Goal: Task Accomplishment & Management: Manage account settings

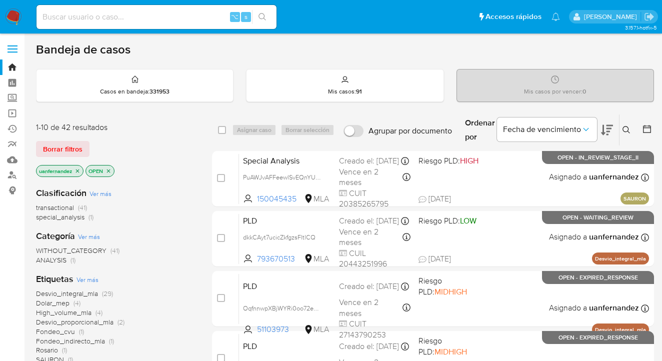
click at [74, 156] on div "1-10 de 42 resultados Borrar filtros uanfernandez OPEN" at bounding box center [116, 150] width 160 height 57
click at [75, 147] on span "Borrar filtros" at bounding box center [62, 149] width 39 height 14
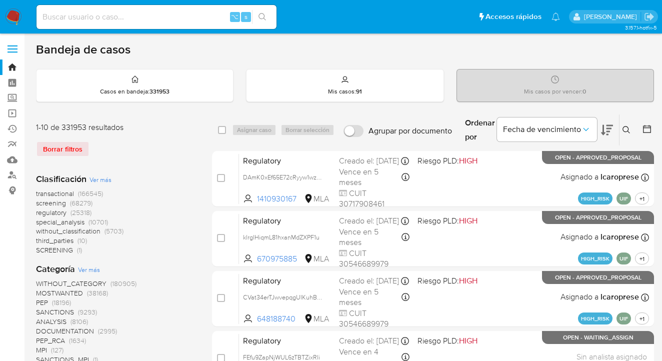
click at [620, 127] on button at bounding box center [627, 130] width 16 height 12
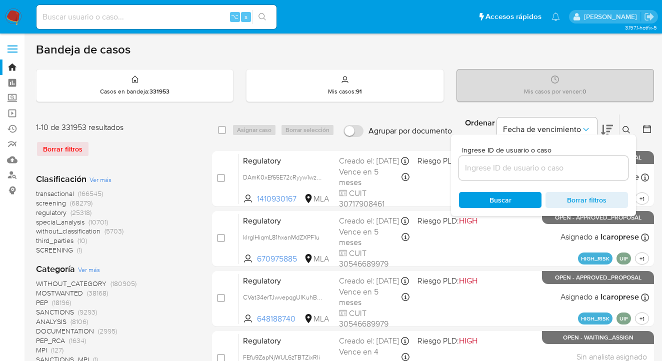
click at [523, 177] on div at bounding box center [543, 168] width 169 height 24
click at [520, 171] on input at bounding box center [543, 167] width 169 height 13
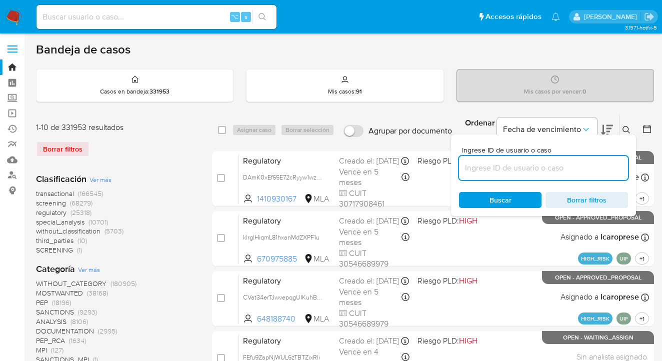
paste input "5995339"
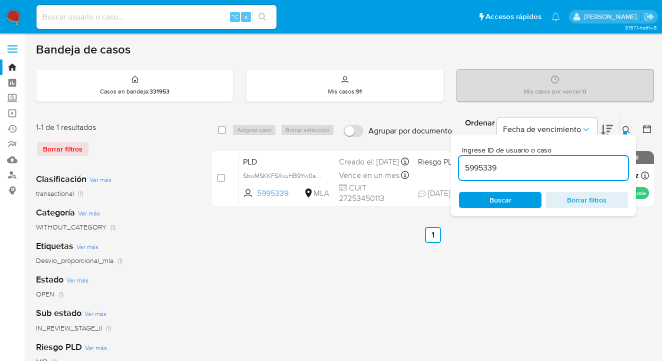
click at [625, 128] on icon at bounding box center [626, 130] width 8 height 8
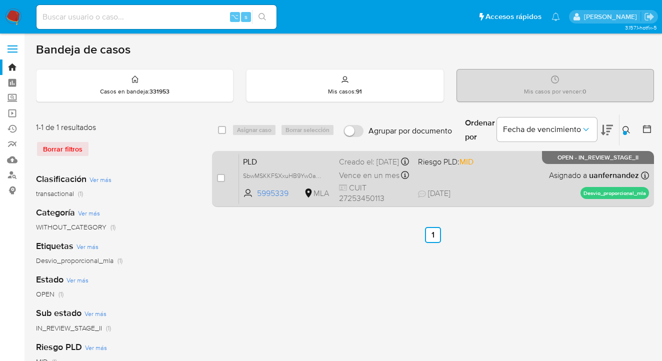
click at [530, 183] on div "PLD SbwMSKKFSXxuHB9Yw0ar1vrB 5995339 MLA Riesgo PLD: MID Creado el: 12/08/2025 …" at bounding box center [444, 178] width 410 height 50
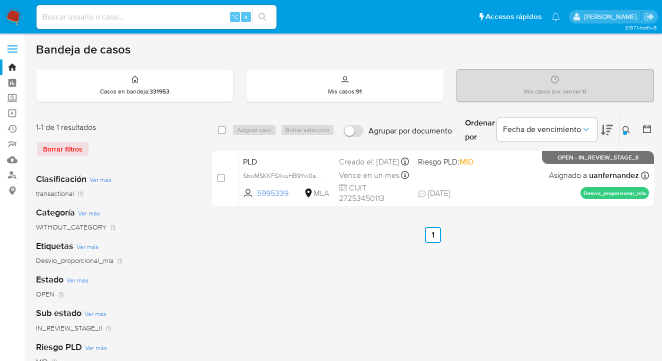
click at [625, 129] on icon at bounding box center [626, 130] width 8 height 8
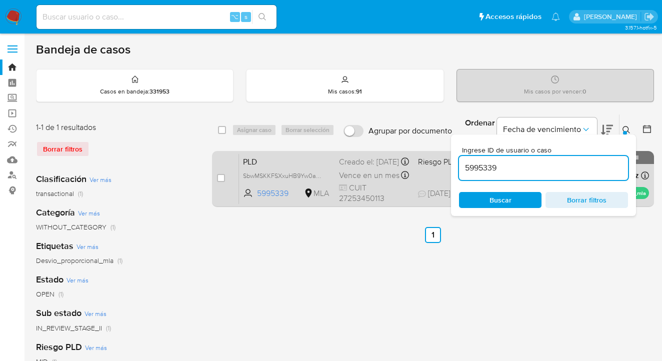
drag, startPoint x: 507, startPoint y: 170, endPoint x: 432, endPoint y: 163, distance: 75.3
click at [432, 163] on div "select-all-cases-checkbox Asignar caso Borrar selección Agrupar por documento O…" at bounding box center [433, 162] width 442 height 97
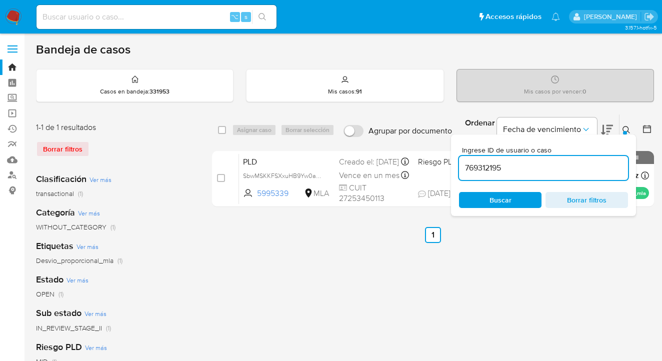
type input "769312195"
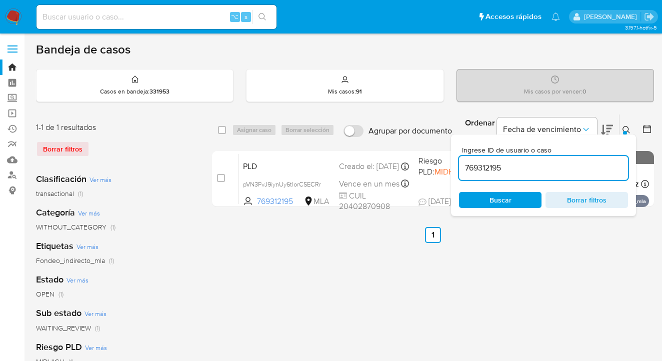
click at [627, 127] on icon at bounding box center [626, 130] width 8 height 8
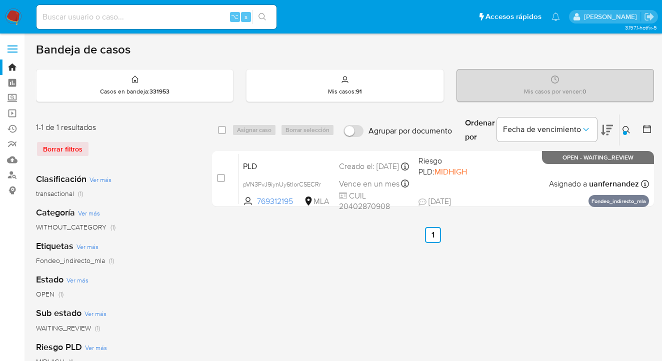
drag, startPoint x: 223, startPoint y: 127, endPoint x: 266, endPoint y: 132, distance: 43.7
click at [223, 127] on input "checkbox" at bounding box center [222, 130] width 8 height 8
checkbox input "true"
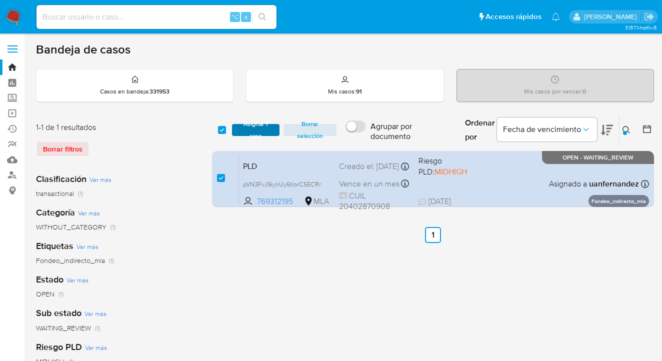
click at [266, 132] on span "Asignar 1 caso" at bounding box center [255, 130] width 37 height 10
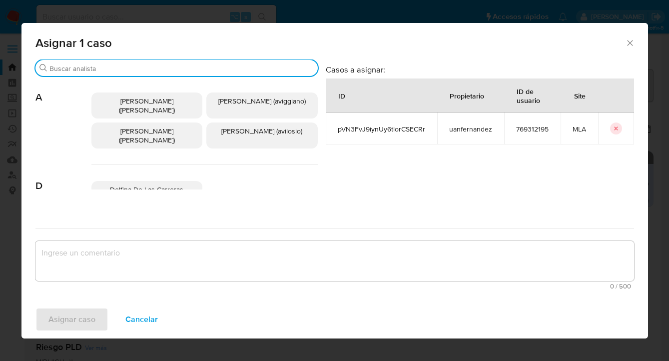
click at [198, 64] on input "Buscar" at bounding box center [181, 68] width 264 height 9
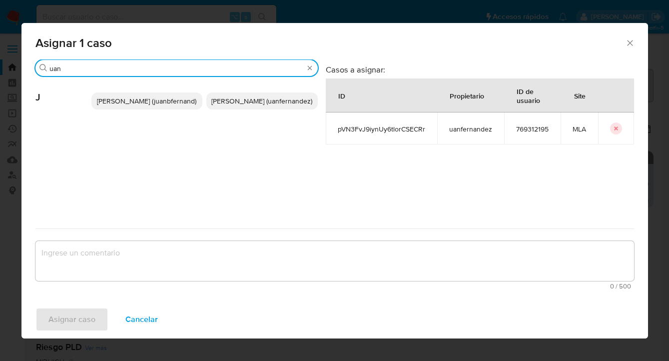
type input "uan"
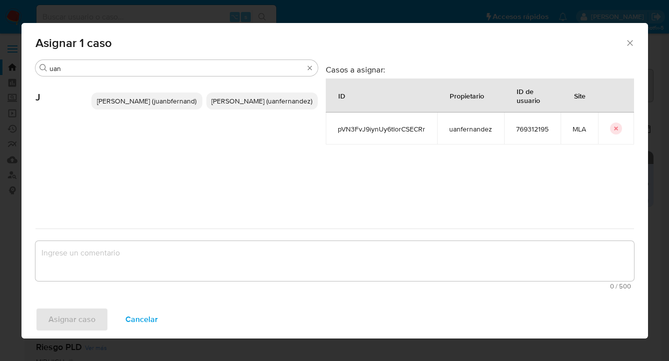
click at [241, 104] on span "Juan Pablo Fernandez (uanfernandez)" at bounding box center [261, 101] width 101 height 10
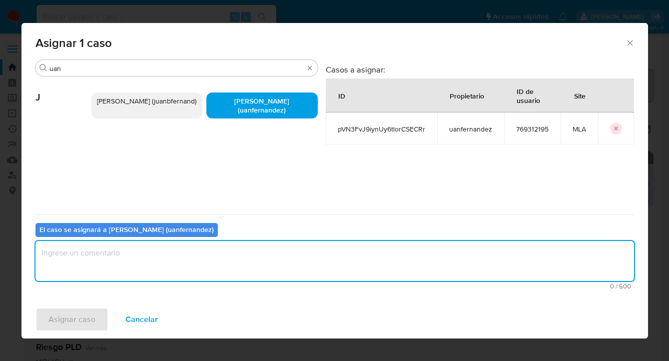
click at [196, 260] on textarea "assign-modal" at bounding box center [334, 261] width 599 height 40
type textarea "asig"
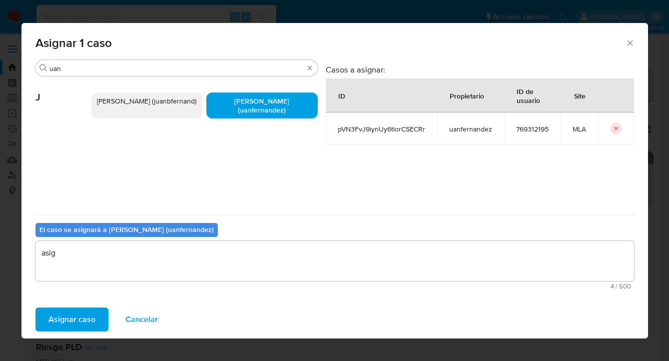
click at [79, 318] on span "Asignar caso" at bounding box center [71, 319] width 47 height 22
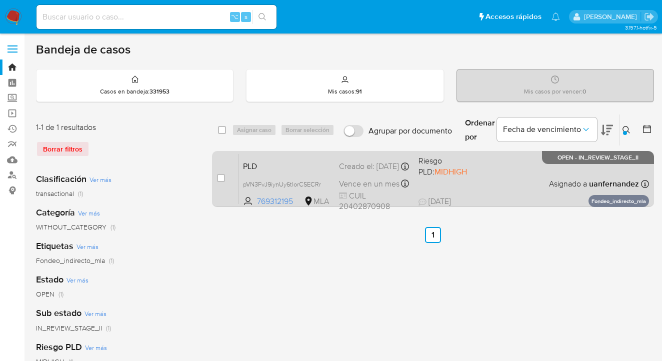
click at [536, 182] on div "PLD pVN3FvJ9iynUy6tlorCSECRr 769312195 MLA Riesgo PLD: MIDHIGH Creado el: 12/08…" at bounding box center [444, 178] width 410 height 50
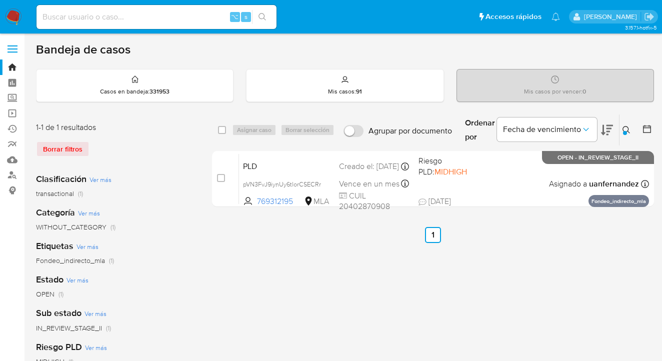
click at [625, 127] on icon at bounding box center [626, 130] width 8 height 8
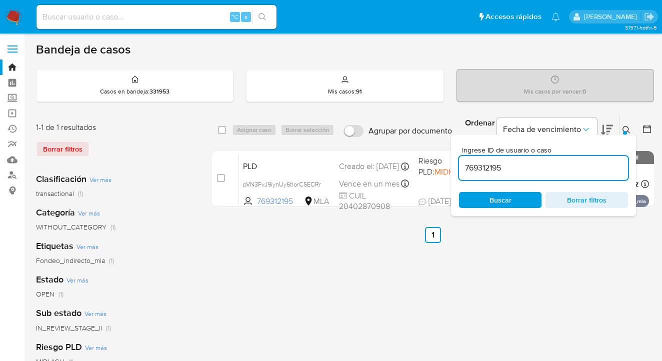
drag, startPoint x: 527, startPoint y: 195, endPoint x: 609, endPoint y: 162, distance: 88.1
click at [527, 195] on span "Buscar" at bounding box center [500, 200] width 68 height 14
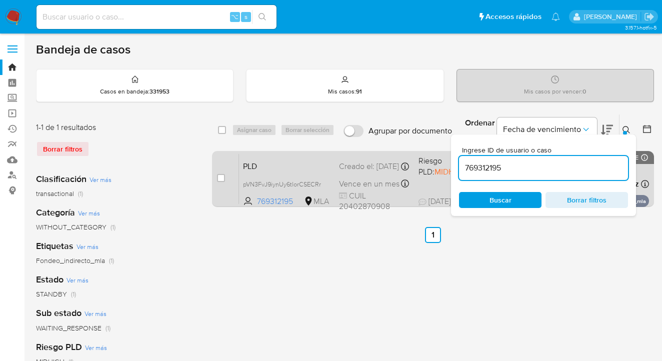
drag, startPoint x: 625, startPoint y: 126, endPoint x: 580, endPoint y: 153, distance: 52.7
click at [625, 126] on icon at bounding box center [626, 130] width 8 height 8
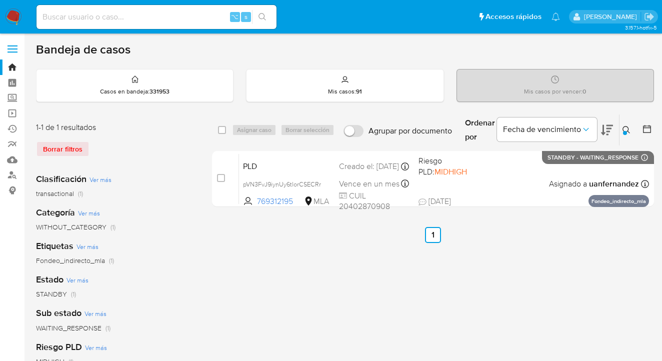
drag, startPoint x: 221, startPoint y: 130, endPoint x: 242, endPoint y: 130, distance: 20.5
click at [222, 130] on input "checkbox" at bounding box center [222, 130] width 8 height 8
checkbox input "true"
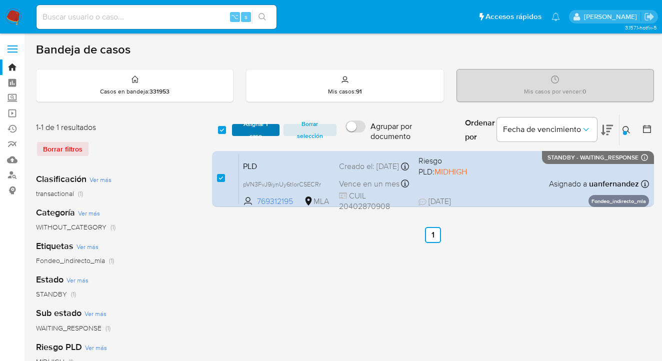
click at [261, 132] on span "Asignar 1 caso" at bounding box center [255, 130] width 37 height 10
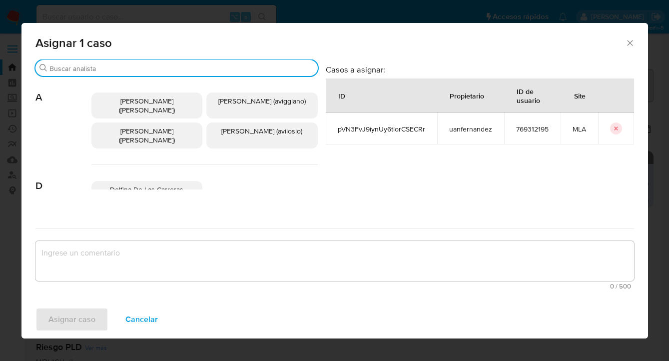
click at [201, 66] on input "Buscar" at bounding box center [181, 68] width 264 height 9
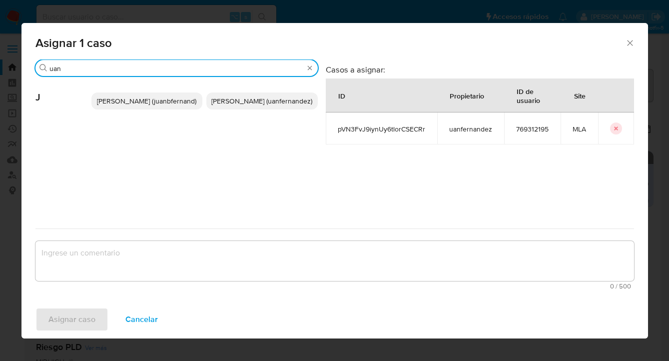
type input "uan"
click at [267, 100] on span "Juan Pablo Fernandez (uanfernandez)" at bounding box center [261, 101] width 101 height 10
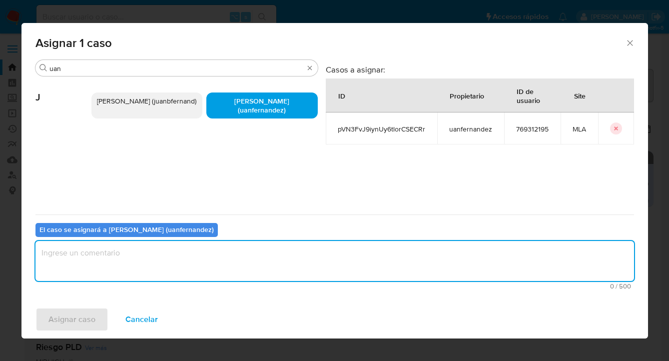
click at [210, 263] on textarea "assign-modal" at bounding box center [334, 261] width 599 height 40
type textarea "asig"
click at [78, 314] on span "Asignar caso" at bounding box center [71, 319] width 47 height 22
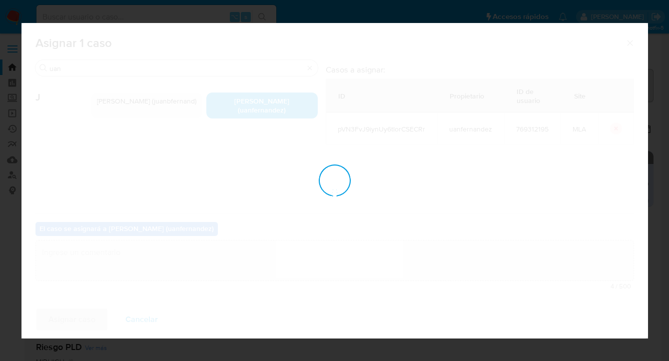
checkbox input "false"
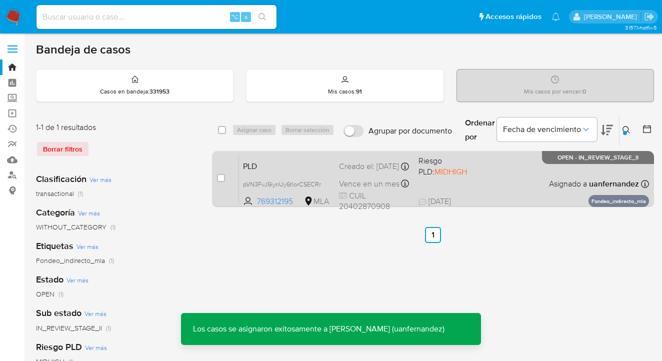
click at [524, 177] on div "PLD pVN3FvJ9iynUy6tlorCSECRr 769312195 MLA Riesgo PLD: MIDHIGH Creado el: 12/08…" at bounding box center [444, 178] width 410 height 50
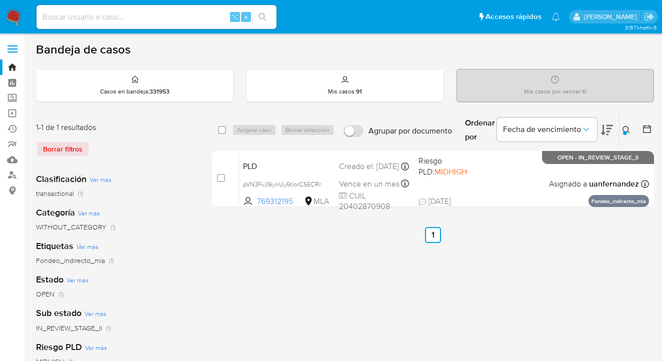
drag, startPoint x: 626, startPoint y: 125, endPoint x: 619, endPoint y: 130, distance: 8.2
click at [625, 126] on icon at bounding box center [626, 130] width 8 height 8
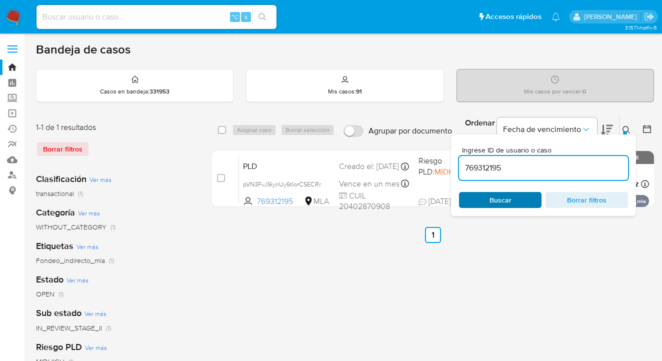
click at [514, 201] on span "Buscar" at bounding box center [500, 200] width 68 height 14
click at [627, 130] on icon at bounding box center [626, 130] width 8 height 8
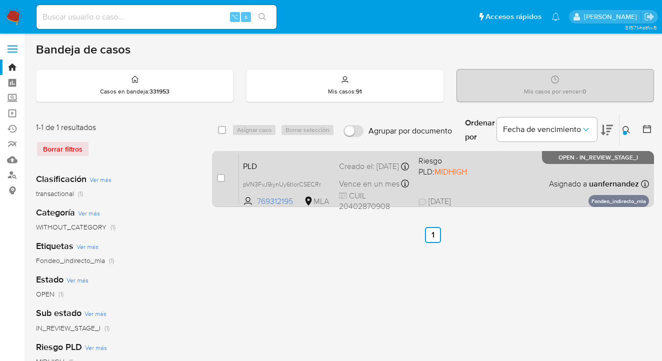
click at [529, 198] on span "01/09/2025 01/09/2025 23:13" at bounding box center [493, 201] width 151 height 11
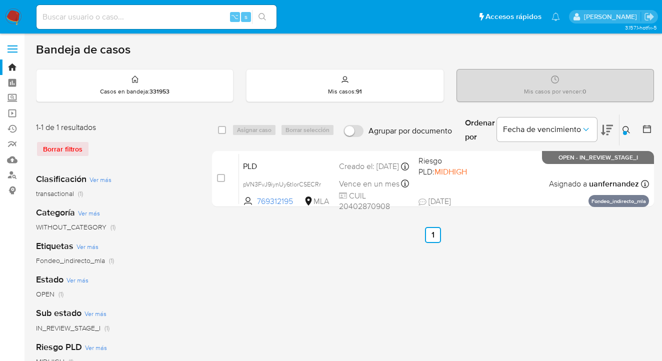
drag, startPoint x: 628, startPoint y: 129, endPoint x: 606, endPoint y: 149, distance: 29.8
click at [628, 130] on icon at bounding box center [626, 130] width 8 height 8
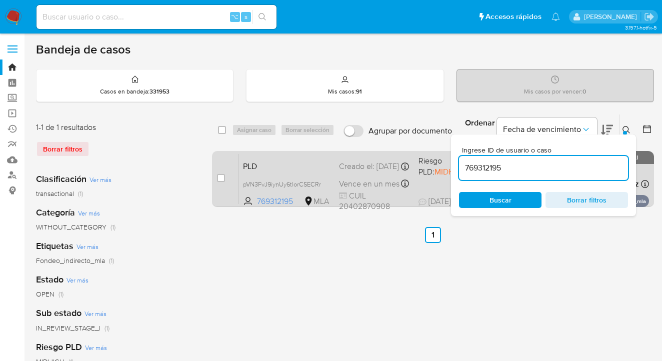
drag, startPoint x: 524, startPoint y: 170, endPoint x: 446, endPoint y: 159, distance: 78.7
click at [446, 159] on div "select-all-cases-checkbox Asignar caso Borrar selección Agrupar por documento O…" at bounding box center [433, 162] width 442 height 97
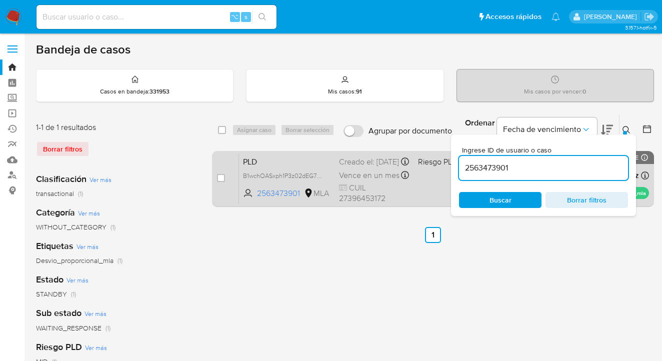
drag, startPoint x: 625, startPoint y: 126, endPoint x: 586, endPoint y: 160, distance: 51.3
click at [624, 126] on icon at bounding box center [626, 130] width 8 height 8
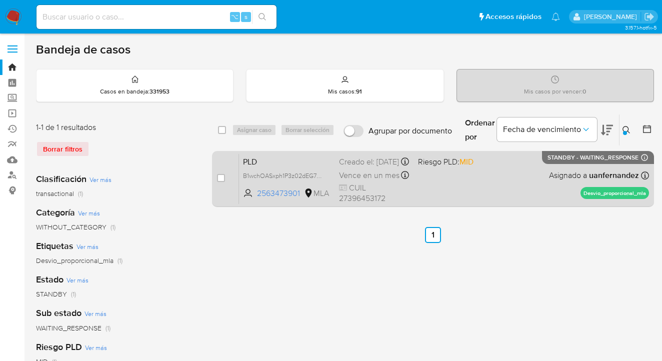
click at [560, 181] on span "Asignado a uanfernandez" at bounding box center [594, 175] width 90 height 11
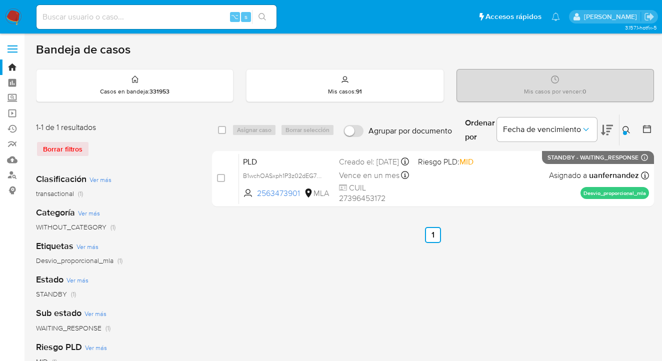
drag, startPoint x: 627, startPoint y: 129, endPoint x: 552, endPoint y: 199, distance: 102.2
click at [627, 129] on icon at bounding box center [625, 129] width 7 height 7
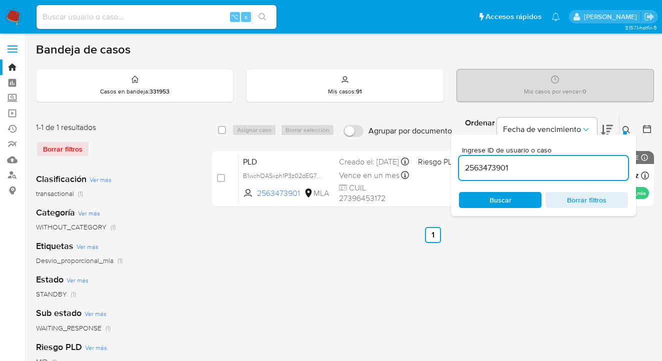
drag, startPoint x: 504, startPoint y: 169, endPoint x: 462, endPoint y: 167, distance: 42.5
click at [462, 167] on input "2563473901" at bounding box center [543, 167] width 169 height 13
type input "502838994"
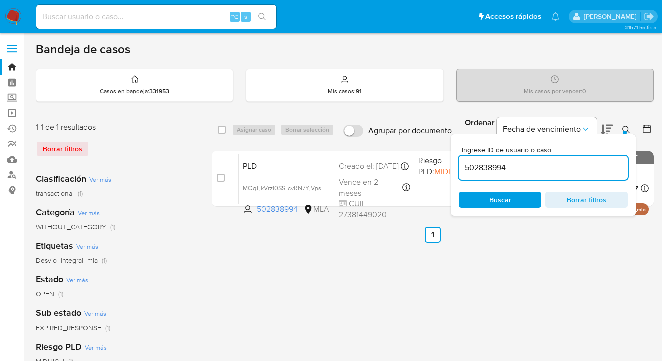
click at [626, 129] on icon at bounding box center [626, 130] width 8 height 8
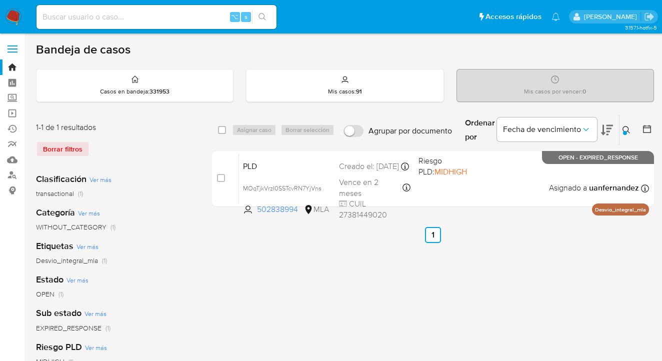
drag, startPoint x: 222, startPoint y: 128, endPoint x: 255, endPoint y: 128, distance: 33.0
click at [222, 128] on input "checkbox" at bounding box center [222, 130] width 8 height 8
checkbox input "true"
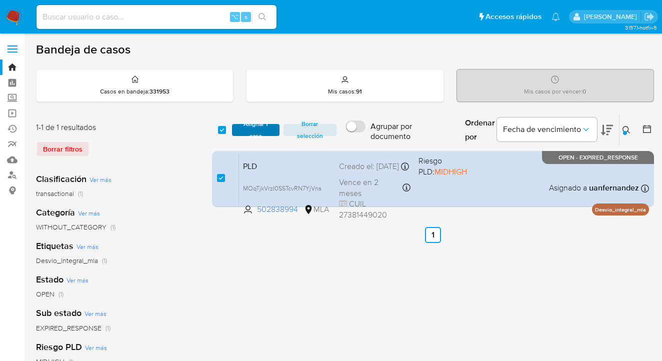
click at [261, 128] on span "Asignar 1 caso" at bounding box center [255, 130] width 37 height 10
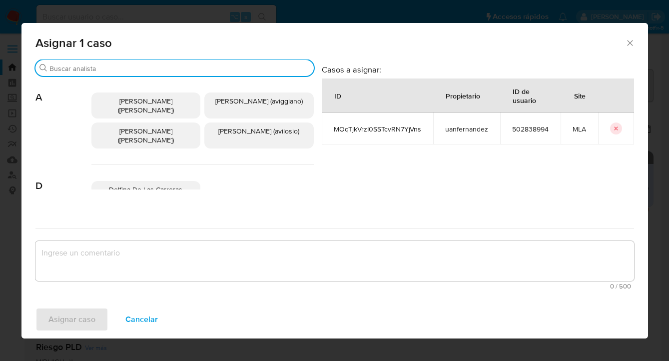
click at [188, 70] on input "Buscar" at bounding box center [179, 68] width 260 height 9
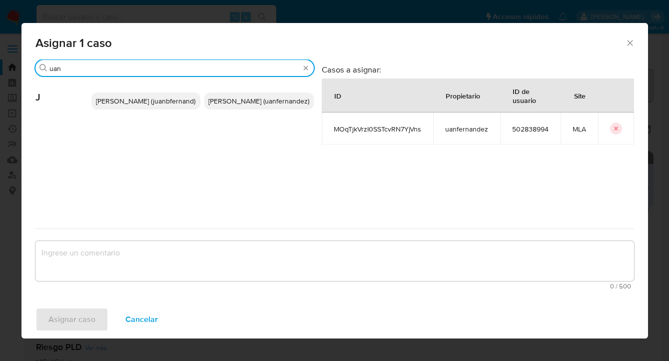
type input "uan"
click at [269, 103] on span "Juan Pablo Fernandez (uanfernandez)" at bounding box center [258, 101] width 101 height 10
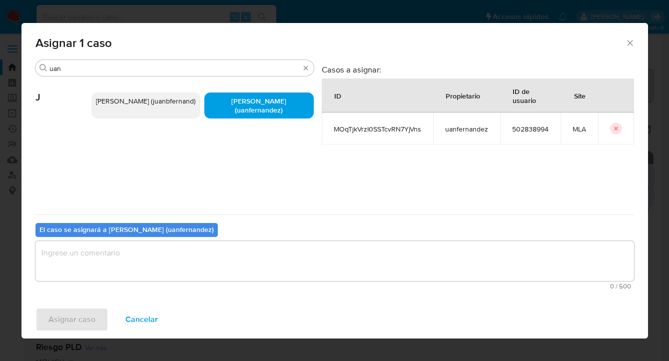
click at [220, 261] on textarea "assign-modal" at bounding box center [334, 261] width 599 height 40
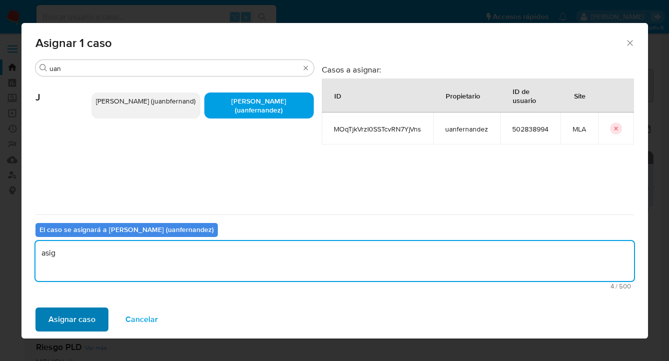
type textarea "asig"
click at [64, 316] on span "Asignar caso" at bounding box center [71, 319] width 47 height 22
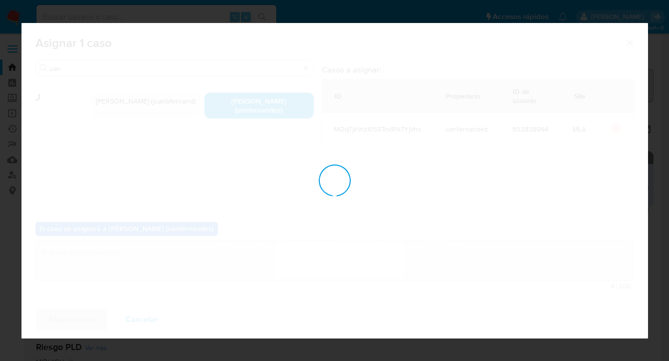
checkbox input "false"
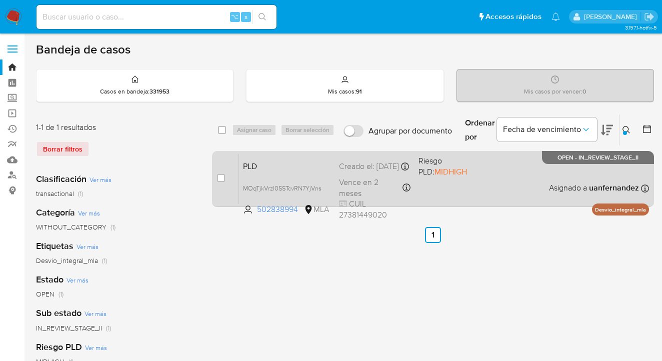
click at [510, 193] on div "PLD MOqTjkVrzI0SSTcvRN7YjVns 502838994 MLA Riesgo PLD: MIDHIGH Creado el: 12/08…" at bounding box center [444, 178] width 410 height 50
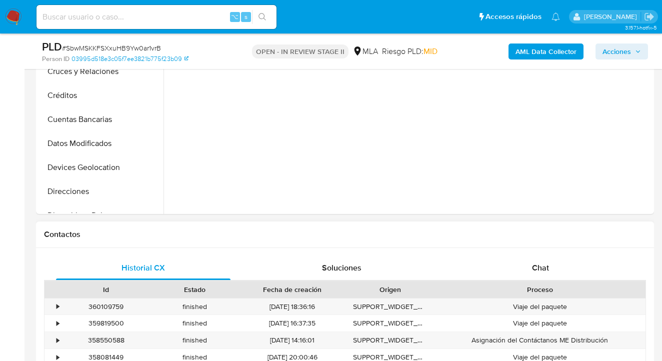
scroll to position [304, 0]
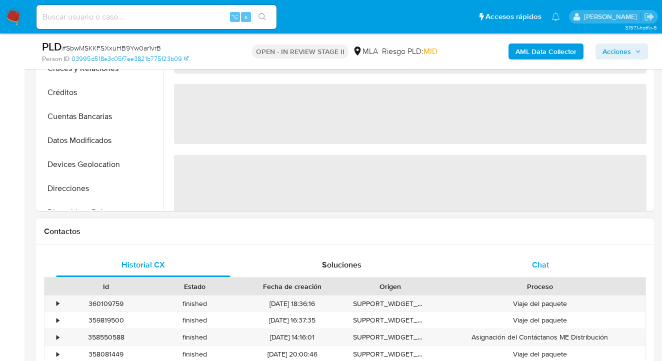
click at [551, 272] on div "Chat" at bounding box center [540, 265] width 174 height 24
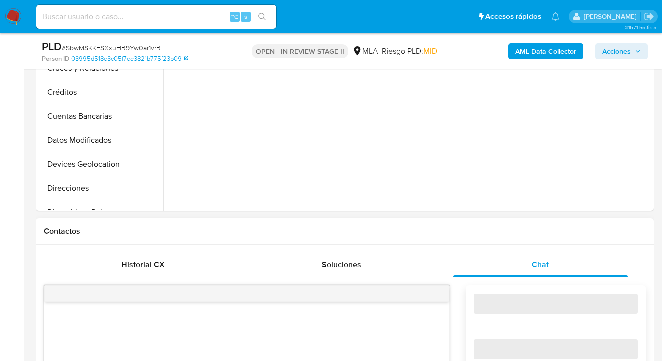
select select "10"
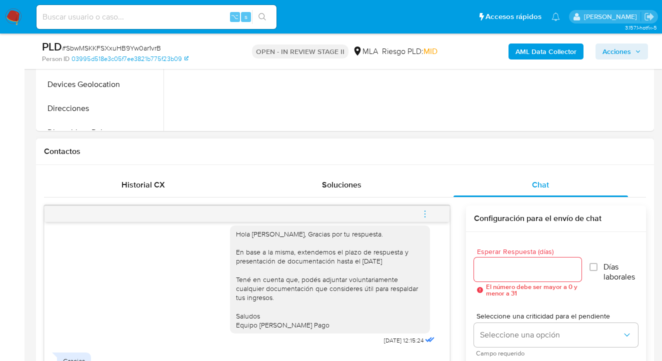
scroll to position [406, 0]
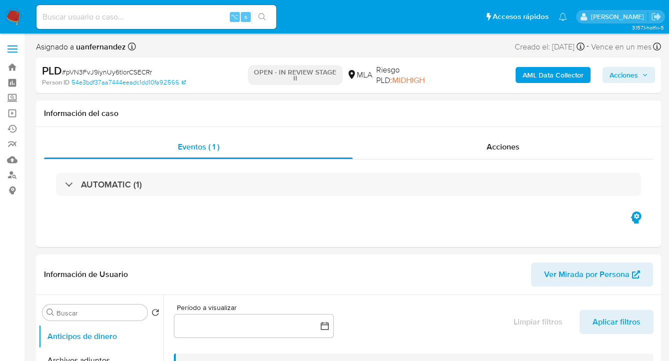
select select "10"
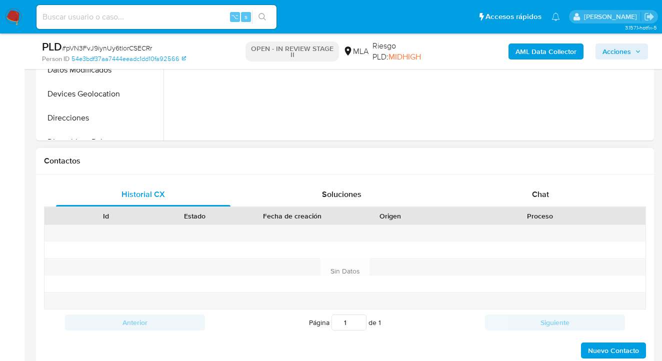
scroll to position [446, 0]
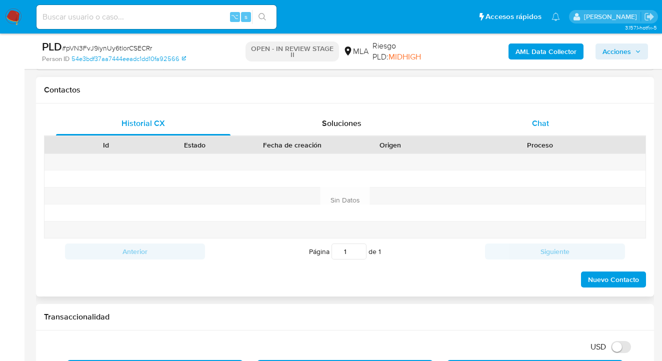
click at [549, 129] on div "Chat" at bounding box center [540, 123] width 174 height 24
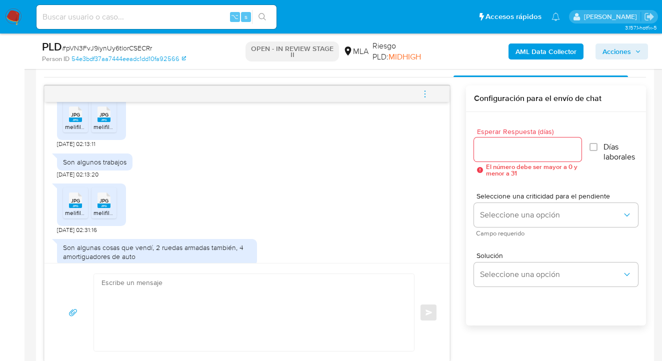
scroll to position [1399, 0]
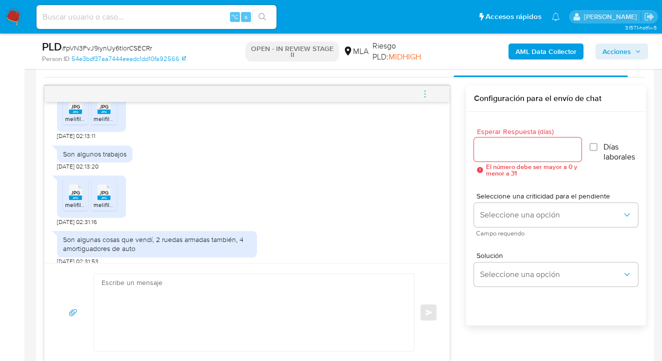
click at [70, 114] on icon at bounding box center [75, 105] width 13 height 15
click at [106, 110] on span "JPG" at bounding box center [103, 106] width 9 height 6
click at [71, 196] on span "JPG" at bounding box center [75, 192] width 9 height 6
click at [103, 196] on span "JPG" at bounding box center [103, 192] width 9 height 6
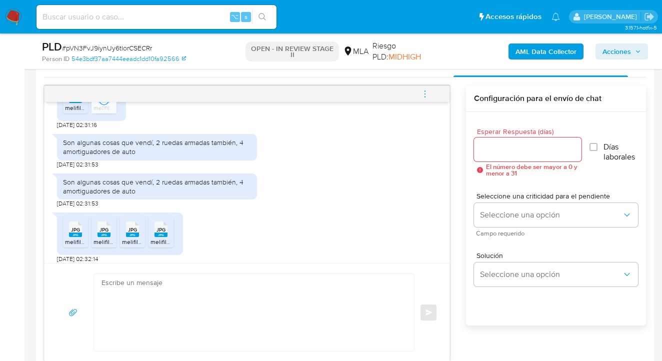
scroll to position [1504, 0]
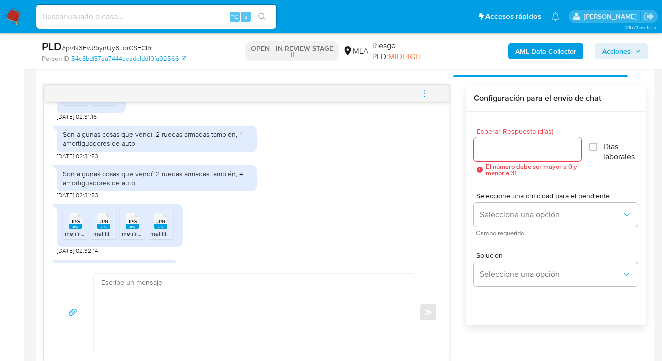
click at [78, 225] on span "JPG" at bounding box center [75, 221] width 9 height 6
click at [104, 225] on span "JPG" at bounding box center [103, 221] width 9 height 6
click at [131, 225] on span "JPG" at bounding box center [132, 221] width 9 height 6
click at [162, 225] on span "JPG" at bounding box center [160, 221] width 9 height 6
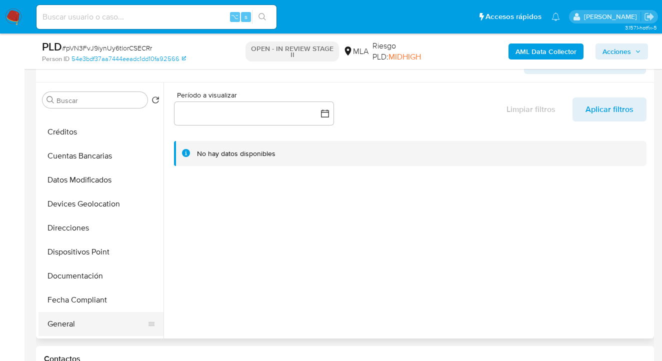
scroll to position [182, 0]
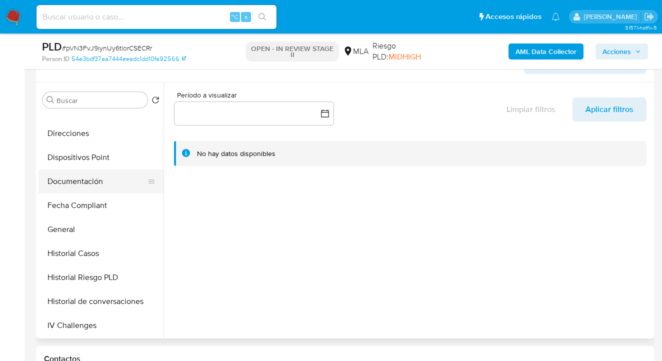
click at [96, 182] on button "Documentación" at bounding box center [96, 181] width 117 height 24
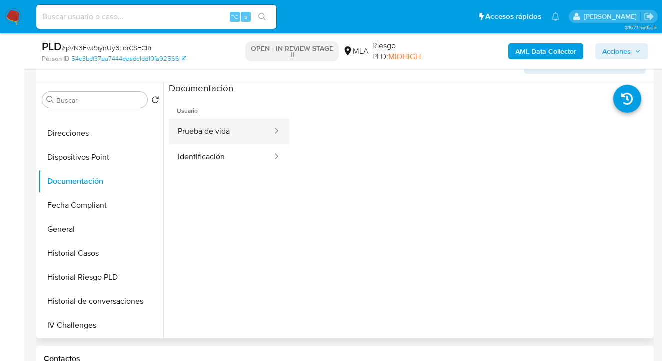
click at [219, 138] on button "Prueba de vida" at bounding box center [221, 131] width 104 height 25
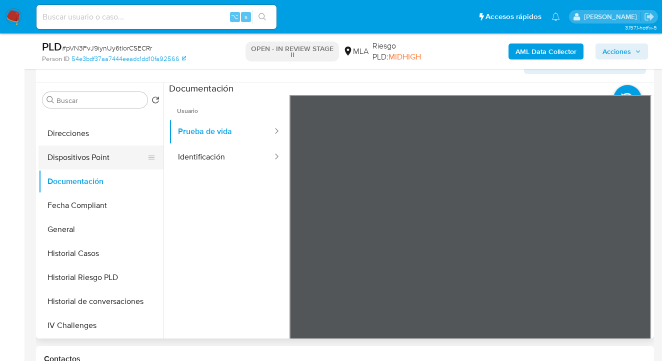
drag, startPoint x: 100, startPoint y: 136, endPoint x: 122, endPoint y: 149, distance: 25.3
click at [100, 136] on button "Direcciones" at bounding box center [100, 133] width 125 height 24
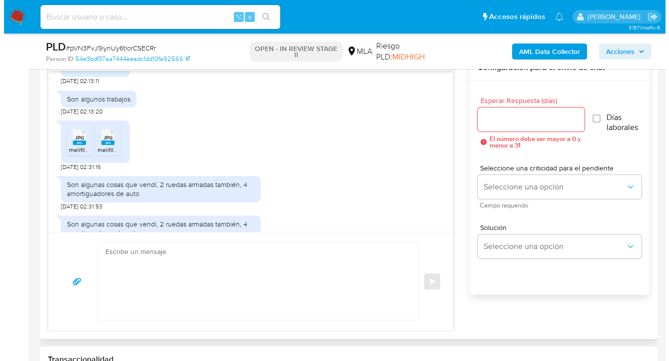
scroll to position [547, 0]
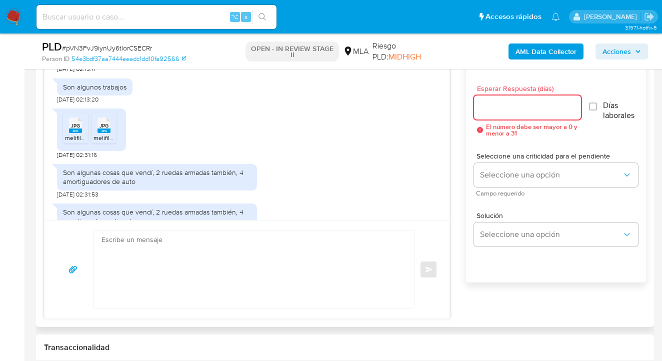
click at [522, 112] on input "Esperar Respuesta (días)" at bounding box center [527, 107] width 107 height 13
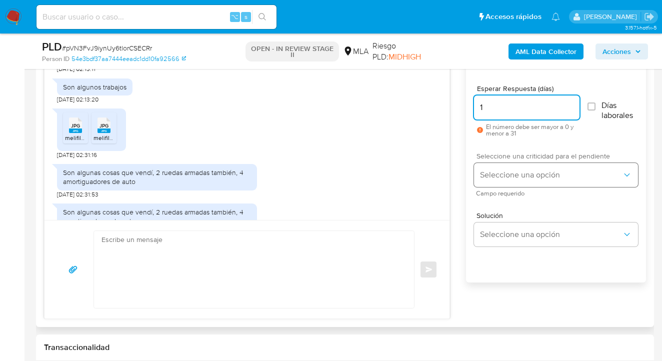
type input "1"
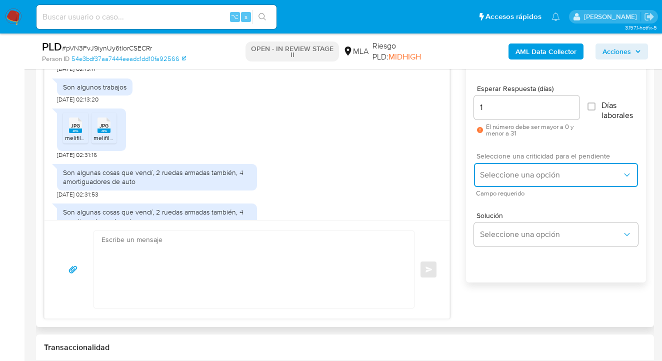
click at [520, 168] on button "Seleccione una opción" at bounding box center [556, 175] width 164 height 24
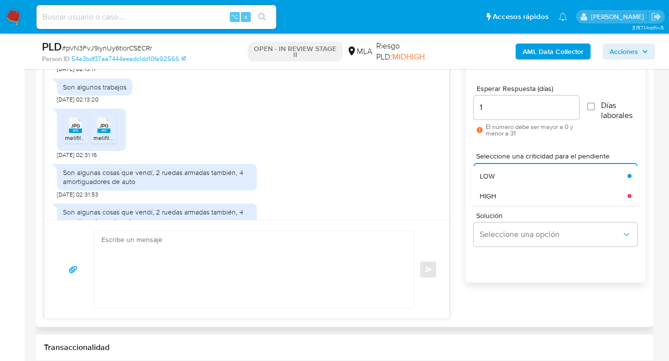
drag, startPoint x: 512, startPoint y: 191, endPoint x: 520, endPoint y: 210, distance: 20.1
click at [513, 191] on div "HIGH" at bounding box center [554, 196] width 148 height 20
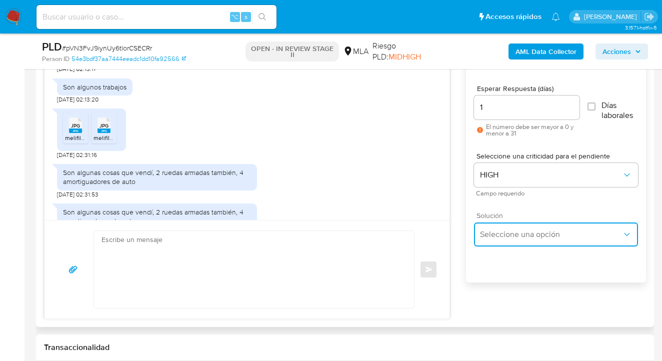
click at [520, 241] on button "Seleccione una opción" at bounding box center [556, 234] width 164 height 24
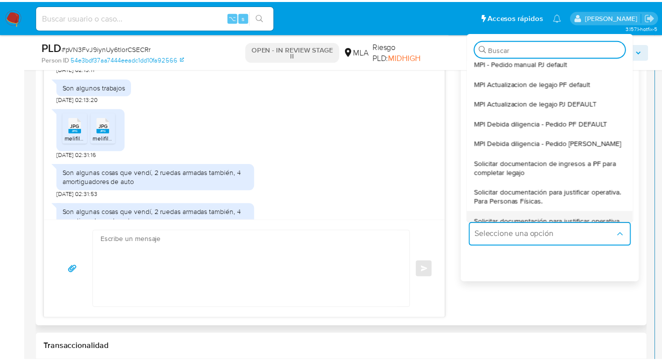
scroll to position [77, 0]
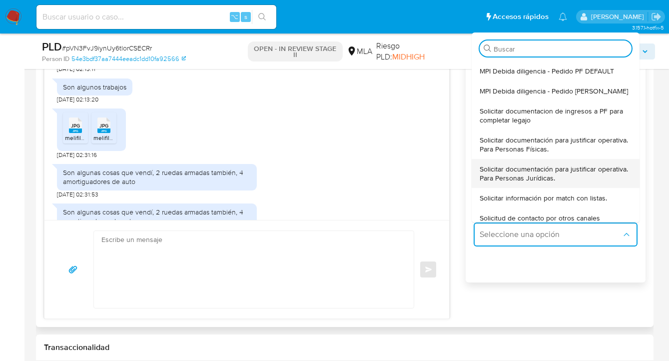
click at [552, 177] on span "Solicitar documentación para justificar operativa. Para Personas Jurídicas." at bounding box center [556, 173] width 152 height 18
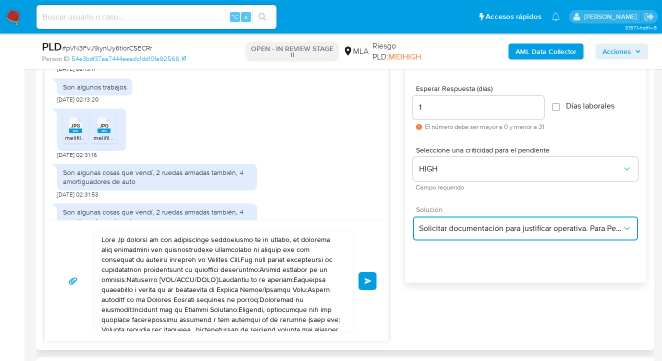
drag, startPoint x: 546, startPoint y: 231, endPoint x: 548, endPoint y: 222, distance: 9.1
click at [546, 231] on span "Solicitar documentación para justificar operativa. Para Personas Jurídicas." at bounding box center [520, 228] width 203 height 10
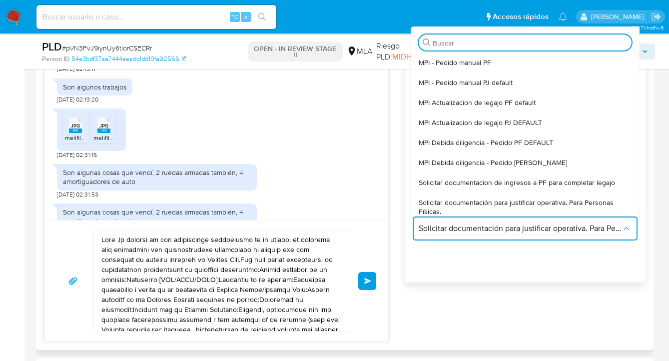
drag, startPoint x: 544, startPoint y: 201, endPoint x: 537, endPoint y: 205, distance: 7.6
click at [544, 201] on span "Solicitar documentación para justificar operativa. Para Personas Físicas." at bounding box center [525, 207] width 213 height 18
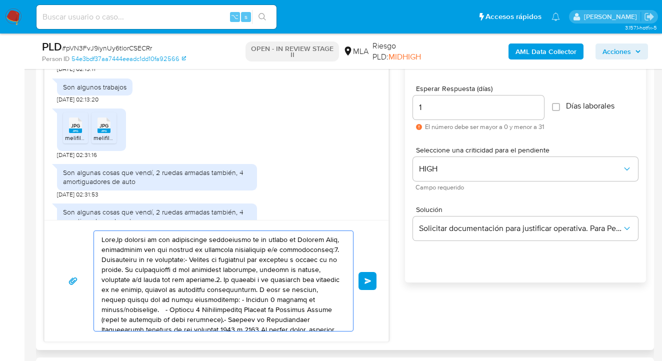
drag, startPoint x: 280, startPoint y: 317, endPoint x: 100, endPoint y: 243, distance: 195.0
click at [100, 244] on div at bounding box center [221, 281] width 254 height 100
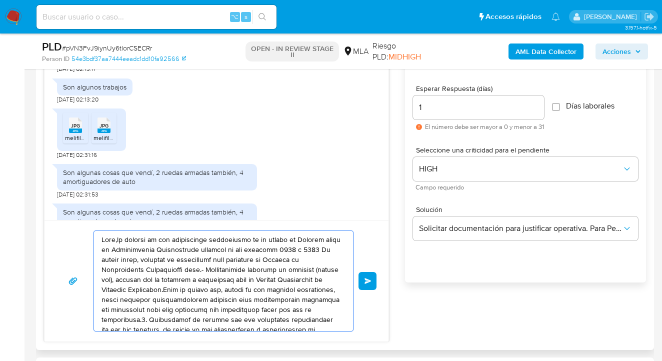
drag, startPoint x: 317, startPoint y: 310, endPoint x: 90, endPoint y: 245, distance: 236.4
click at [82, 243] on div "Enviar" at bounding box center [216, 280] width 320 height 101
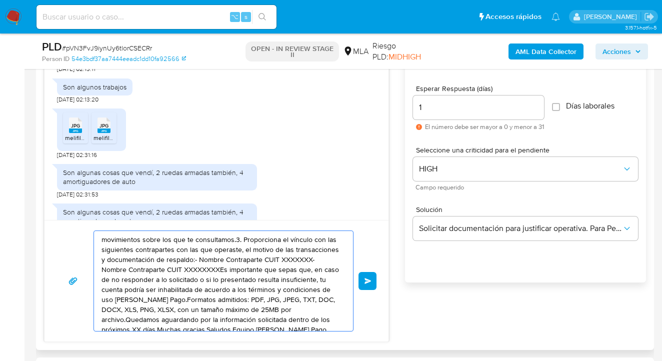
drag, startPoint x: 289, startPoint y: 294, endPoint x: 122, endPoint y: 251, distance: 172.4
click at [122, 255] on textarea "movimientos sobre los que te consultamos.3. Proporciona el vínculo con las sigu…" at bounding box center [220, 281] width 239 height 100
type textarea "movimientos sobre los que te consultamos.3. Proporciona el vínculo con las sigu…"
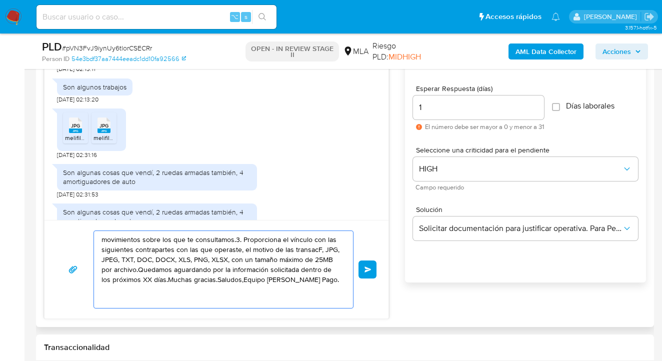
drag, startPoint x: 272, startPoint y: 294, endPoint x: 44, endPoint y: 216, distance: 240.2
click at [39, 220] on div "Historial CX Soluciones Chat Id Estado Fecha de creación Origen Proceso Anterio…" at bounding box center [345, 164] width 618 height 325
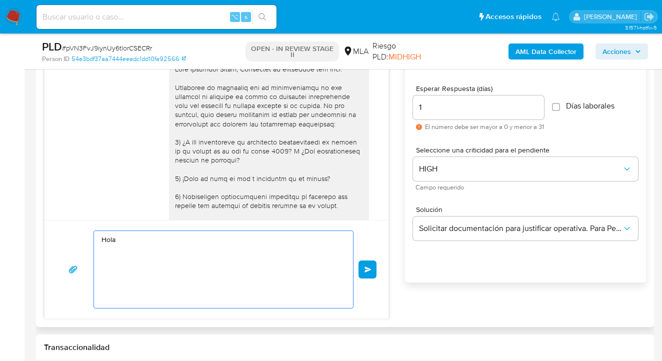
scroll to position [661, 0]
drag, startPoint x: 184, startPoint y: 88, endPoint x: 236, endPoint y: 87, distance: 52.5
click at [236, 87] on div at bounding box center [269, 256] width 188 height 382
copy div "Emmanuel Avaca,"
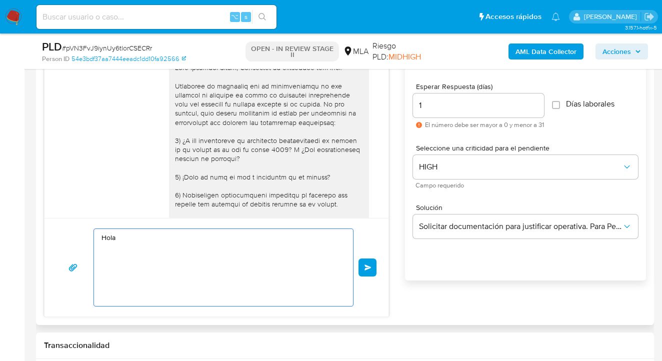
click at [133, 237] on textarea "Hola" at bounding box center [220, 267] width 239 height 77
paste textarea "Emmanuel Avaca,"
paste textarea "Hola, Muchas gracias por la respuesta. Analizamos tu caso y notamos que la info…"
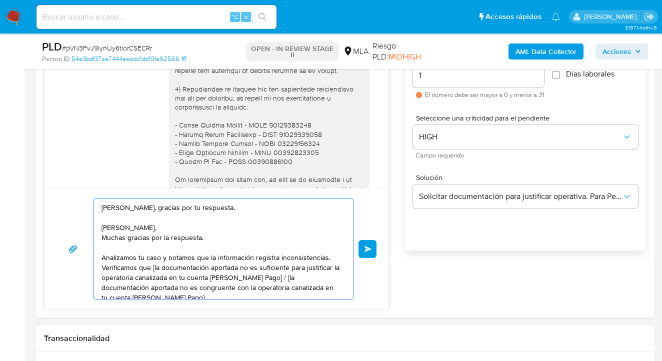
scroll to position [670, 0]
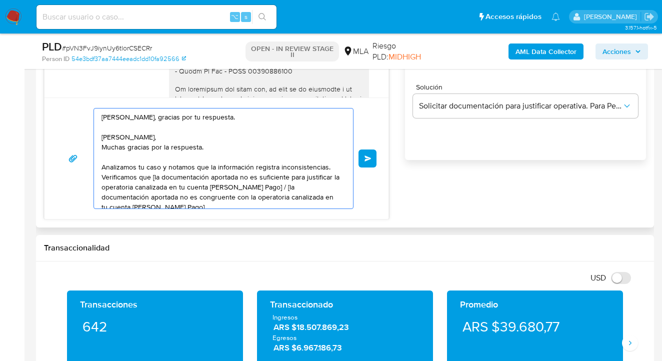
drag, startPoint x: 217, startPoint y: 151, endPoint x: 70, endPoint y: 134, distance: 147.4
click at [70, 134] on div "Hola Emmanuel Avaca, gracias por tu respuesta. Hola, Muchas gracias por la resp…" at bounding box center [216, 158] width 320 height 101
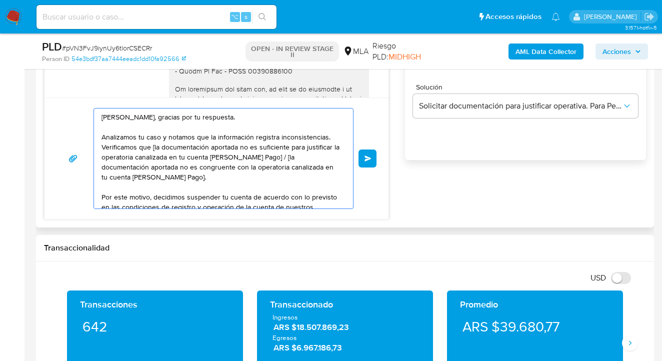
drag, startPoint x: 154, startPoint y: 148, endPoint x: 169, endPoint y: 199, distance: 53.1
click at [156, 151] on textarea "Hola Emmanuel Avaca, gracias por tu respuesta. Analizamos tu caso y notamos que…" at bounding box center [220, 158] width 239 height 100
drag, startPoint x: 271, startPoint y: 155, endPoint x: 273, endPoint y: 160, distance: 5.4
click at [271, 155] on textarea "Hola Emmanuel Avaca, gracias por tu respuesta. Analizamos tu caso y notamos que…" at bounding box center [220, 158] width 239 height 100
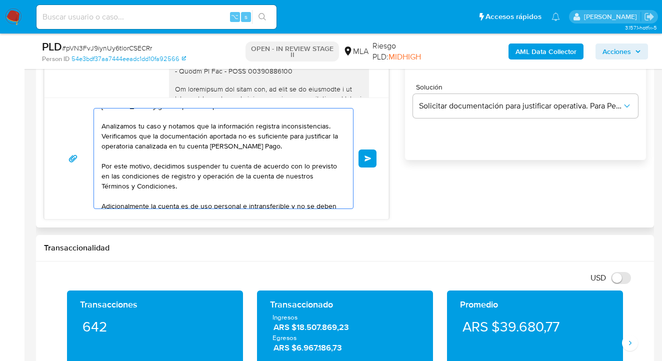
scroll to position [11, 0]
click at [329, 125] on textarea "Hola Emmanuel Avaca, gracias por tu respuesta. Analizamos tu caso y notamos que…" at bounding box center [220, 158] width 239 height 100
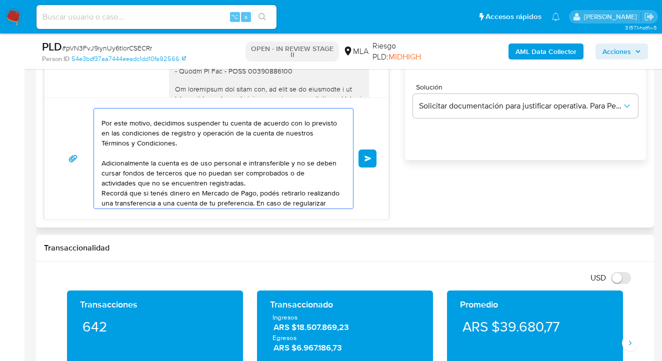
scroll to position [54, 0]
click at [149, 162] on textarea "Hola Emmanuel Avaca, gracias por tu respuesta. Analizamos tu caso y notamos que…" at bounding box center [220, 158] width 239 height 100
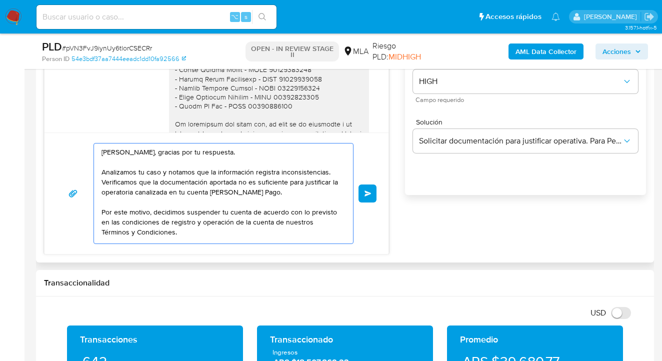
scroll to position [464, 0]
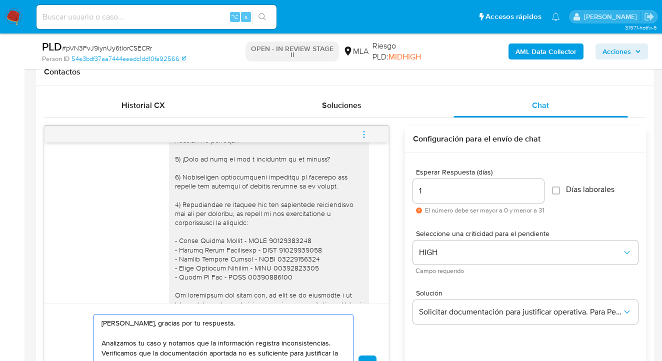
type textarea "Hola Emmanuel Avaca, gracias por tu respuesta. Analizamos tu caso y notamos que…"
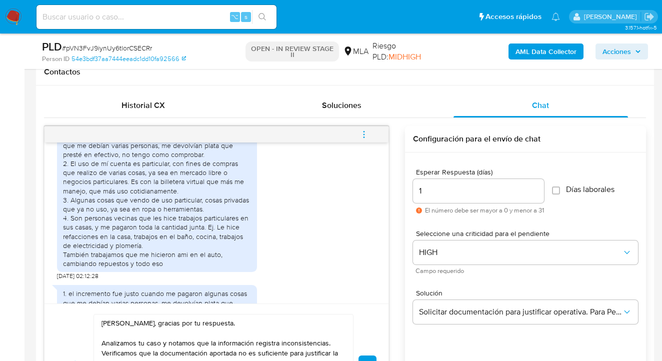
scroll to position [1076, 0]
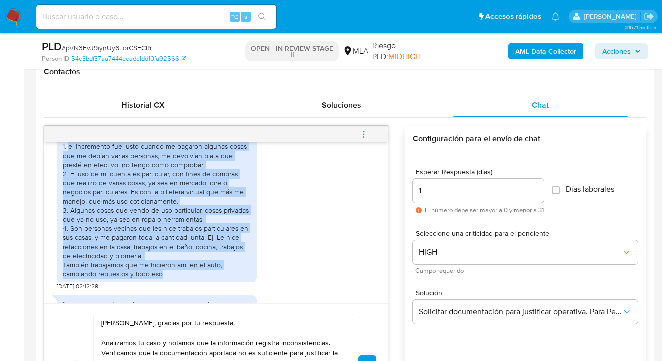
drag, startPoint x: 68, startPoint y: 164, endPoint x: 200, endPoint y: 291, distance: 183.1
click at [200, 278] on div "1. el incremento fue justo cuando me pagaron algunas cosas que me debían varias…" at bounding box center [157, 210] width 188 height 136
copy div "el incremento fue justo cuando me pagaron algunas cosas que me debían varias pe…"
click at [404, 97] on div "Soluciones" at bounding box center [341, 105] width 174 height 24
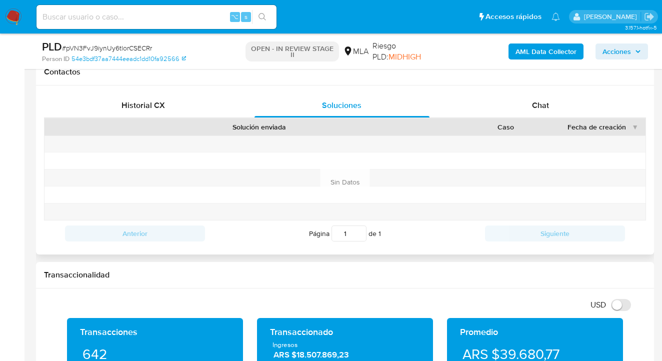
drag, startPoint x: 546, startPoint y: 106, endPoint x: 491, endPoint y: 134, distance: 61.5
click at [545, 106] on span "Chat" at bounding box center [540, 104] width 17 height 11
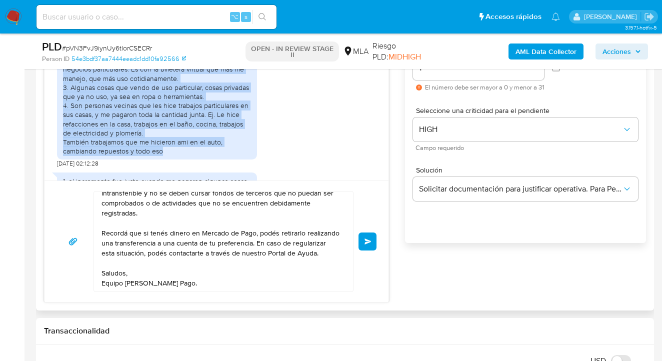
scroll to position [137, 0]
click at [367, 236] on button "Enviar" at bounding box center [367, 241] width 18 height 18
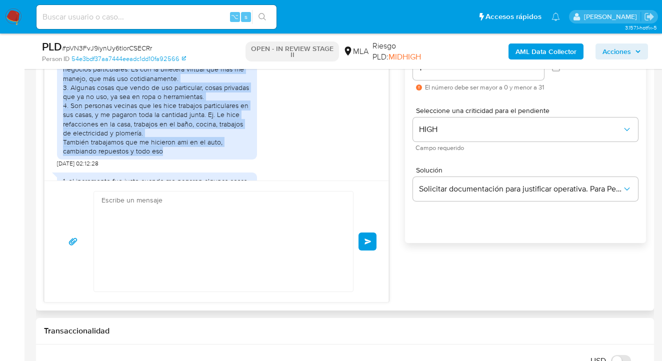
scroll to position [1836, 0]
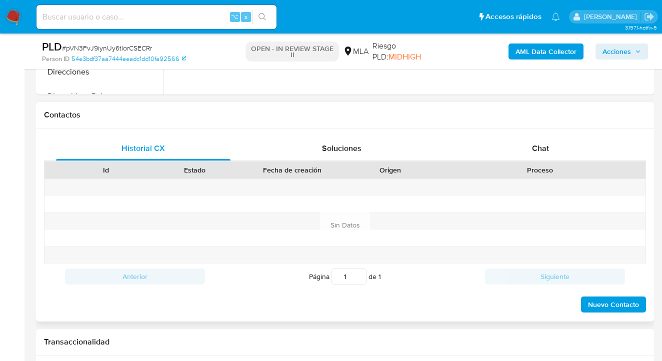
scroll to position [430, 0]
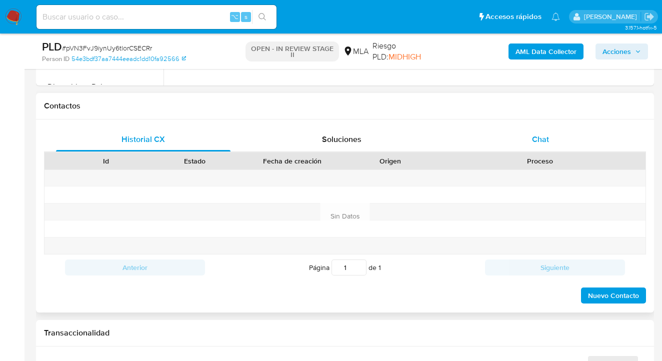
click at [541, 129] on div "Chat" at bounding box center [540, 139] width 174 height 24
select select "10"
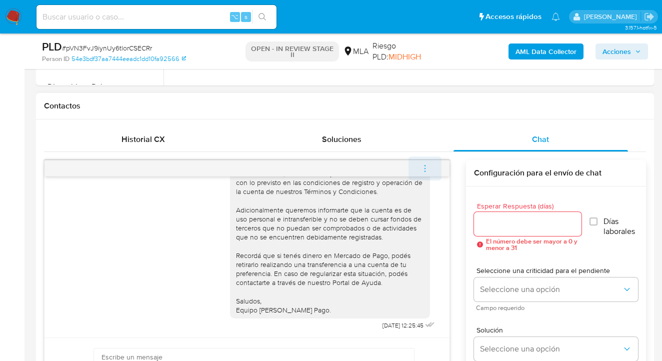
scroll to position [432, 0]
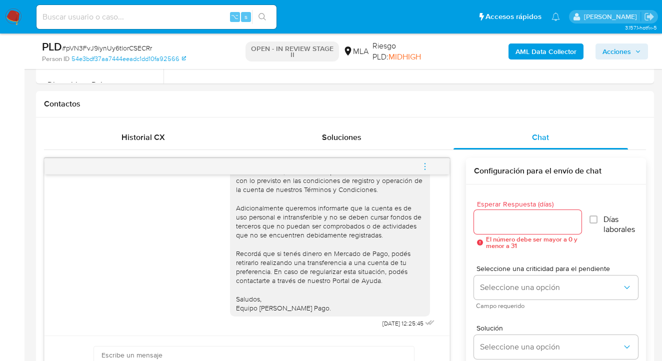
click at [426, 165] on icon "menu-action" at bounding box center [424, 166] width 9 height 9
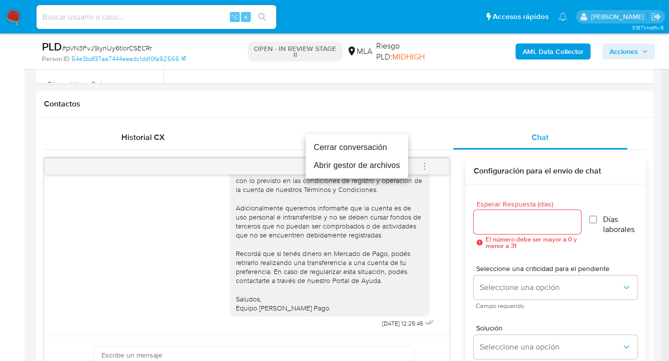
click at [357, 144] on li "Cerrar conversación" at bounding box center [357, 147] width 102 height 18
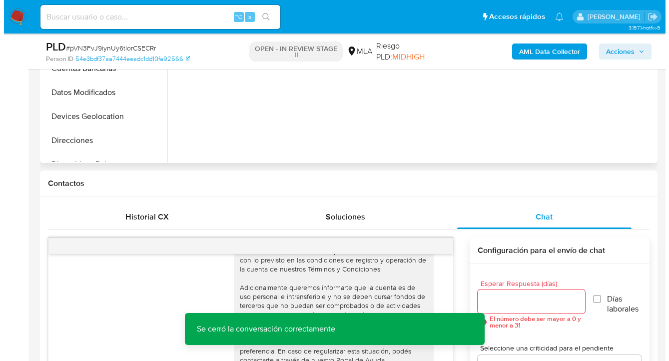
scroll to position [159, 0]
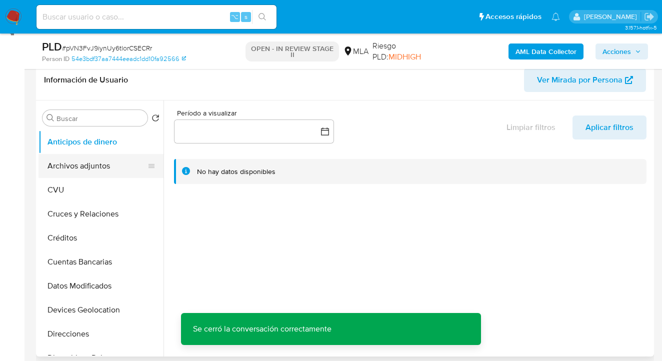
click at [122, 167] on button "Archivos adjuntos" at bounding box center [96, 166] width 117 height 24
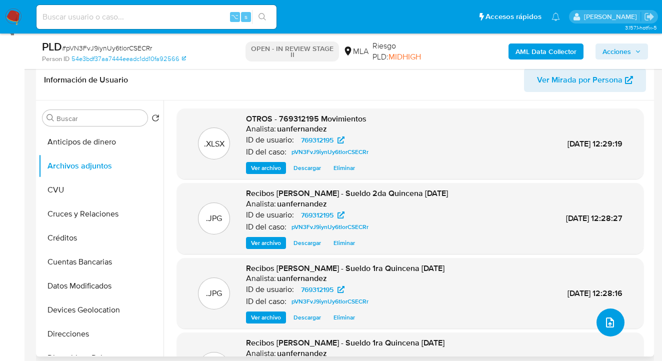
click at [609, 320] on icon "upload-file" at bounding box center [610, 322] width 8 height 10
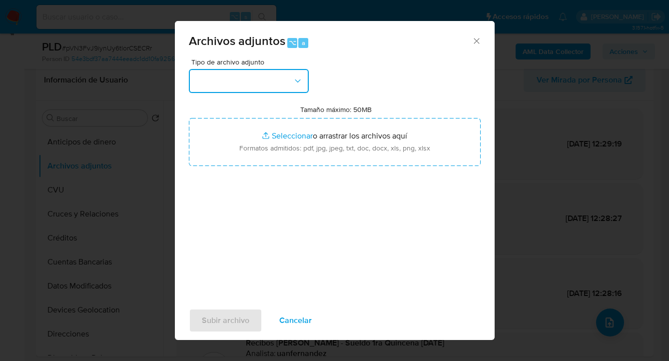
drag, startPoint x: 260, startPoint y: 74, endPoint x: 268, endPoint y: 80, distance: 9.3
click at [260, 74] on button "button" at bounding box center [249, 81] width 120 height 24
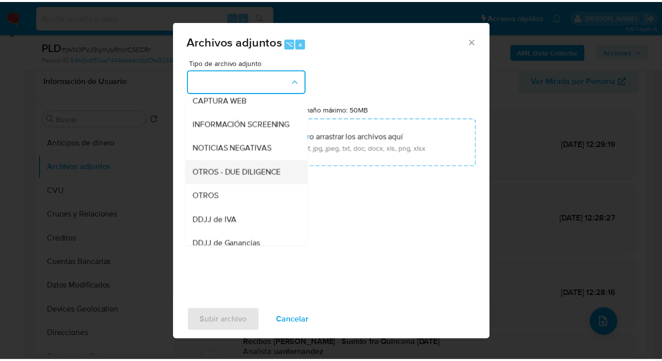
scroll to position [120, 0]
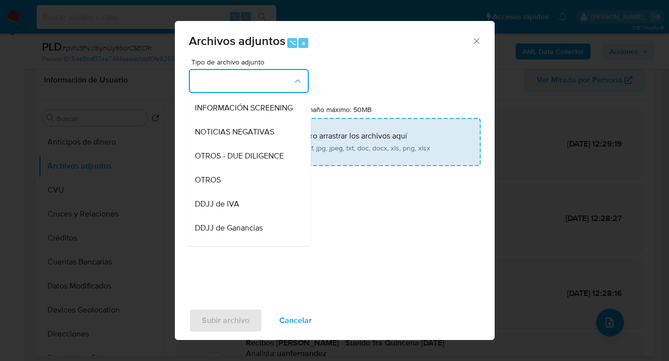
drag, startPoint x: 259, startPoint y: 192, endPoint x: 325, endPoint y: 152, distance: 77.1
click at [260, 192] on div "OTROS" at bounding box center [246, 180] width 102 height 24
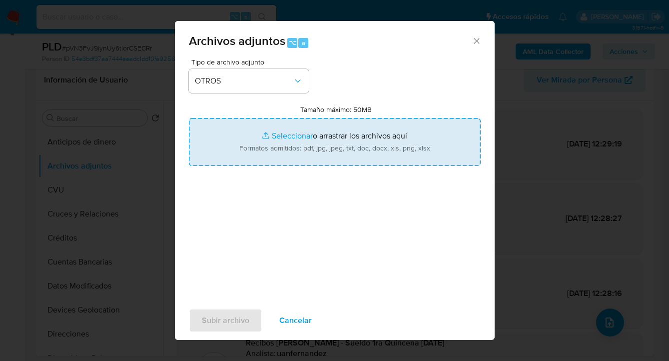
click at [326, 151] on input "Tamaño máximo: 50MB Seleccionar archivos" at bounding box center [335, 142] width 292 height 48
type input "C:\fakepath\Caselog pVN3FvJ9iynUy6tlorCSECRr_2025_08_19_01_03_40.docx"
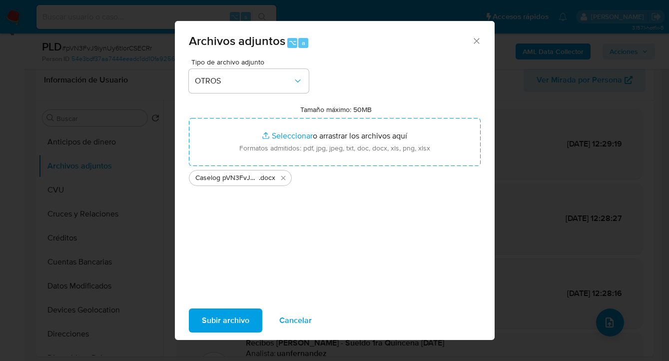
click at [217, 319] on span "Subir archivo" at bounding box center [225, 320] width 47 height 22
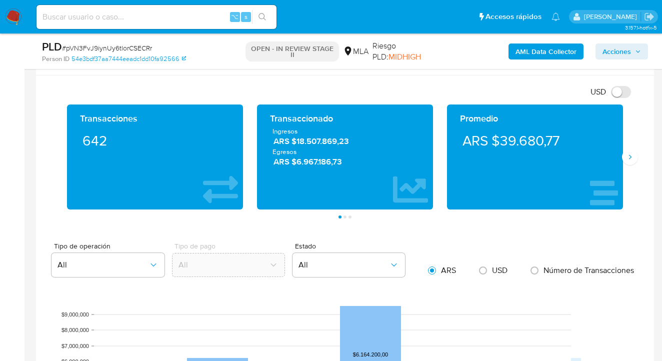
scroll to position [796, 0]
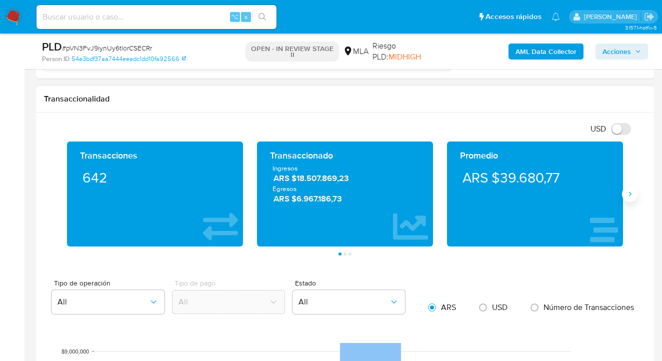
click at [629, 194] on icon "Siguiente" at bounding box center [630, 194] width 8 height 8
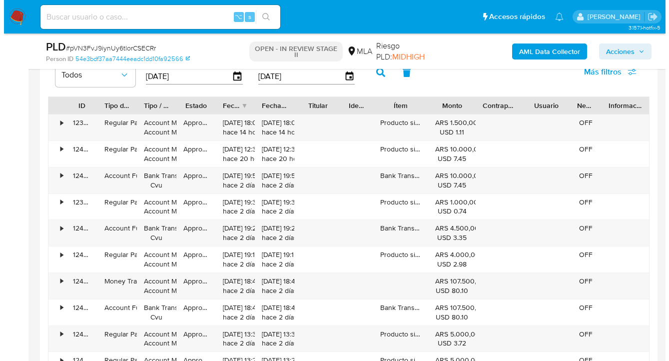
scroll to position [1804, 0]
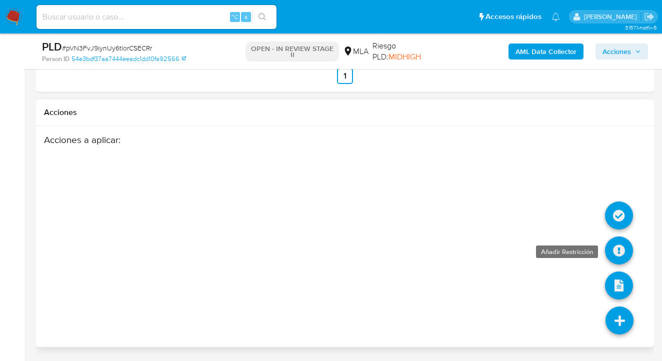
click at [621, 251] on icon at bounding box center [619, 250] width 28 height 28
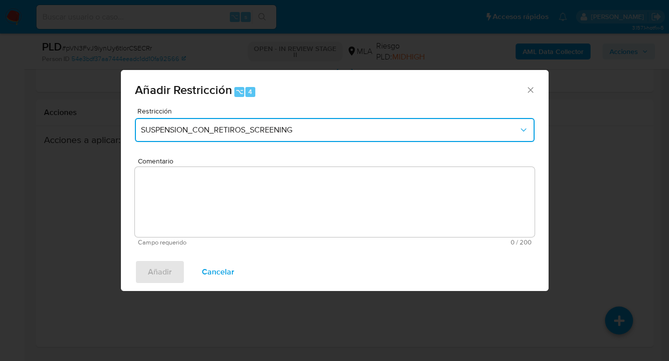
click at [299, 124] on button "SUSPENSION_CON_RETIROS_SCREENING" at bounding box center [335, 130] width 400 height 24
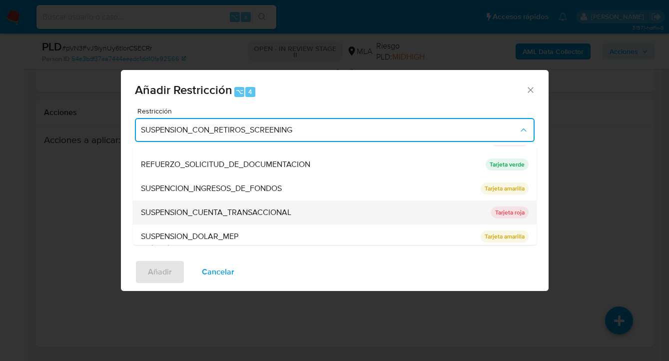
scroll to position [212, 0]
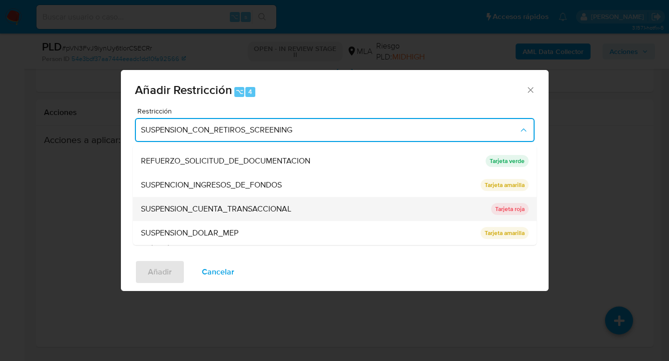
click at [307, 209] on div "SUSPENSION_CUENTA_TRANSACCIONAL" at bounding box center [313, 209] width 344 height 24
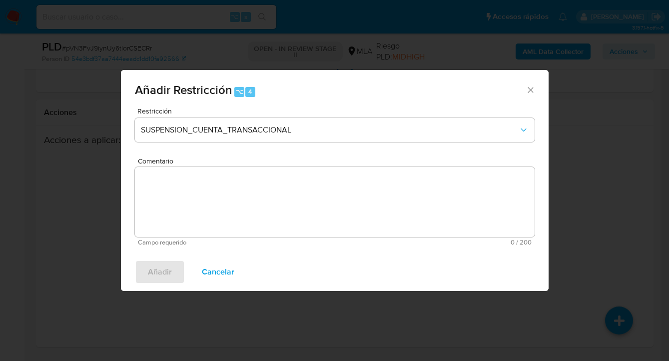
drag, startPoint x: 274, startPoint y: 243, endPoint x: 273, endPoint y: 213, distance: 30.0
click at [273, 240] on span "Campo requerido" at bounding box center [236, 242] width 197 height 7
click at [273, 203] on textarea "Comentario" at bounding box center [335, 202] width 400 height 70
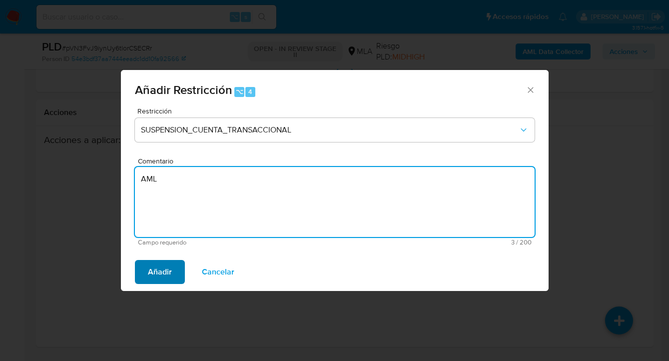
type textarea "AML"
click at [146, 269] on button "Añadir" at bounding box center [160, 272] width 50 height 24
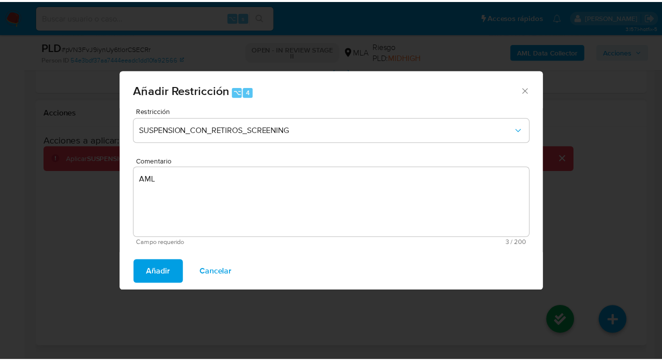
scroll to position [1790, 0]
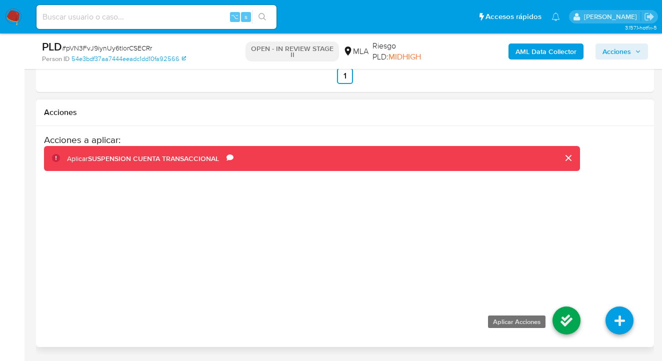
click at [567, 334] on icon at bounding box center [566, 320] width 28 height 28
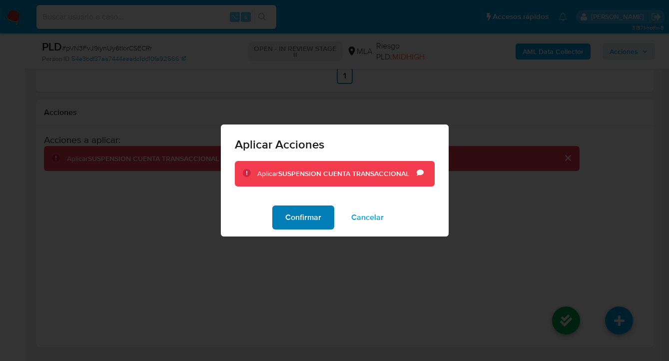
click at [301, 220] on span "Confirmar" at bounding box center [303, 217] width 36 height 22
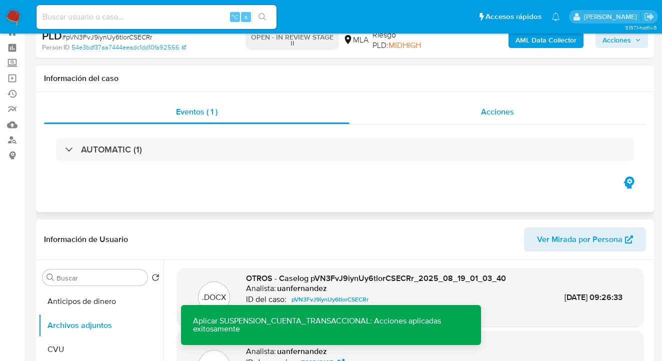
scroll to position [0, 0]
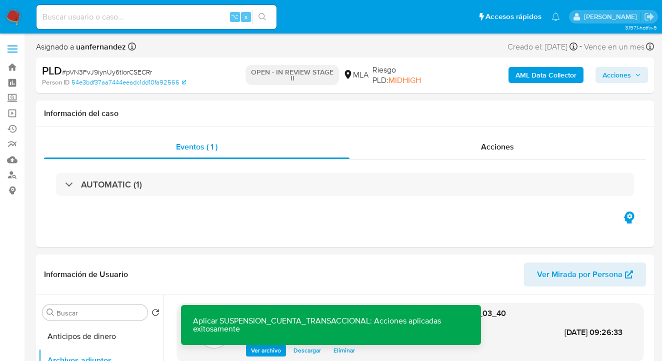
click at [611, 71] on span "Acciones" at bounding box center [616, 75] width 28 height 16
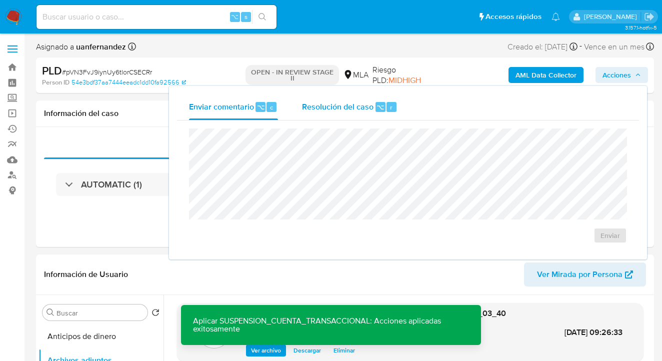
click at [325, 110] on span "Resolución del caso" at bounding box center [337, 106] width 71 height 11
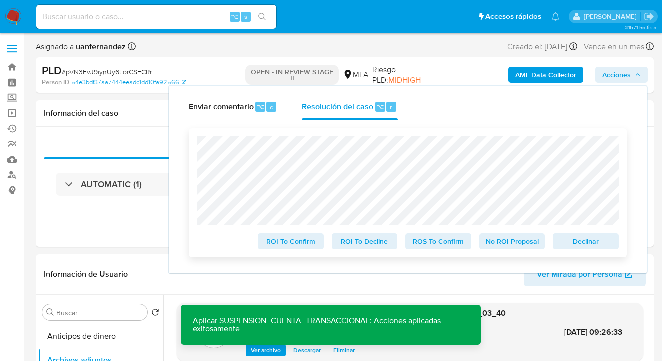
click at [584, 242] on span "Declinar" at bounding box center [586, 241] width 52 height 14
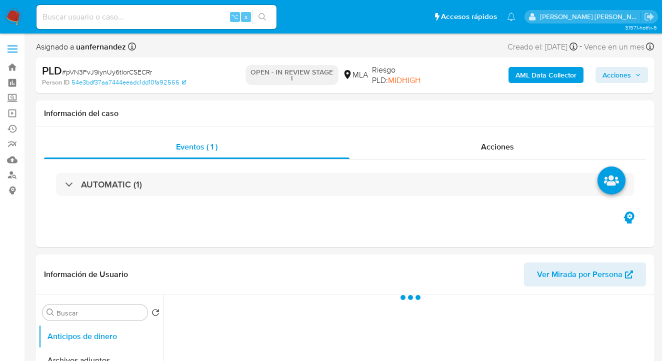
click at [606, 74] on span "Acciones" at bounding box center [616, 75] width 28 height 16
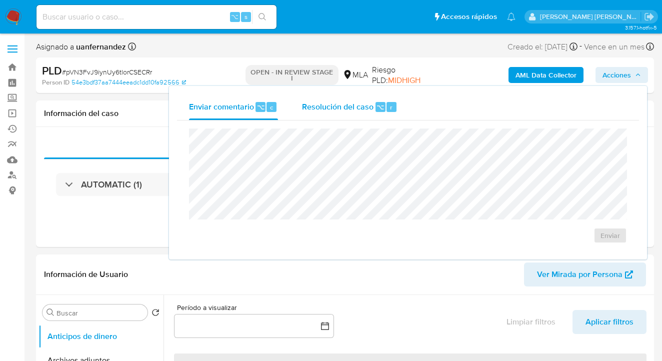
click at [325, 107] on span "Resolución del caso" at bounding box center [337, 106] width 71 height 11
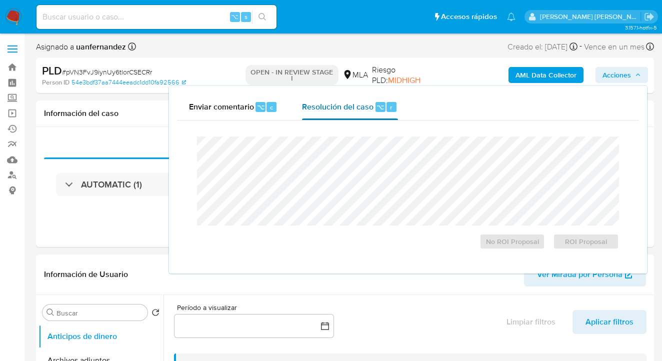
select select "10"
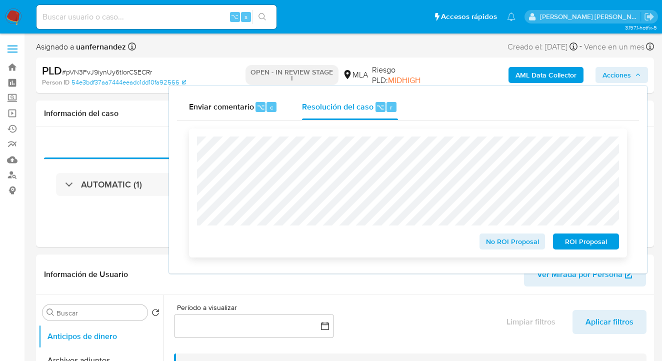
click at [579, 244] on span "ROI Proposal" at bounding box center [586, 241] width 52 height 14
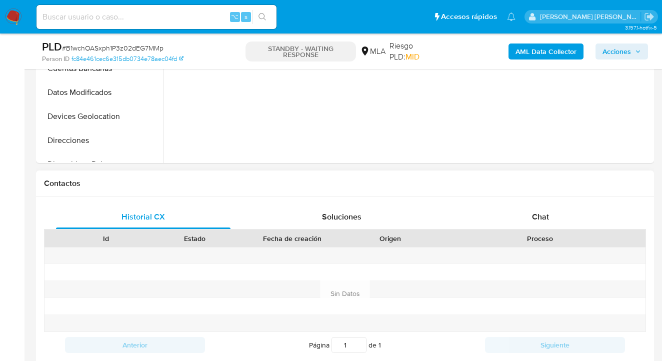
drag, startPoint x: 555, startPoint y: 209, endPoint x: 552, endPoint y: 202, distance: 7.6
click at [555, 209] on div "Chat" at bounding box center [540, 217] width 174 height 24
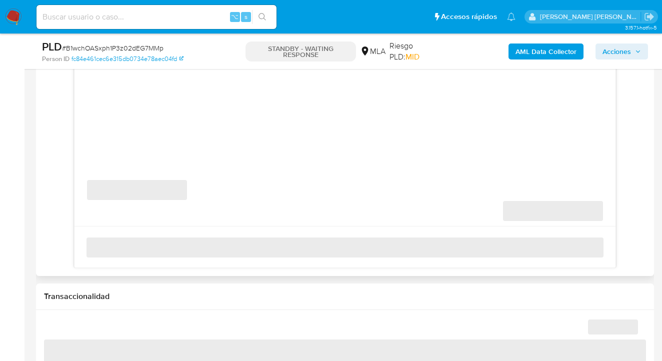
select select "10"
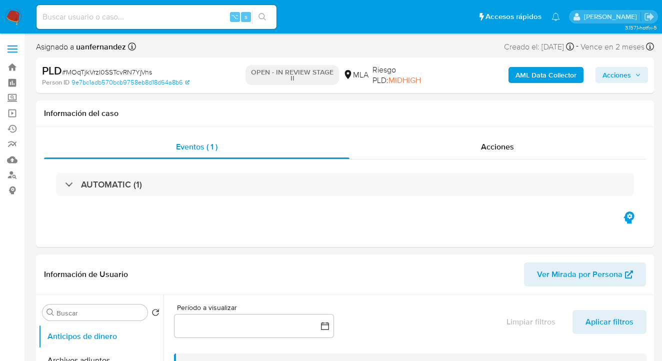
select select "10"
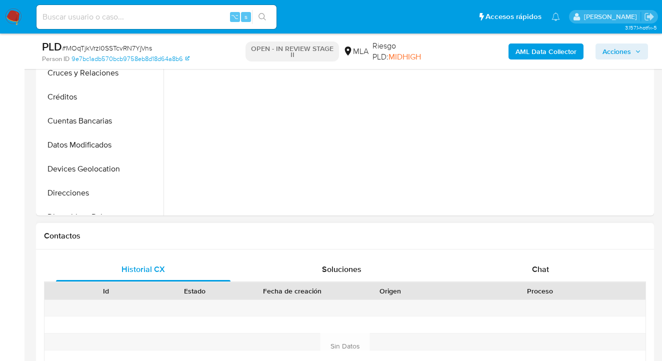
drag, startPoint x: 552, startPoint y: 267, endPoint x: 523, endPoint y: 222, distance: 53.1
click at [551, 266] on div "Chat" at bounding box center [540, 269] width 174 height 24
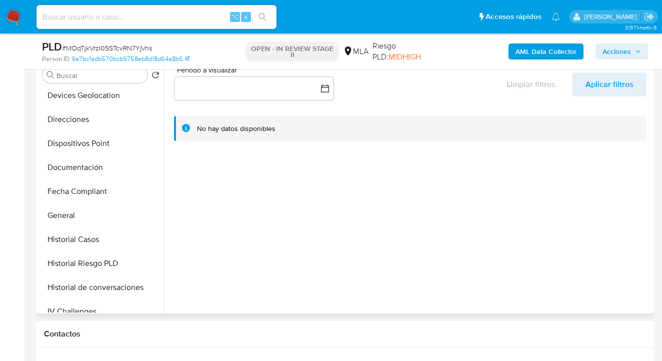
scroll to position [175, 0]
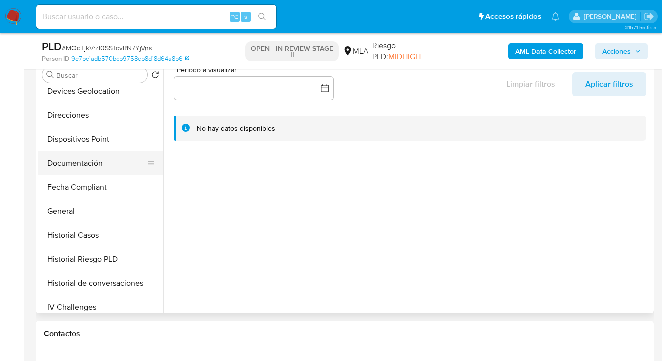
click at [114, 167] on button "Documentación" at bounding box center [96, 163] width 117 height 24
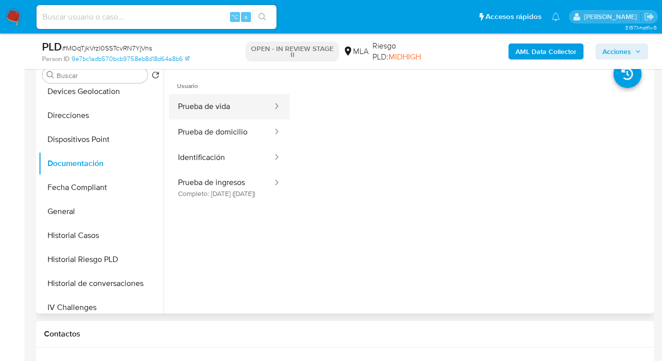
click at [246, 110] on button "Prueba de vida" at bounding box center [221, 106] width 104 height 25
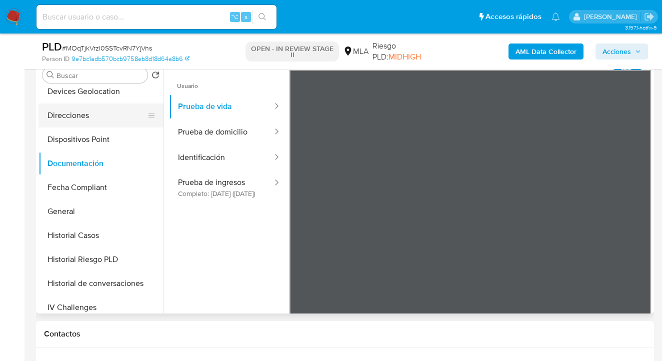
click at [105, 120] on button "Direcciones" at bounding box center [96, 115] width 117 height 24
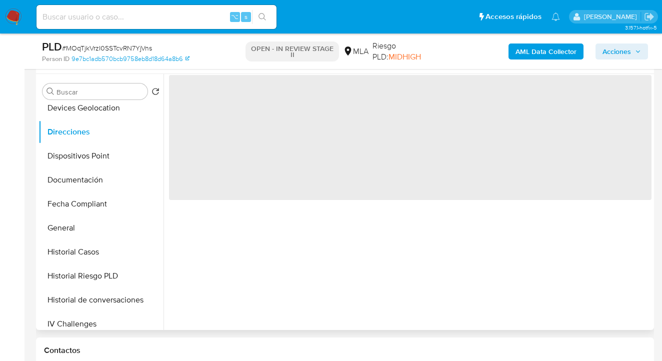
scroll to position [184, 0]
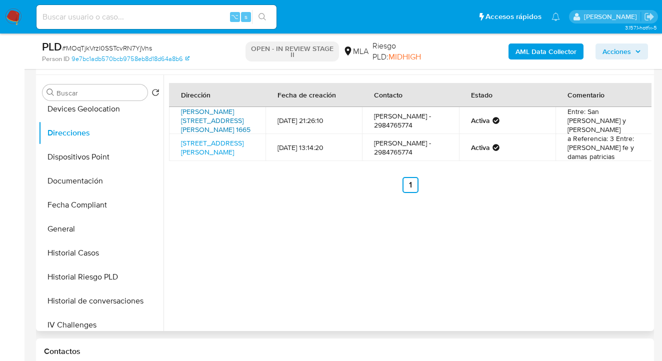
click at [200, 114] on link "Mariano Moreno 1665, Gral Roca, Río Negro, 8332, Argentina 1665" at bounding box center [215, 120] width 69 height 28
click at [202, 148] on link "Calle Saavedra 2306, General Roca, Río Negro, 8332, Argentina 2306" at bounding box center [212, 147] width 62 height 19
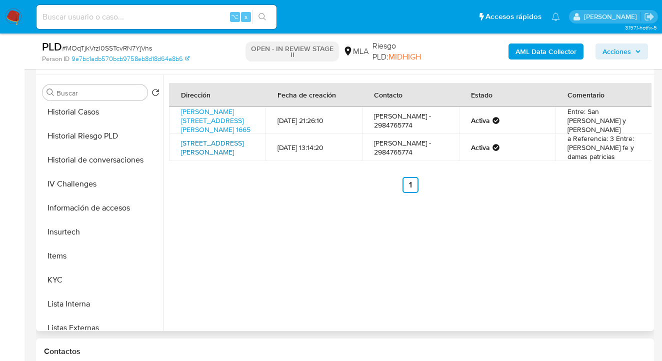
scroll to position [327, 0]
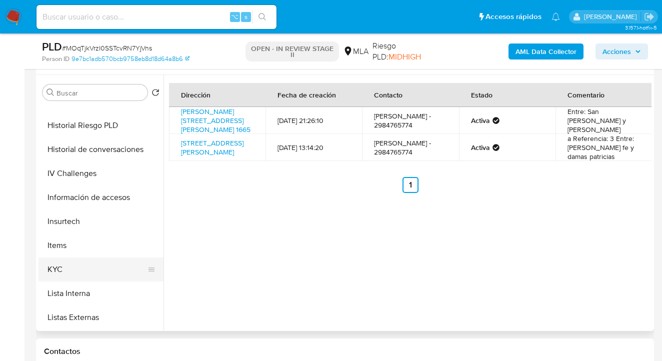
click at [76, 274] on button "KYC" at bounding box center [96, 269] width 117 height 24
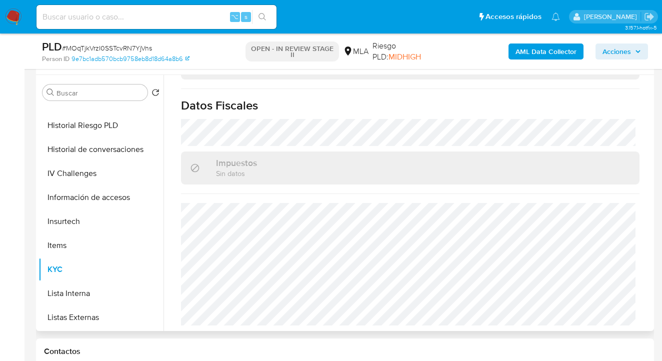
scroll to position [73, 0]
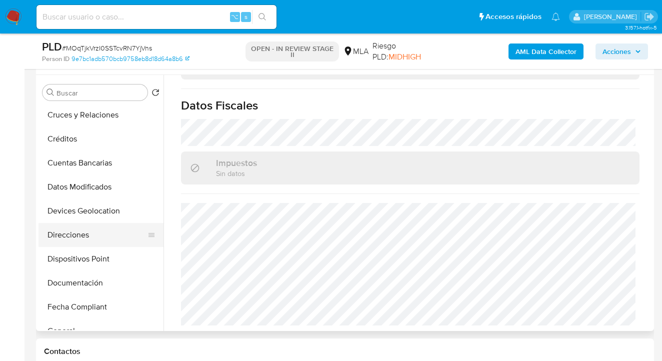
click at [106, 231] on button "Direcciones" at bounding box center [96, 235] width 117 height 24
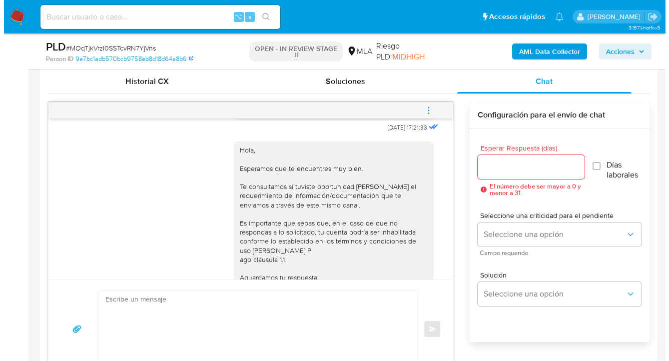
scroll to position [625, 0]
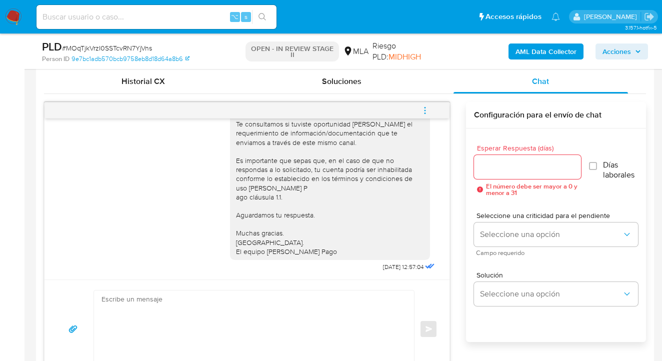
click at [484, 164] on input "Esperar Respuesta (días)" at bounding box center [527, 166] width 107 height 13
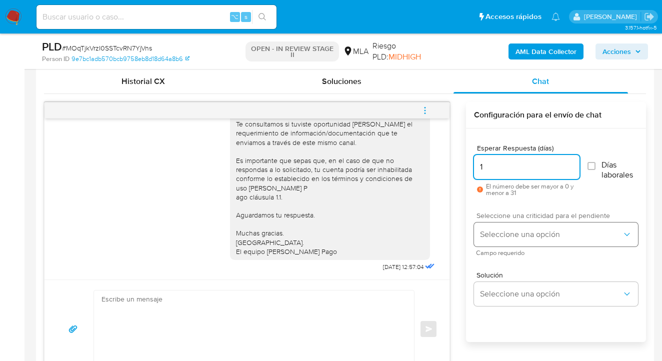
type input "1"
click at [536, 236] on span "Seleccione una opción" at bounding box center [551, 234] width 142 height 10
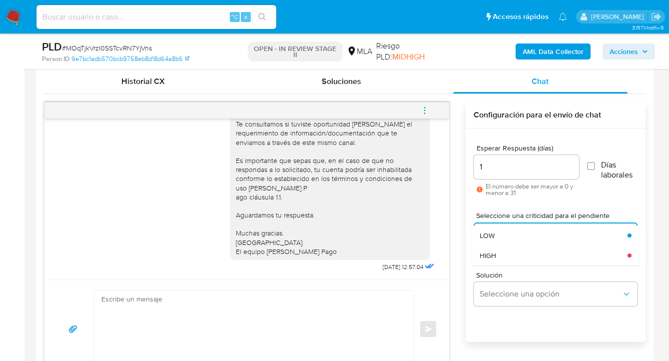
drag, startPoint x: 514, startPoint y: 253, endPoint x: 516, endPoint y: 259, distance: 6.5
click at [514, 253] on div "HIGH" at bounding box center [554, 255] width 148 height 20
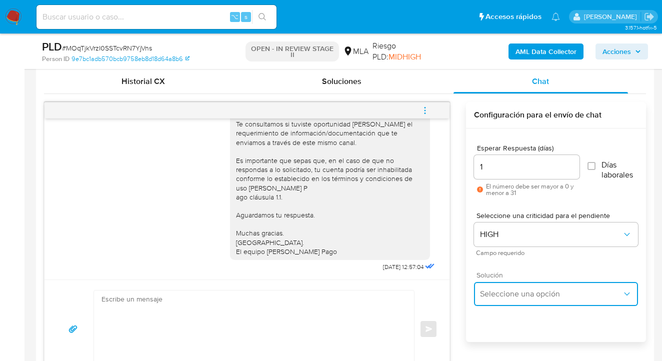
click at [517, 295] on span "Seleccione una opción" at bounding box center [551, 294] width 142 height 10
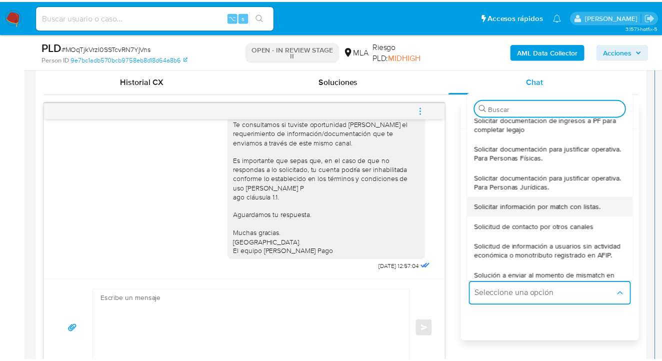
scroll to position [128, 0]
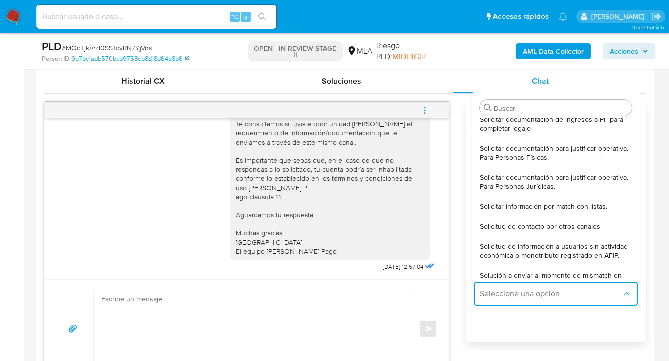
drag, startPoint x: 533, startPoint y: 153, endPoint x: 464, endPoint y: 204, distance: 85.9
click at [533, 154] on span "Solicitar documentación para justificar operativa. Para Personas Físicas." at bounding box center [556, 153] width 152 height 18
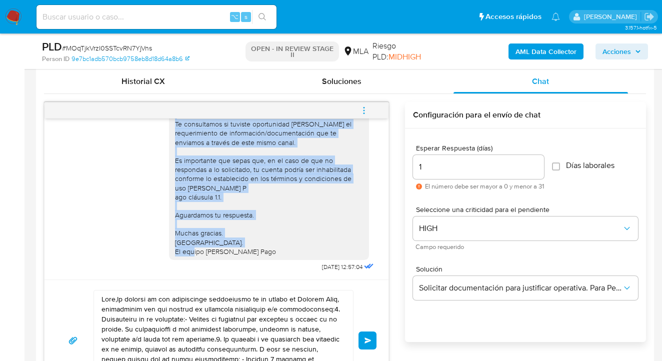
scroll to position [609, 0]
drag, startPoint x: 168, startPoint y: 187, endPoint x: 334, endPoint y: 269, distance: 185.1
click at [334, 256] on div "Hola, Esperamos que te encuentres muy bien. Te consultamos si tuviste oportunid…" at bounding box center [269, 169] width 188 height 173
copy div "Hola, Esperamos que te encuentres muy bien. Te consultamos si tuviste oportunid…"
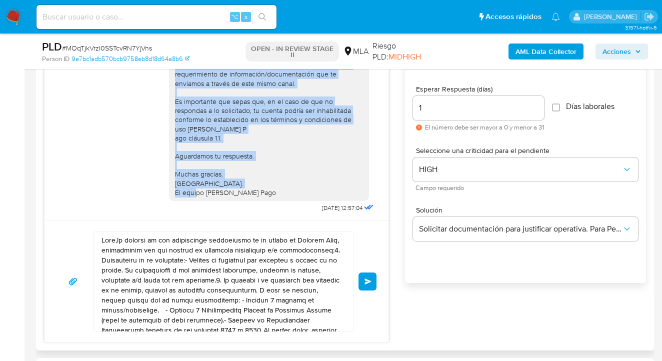
scroll to position [573, 0]
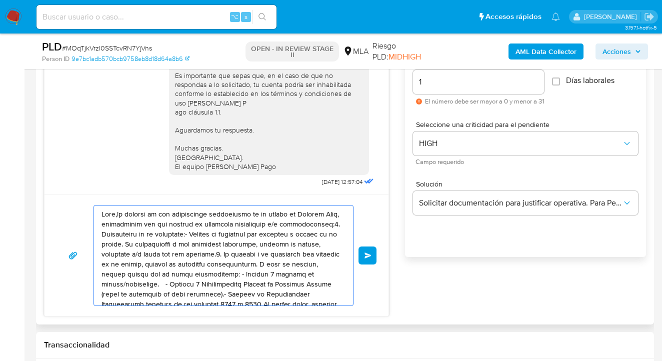
drag, startPoint x: 257, startPoint y: 292, endPoint x: 73, endPoint y: 210, distance: 201.6
click at [73, 209] on div "Enviar" at bounding box center [216, 255] width 320 height 101
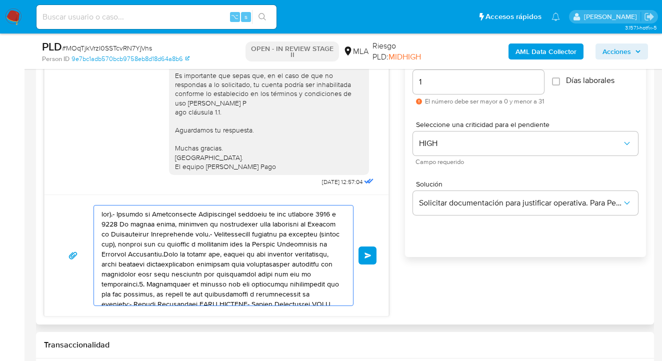
drag, startPoint x: 277, startPoint y: 289, endPoint x: 99, endPoint y: 214, distance: 192.9
click at [99, 215] on div at bounding box center [221, 255] width 254 height 100
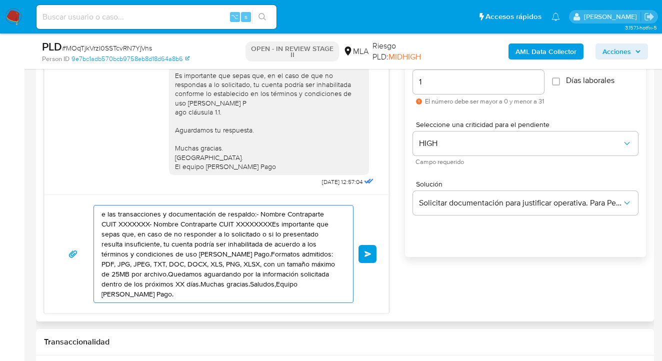
drag, startPoint x: 273, startPoint y: 282, endPoint x: 76, endPoint y: 202, distance: 213.0
click at [72, 204] on div "e las transacciones y documentación de respaldo:- Nombre Contraparte CUIT XXXXX…" at bounding box center [216, 253] width 344 height 118
type textarea "rcado Pago."
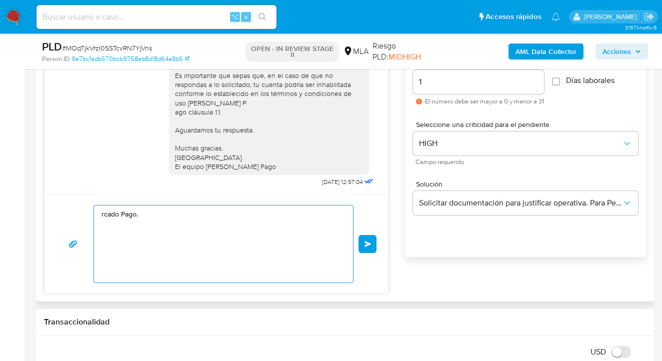
drag, startPoint x: 160, startPoint y: 231, endPoint x: 63, endPoint y: 209, distance: 98.8
click at [63, 209] on div "rcado Pago. Enviar" at bounding box center [216, 244] width 320 height 78
paste textarea "Hola, Esperamos que te encuentres muy bien. Te consultamos si tuviste oportunid…"
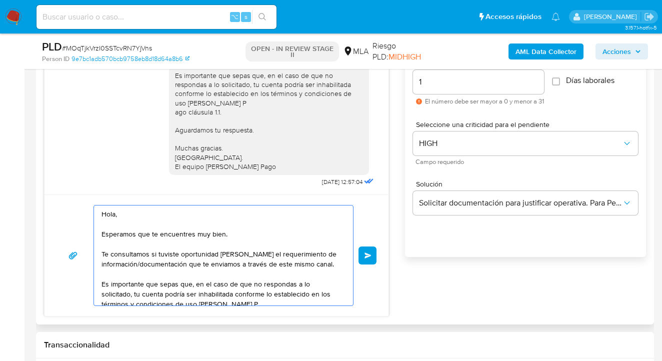
scroll to position [83, 0]
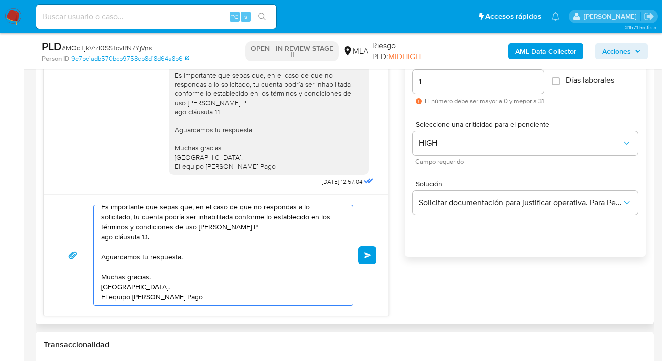
click at [168, 283] on textarea "Hola, Esperamos que te encuentres muy bien. Te consultamos si tuviste oportunid…" at bounding box center [220, 255] width 239 height 100
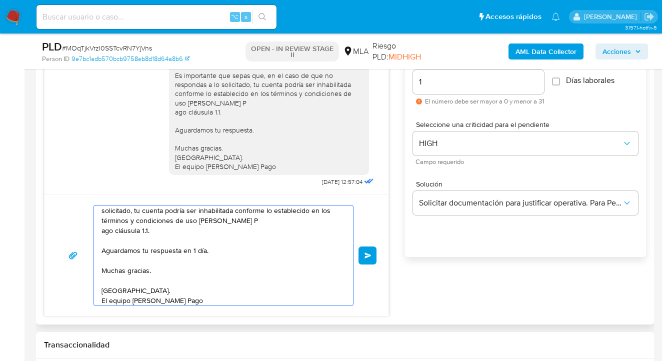
click at [255, 217] on textarea "Hola, Esperamos que te encuentres muy bien. Te consultamos si tuviste oportunid…" at bounding box center [220, 255] width 239 height 100
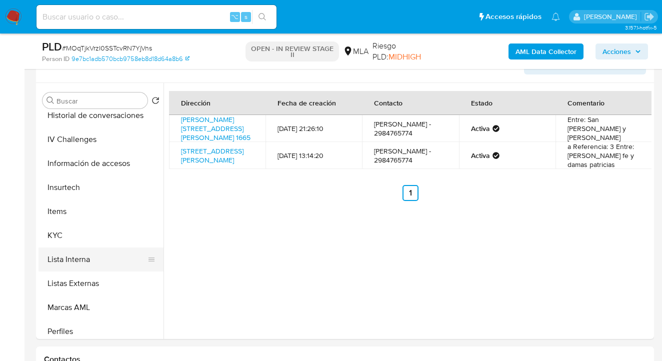
scroll to position [359, 0]
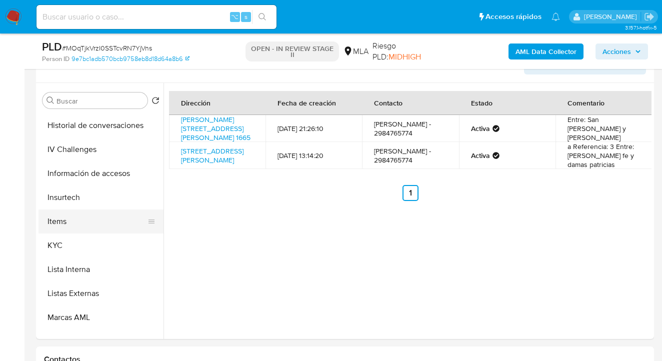
click at [117, 228] on button "Items" at bounding box center [96, 221] width 117 height 24
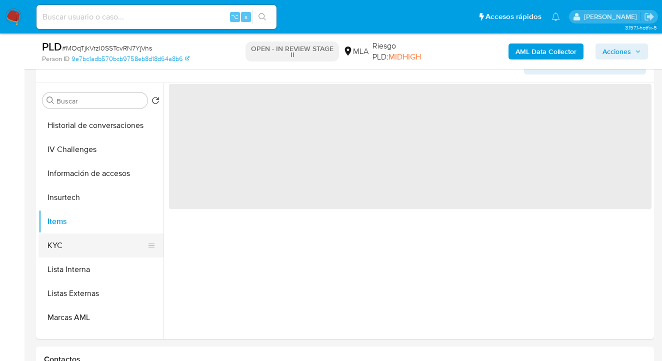
click at [116, 245] on button "KYC" at bounding box center [96, 245] width 117 height 24
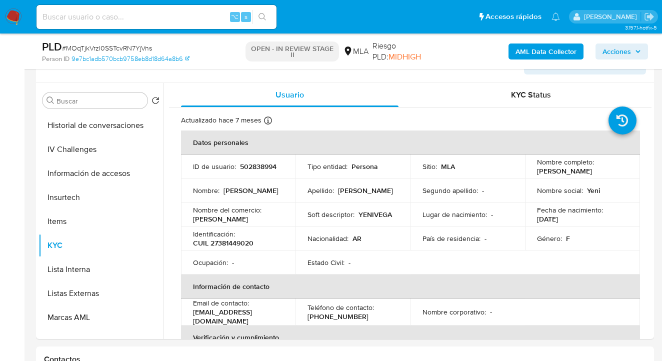
drag, startPoint x: 541, startPoint y: 174, endPoint x: 602, endPoint y: 174, distance: 61.0
click at [602, 174] on div "Nombre completo : Yenifer Noemi Vega" at bounding box center [582, 166] width 91 height 18
copy p "Yenifer Noemi Vega"
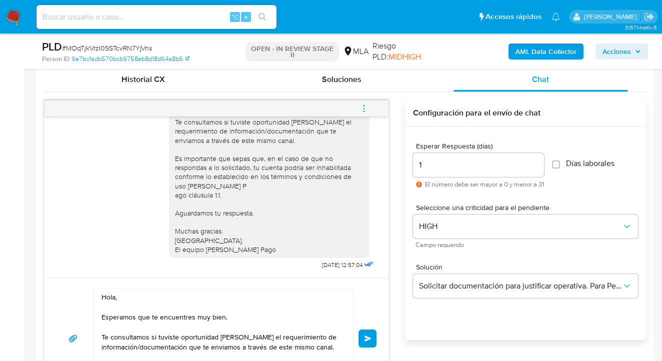
scroll to position [675, 0]
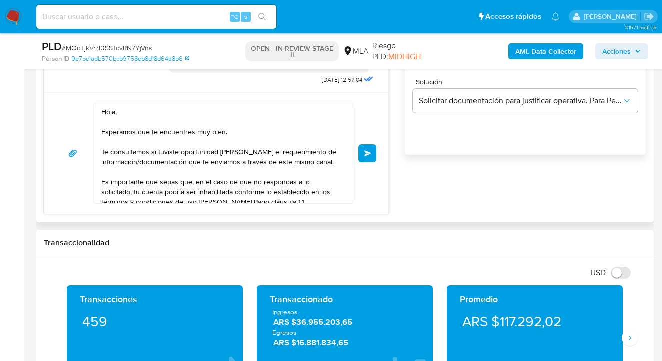
click at [116, 113] on textarea "Hola, Esperamos que te encuentres muy bien. Te consultamos si tuviste oportunid…" at bounding box center [220, 153] width 239 height 100
paste textarea "Yenifer Noemi Vega"
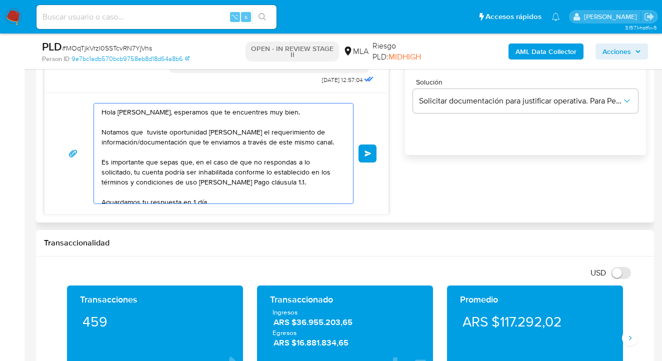
click at [236, 129] on textarea "Hola Yenifer Noemi Vega, esperamos que te encuentres muy bien. Notamos que tuvi…" at bounding box center [220, 153] width 239 height 100
drag, startPoint x: 136, startPoint y: 143, endPoint x: 148, endPoint y: 152, distance: 15.0
click at [136, 143] on textarea "Hola Yenifer Noemi Vega, esperamos que te encuentres muy bien. Notamos que tuvi…" at bounding box center [220, 153] width 239 height 100
click at [155, 153] on textarea "Hola Yenifer Noemi Vega, esperamos que te encuentres muy bien. Notamos que tuvi…" at bounding box center [220, 153] width 239 height 100
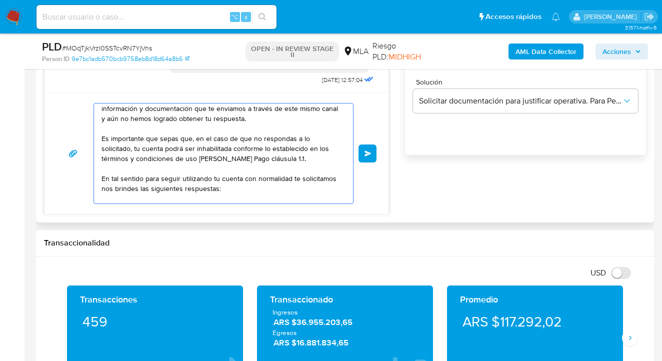
scroll to position [43, 0]
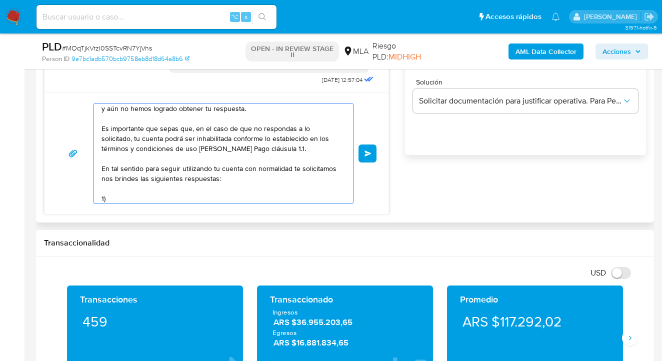
paste textarea "¿A qué corresponde el incremento significativo de fondos en tu cuenta en el mes…"
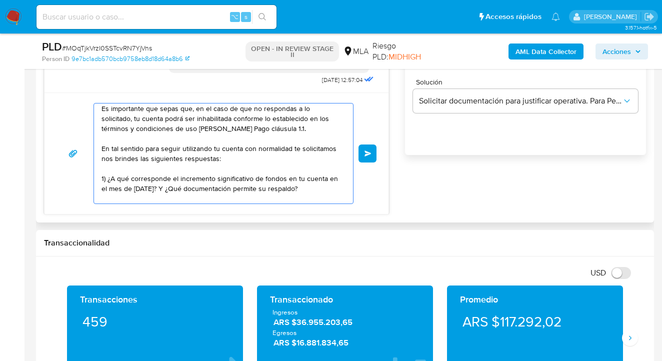
scroll to position [73, 0]
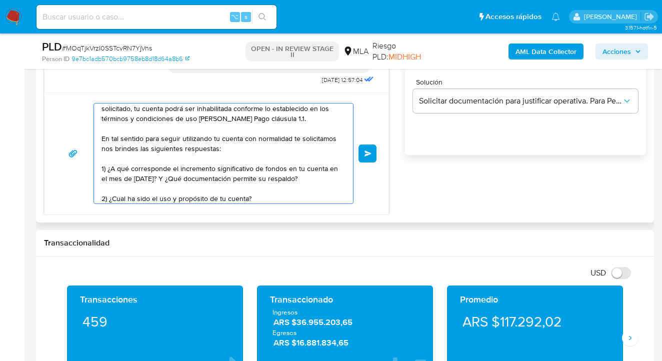
click at [265, 193] on textarea "Hola Yenifer Noemi Vega, esperamos que te encuentres muy bien. Notamos que tuvi…" at bounding box center [220, 153] width 239 height 100
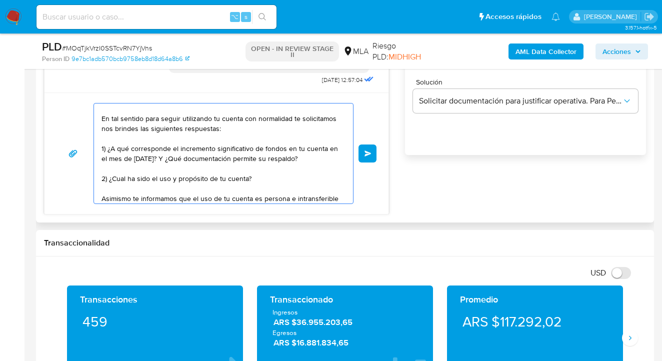
scroll to position [103, 0]
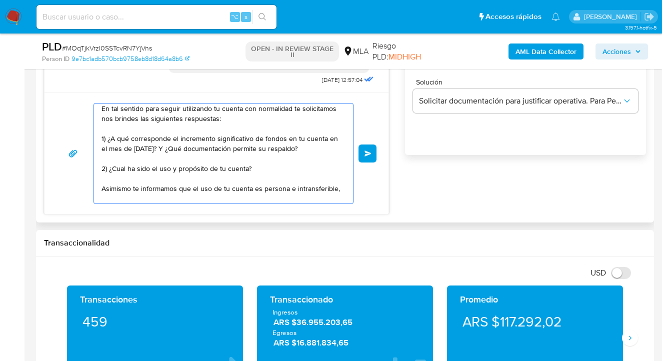
paste textarea "Si las operaciones realizadas en la cuenta corresponden a otra persona humana o…"
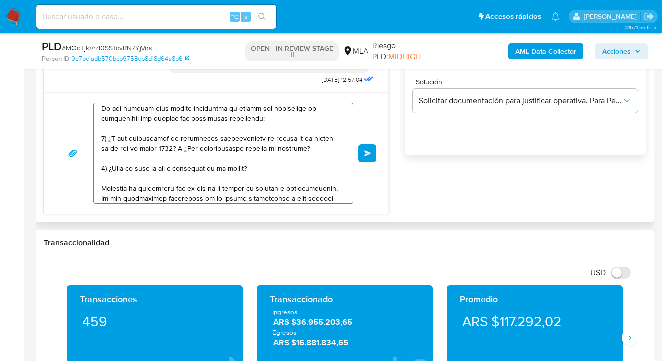
scroll to position [153, 0]
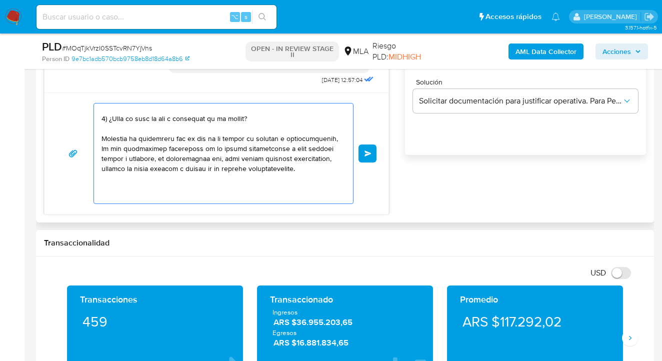
click at [274, 146] on textarea at bounding box center [220, 153] width 239 height 100
drag, startPoint x: 193, startPoint y: 160, endPoint x: 245, endPoint y: 159, distance: 52.5
click at [245, 160] on textarea at bounding box center [220, 153] width 239 height 100
drag, startPoint x: 209, startPoint y: 167, endPoint x: 216, endPoint y: 174, distance: 9.2
click at [216, 174] on textarea at bounding box center [220, 153] width 239 height 100
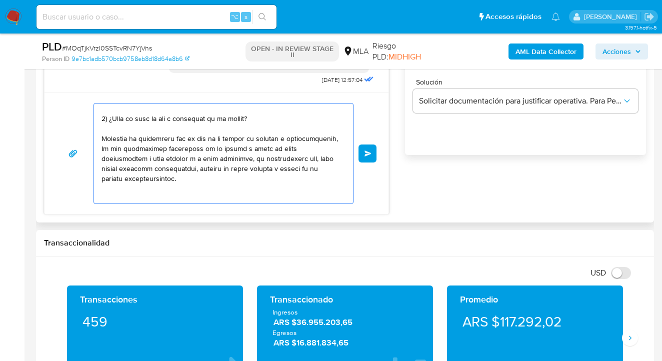
paste textarea "evites realizar dicha operatoria"
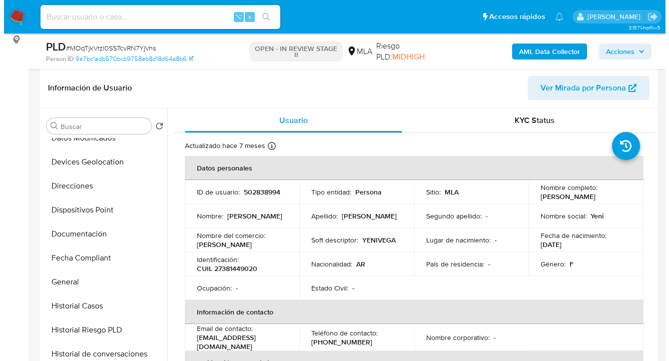
scroll to position [0, 0]
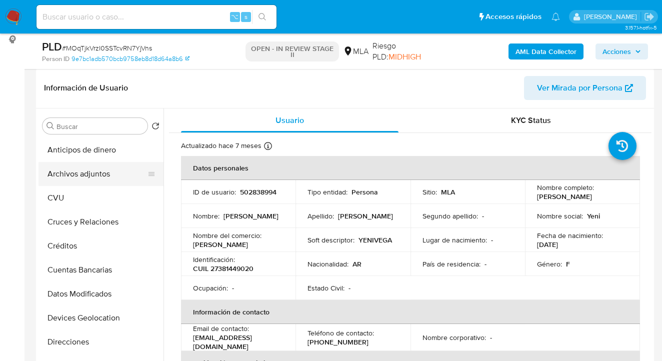
type textarea "Hola Yenifer Noemi Vega, esperamos que te encuentres muy bien. Notamos que tuvi…"
click at [111, 167] on button "Archivos adjuntos" at bounding box center [96, 174] width 117 height 24
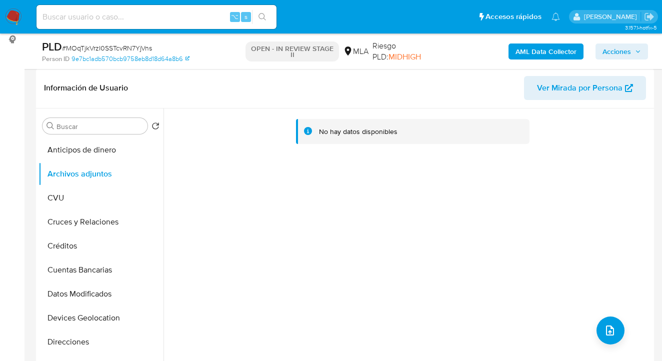
click at [555, 43] on b "AML Data Collector" at bounding box center [545, 51] width 61 height 16
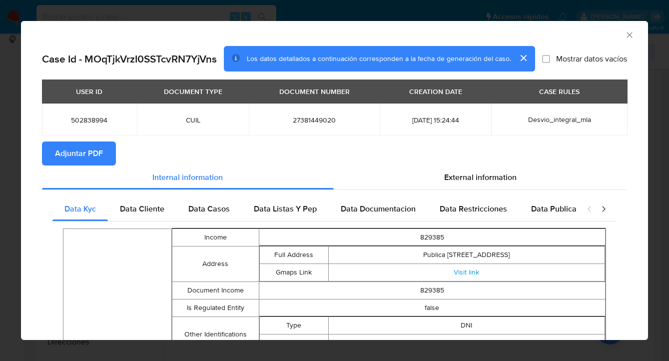
click at [66, 152] on span "Adjuntar PDF" at bounding box center [79, 153] width 48 height 22
click at [625, 33] on icon "Cerrar ventana" at bounding box center [630, 35] width 10 height 10
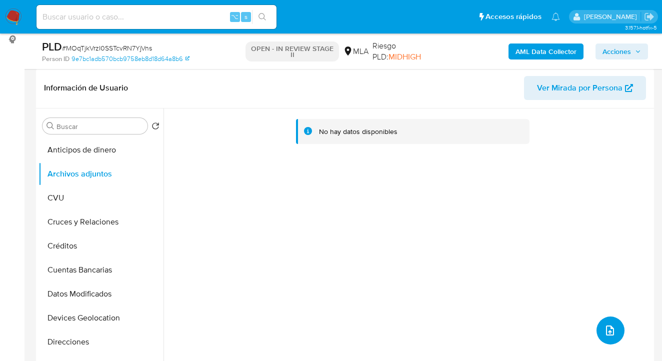
click at [608, 325] on icon "upload-file" at bounding box center [610, 330] width 12 height 12
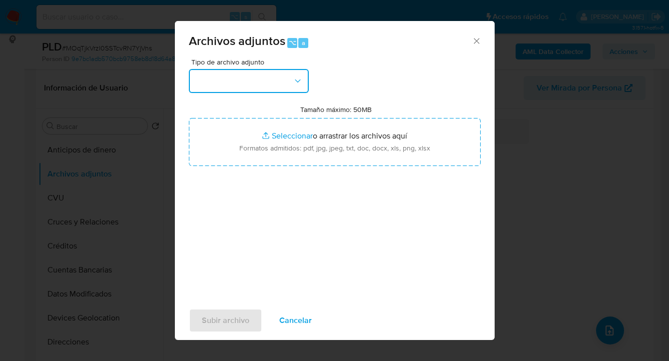
click at [289, 77] on button "button" at bounding box center [249, 81] width 120 height 24
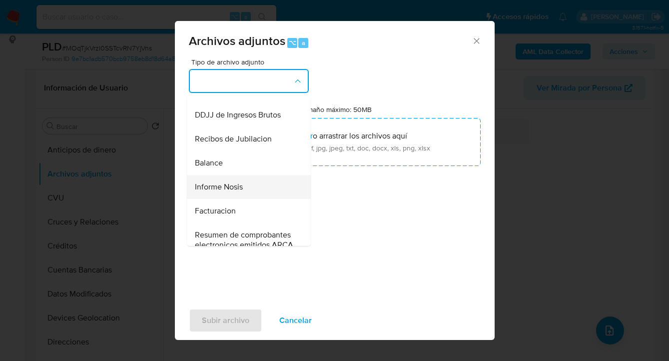
scroll to position [394, 0]
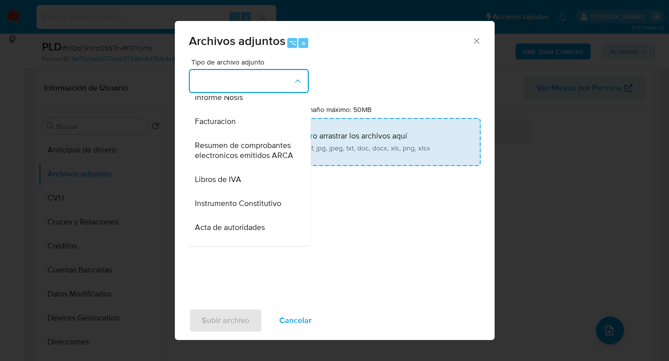
drag, startPoint x: 249, startPoint y: 114, endPoint x: 317, endPoint y: 138, distance: 72.7
click at [249, 109] on div "Informe Nosis" at bounding box center [246, 97] width 102 height 24
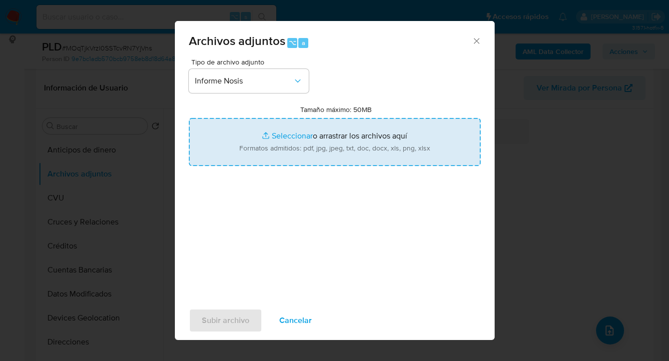
click at [333, 147] on input "Tamaño máximo: 50MB Seleccionar archivos" at bounding box center [335, 142] width 292 height 48
type input "C:\fakepath\502838994-NOSIS_Manager_InformeIndividual_27381449020_620658_202509…"
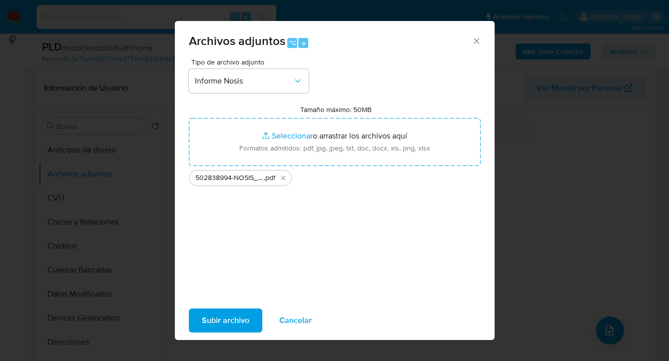
click at [224, 322] on span "Subir archivo" at bounding box center [225, 320] width 47 height 22
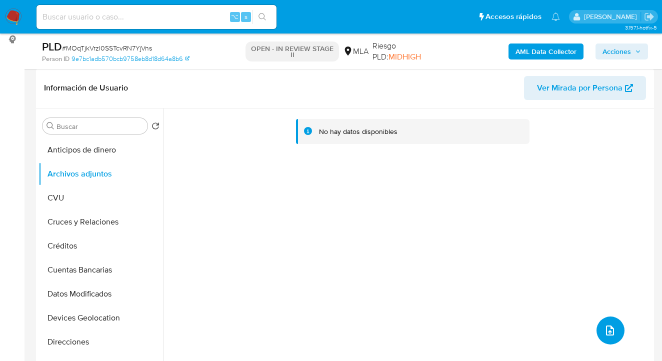
click at [596, 327] on button "upload-file" at bounding box center [610, 330] width 28 height 28
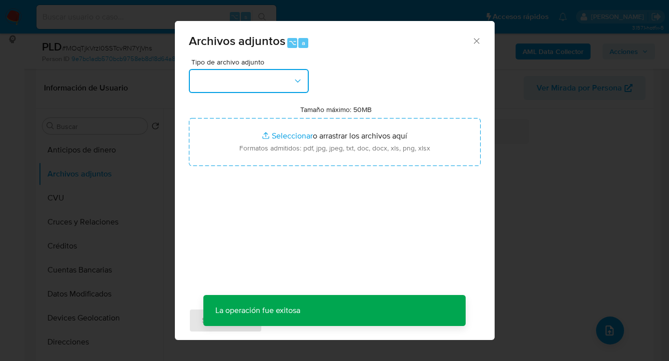
drag, startPoint x: 293, startPoint y: 76, endPoint x: 295, endPoint y: 90, distance: 14.1
click at [293, 76] on icon "button" at bounding box center [298, 81] width 10 height 10
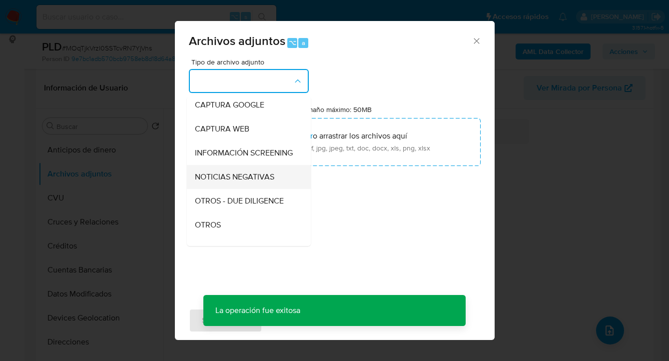
scroll to position [94, 0]
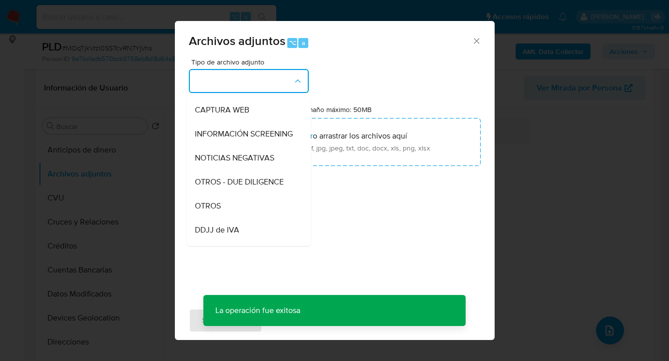
drag, startPoint x: 244, startPoint y: 219, endPoint x: 287, endPoint y: 174, distance: 62.2
click at [246, 216] on div "OTROS" at bounding box center [246, 206] width 102 height 24
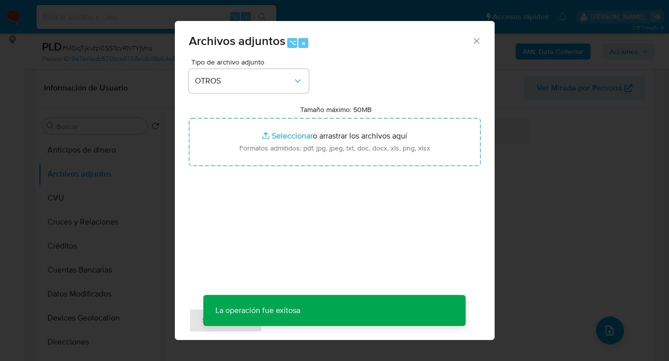
click at [294, 169] on div "Tipo de archivo adjunto OTROS Tamaño máximo: 50MB Seleccionar archivos Seleccio…" at bounding box center [335, 176] width 292 height 236
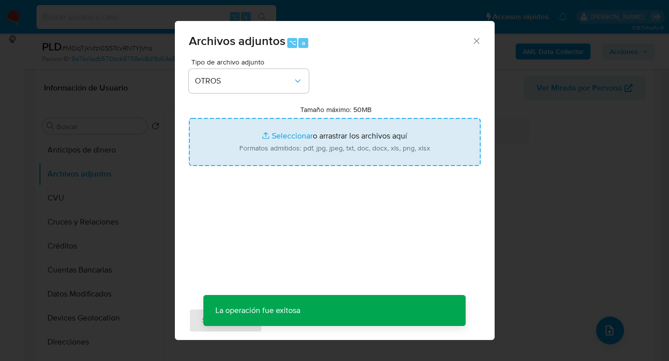
click at [307, 142] on input "Tamaño máximo: 50MB Seleccionar archivos" at bounding box center [335, 142] width 292 height 48
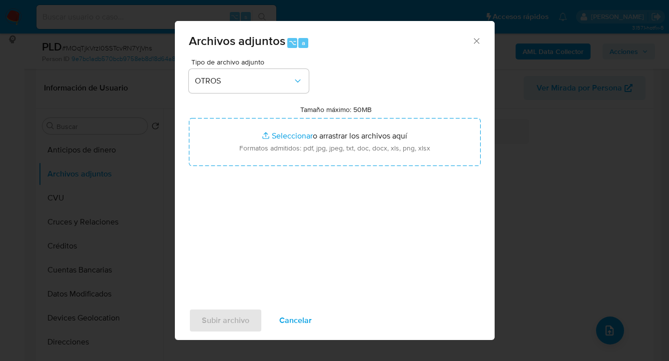
drag, startPoint x: 286, startPoint y: 329, endPoint x: 291, endPoint y: 321, distance: 9.7
click at [286, 327] on span "Cancelar" at bounding box center [295, 320] width 32 height 22
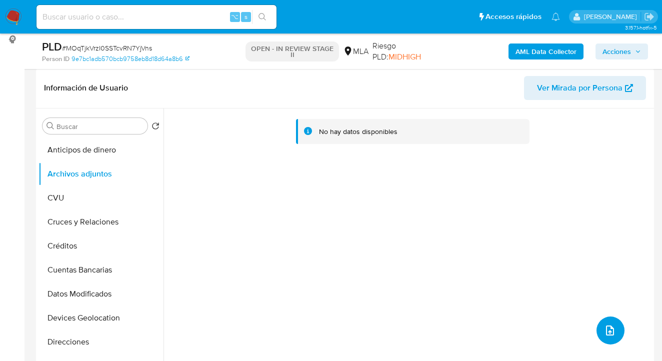
click at [604, 329] on icon "upload-file" at bounding box center [610, 330] width 12 height 12
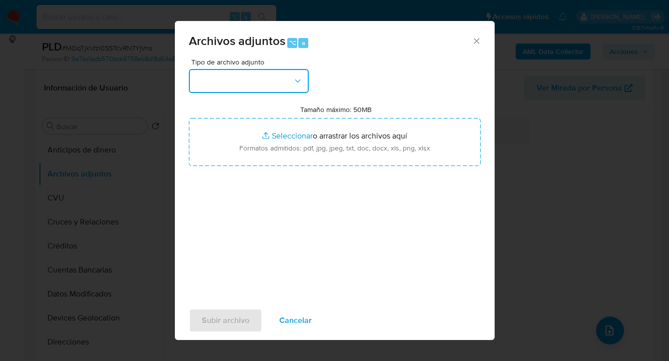
drag, startPoint x: 261, startPoint y: 80, endPoint x: 265, endPoint y: 89, distance: 9.2
click at [261, 80] on button "button" at bounding box center [249, 81] width 120 height 24
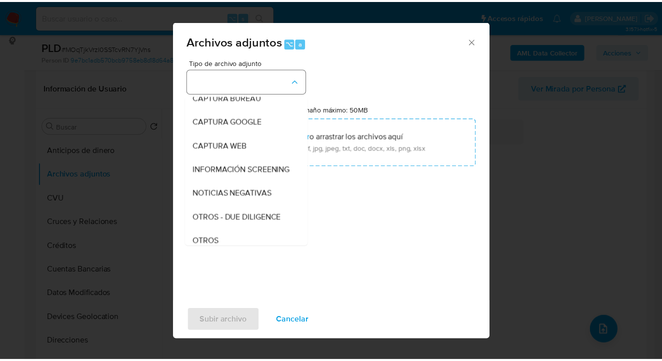
scroll to position [96, 0]
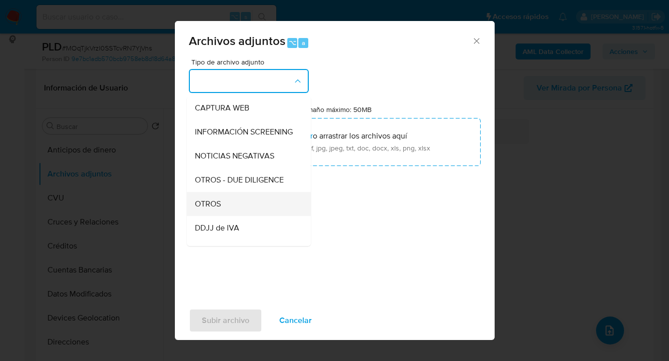
click at [243, 216] on div "OTROS" at bounding box center [246, 204] width 102 height 24
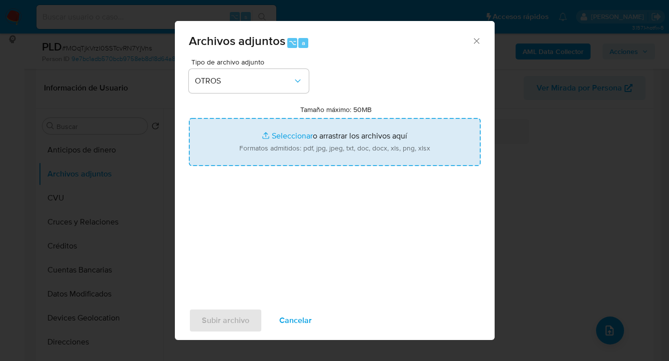
click at [311, 152] on input "Tamaño máximo: 50MB Seleccionar archivos" at bounding box center [335, 142] width 292 height 48
type input "C:\fakepath\502838994 Movimientos.xlsx"
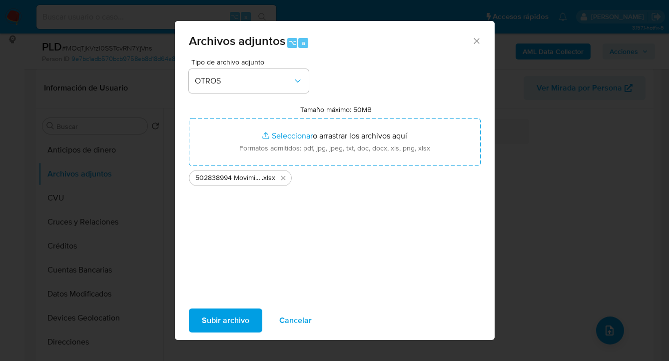
click at [222, 318] on span "Subir archivo" at bounding box center [225, 320] width 47 height 22
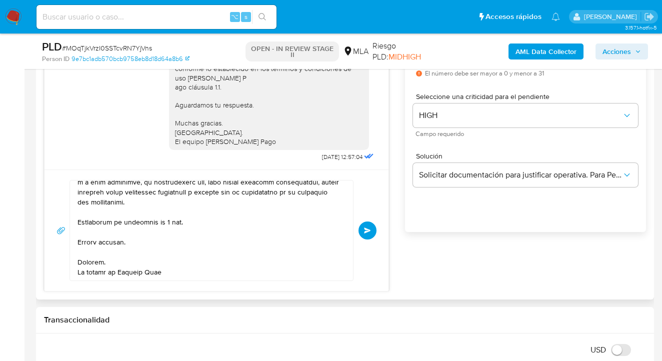
scroll to position [609, 0]
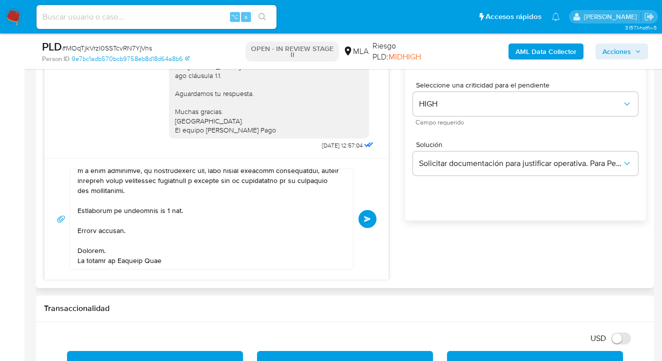
click at [368, 217] on span "Enviar" at bounding box center [367, 219] width 7 height 6
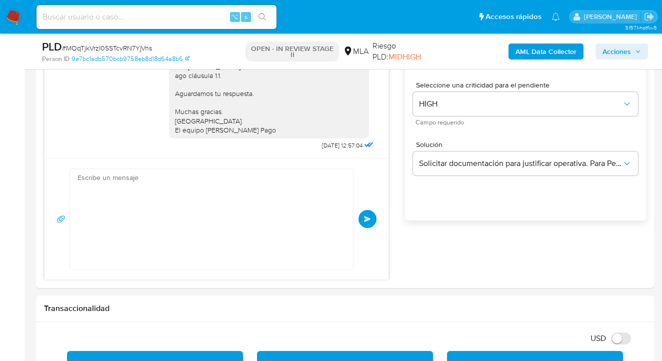
scroll to position [972, 0]
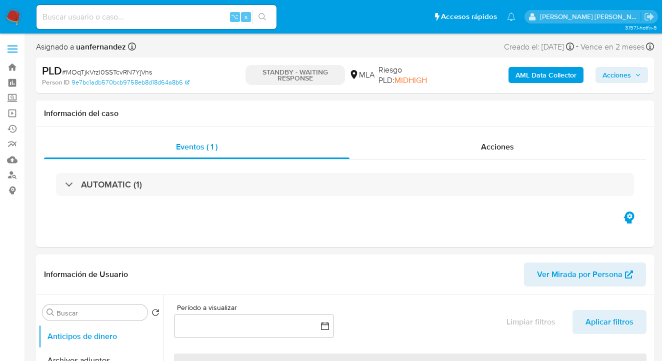
select select "10"
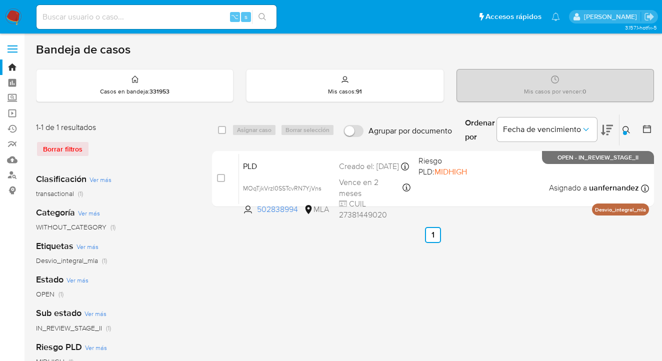
click at [622, 127] on icon at bounding box center [626, 130] width 8 height 8
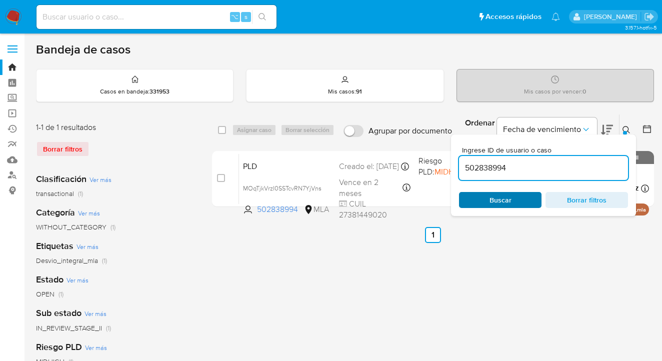
click at [512, 197] on span "Buscar" at bounding box center [500, 200] width 68 height 14
click at [627, 129] on icon at bounding box center [626, 130] width 8 height 8
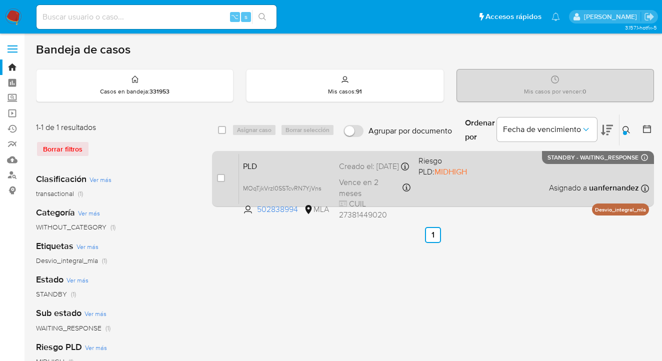
click at [547, 186] on div "PLD MOqTjkVrzI0SSTcvRN7YjVns 502838994 MLA Riesgo PLD: MIDHIGH Creado el: 12/08…" at bounding box center [444, 178] width 410 height 50
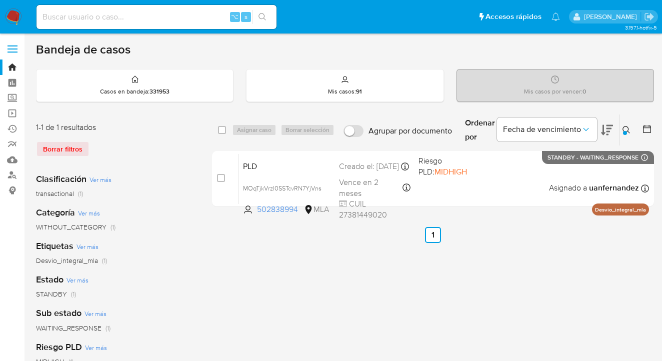
click at [626, 127] on icon at bounding box center [626, 130] width 8 height 8
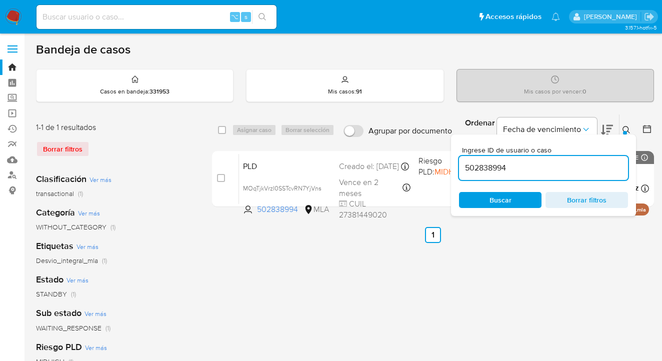
drag, startPoint x: 508, startPoint y: 165, endPoint x: 453, endPoint y: 164, distance: 55.0
click at [453, 164] on div "Ingrese ID de usuario o caso 502838994 Buscar Borrar filtros" at bounding box center [543, 174] width 185 height 81
type input "279868374"
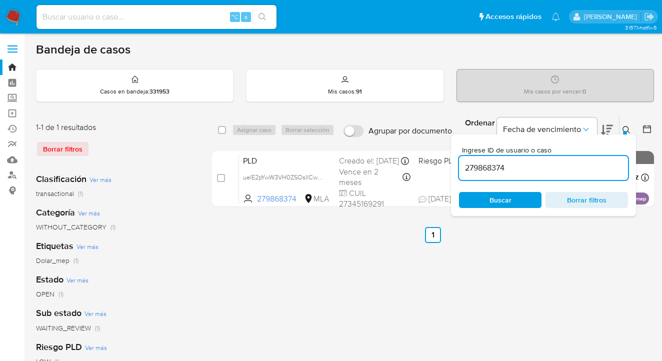
click at [623, 127] on icon at bounding box center [626, 130] width 8 height 8
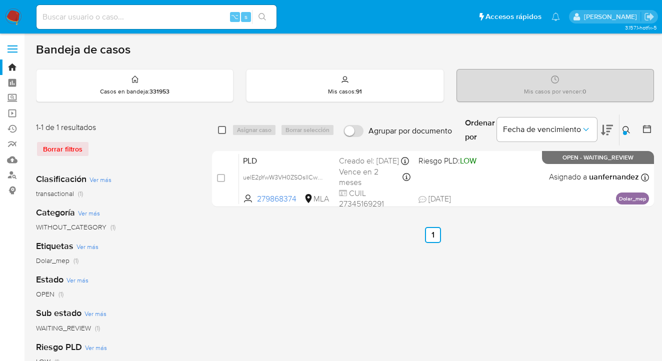
click at [218, 129] on input "checkbox" at bounding box center [222, 130] width 8 height 8
checkbox input "true"
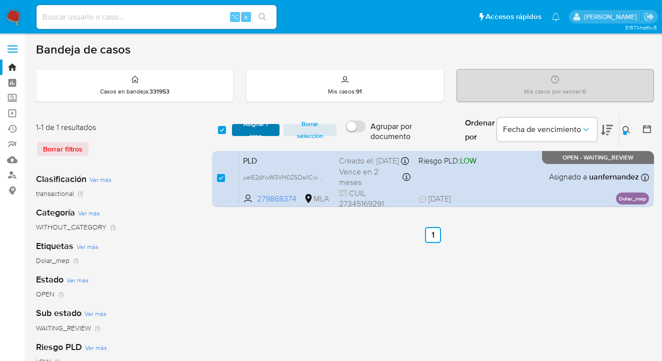
click at [257, 130] on span "Asignar 1 caso" at bounding box center [255, 130] width 37 height 10
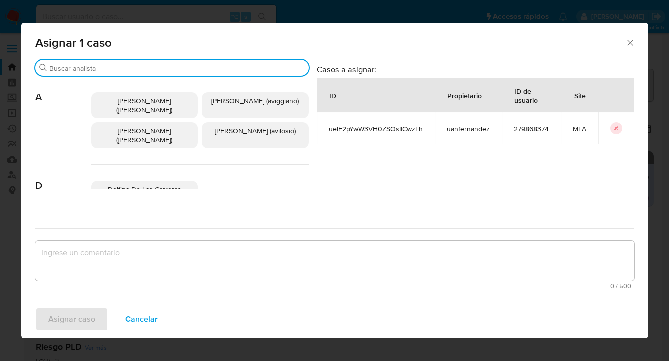
click at [199, 69] on input "Buscar" at bounding box center [176, 68] width 255 height 9
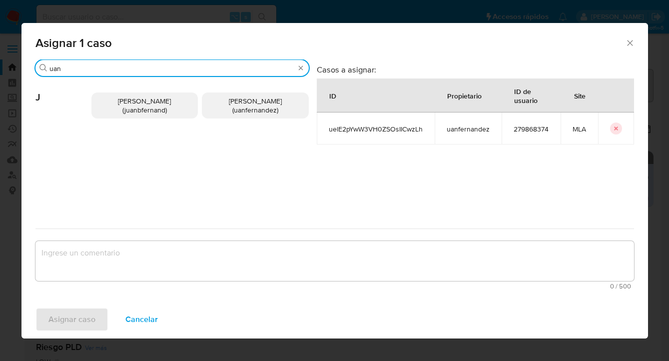
type input "uan"
drag, startPoint x: 242, startPoint y: 97, endPoint x: 238, endPoint y: 124, distance: 26.8
click at [242, 97] on span "Juan Pablo Fernandez (uanfernandez)" at bounding box center [255, 105] width 53 height 19
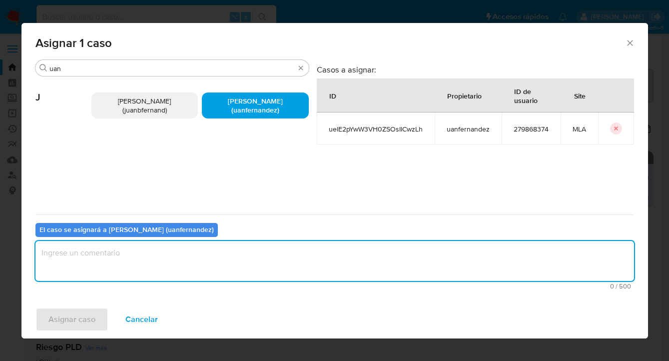
click at [199, 263] on textarea "assign-modal" at bounding box center [334, 261] width 599 height 40
type textarea "asig"
click at [93, 321] on span "Asignar caso" at bounding box center [71, 319] width 47 height 22
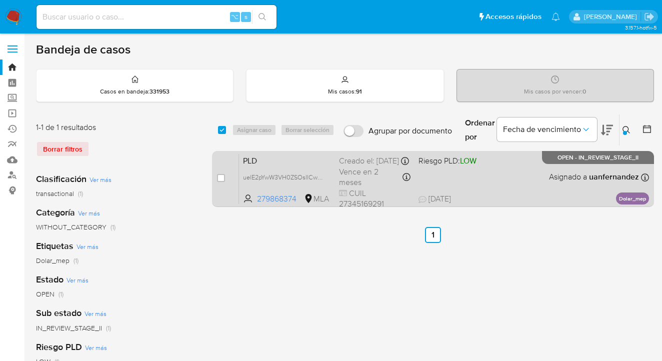
click at [514, 181] on div "PLD uelE2pYwW3VH0ZSOsIICwzLh 279868374 MLA Riesgo PLD: LOW Creado el: 12/08/202…" at bounding box center [444, 178] width 410 height 50
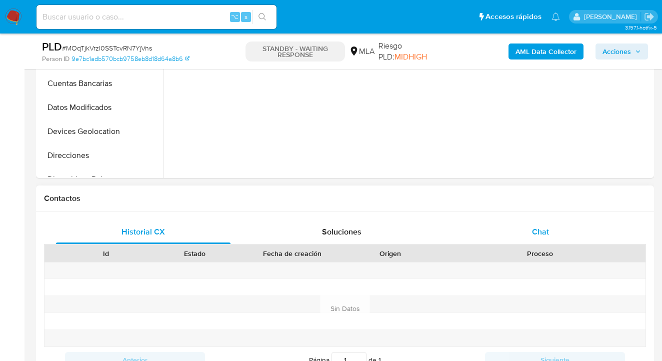
scroll to position [428, 0]
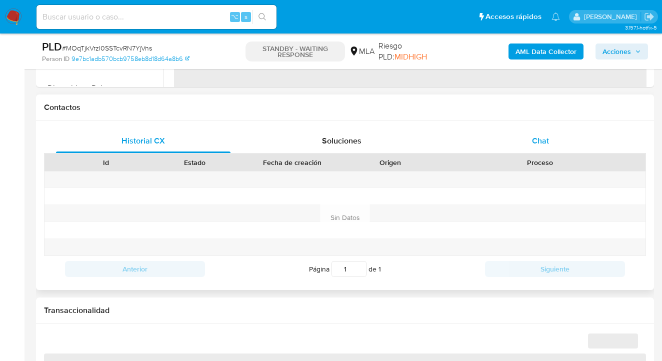
click at [569, 148] on div "Chat" at bounding box center [540, 141] width 174 height 24
select select "10"
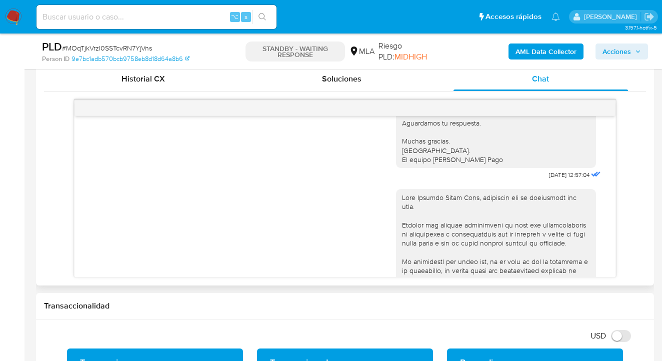
scroll to position [0, 0]
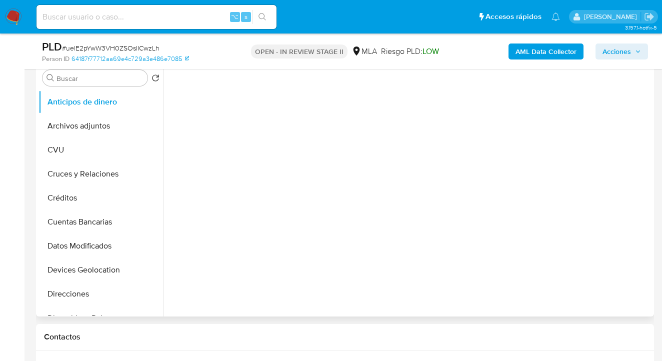
scroll to position [216, 0]
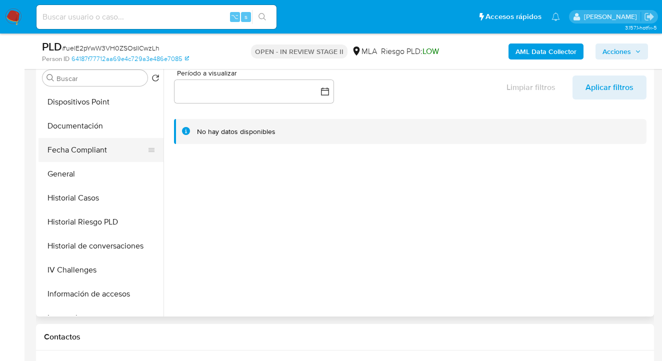
select select "10"
click at [95, 126] on button "Documentación" at bounding box center [96, 126] width 117 height 24
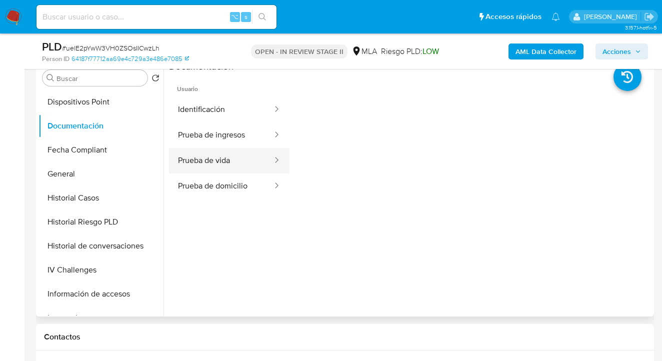
click at [228, 161] on button "Prueba de vida" at bounding box center [221, 160] width 104 height 25
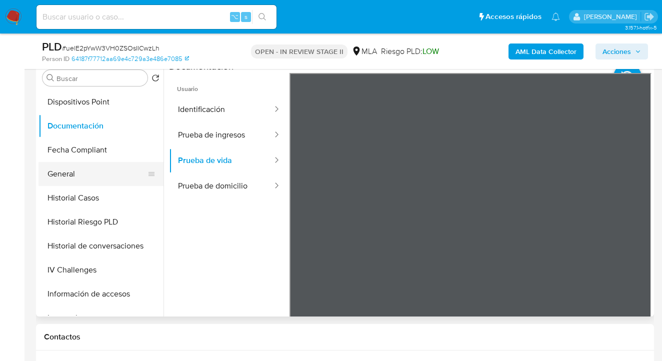
click at [102, 173] on button "General" at bounding box center [96, 174] width 117 height 24
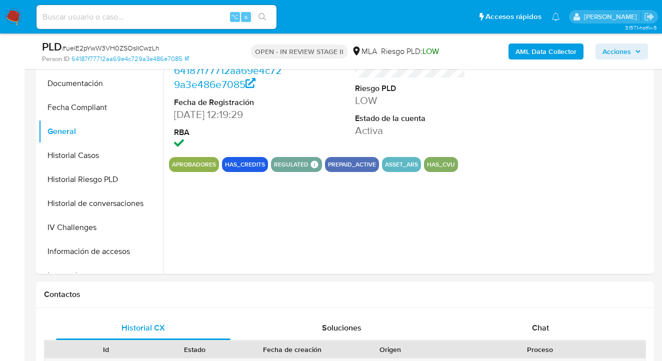
scroll to position [368, 0]
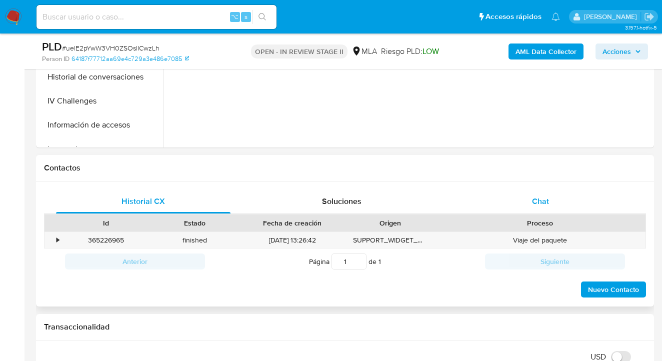
click at [539, 206] on span "Chat" at bounding box center [540, 200] width 17 height 11
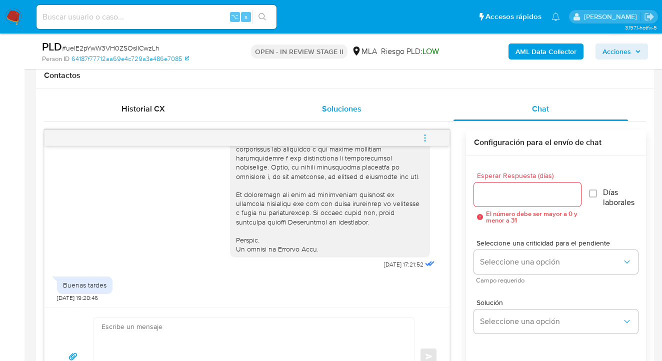
scroll to position [469, 0]
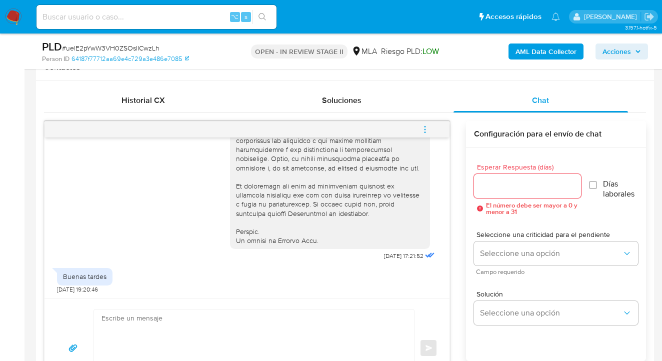
click at [486, 180] on input "Esperar Respuesta (días)" at bounding box center [527, 185] width 107 height 13
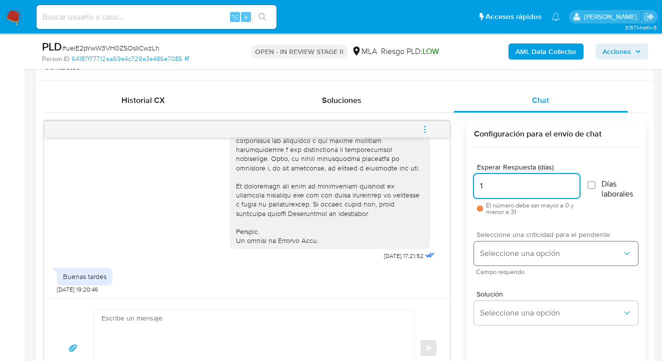
type input "1"
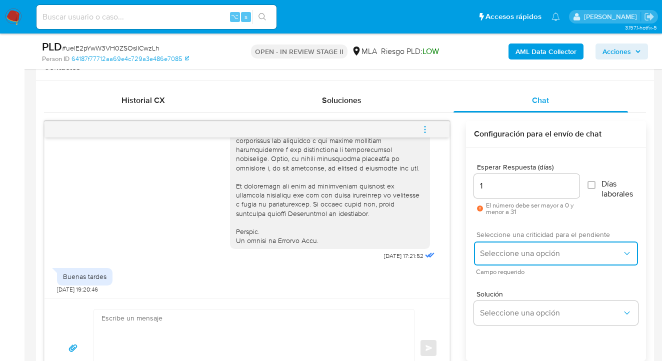
click at [506, 253] on span "Seleccione una opción" at bounding box center [551, 253] width 142 height 10
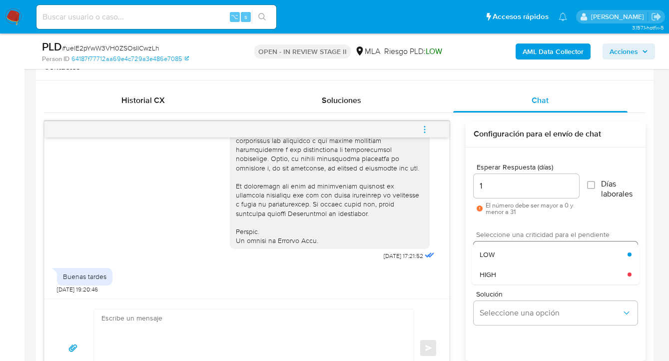
click at [507, 258] on div "LOW" at bounding box center [554, 254] width 148 height 20
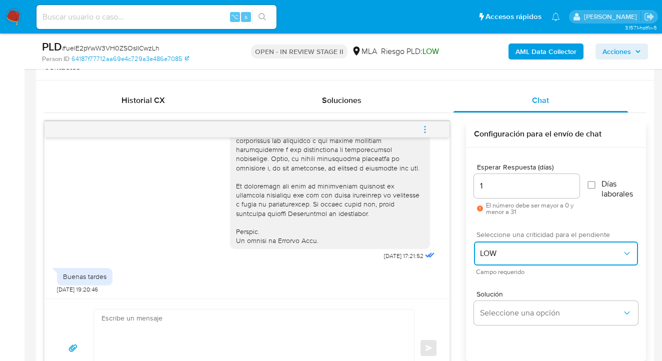
click at [499, 254] on span "LOW" at bounding box center [551, 253] width 142 height 10
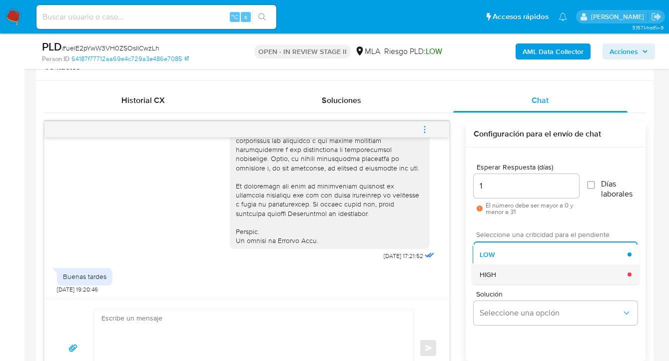
click at [501, 276] on div "HIGH" at bounding box center [554, 274] width 148 height 20
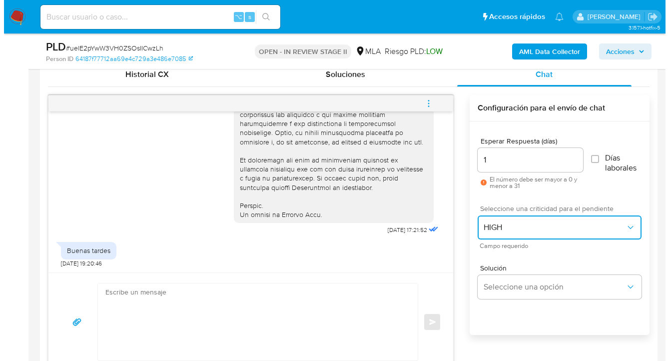
scroll to position [547, 0]
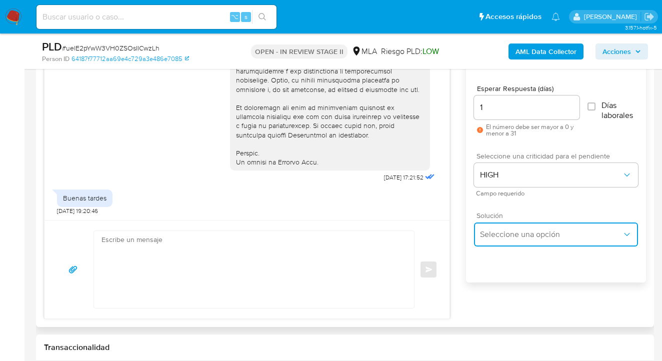
click at [506, 240] on button "Seleccione una opción" at bounding box center [556, 234] width 164 height 24
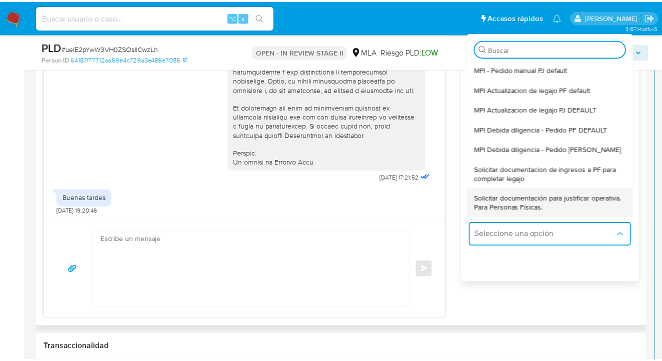
scroll to position [19, 0]
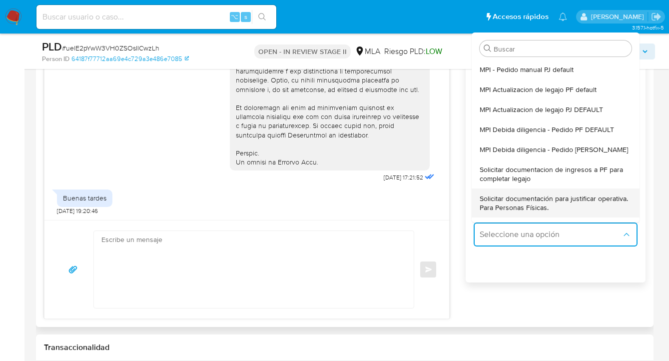
click at [537, 200] on span "Solicitar documentación para justificar operativa. Para Personas Físicas." at bounding box center [556, 203] width 152 height 18
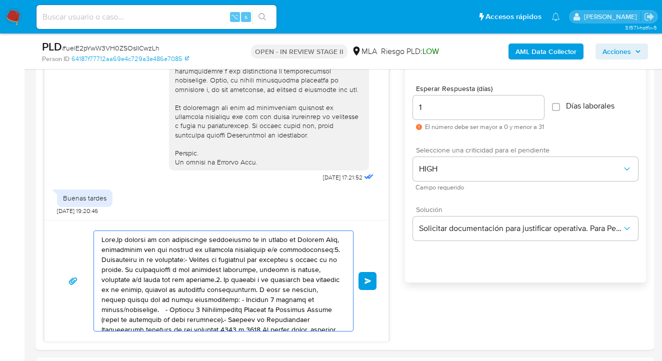
drag, startPoint x: 107, startPoint y: 261, endPoint x: 18, endPoint y: 197, distance: 109.9
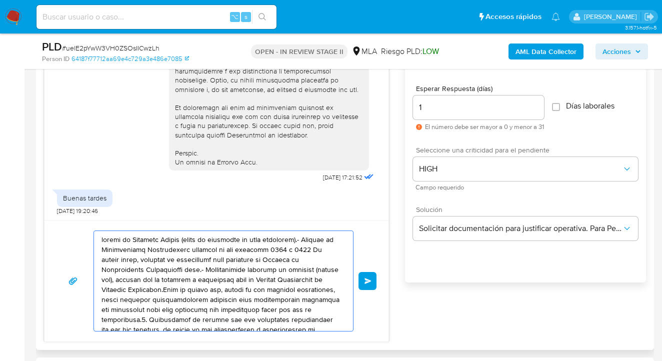
drag, startPoint x: 245, startPoint y: 302, endPoint x: 61, endPoint y: 229, distance: 197.7
click at [59, 229] on div "Enviar" at bounding box center [216, 280] width 344 height 121
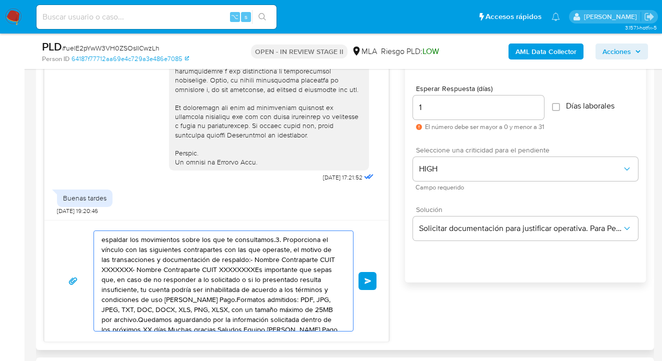
drag, startPoint x: 261, startPoint y: 289, endPoint x: 61, endPoint y: 240, distance: 205.8
click at [59, 241] on div "espaldar los movimientos sobre los que te consultamos.3. Proporciona el vínculo…" at bounding box center [216, 280] width 320 height 101
type textarea "erdo a los términos y condiciones de uso de Mercado Pago.Formatos admitidos: PD…"
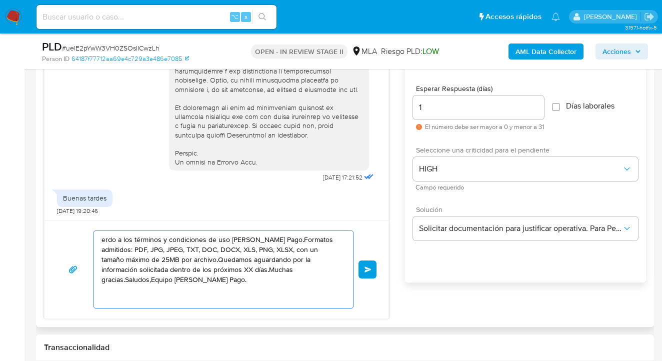
drag, startPoint x: 258, startPoint y: 296, endPoint x: 47, endPoint y: 230, distance: 220.8
click at [43, 231] on div "Historial CX Soluciones Chat Id Estado Fecha de creación Origen Proceso • 36522…" at bounding box center [345, 164] width 618 height 325
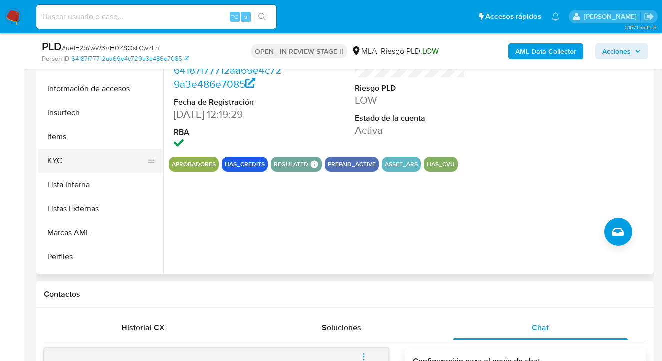
scroll to position [377, 0]
click at [122, 160] on button "KYC" at bounding box center [100, 162] width 125 height 24
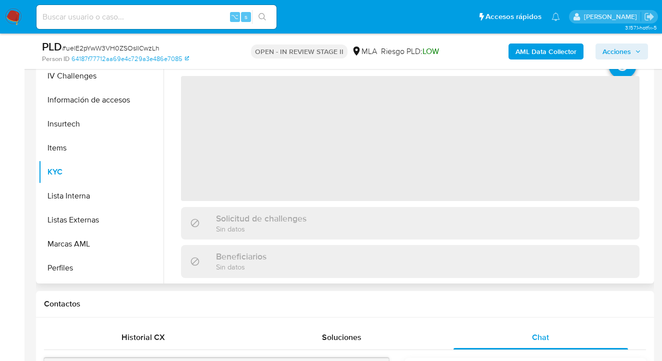
scroll to position [220, 0]
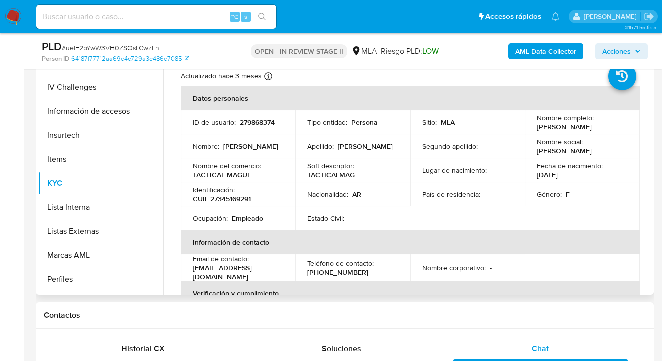
drag, startPoint x: 534, startPoint y: 128, endPoint x: 613, endPoint y: 129, distance: 78.5
click at [613, 129] on div "Nombre completo : Magali Cristina Gongora" at bounding box center [582, 122] width 91 height 18
copy p "Magali Cristina Gongora"
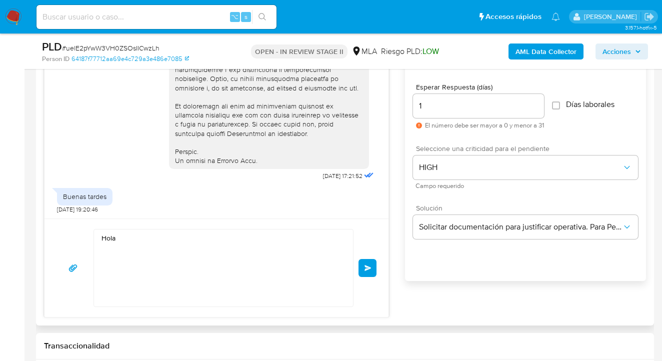
scroll to position [553, 0]
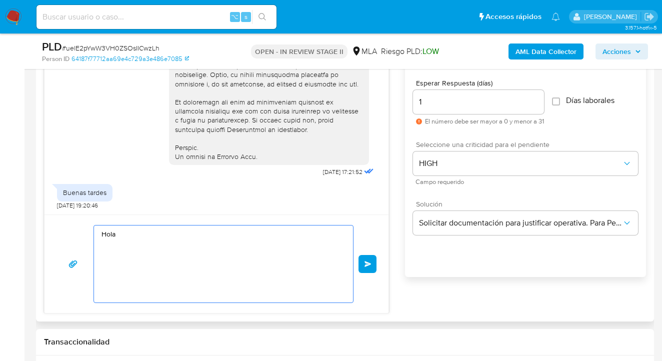
click at [136, 232] on textarea "Hola" at bounding box center [220, 263] width 239 height 77
paste textarea "[PERSON_NAME]"
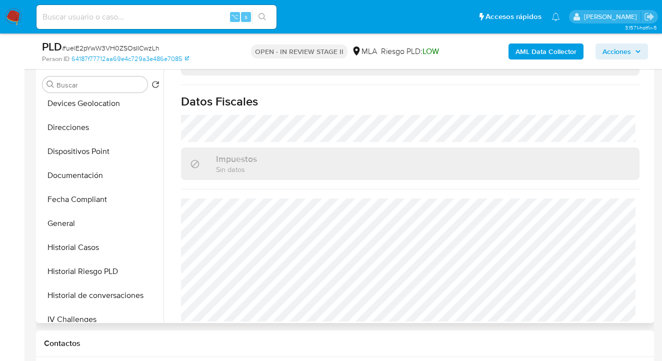
scroll to position [171, 0]
click at [106, 130] on button "Direcciones" at bounding box center [96, 129] width 117 height 24
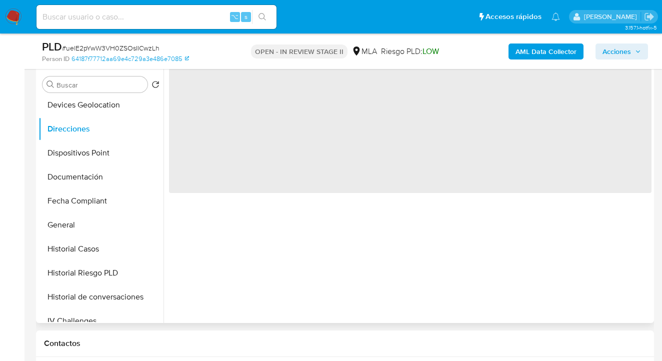
scroll to position [0, 0]
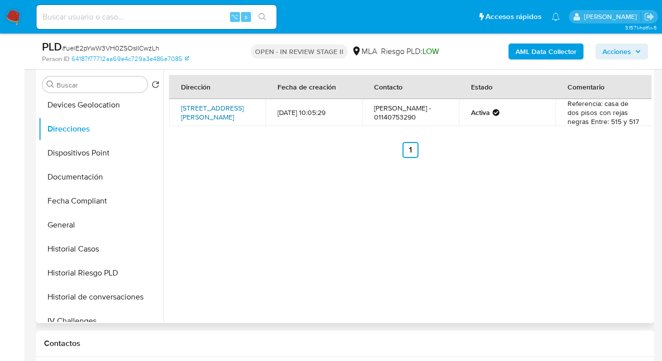
click at [206, 116] on link "Calle 550 869, Florencio Varela, Buenos Aires, 1888, Argentina 869" at bounding box center [212, 112] width 62 height 19
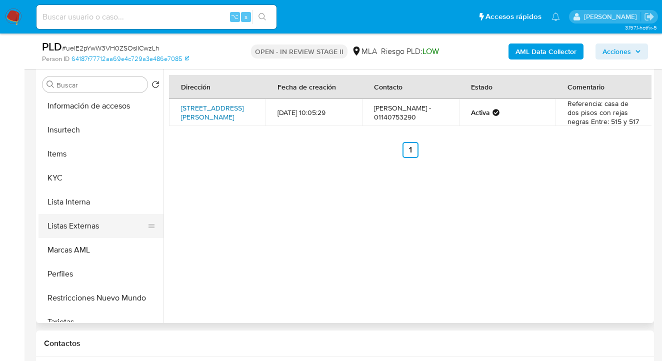
scroll to position [409, 0]
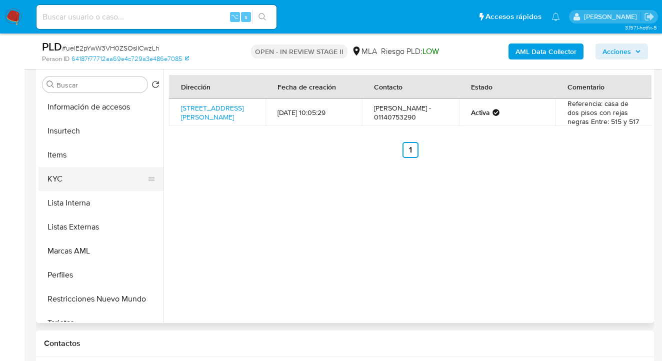
click at [100, 176] on button "KYC" at bounding box center [96, 179] width 117 height 24
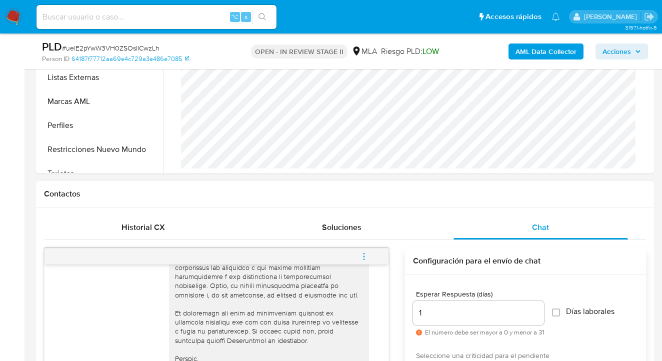
scroll to position [533, 0]
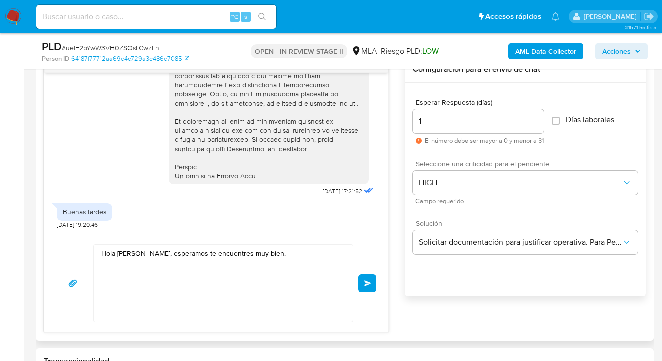
click at [313, 253] on textarea "Hola Magali Cristina Gongora, esperamos te encuentres muy bien." at bounding box center [220, 283] width 239 height 77
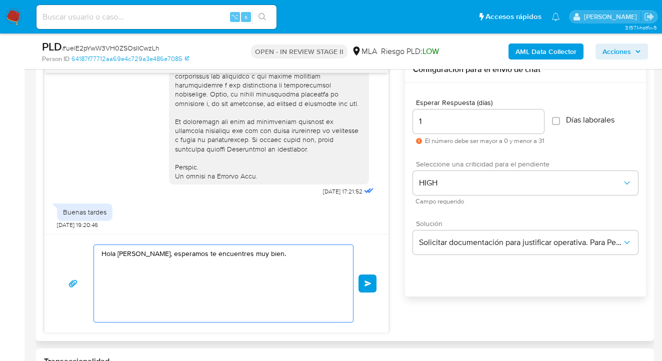
paste textarea "En función de las operaciones registradas en tu cuenta de Mercado Pago, necesit…"
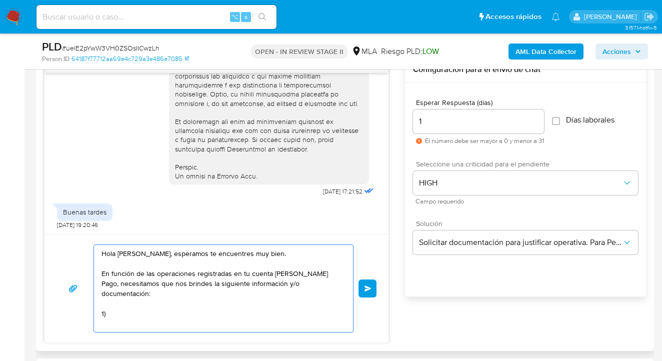
paste textarea "En función de las operaciones registradas en tu cuenta de Mercado Pago, necesit…"
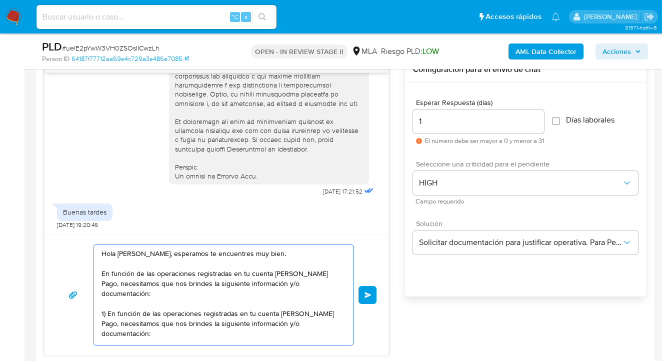
scroll to position [3, 0]
drag, startPoint x: 156, startPoint y: 321, endPoint x: 128, endPoint y: 302, distance: 34.2
click at [128, 302] on textarea "Hola Magali Cristina Gongora, esperamos te encuentres muy bien. En función de l…" at bounding box center [220, 295] width 239 height 100
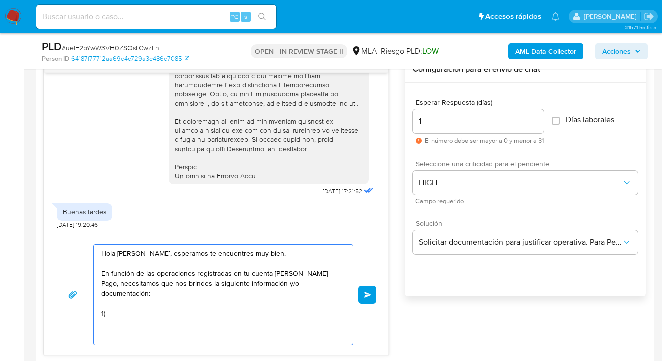
paste textarea "¿A qué corresponde el incremento significativo de fondos en tu cuenta en el mes…"
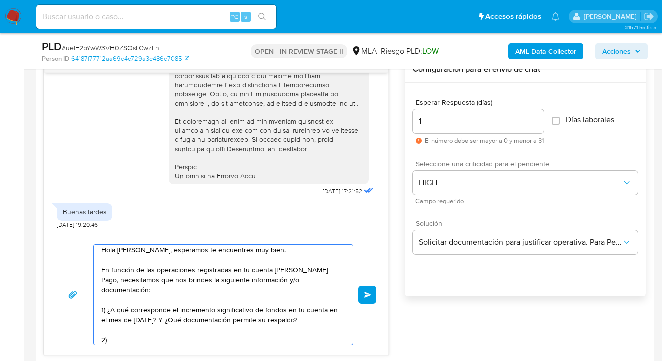
paste textarea "Descripción de la actividad: - Detalla la actividad que realizas a través de tu…"
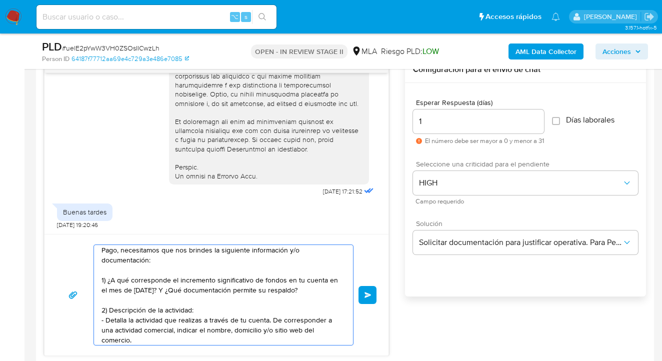
click at [213, 300] on textarea "Hola Magali Cristina Gongora, esperamos te encuentres muy bien. En función de l…" at bounding box center [220, 295] width 239 height 100
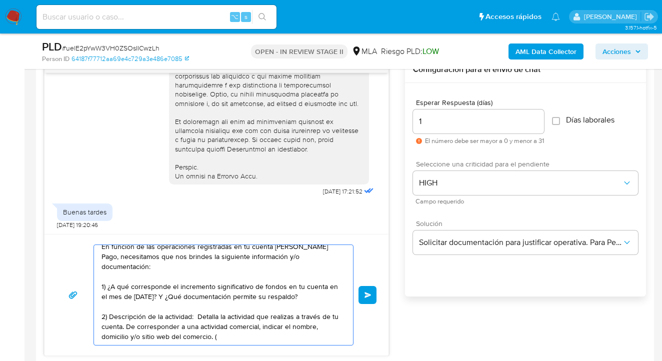
paste textarea "TACTICAL MAGUI"
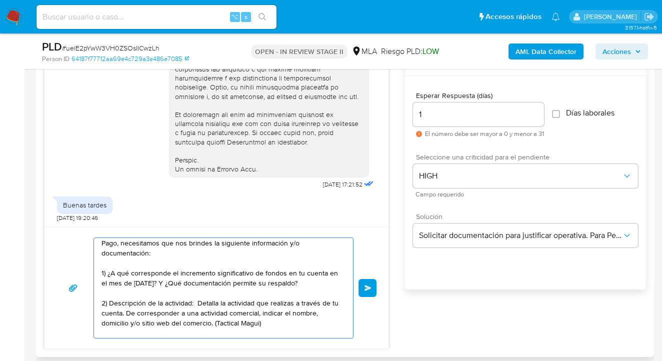
scroll to position [593, 0]
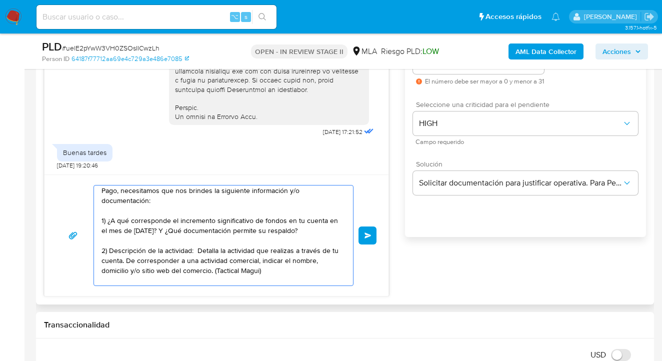
paste textarea "De acuerdo a la actividad que realices en tu cuenta, adjunta la siguiente docum…"
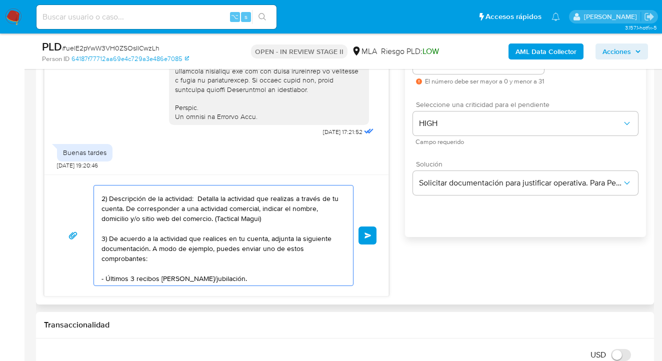
scroll to position [85, 0]
click at [218, 252] on textarea "Hola Magali Cristina Gongora, esperamos te encuentres muy bien. En función de l…" at bounding box center [220, 235] width 239 height 100
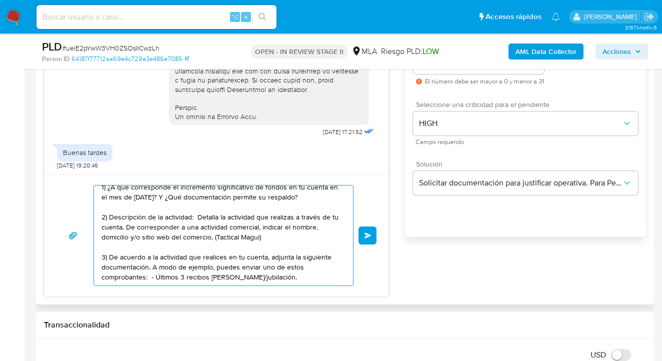
click at [303, 249] on textarea "Hola Magali Cristina Gongora, esperamos te encuentres muy bien. En función de l…" at bounding box center [220, 235] width 239 height 100
drag, startPoint x: 151, startPoint y: 247, endPoint x: 167, endPoint y: 268, distance: 26.7
click at [151, 247] on textarea "Hola Magali Cristina Gongora, esperamos te encuentres muy bien. En función de l…" at bounding box center [220, 235] width 239 height 100
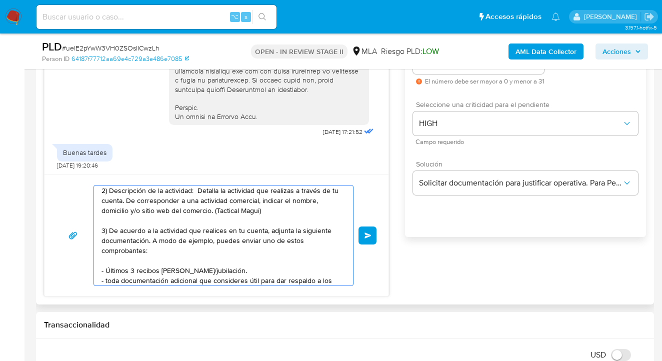
scroll to position [113, 0]
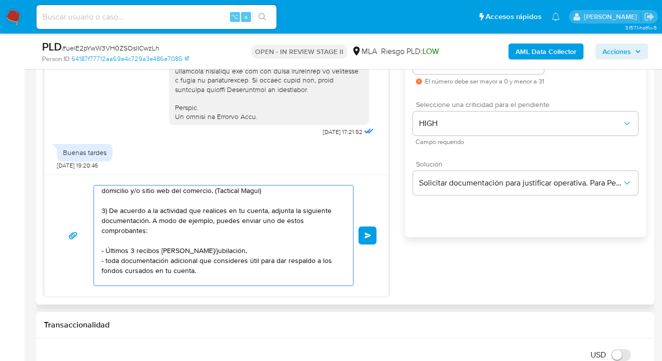
paste textarea "Proporciona el vínculo con las siguientes contrapartes con las que operaste, el…"
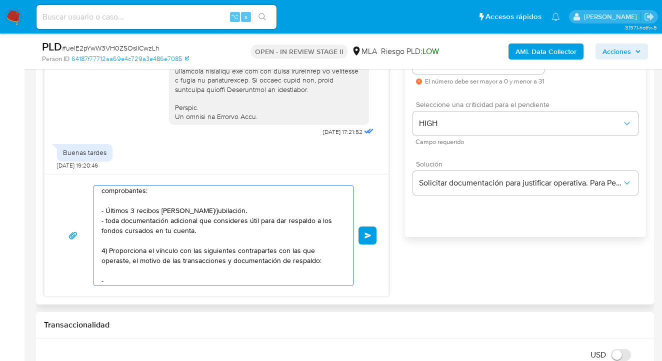
click at [137, 269] on textarea at bounding box center [220, 235] width 239 height 100
paste textarea "Carlos Rubén Ahumada - CUIT 20345294318"
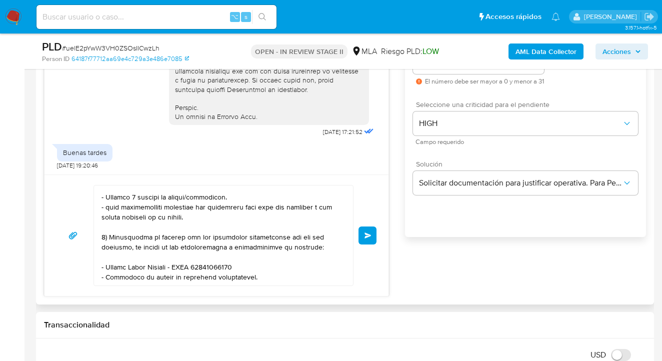
scroll to position [172, 0]
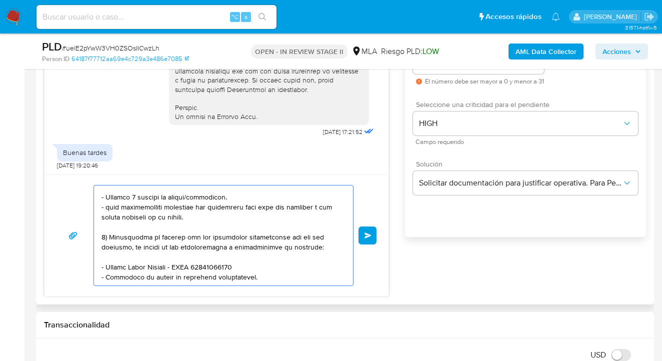
drag, startPoint x: 254, startPoint y: 261, endPoint x: 107, endPoint y: 265, distance: 147.5
click at [107, 265] on textarea at bounding box center [220, 235] width 239 height 100
click at [131, 233] on textarea at bounding box center [220, 235] width 239 height 100
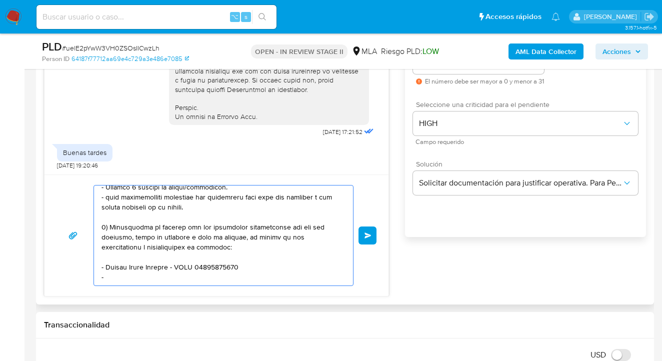
click at [116, 270] on textarea at bounding box center [220, 235] width 239 height 100
paste textarea "Ludmila Micaela Barreto - F 27453933860"
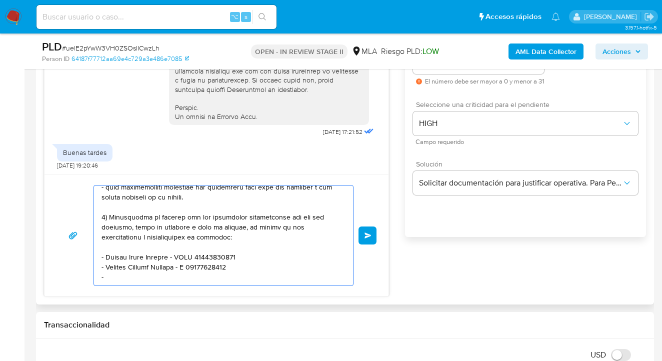
paste textarea "Iván Walter Chipana Laime - CUIT 20946803082"
paste textarea "Es importante que sepas que, en caso de no responder a lo solicitado o si lo pr…"
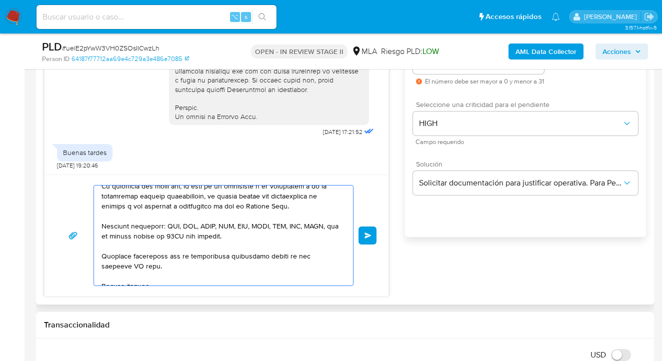
scroll to position [284, 0]
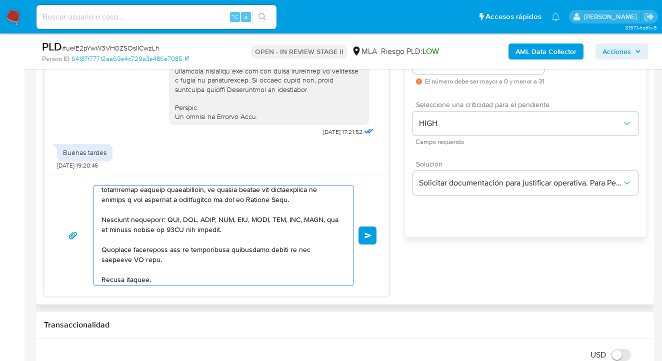
click at [139, 269] on textarea at bounding box center [220, 235] width 239 height 100
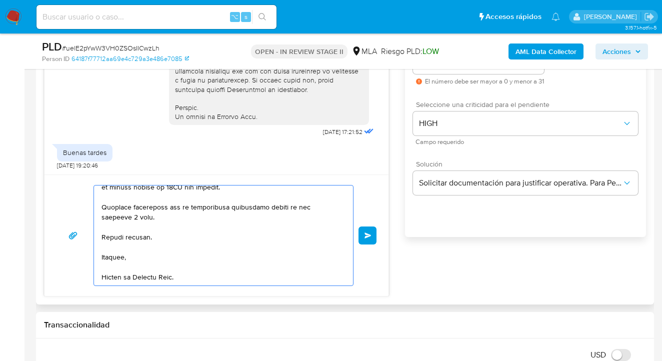
scroll to position [388, 0]
click at [128, 215] on textarea at bounding box center [220, 235] width 239 height 100
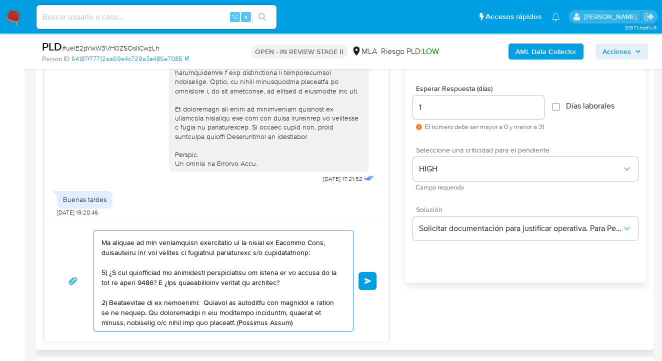
scroll to position [0, 0]
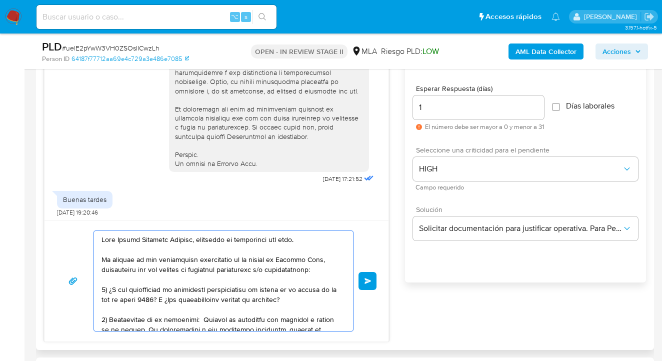
click at [307, 243] on textarea at bounding box center [220, 281] width 239 height 100
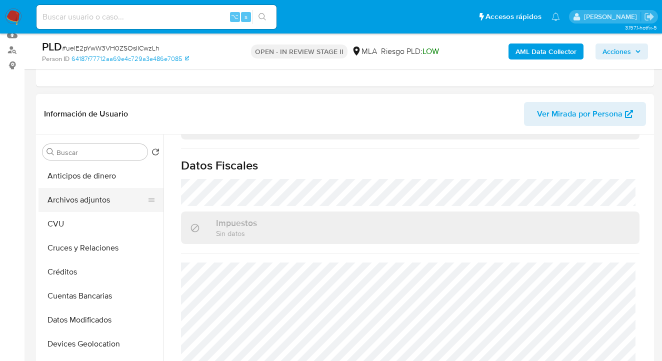
type textarea "Hola Magali Cristina Gongora, esperamos te encuentres muy bien. Notamos que tuv…"
drag, startPoint x: 107, startPoint y: 201, endPoint x: 159, endPoint y: 195, distance: 51.8
click at [107, 202] on button "Archivos adjuntos" at bounding box center [96, 200] width 117 height 24
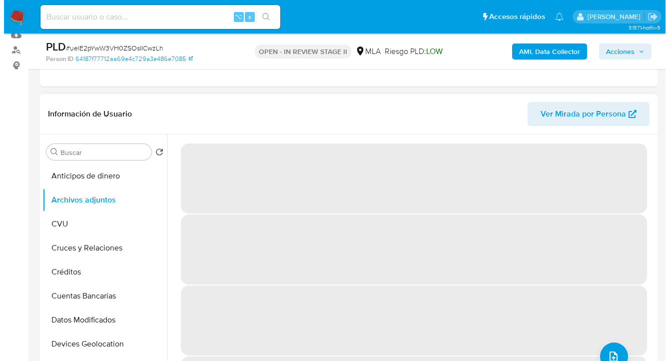
scroll to position [407, 0]
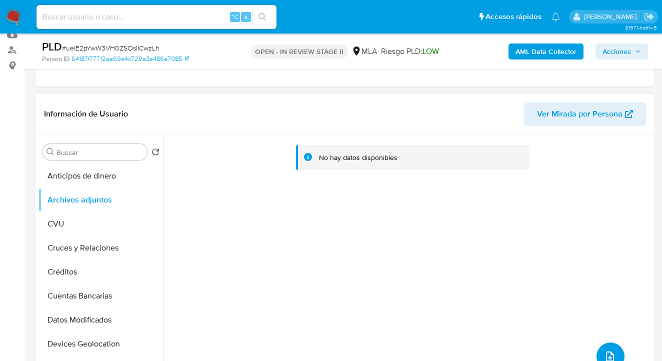
click at [539, 55] on b "AML Data Collector" at bounding box center [545, 51] width 61 height 16
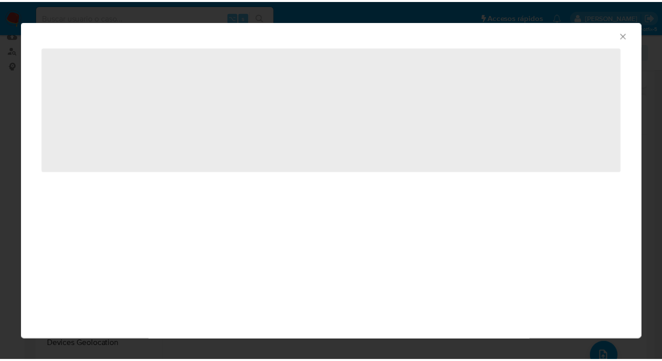
scroll to position [427, 0]
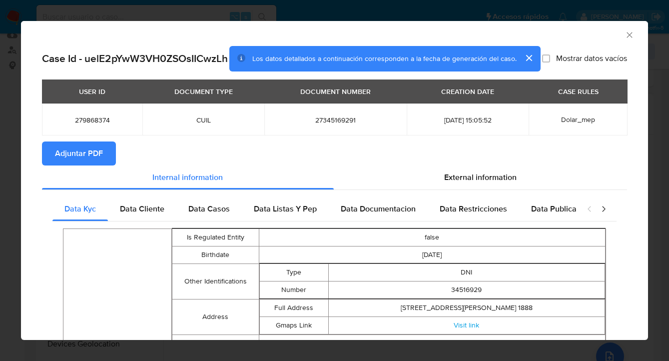
click at [75, 163] on span "Adjuntar PDF" at bounding box center [79, 153] width 48 height 22
click at [625, 33] on icon "Cerrar ventana" at bounding box center [630, 35] width 10 height 10
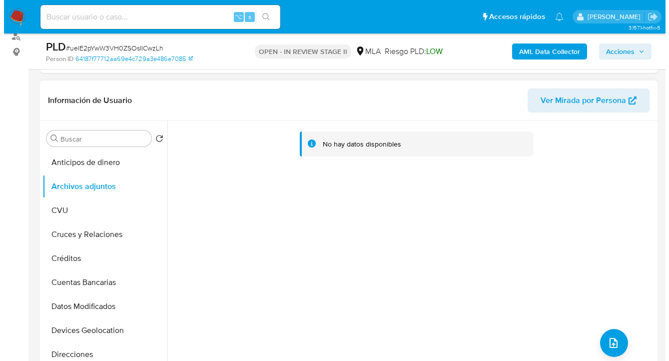
scroll to position [145, 0]
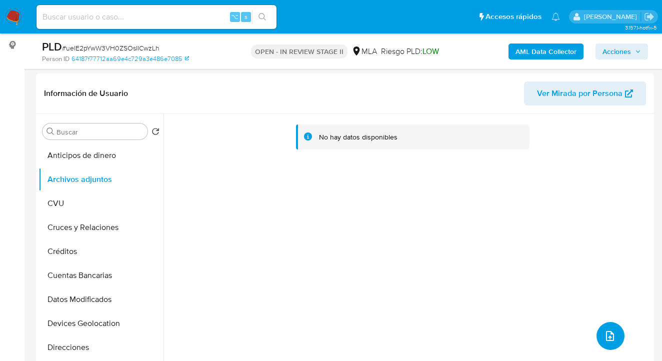
click at [604, 333] on icon "upload-file" at bounding box center [610, 336] width 12 height 12
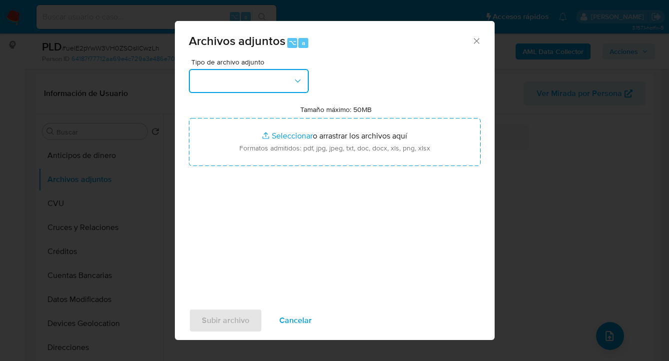
click at [300, 78] on icon "button" at bounding box center [298, 81] width 10 height 10
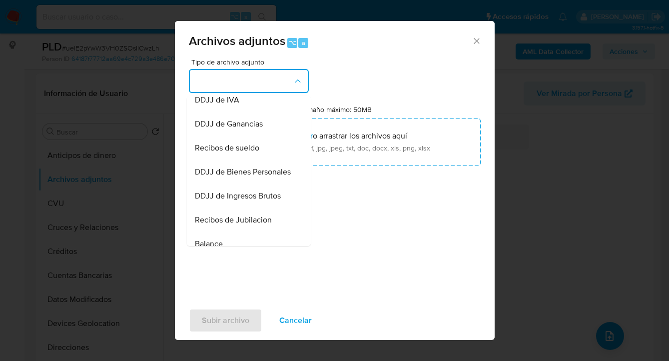
scroll to position [313, 0]
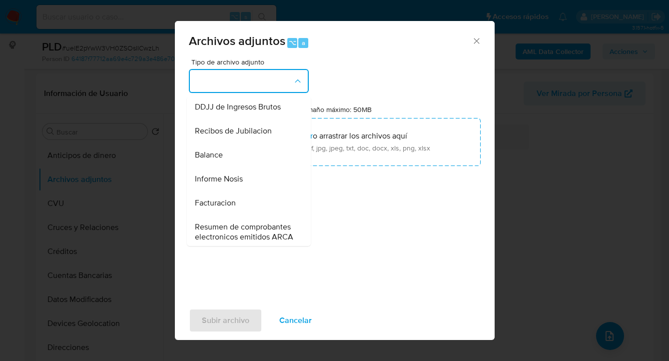
drag, startPoint x: 241, startPoint y: 193, endPoint x: 260, endPoint y: 192, distance: 18.6
click at [242, 184] on span "Informe Nosis" at bounding box center [219, 179] width 48 height 10
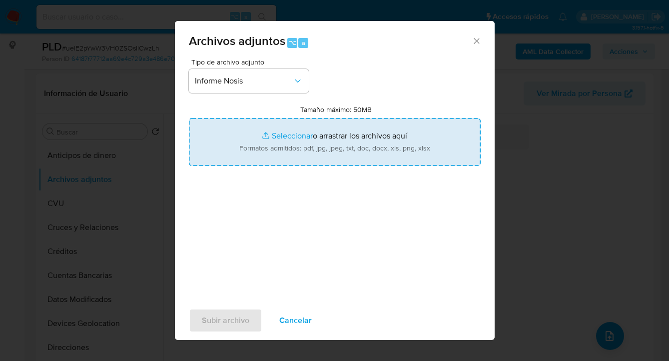
click at [352, 151] on input "Tamaño máximo: 50MB Seleccionar archivos" at bounding box center [335, 142] width 292 height 48
type input "C:\fakepath\279868374-NOSIS_Manager_InformeIndividual_27345169291_620658_202509…"
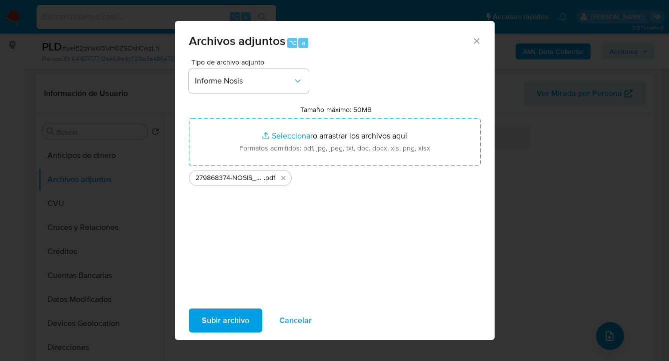
click at [222, 314] on span "Subir archivo" at bounding box center [225, 320] width 47 height 22
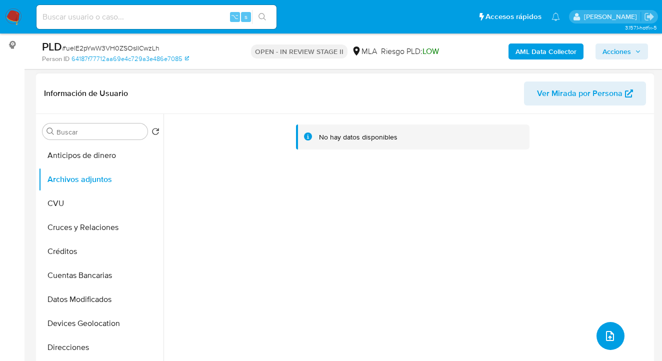
click at [607, 343] on button "upload-file" at bounding box center [610, 336] width 28 height 28
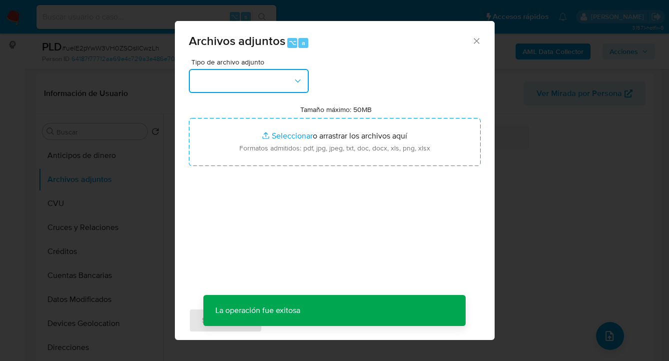
drag, startPoint x: 271, startPoint y: 81, endPoint x: 276, endPoint y: 86, distance: 7.4
click at [271, 82] on button "button" at bounding box center [249, 81] width 120 height 24
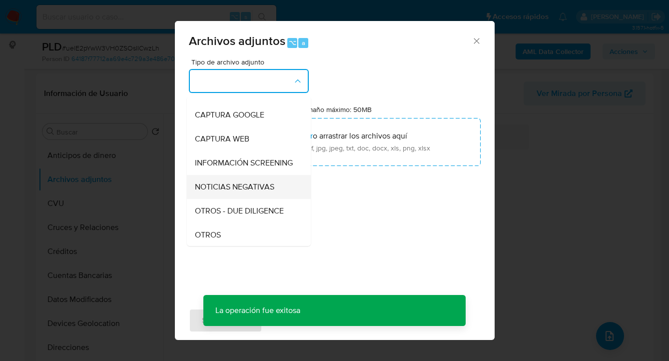
scroll to position [103, 0]
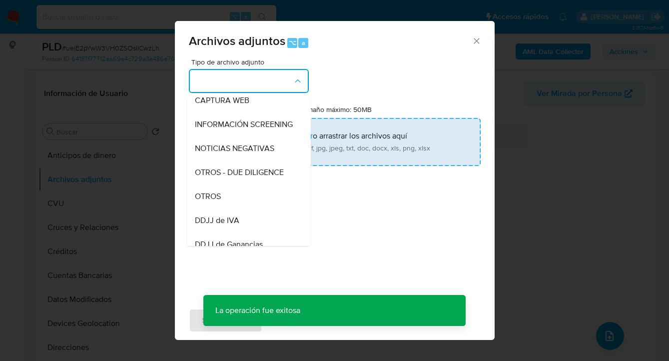
drag, startPoint x: 243, startPoint y: 205, endPoint x: 308, endPoint y: 132, distance: 97.7
click at [244, 204] on div "OTROS" at bounding box center [246, 196] width 102 height 24
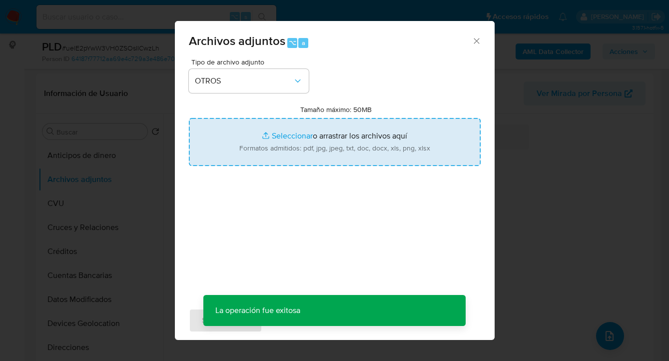
click at [308, 132] on input "Tamaño máximo: 50MB Seleccionar archivos" at bounding box center [335, 142] width 292 height 48
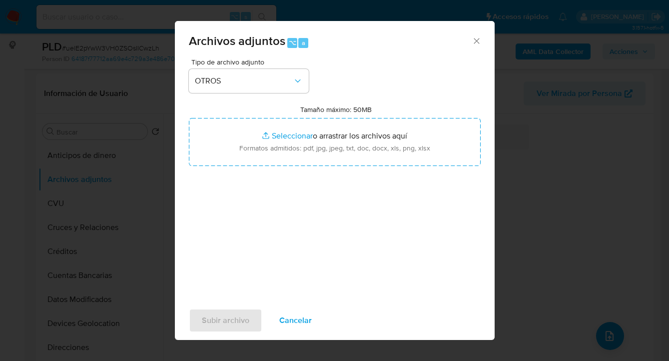
click at [293, 320] on span "Cancelar" at bounding box center [295, 320] width 32 height 22
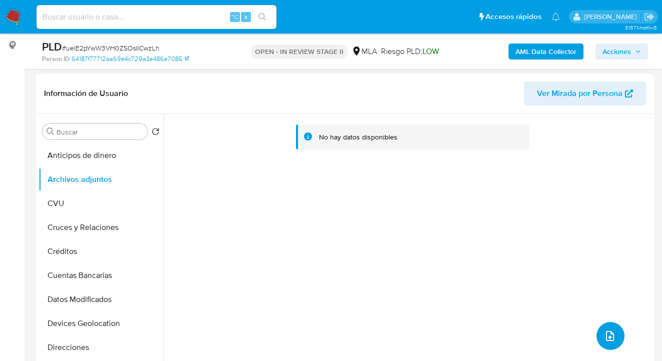
click at [604, 336] on icon "upload-file" at bounding box center [610, 336] width 12 height 12
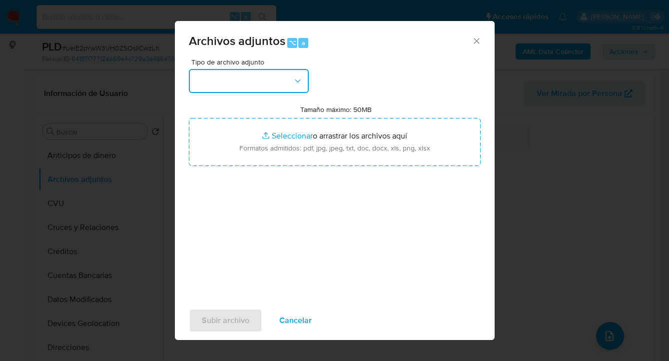
drag, startPoint x: 281, startPoint y: 77, endPoint x: 262, endPoint y: 91, distance: 23.3
click at [281, 78] on button "button" at bounding box center [249, 81] width 120 height 24
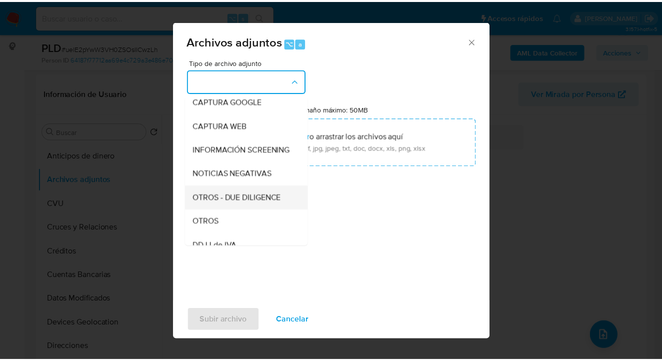
scroll to position [85, 0]
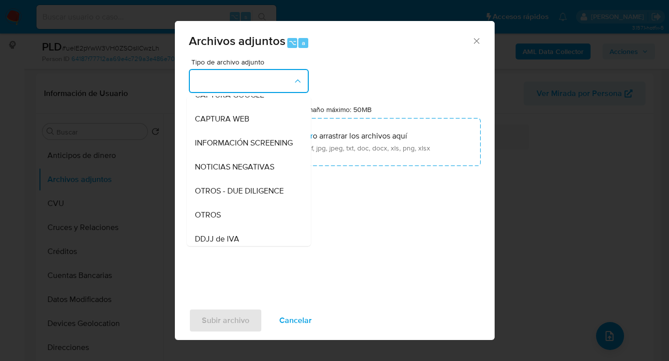
click at [240, 227] on div "OTROS" at bounding box center [246, 215] width 102 height 24
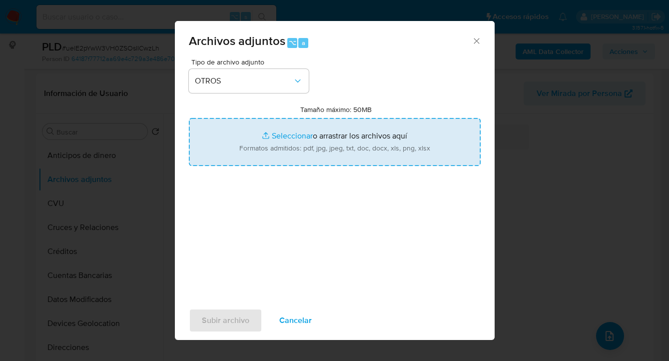
click at [325, 157] on input "Tamaño máximo: 50MB Seleccionar archivos" at bounding box center [335, 142] width 292 height 48
type input "C:\fakepath\279868374 Movimientos.xlsx"
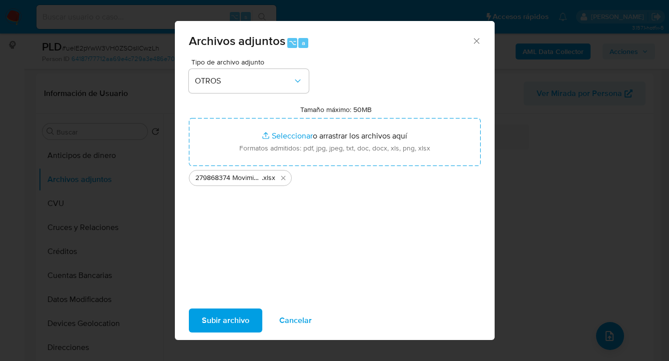
click at [219, 329] on span "Subir archivo" at bounding box center [225, 320] width 47 height 22
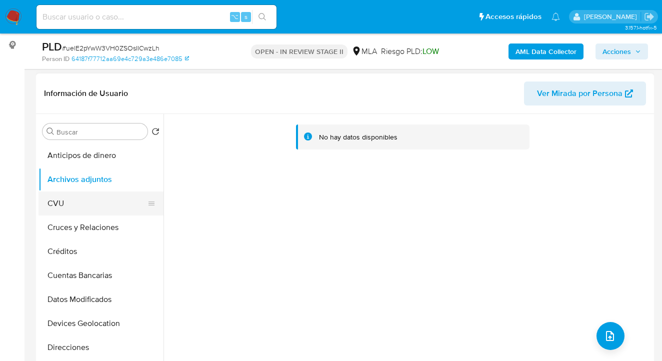
drag, startPoint x: 123, startPoint y: 205, endPoint x: 120, endPoint y: 197, distance: 8.5
click at [122, 205] on button "CVU" at bounding box center [96, 203] width 117 height 24
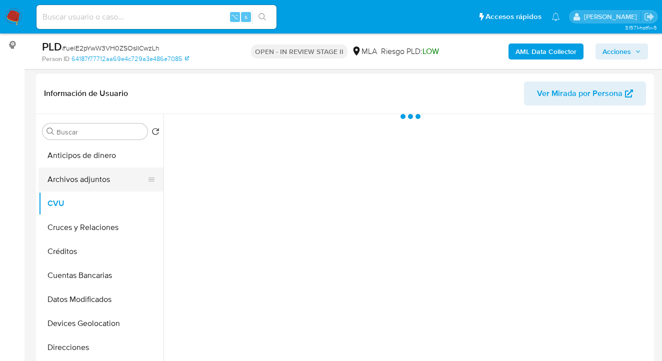
scroll to position [427, 0]
click at [122, 182] on button "Archivos adjuntos" at bounding box center [96, 179] width 117 height 24
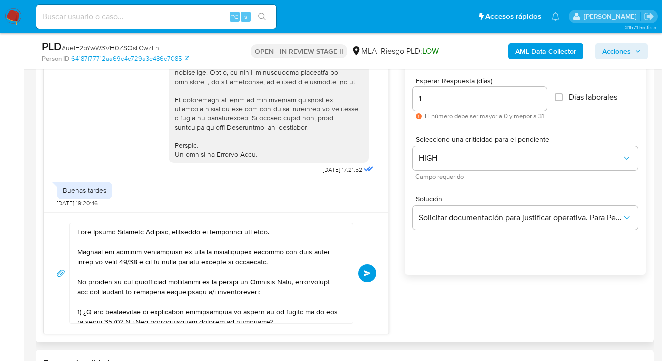
scroll to position [444, 0]
click at [365, 270] on span "Enviar" at bounding box center [367, 273] width 7 height 6
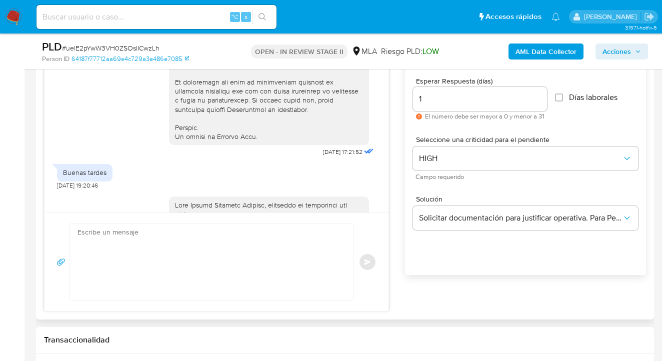
scroll to position [992, 0]
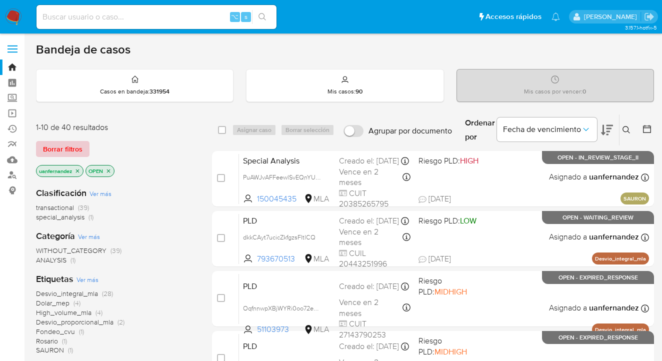
click at [58, 150] on span "Borrar filtros" at bounding box center [62, 149] width 39 height 14
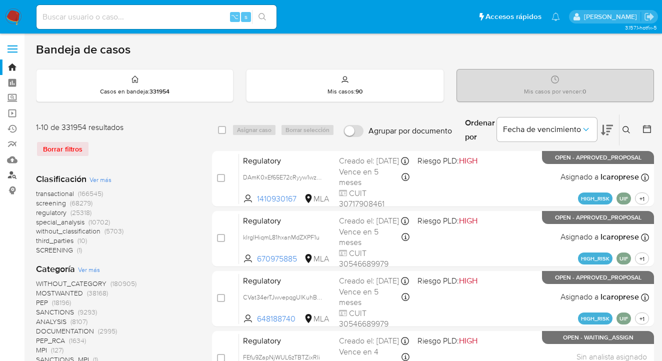
click at [13, 173] on link "Buscador de personas" at bounding box center [59, 174] width 119 height 15
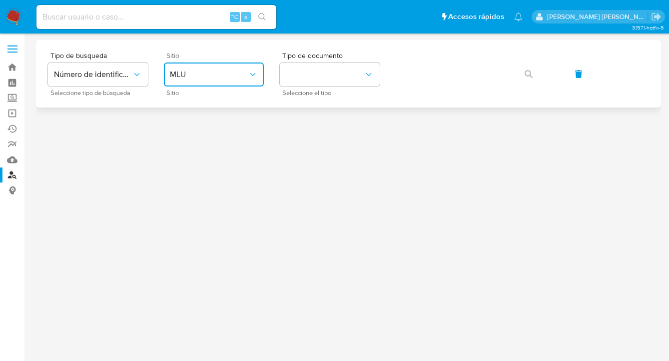
click at [258, 74] on button "MLU" at bounding box center [214, 74] width 100 height 24
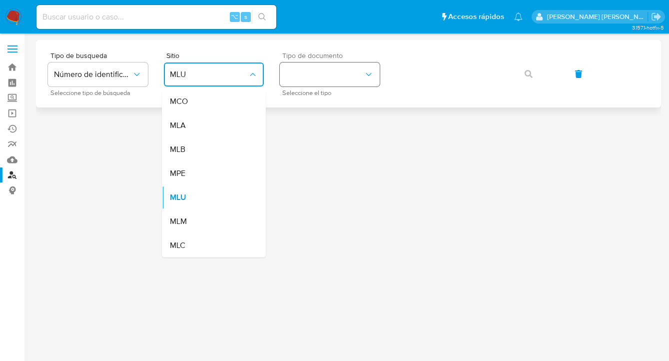
drag, startPoint x: 256, startPoint y: 85, endPoint x: 336, endPoint y: 82, distance: 80.5
click at [226, 125] on div "MLA" at bounding box center [211, 125] width 82 height 24
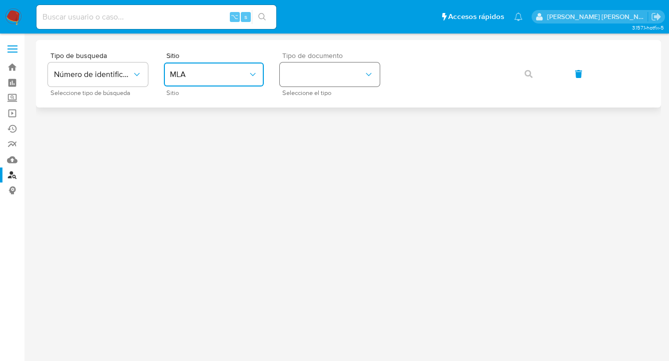
click at [345, 80] on button "identificationType" at bounding box center [330, 74] width 100 height 24
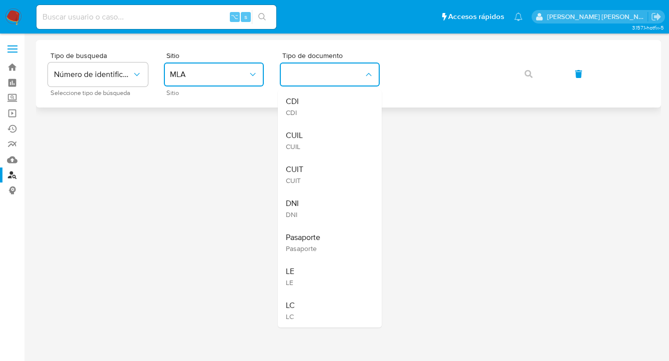
drag, startPoint x: 337, startPoint y: 142, endPoint x: 427, endPoint y: 89, distance: 104.7
click at [338, 142] on div "CUIL CUIL" at bounding box center [327, 140] width 82 height 34
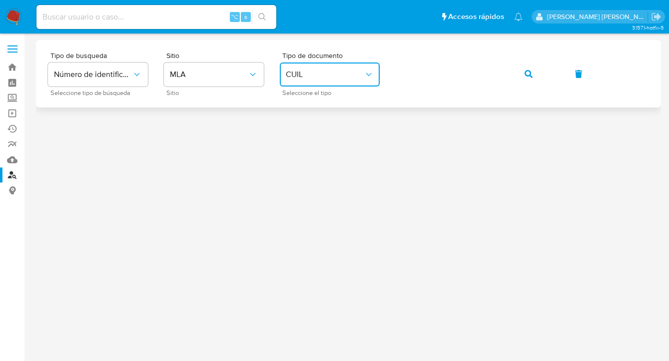
click at [522, 77] on button "button" at bounding box center [529, 74] width 34 height 24
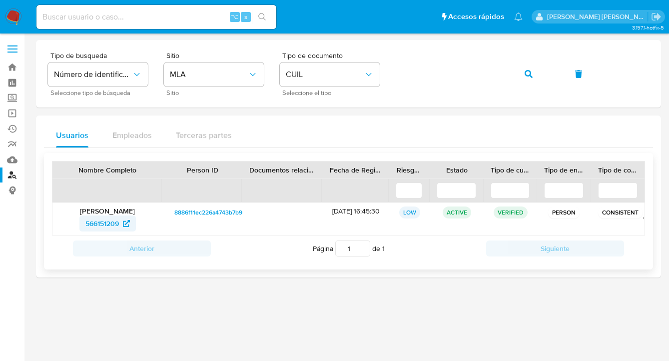
click at [104, 226] on span "566151209" at bounding box center [101, 223] width 33 height 16
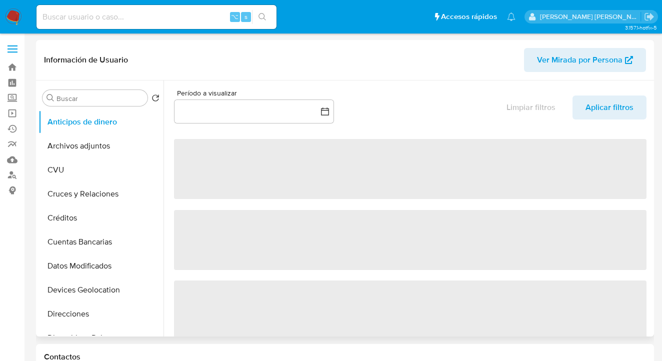
select select "10"
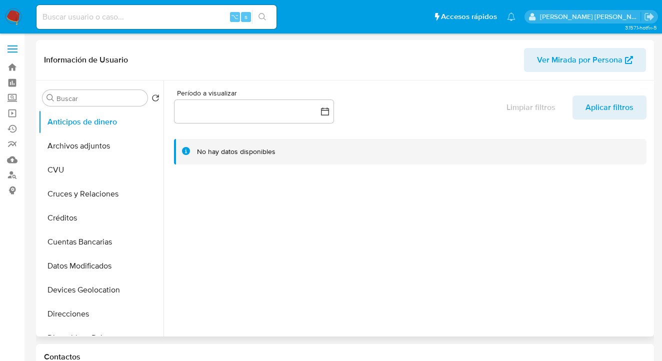
scroll to position [139, 0]
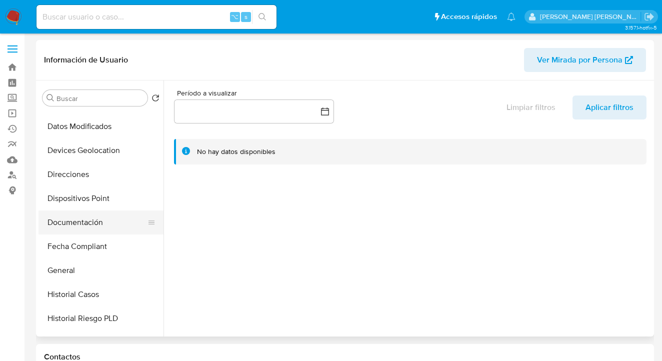
click at [131, 224] on button "Documentación" at bounding box center [96, 222] width 117 height 24
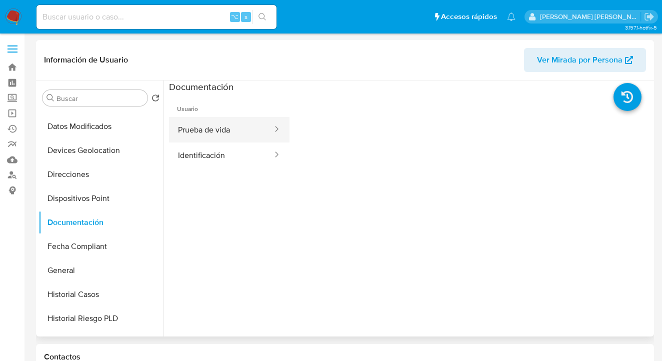
drag, startPoint x: 216, startPoint y: 132, endPoint x: 228, endPoint y: 130, distance: 12.2
click at [217, 132] on button "Prueba de vida" at bounding box center [221, 129] width 104 height 25
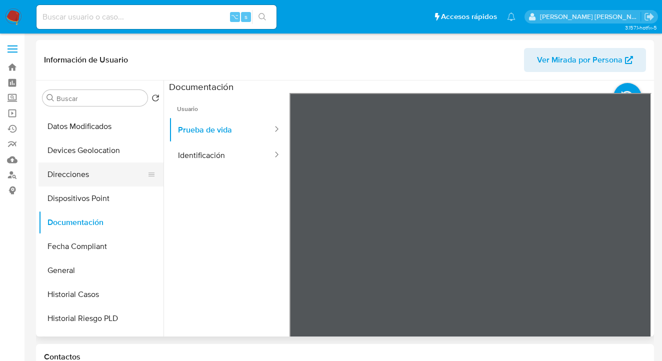
click at [105, 167] on button "Direcciones" at bounding box center [96, 174] width 117 height 24
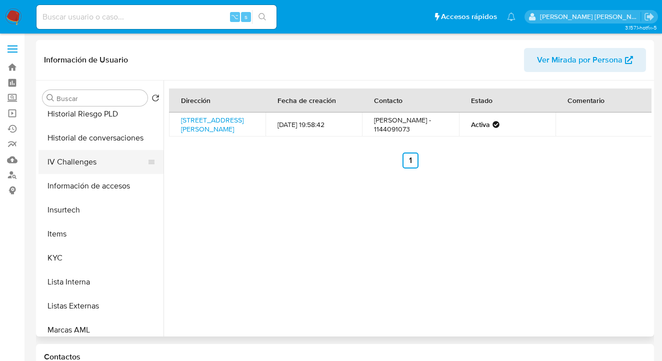
scroll to position [295, 0]
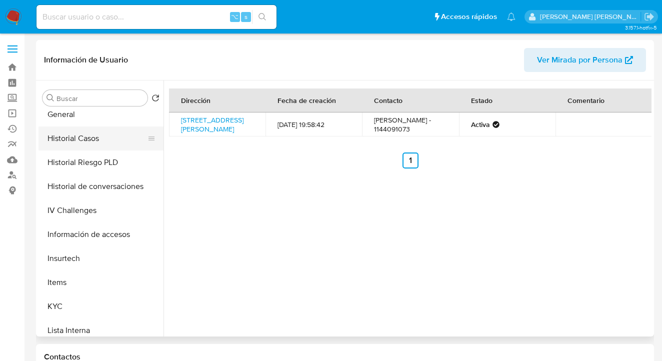
click at [96, 144] on button "Historial Casos" at bounding box center [96, 138] width 117 height 24
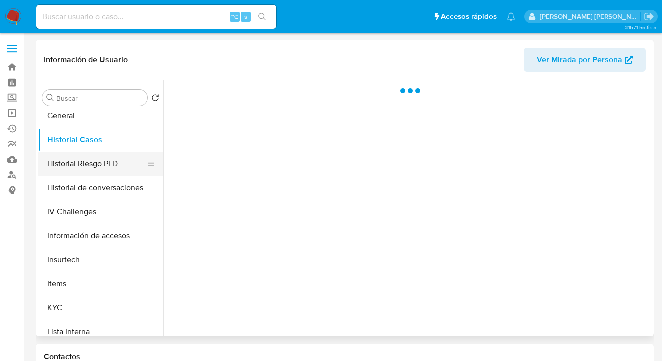
scroll to position [293, 0]
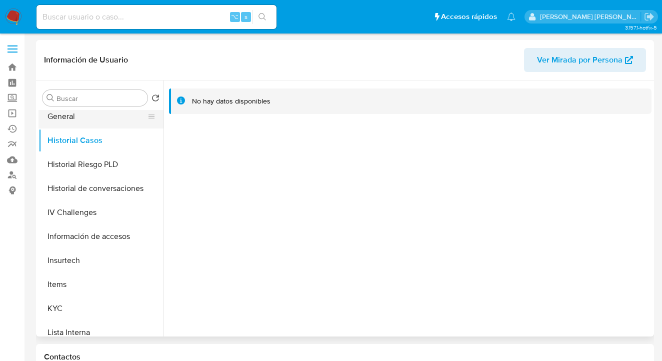
click at [112, 115] on button "General" at bounding box center [96, 116] width 117 height 24
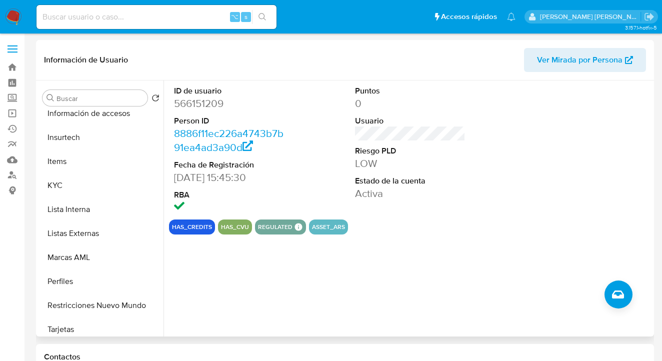
scroll to position [418, 0]
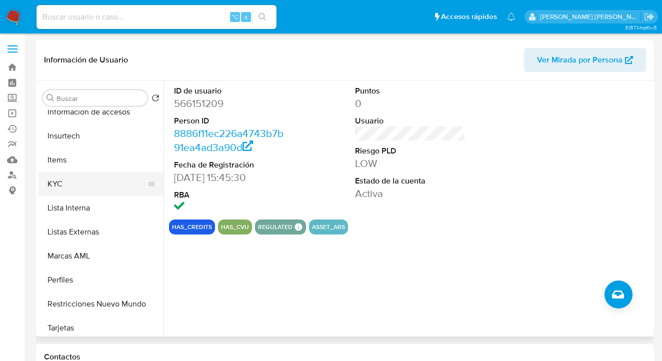
click at [119, 189] on button "KYC" at bounding box center [96, 184] width 117 height 24
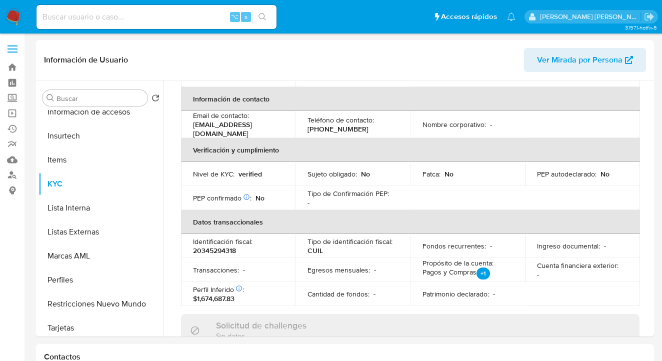
scroll to position [0, 0]
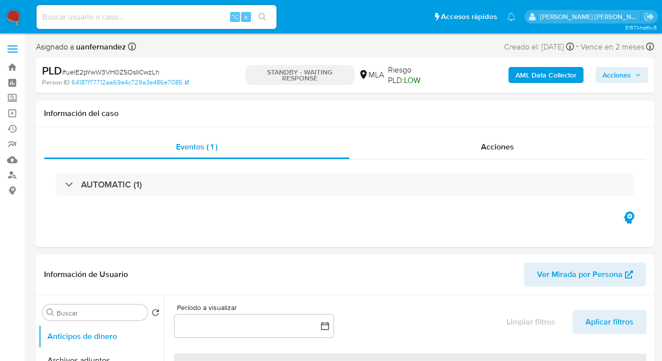
select select "10"
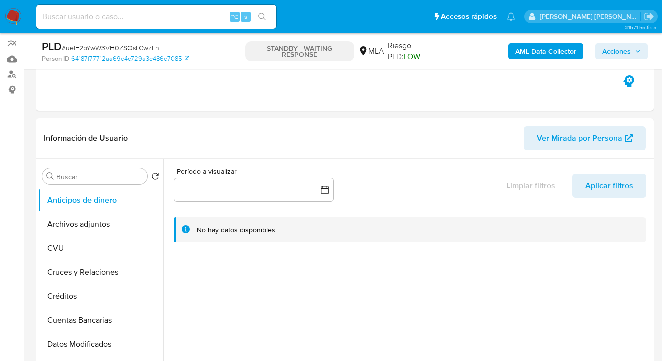
scroll to position [435, 0]
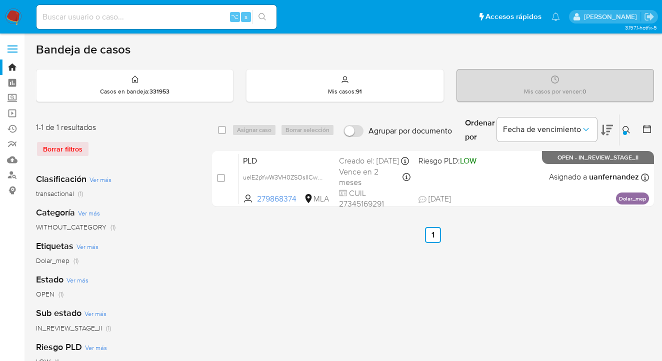
drag, startPoint x: 628, startPoint y: 128, endPoint x: 622, endPoint y: 130, distance: 6.3
click at [627, 128] on icon at bounding box center [626, 130] width 8 height 8
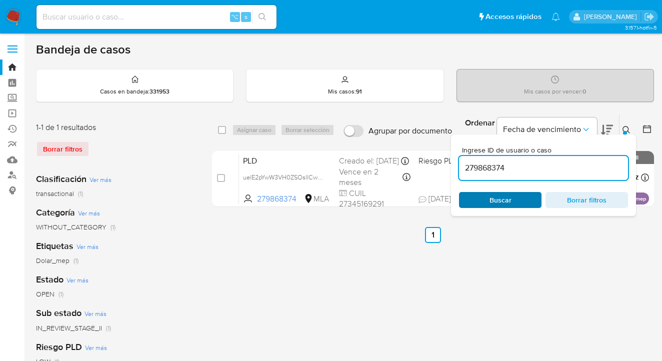
click at [511, 199] on span "Buscar" at bounding box center [500, 200] width 68 height 14
click at [625, 127] on icon at bounding box center [626, 130] width 8 height 8
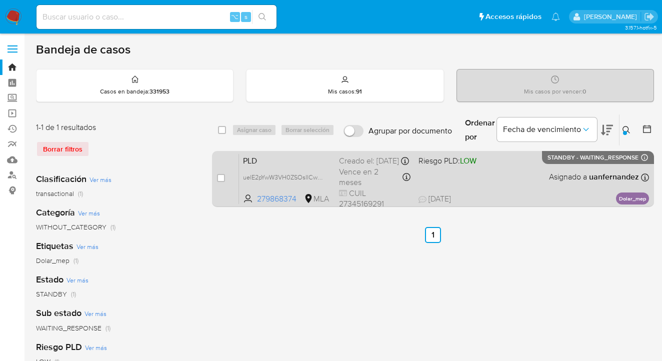
click at [518, 181] on div "PLD uelE2pYwW3VH0ZSOsIICwzLh 279868374 MLA Riesgo PLD: LOW Creado el: 12/08/202…" at bounding box center [444, 178] width 410 height 50
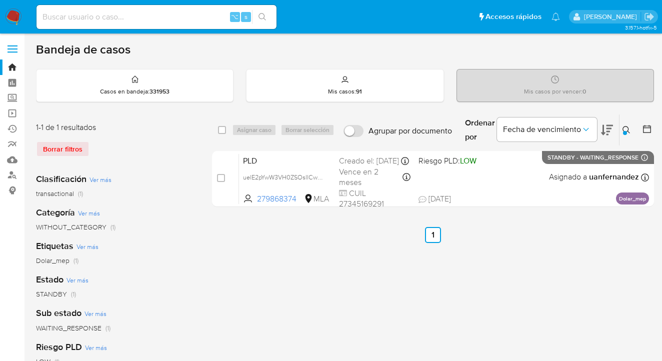
drag, startPoint x: 626, startPoint y: 127, endPoint x: 580, endPoint y: 141, distance: 47.9
click at [622, 128] on icon at bounding box center [626, 130] width 8 height 8
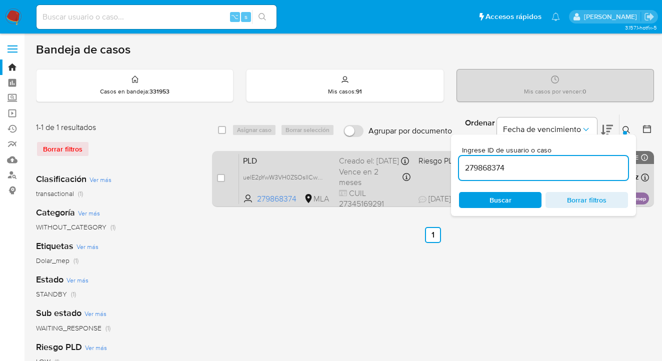
drag, startPoint x: 525, startPoint y: 164, endPoint x: 439, endPoint y: 153, distance: 86.7
click at [439, 153] on div "select-all-cases-checkbox Asignar caso Borrar selección Agrupar por documento O…" at bounding box center [433, 162] width 442 height 97
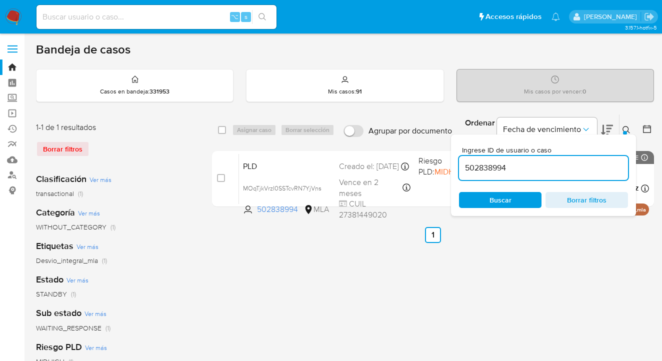
drag, startPoint x: 626, startPoint y: 128, endPoint x: 620, endPoint y: 130, distance: 6.5
click at [626, 128] on icon at bounding box center [626, 130] width 8 height 8
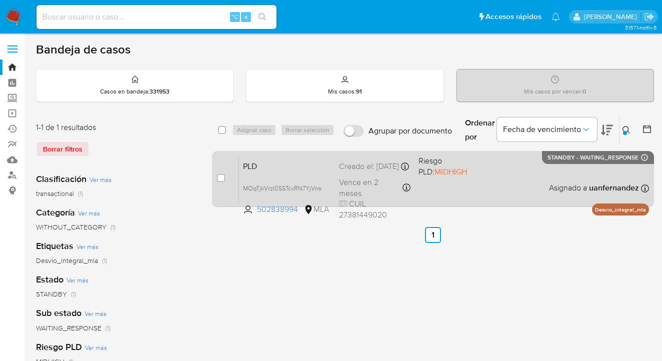
click at [525, 187] on div "PLD MOqTjkVrzI0SSTcvRN7YjVns 502838994 MLA Riesgo PLD: MIDHIGH Creado el: 12/08…" at bounding box center [444, 178] width 410 height 50
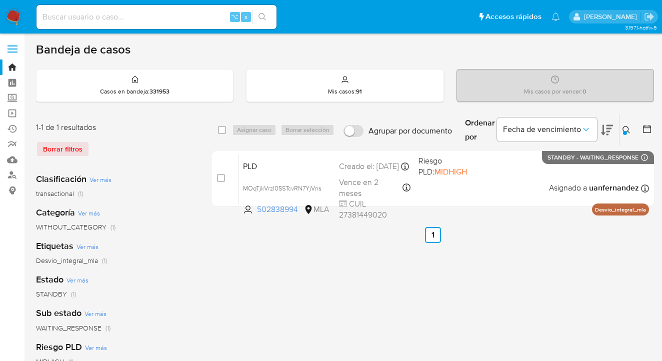
click at [626, 128] on icon at bounding box center [626, 130] width 8 height 8
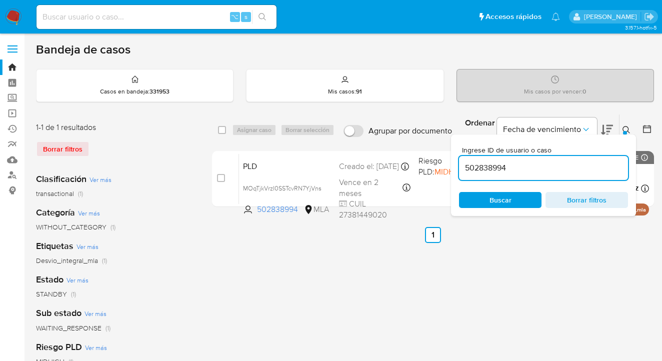
drag, startPoint x: 518, startPoint y: 169, endPoint x: 468, endPoint y: 159, distance: 50.9
click at [468, 159] on div "502838994" at bounding box center [543, 168] width 169 height 24
type input "134518158"
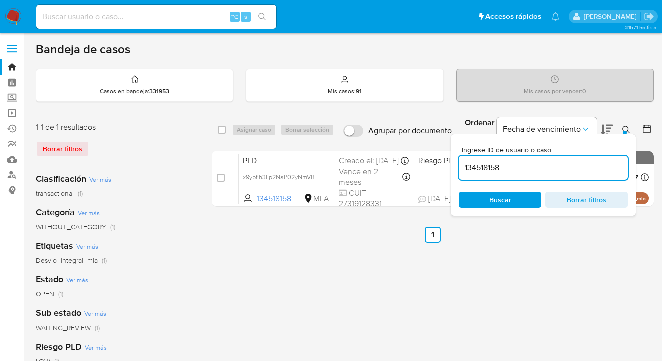
click at [624, 128] on icon at bounding box center [626, 130] width 8 height 8
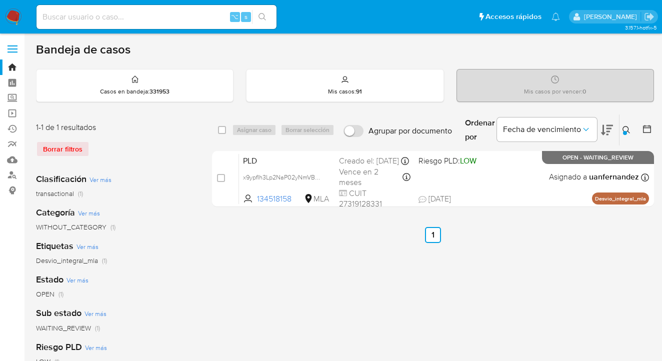
drag, startPoint x: 222, startPoint y: 129, endPoint x: 230, endPoint y: 128, distance: 7.6
click at [223, 129] on input "checkbox" at bounding box center [222, 130] width 8 height 8
checkbox input "true"
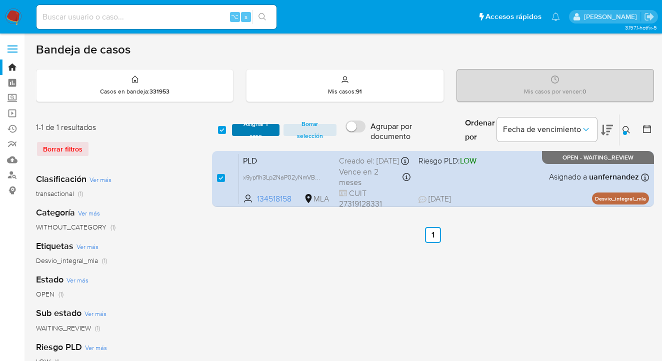
click at [237, 128] on span "Asignar 1 caso" at bounding box center [255, 130] width 37 height 10
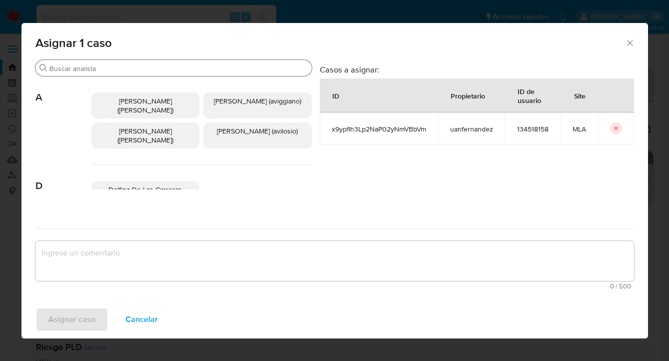
click at [177, 68] on input "Buscar" at bounding box center [178, 68] width 258 height 9
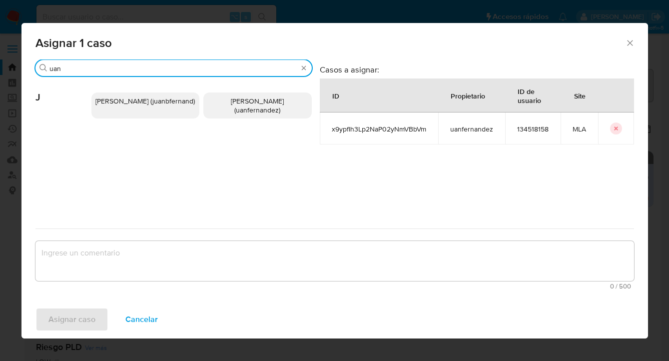
type input "uan"
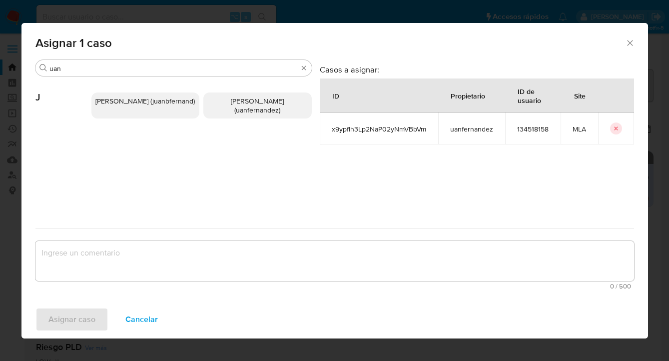
click at [240, 101] on span "Juan Pablo Fernandez (uanfernandez)" at bounding box center [257, 105] width 53 height 19
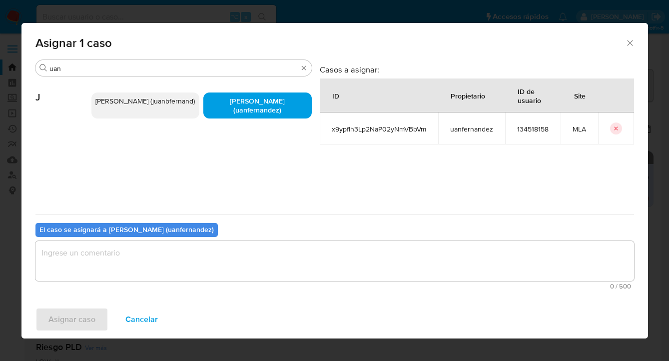
click at [240, 259] on textarea "assign-modal" at bounding box center [334, 261] width 599 height 40
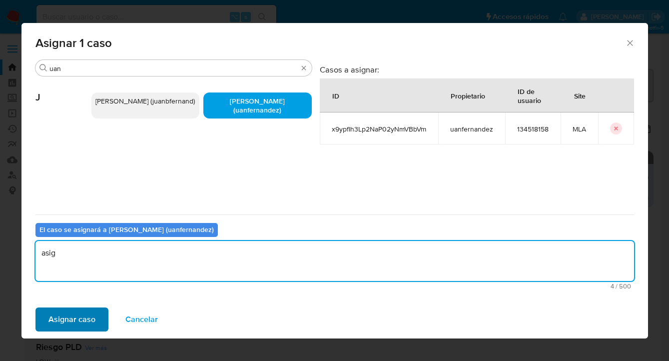
type textarea "asig"
click at [71, 322] on span "Asignar caso" at bounding box center [71, 319] width 47 height 22
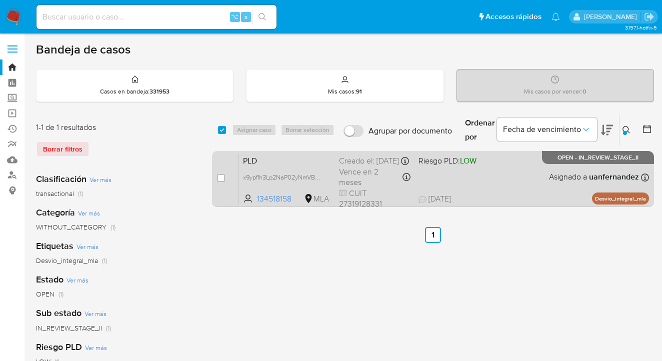
click at [529, 181] on div "PLD x9ypfIh3Lp2NaP02yNmVBbVm 134518158 MLA Riesgo PLD: LOW Creado el: 12/08/202…" at bounding box center [444, 178] width 410 height 50
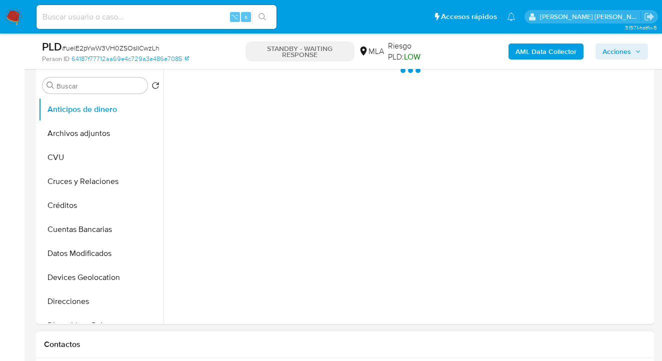
scroll to position [413, 0]
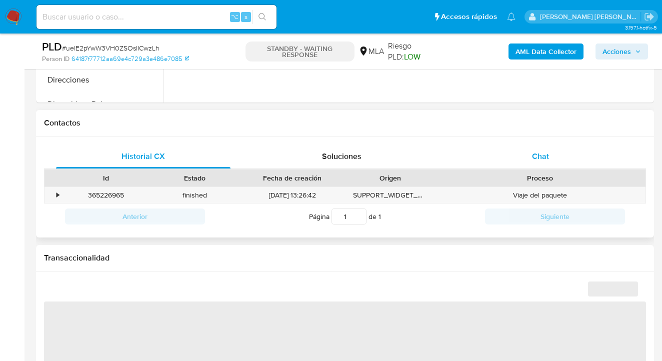
click at [561, 150] on div "Chat" at bounding box center [540, 156] width 174 height 24
select select "10"
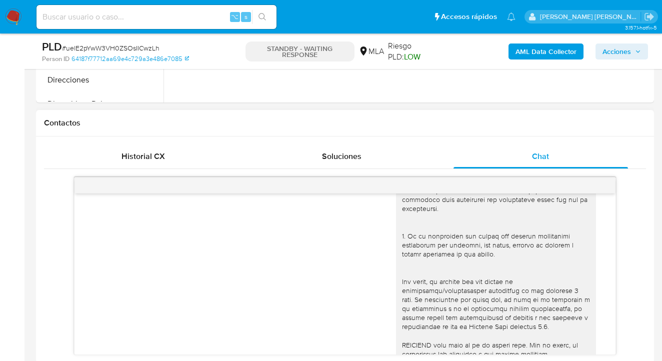
scroll to position [0, 0]
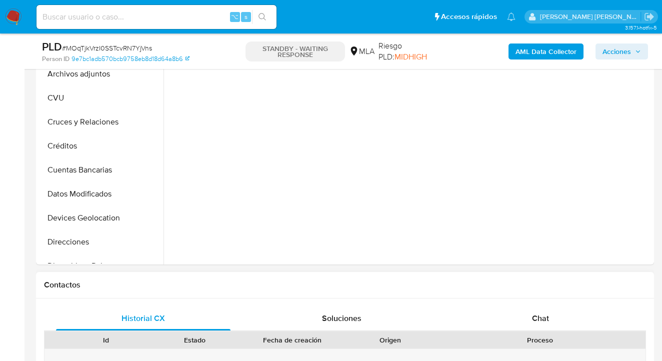
scroll to position [288, 0]
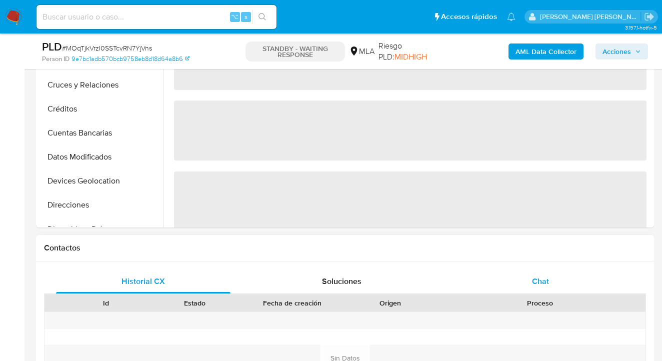
click at [547, 269] on div "Historial CX Soluciones Chat Id Estado Fecha de creación Origen Proceso Anterio…" at bounding box center [345, 345] width 618 height 169
select select "10"
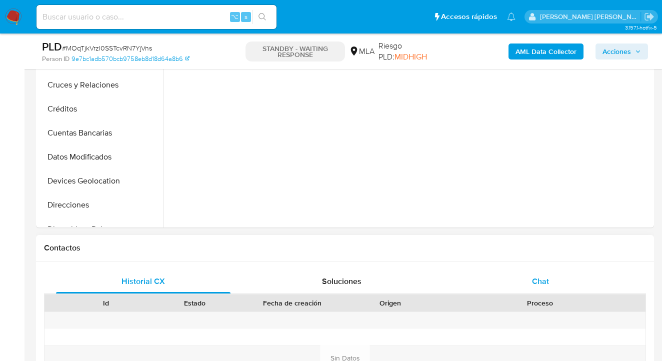
click at [546, 277] on span "Chat" at bounding box center [540, 280] width 17 height 11
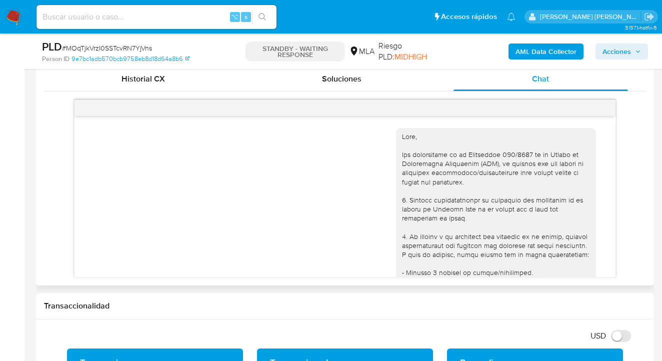
scroll to position [972, 0]
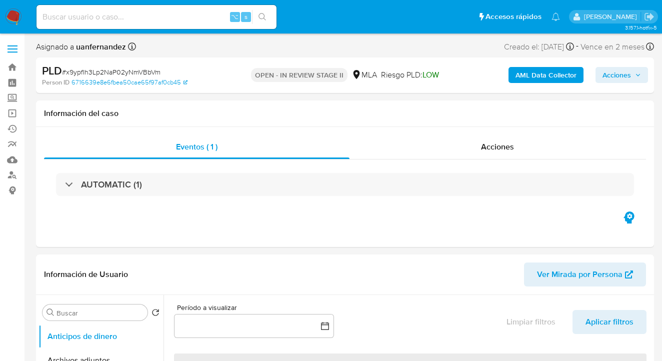
select select "10"
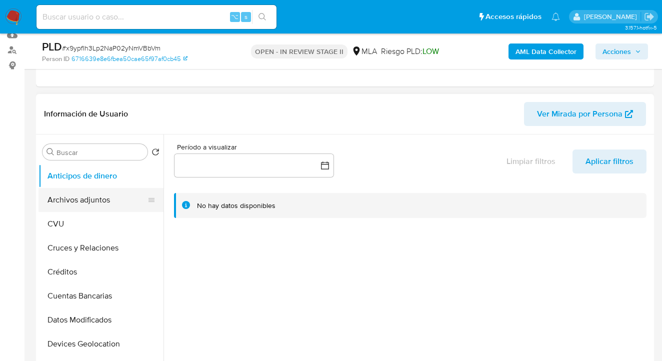
scroll to position [128, 0]
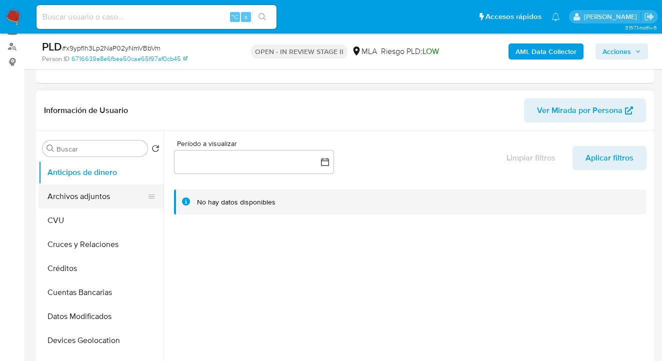
click at [125, 197] on button "Archivos adjuntos" at bounding box center [96, 196] width 117 height 24
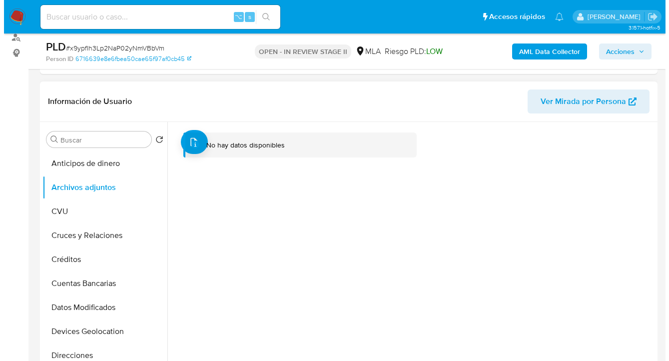
scroll to position [147, 0]
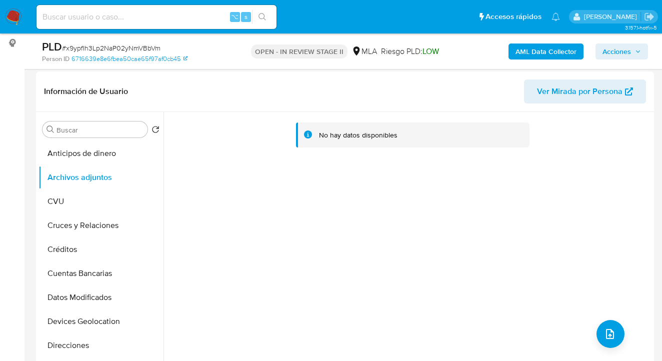
click at [535, 53] on b "AML Data Collector" at bounding box center [545, 51] width 61 height 16
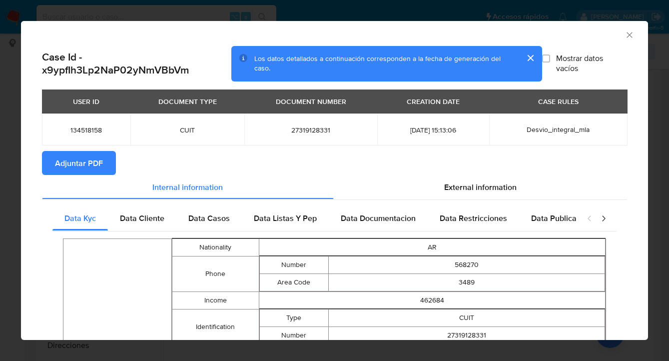
click at [99, 164] on span "Adjuntar PDF" at bounding box center [79, 163] width 48 height 22
click at [625, 33] on icon "Cerrar ventana" at bounding box center [630, 35] width 10 height 10
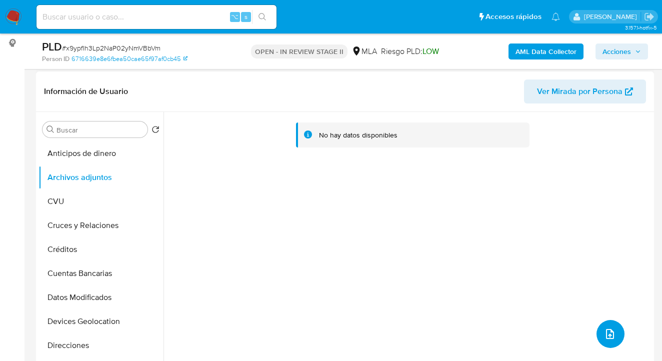
click at [605, 337] on icon "upload-file" at bounding box center [610, 334] width 12 height 12
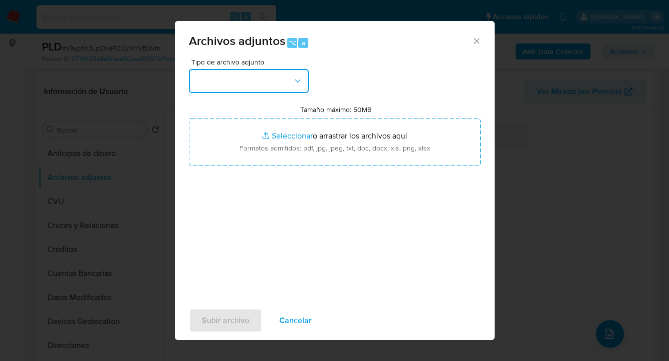
click at [292, 75] on button "button" at bounding box center [249, 81] width 120 height 24
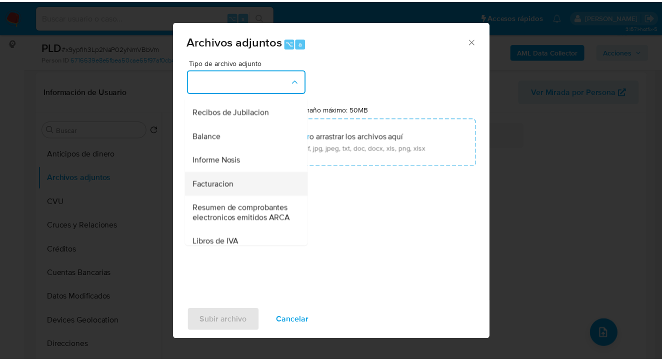
scroll to position [334, 0]
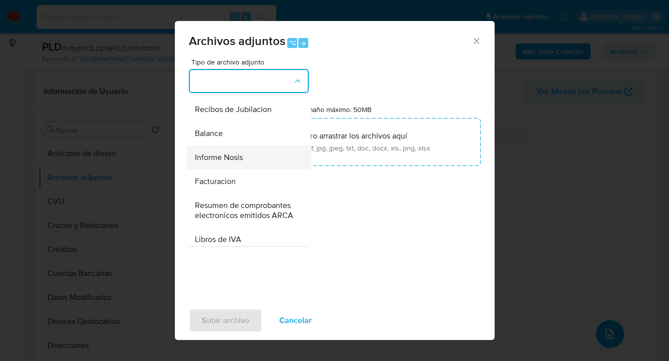
click at [249, 169] on div "Informe Nosis" at bounding box center [246, 157] width 102 height 24
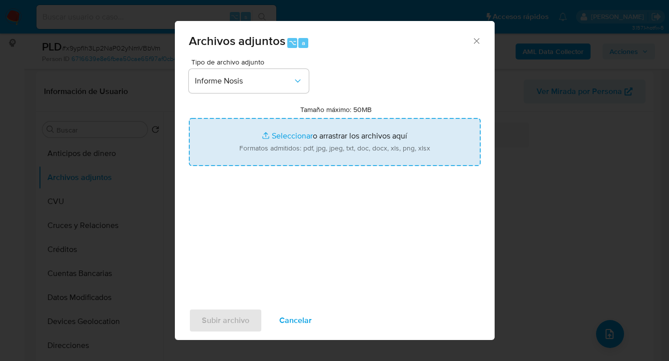
click at [381, 158] on input "Tamaño máximo: 50MB Seleccionar archivos" at bounding box center [335, 142] width 292 height 48
type input "C:\fakepath\134518158-NOSIS_Manager_InformeIndividual_27319128331_620658_202509…"
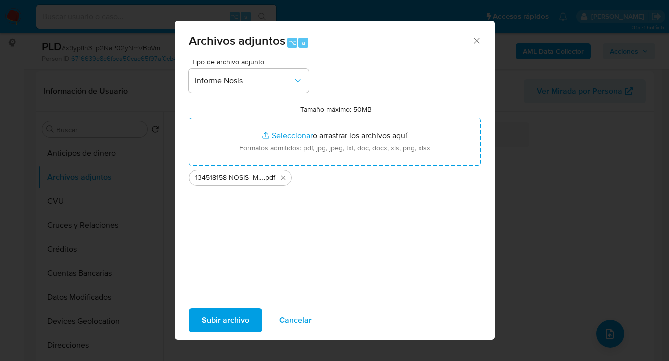
click at [227, 321] on span "Subir archivo" at bounding box center [225, 320] width 47 height 22
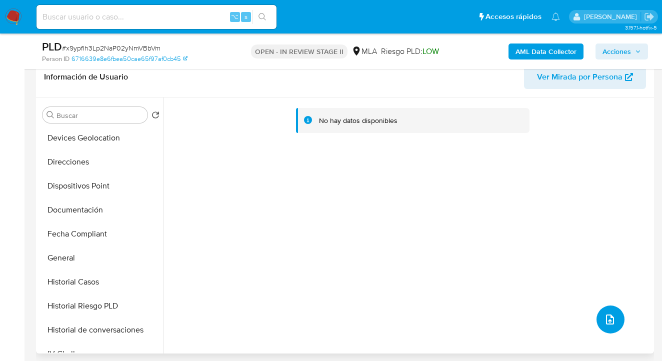
scroll to position [169, 0]
drag, startPoint x: 99, startPoint y: 203, endPoint x: 127, endPoint y: 199, distance: 28.8
click at [99, 203] on button "Documentación" at bounding box center [96, 210] width 117 height 24
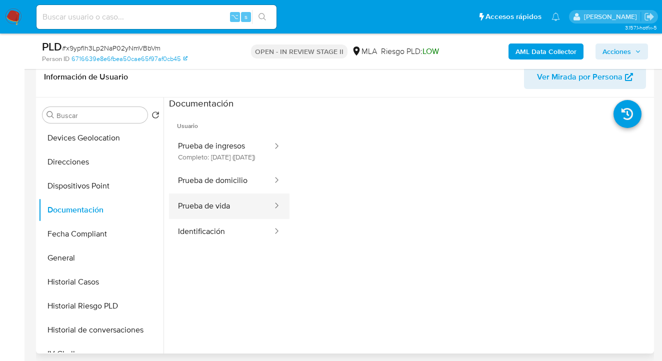
click at [232, 210] on button "Prueba de vida" at bounding box center [221, 205] width 104 height 25
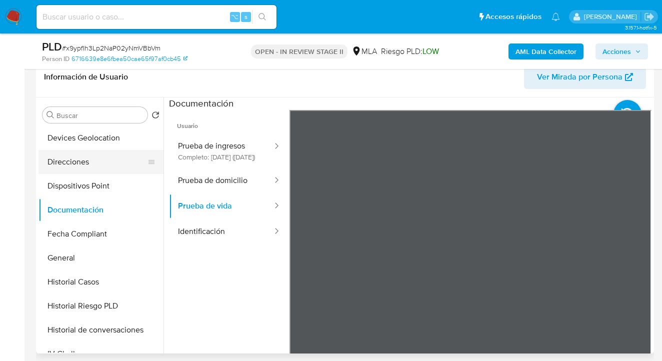
click at [110, 165] on button "Direcciones" at bounding box center [96, 162] width 117 height 24
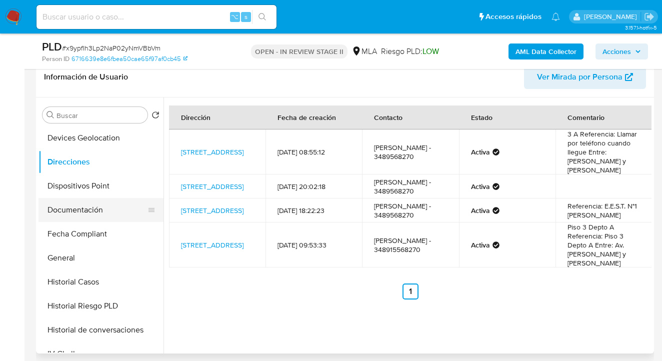
click at [114, 221] on button "Documentación" at bounding box center [96, 210] width 117 height 24
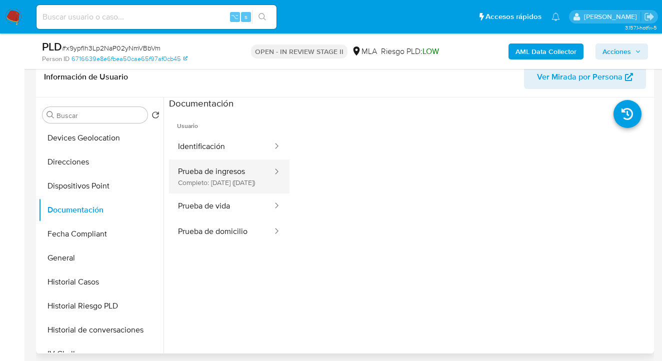
click at [217, 182] on button "Prueba de ingresos Completo: 25/05/2025 (hace 3 meses)" at bounding box center [221, 176] width 104 height 34
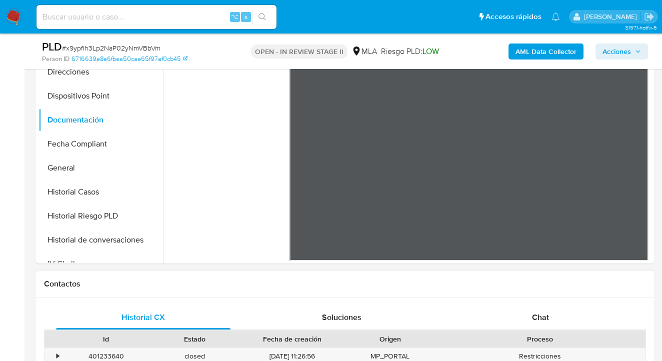
scroll to position [434, 0]
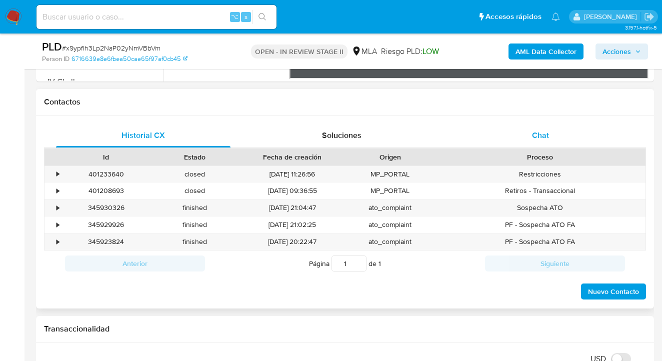
click at [538, 132] on span "Chat" at bounding box center [540, 134] width 17 height 11
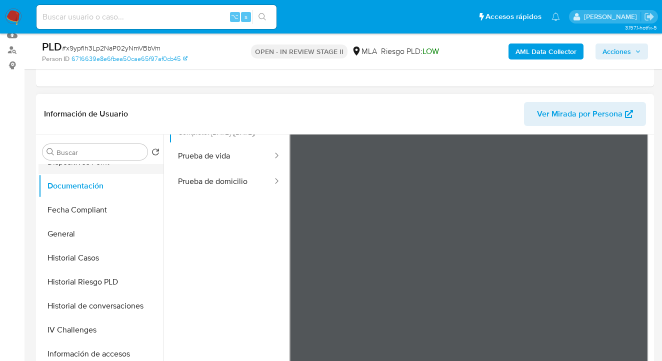
scroll to position [167, 0]
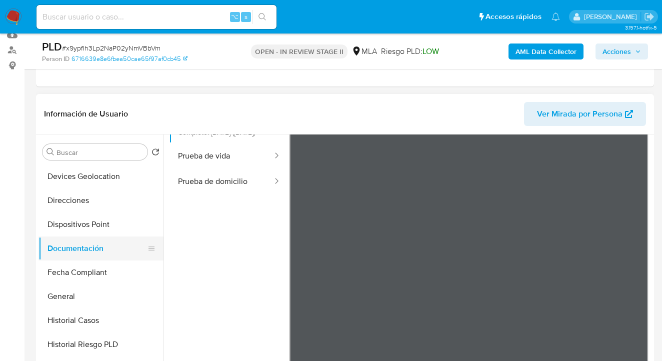
click at [103, 251] on button "Documentación" at bounding box center [96, 248] width 117 height 24
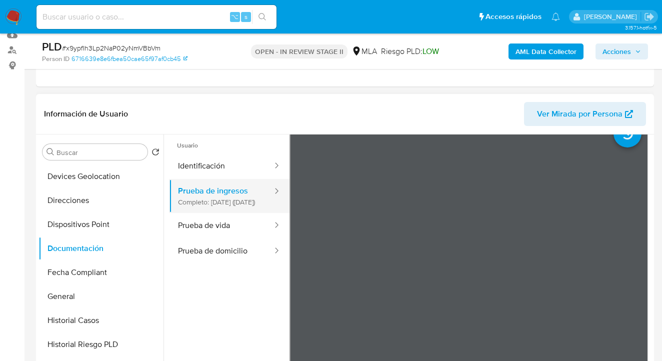
scroll to position [0, 0]
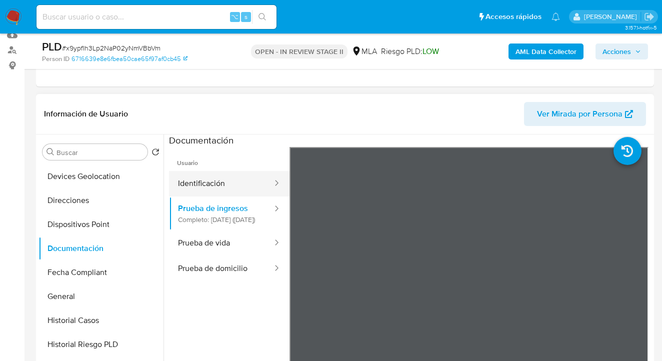
click at [227, 187] on button "Identificación" at bounding box center [221, 183] width 104 height 25
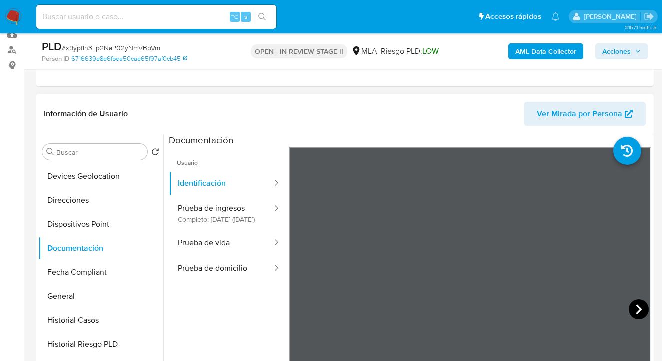
click at [637, 308] on icon at bounding box center [639, 309] width 6 height 10
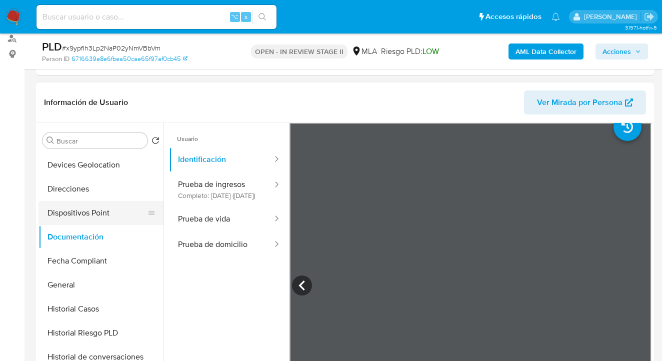
scroll to position [84, 0]
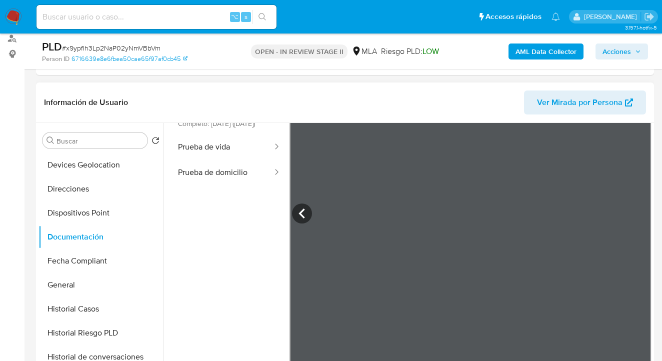
drag, startPoint x: 98, startPoint y: 189, endPoint x: 160, endPoint y: 193, distance: 62.1
click at [98, 189] on button "Direcciones" at bounding box center [100, 189] width 125 height 24
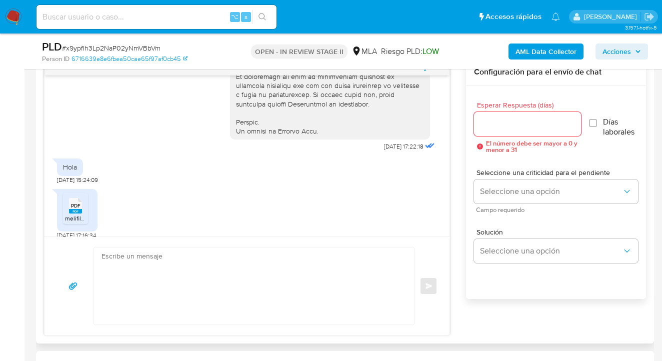
scroll to position [524, 0]
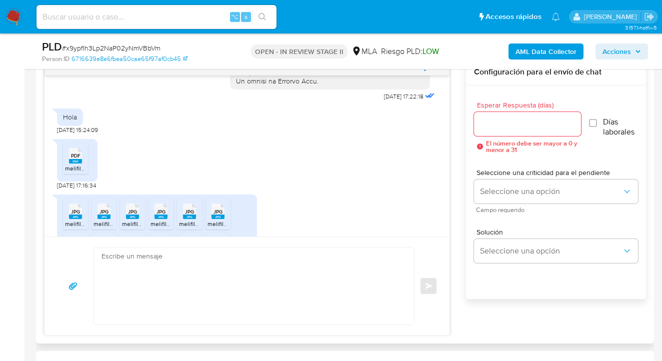
click at [73, 163] on rect at bounding box center [75, 161] width 13 height 4
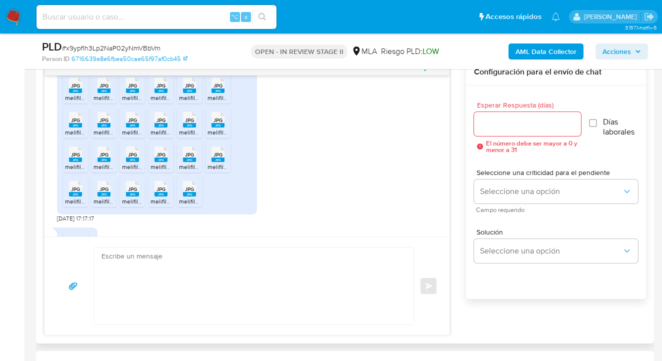
scroll to position [650, 0]
click at [78, 89] on span "JPG" at bounding box center [75, 85] width 9 height 6
click at [106, 93] on rect at bounding box center [103, 90] width 13 height 4
click at [131, 89] on span "JPG" at bounding box center [132, 85] width 9 height 6
click at [160, 93] on rect at bounding box center [160, 90] width 13 height 4
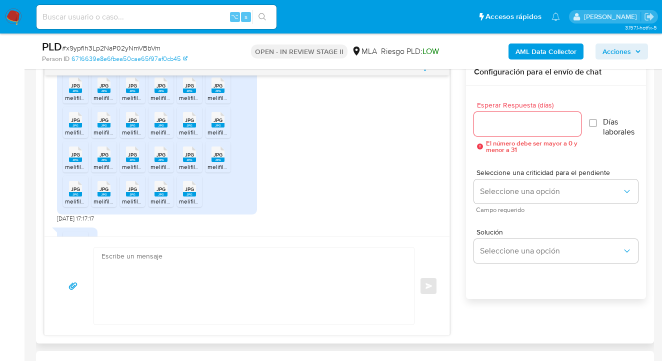
click at [188, 89] on span "JPG" at bounding box center [189, 85] width 9 height 6
click at [219, 89] on span "JPG" at bounding box center [217, 85] width 9 height 6
click at [77, 127] on rect at bounding box center [75, 125] width 13 height 4
click at [105, 127] on rect at bounding box center [103, 125] width 13 height 4
click at [135, 123] on span "JPG" at bounding box center [132, 120] width 9 height 6
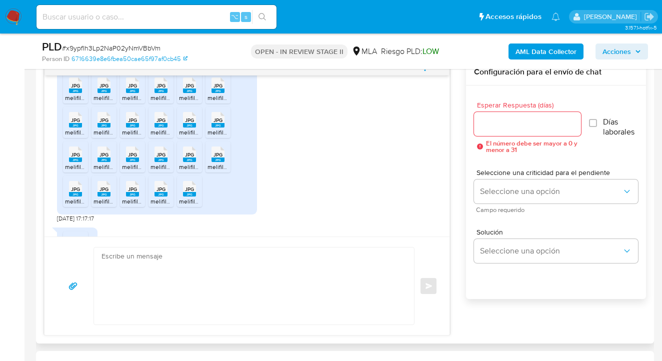
click at [158, 127] on rect at bounding box center [160, 125] width 13 height 4
click at [190, 123] on span "JPG" at bounding box center [189, 120] width 9 height 6
click at [219, 123] on span "JPG" at bounding box center [217, 120] width 9 height 6
click at [80, 93] on icon at bounding box center [75, 84] width 13 height 15
click at [105, 158] on span "JPG" at bounding box center [103, 154] width 9 height 6
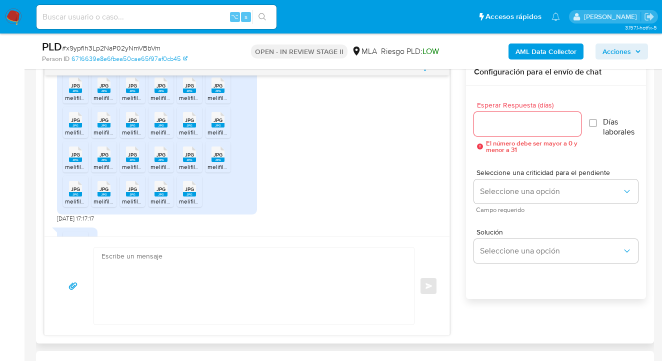
click at [129, 158] on span "JPG" at bounding box center [132, 154] width 9 height 6
click at [160, 158] on span "JPG" at bounding box center [160, 154] width 9 height 6
click at [188, 158] on span "JPG" at bounding box center [189, 154] width 9 height 6
click at [221, 162] on rect at bounding box center [217, 159] width 13 height 4
click at [72, 192] on span "JPG" at bounding box center [75, 189] width 9 height 6
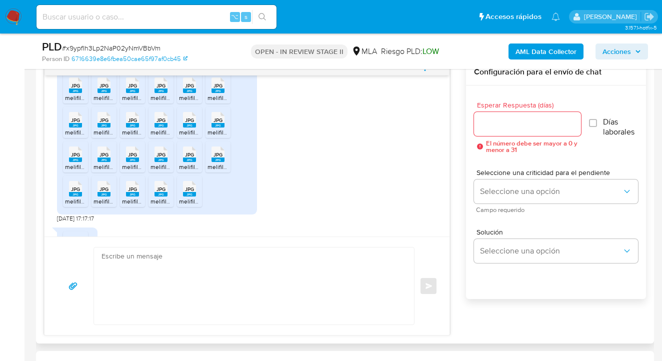
click at [99, 196] on rect at bounding box center [103, 194] width 13 height 4
click at [133, 192] on span "JPG" at bounding box center [132, 189] width 9 height 6
click at [164, 192] on span "JPG" at bounding box center [160, 189] width 9 height 6
click at [187, 192] on span "JPG" at bounding box center [189, 189] width 9 height 6
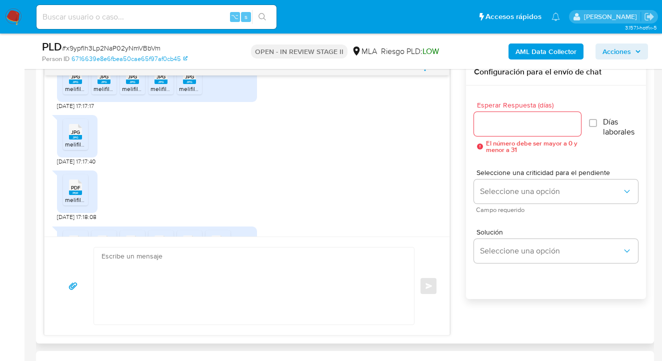
scroll to position [764, 0]
click at [79, 133] on span "JPG" at bounding box center [75, 130] width 9 height 6
click at [74, 189] on span "PDF" at bounding box center [75, 185] width 9 height 6
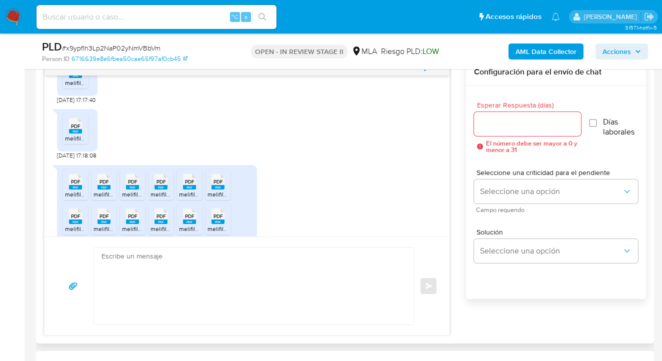
scroll to position [849, 0]
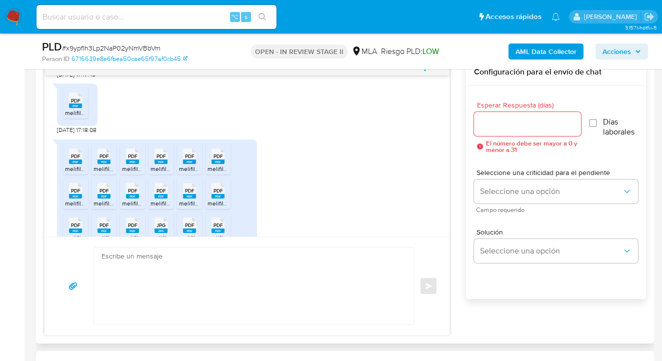
click at [79, 164] on rect at bounding box center [75, 161] width 13 height 4
click at [102, 159] on span "PDF" at bounding box center [103, 156] width 9 height 6
click at [134, 159] on span "PDF" at bounding box center [132, 156] width 9 height 6
click at [159, 159] on span "PDF" at bounding box center [160, 156] width 9 height 6
click at [190, 164] on rect at bounding box center [189, 161] width 13 height 4
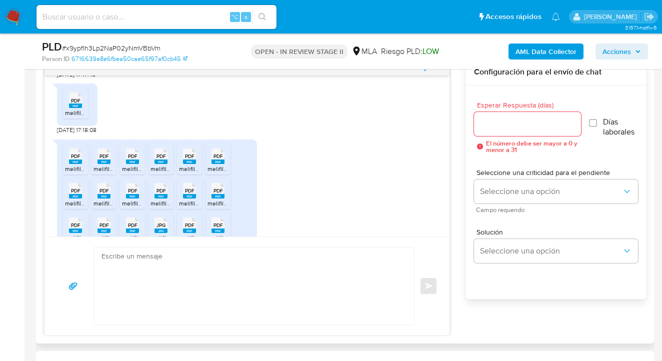
click at [219, 165] on icon "PDF" at bounding box center [217, 155] width 13 height 17
click at [77, 194] on span "PDF" at bounding box center [75, 190] width 9 height 6
click at [101, 194] on span "PDF" at bounding box center [103, 190] width 9 height 6
click at [133, 194] on span "PDF" at bounding box center [132, 190] width 9 height 6
click at [164, 198] on rect at bounding box center [160, 196] width 13 height 4
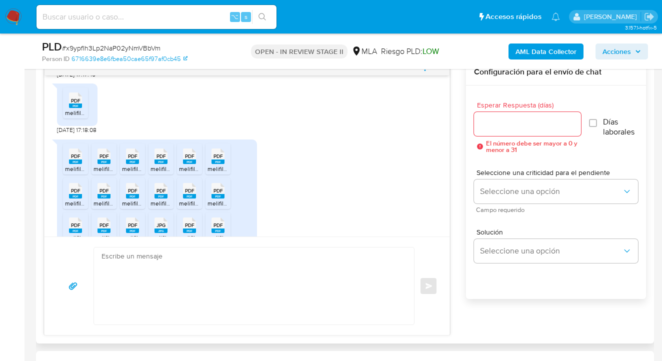
click at [188, 198] on rect at bounding box center [189, 196] width 13 height 4
click at [222, 198] on rect at bounding box center [217, 196] width 13 height 4
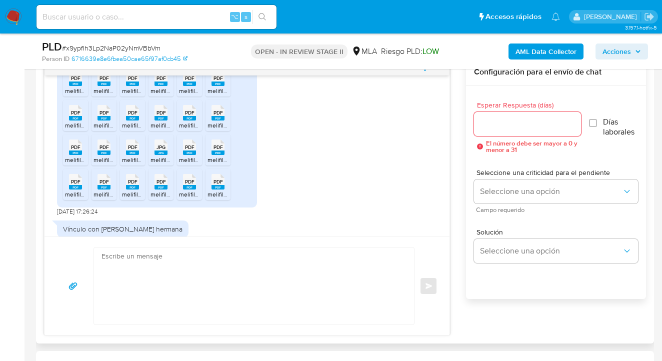
scroll to position [937, 0]
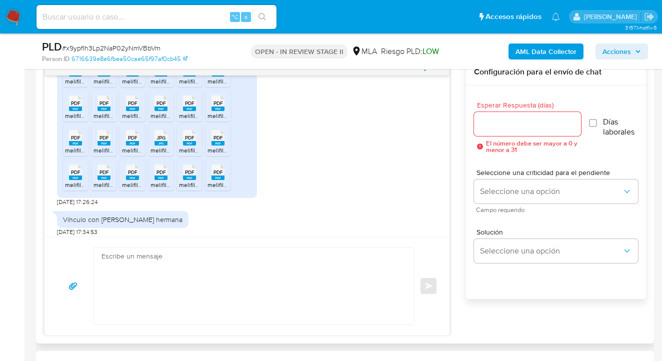
click at [78, 145] on rect at bounding box center [75, 143] width 13 height 4
click at [101, 141] on span "PDF" at bounding box center [103, 137] width 9 height 6
click at [134, 145] on rect at bounding box center [132, 143] width 13 height 4
click at [160, 141] on span "JPG" at bounding box center [160, 137] width 9 height 6
click at [191, 141] on span "PDF" at bounding box center [189, 137] width 9 height 6
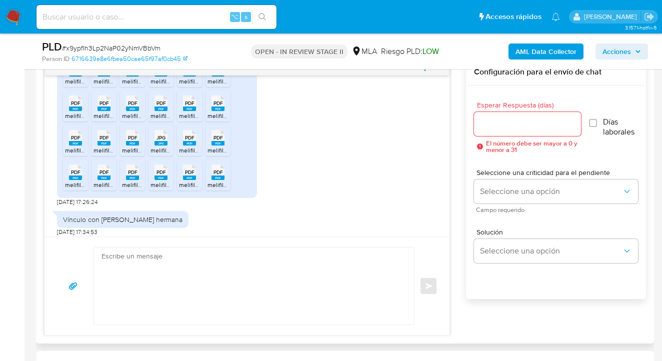
click at [214, 141] on span "PDF" at bounding box center [217, 137] width 9 height 6
click at [73, 175] on span "PDF" at bounding box center [75, 172] width 9 height 6
click at [106, 175] on span "PDF" at bounding box center [103, 172] width 9 height 6
click at [130, 175] on span "PDF" at bounding box center [132, 172] width 9 height 6
click at [163, 175] on span "PDF" at bounding box center [160, 172] width 9 height 6
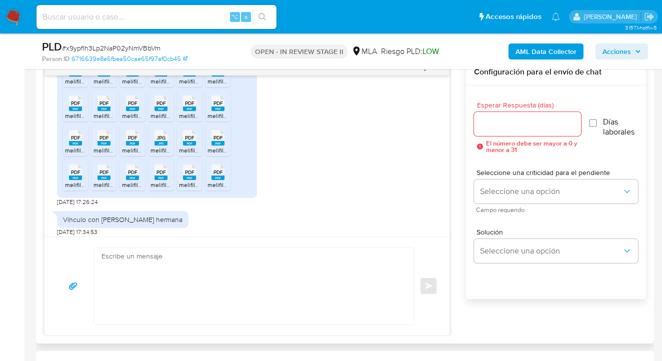
click at [188, 175] on span "PDF" at bounding box center [189, 172] width 9 height 6
click at [221, 180] on rect at bounding box center [217, 177] width 13 height 4
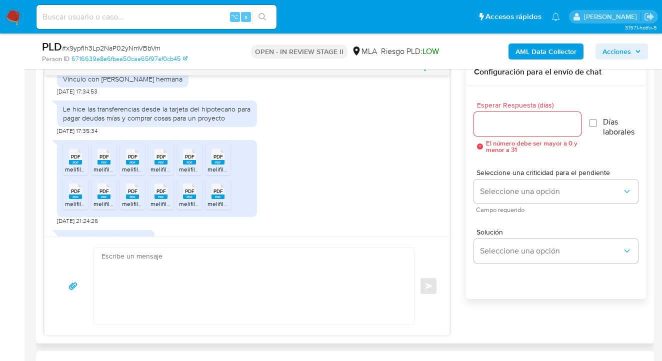
scroll to position [1085, 0]
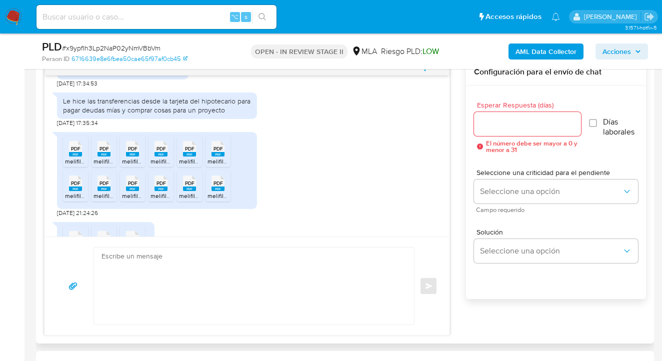
click at [79, 152] on span "PDF" at bounding box center [75, 148] width 9 height 6
click at [102, 156] on rect at bounding box center [103, 154] width 13 height 4
click at [135, 156] on rect at bounding box center [132, 154] width 13 height 4
click at [159, 152] on span "PDF" at bounding box center [160, 148] width 9 height 6
drag, startPoint x: 189, startPoint y: 168, endPoint x: 221, endPoint y: 167, distance: 32.5
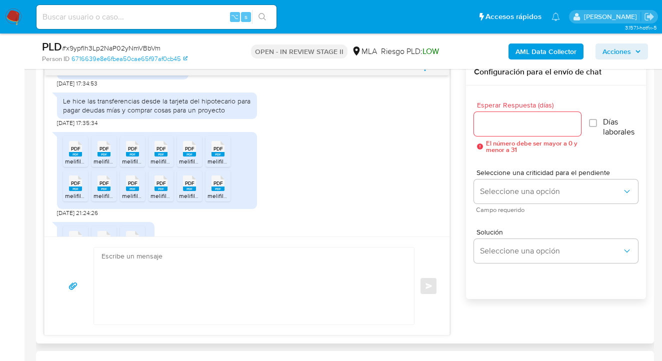
click at [189, 152] on span "PDF" at bounding box center [189, 148] width 9 height 6
click at [220, 152] on span "PDF" at bounding box center [217, 148] width 9 height 6
click at [78, 191] on rect at bounding box center [75, 188] width 13 height 4
click at [102, 191] on rect at bounding box center [103, 188] width 13 height 4
click at [131, 186] on span "PDF" at bounding box center [132, 183] width 9 height 6
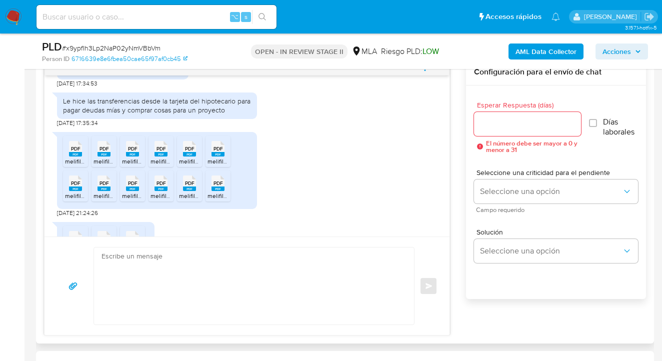
click at [160, 186] on span "PDF" at bounding box center [160, 183] width 9 height 6
click at [191, 186] on span "PDF" at bounding box center [189, 183] width 9 height 6
click at [215, 186] on span "PDF" at bounding box center [217, 183] width 9 height 6
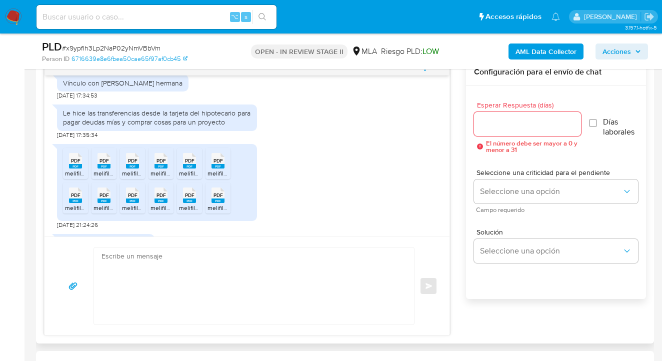
scroll to position [1063, 0]
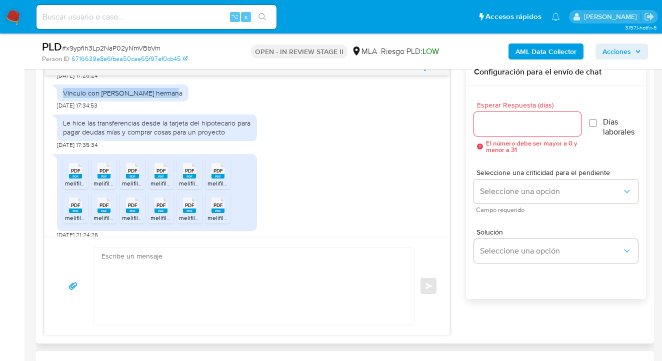
drag, startPoint x: 64, startPoint y: 112, endPoint x: 164, endPoint y: 112, distance: 100.0
click at [164, 101] on div "Vínculo con Julia Flores hermana" at bounding box center [122, 92] width 131 height 17
copy div "Vínculo con Julia Flores hermana"
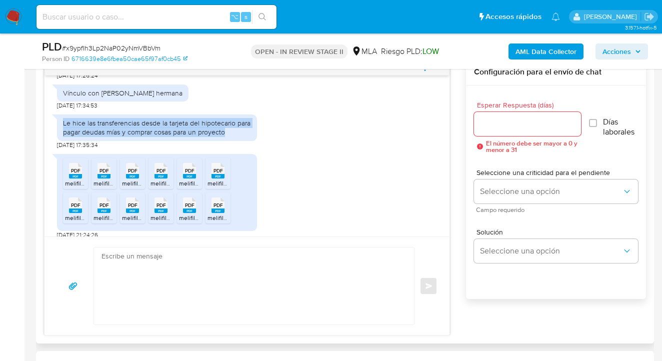
drag, startPoint x: 63, startPoint y: 140, endPoint x: 240, endPoint y: 156, distance: 178.2
click at [240, 140] on div "Le hice las transferencias desde la tarjeta del hipotecario para pagar deudas m…" at bounding box center [157, 127] width 200 height 26
copy div "Le hice las transferencias desde la tarjeta del hipotecario para pagar deudas m…"
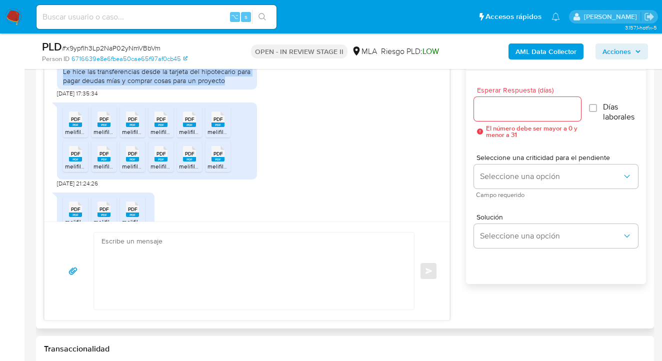
scroll to position [1040, 0]
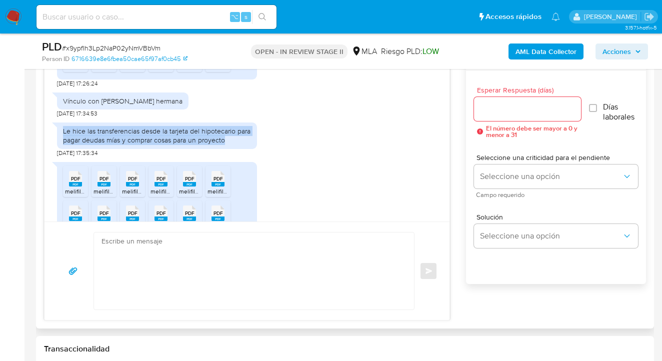
click at [297, 157] on div "Le hice las transferencias desde la tarjeta del hipotecario para pagar deudas m…" at bounding box center [247, 136] width 380 height 39
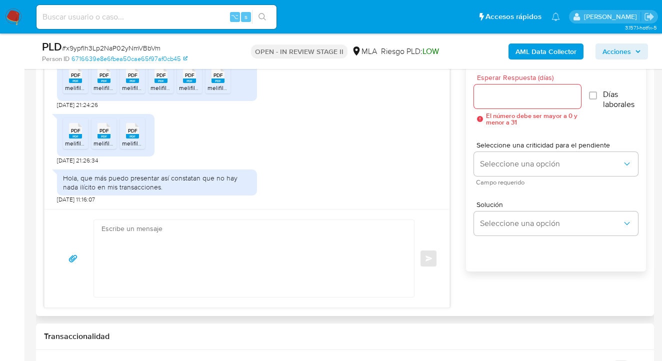
scroll to position [561, 0]
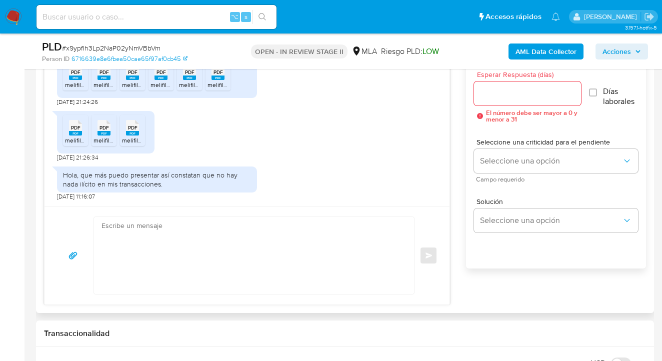
click at [71, 130] on span "PDF" at bounding box center [75, 127] width 9 height 6
click at [102, 131] on span "PDF" at bounding box center [103, 127] width 9 height 6
click at [130, 132] on rect at bounding box center [132, 133] width 13 height 4
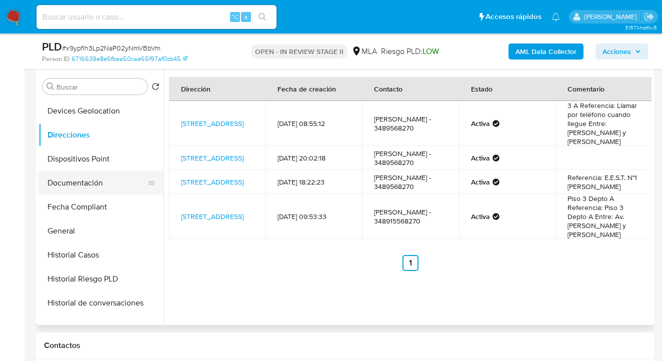
scroll to position [169, 0]
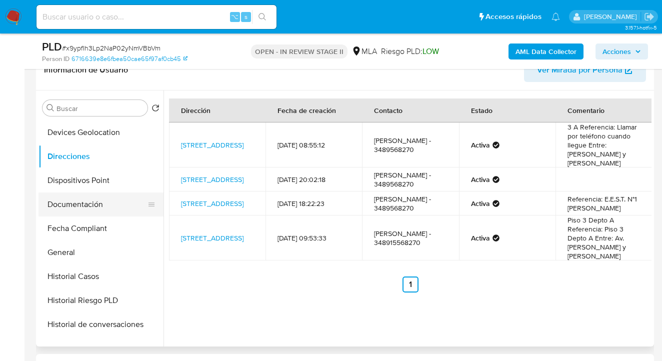
click at [106, 204] on button "Documentación" at bounding box center [96, 204] width 117 height 24
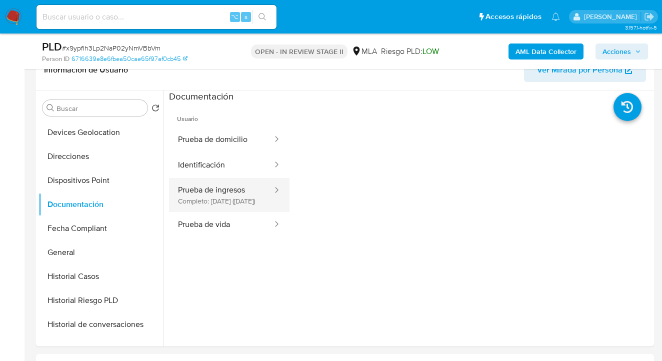
click at [234, 196] on button "Prueba de ingresos Completo: 25/05/2025 (hace 3 meses)" at bounding box center [221, 195] width 104 height 34
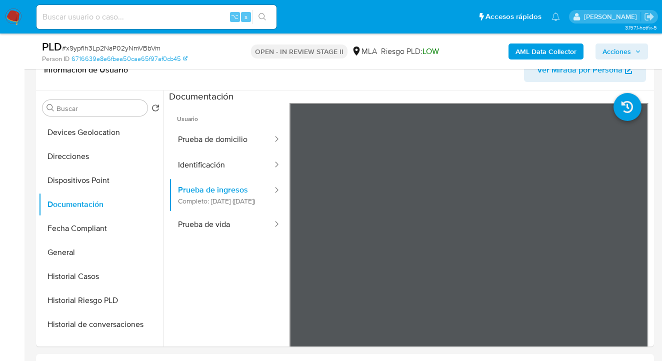
scroll to position [0, 0]
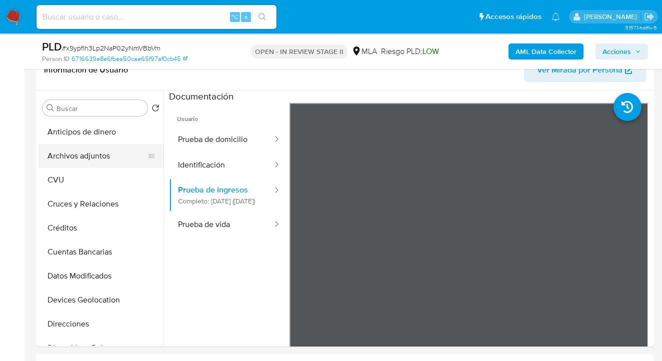
click at [111, 156] on button "Archivos adjuntos" at bounding box center [96, 156] width 117 height 24
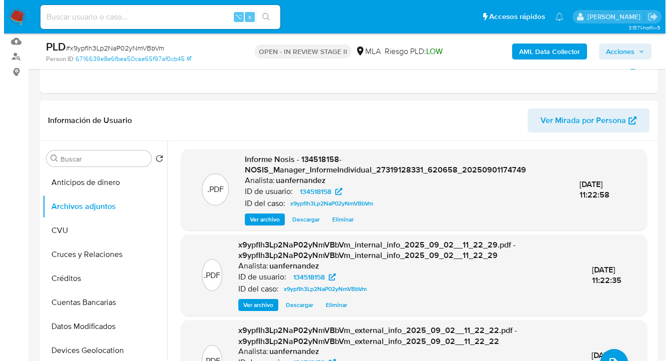
scroll to position [143, 0]
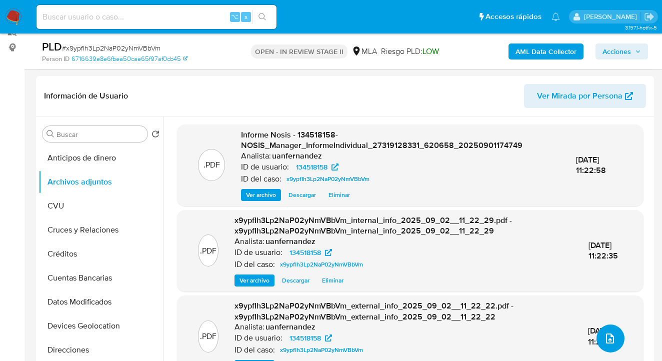
click at [604, 341] on span "upload-file" at bounding box center [610, 338] width 12 height 12
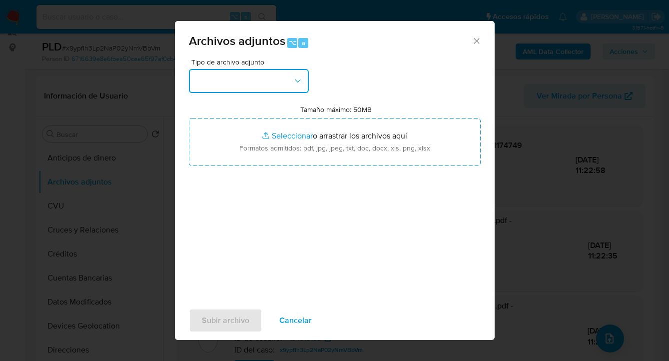
click at [304, 82] on button "button" at bounding box center [249, 81] width 120 height 24
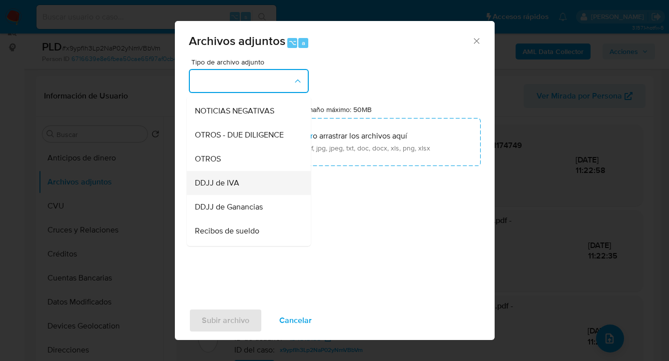
scroll to position [206, 0]
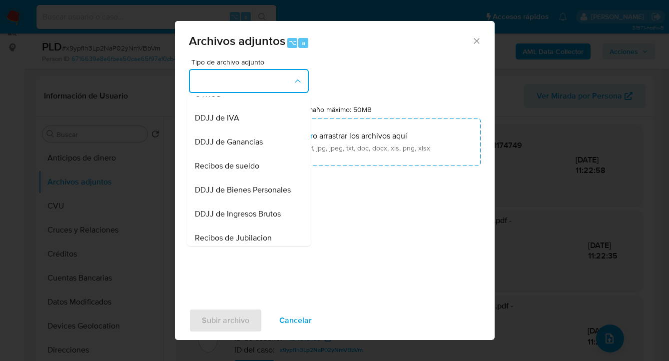
drag, startPoint x: 245, startPoint y: 170, endPoint x: 260, endPoint y: 167, distance: 15.3
click at [245, 170] on span "Recibos de sueldo" at bounding box center [227, 166] width 64 height 10
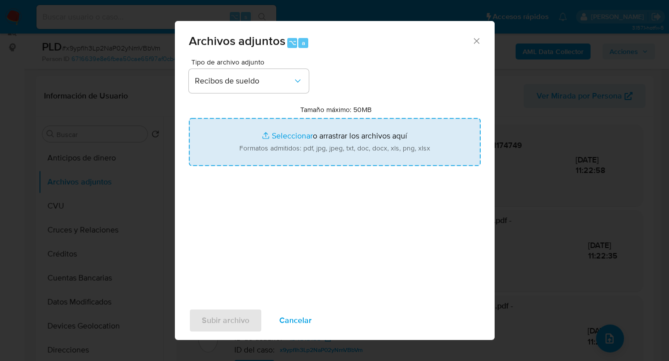
click at [339, 154] on input "Tamaño máximo: 50MB Seleccionar archivos" at bounding box center [335, 142] width 292 height 48
type input "C:\fakepath\sueldo abril 2025.pdf"
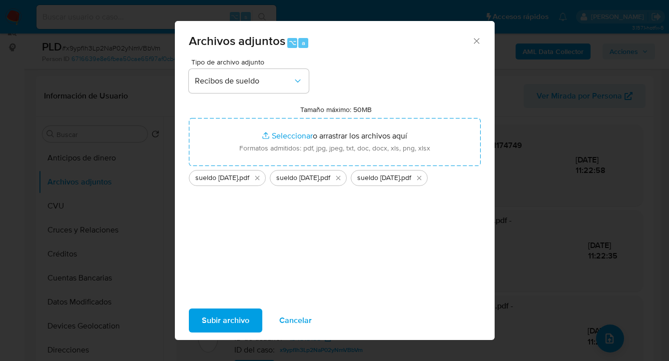
drag, startPoint x: 339, startPoint y: 154, endPoint x: 222, endPoint y: 322, distance: 204.2
click at [222, 322] on span "Subir archivo" at bounding box center [225, 320] width 47 height 22
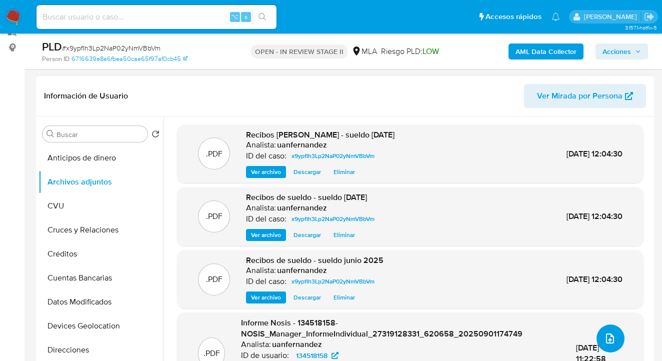
click at [598, 335] on button "upload-file" at bounding box center [610, 338] width 28 height 28
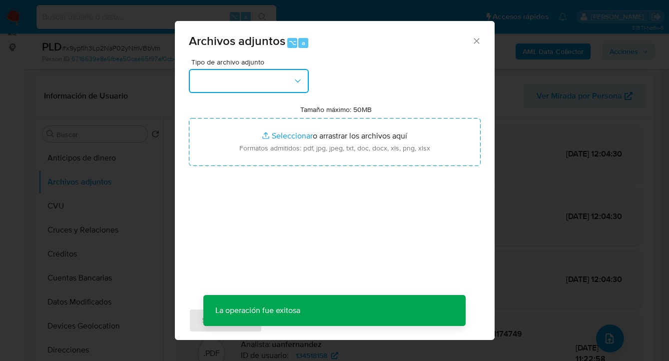
drag, startPoint x: 300, startPoint y: 81, endPoint x: 294, endPoint y: 89, distance: 9.6
click at [300, 81] on icon "button" at bounding box center [298, 81] width 10 height 10
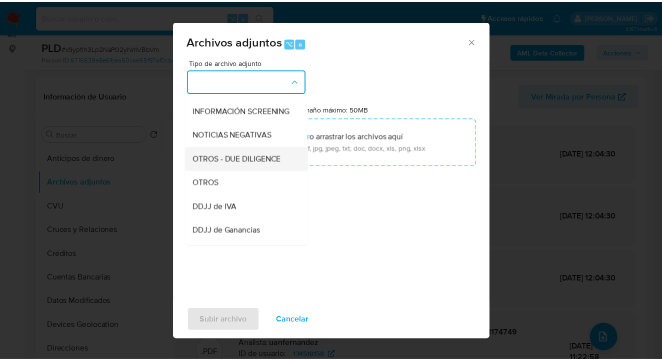
scroll to position [117, 0]
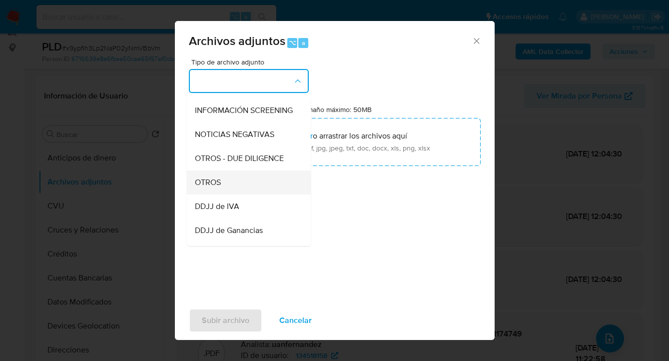
click at [256, 184] on div "OTROS" at bounding box center [246, 182] width 102 height 24
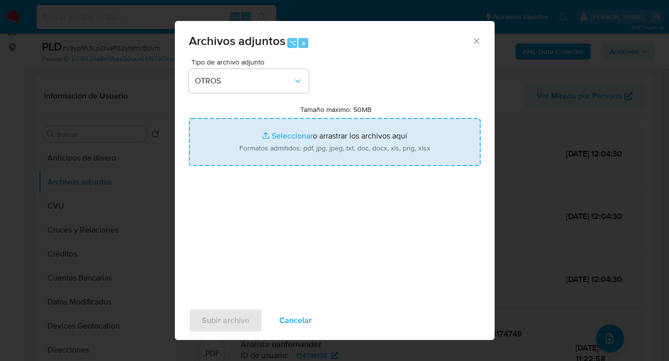
click at [335, 148] on input "Tamaño máximo: 50MB Seleccionar archivos" at bounding box center [335, 142] width 292 height 48
type input "C:\fakepath\Resumen Visa Hipotecario agosto 2025.pdf"
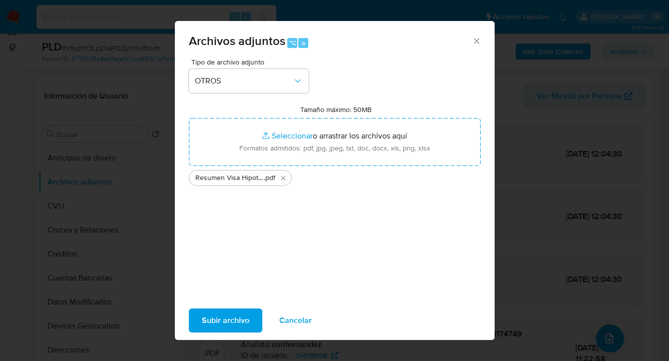
drag, startPoint x: 335, startPoint y: 148, endPoint x: 224, endPoint y: 323, distance: 207.2
click at [224, 323] on span "Subir archivo" at bounding box center [225, 320] width 47 height 22
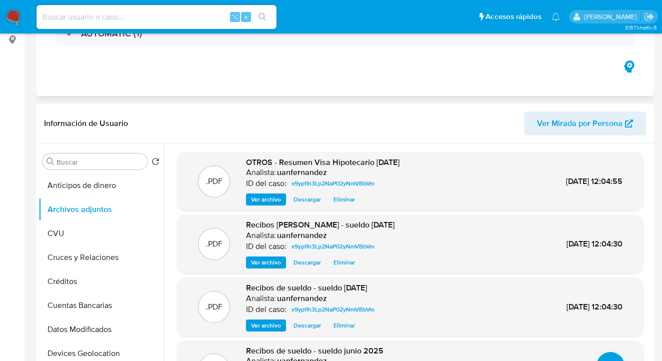
scroll to position [0, 0]
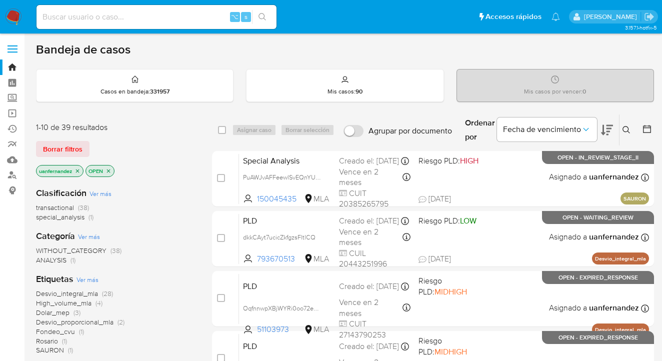
drag, startPoint x: 63, startPoint y: 145, endPoint x: 116, endPoint y: 147, distance: 53.0
click at [64, 145] on span "Borrar filtros" at bounding box center [62, 149] width 39 height 14
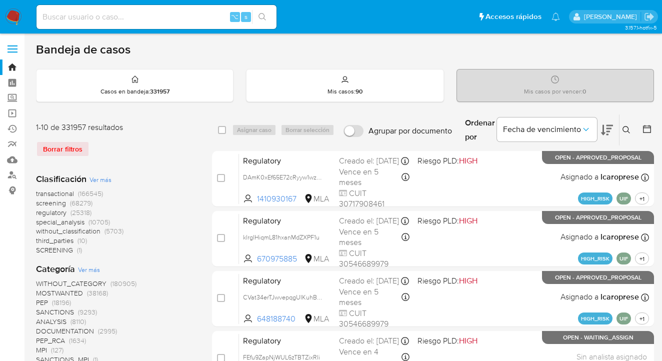
click at [627, 128] on icon at bounding box center [626, 130] width 8 height 8
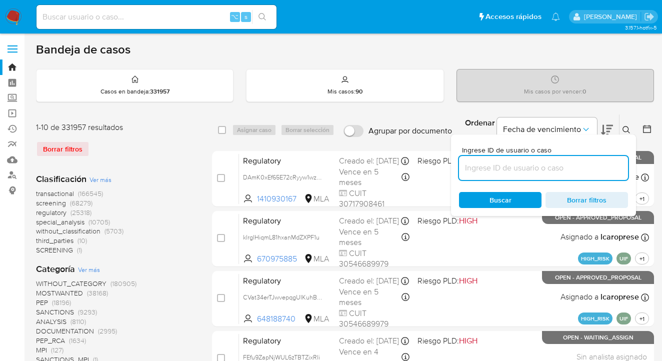
click at [537, 167] on input at bounding box center [543, 167] width 169 height 13
type input "ibItzJ0JjAUelgUgGvhN2Skk"
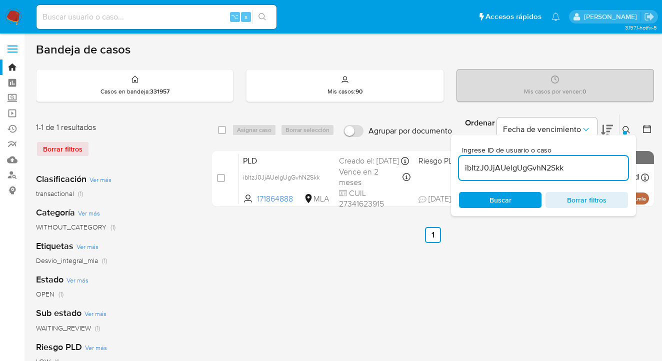
click at [627, 129] on icon at bounding box center [626, 130] width 8 height 8
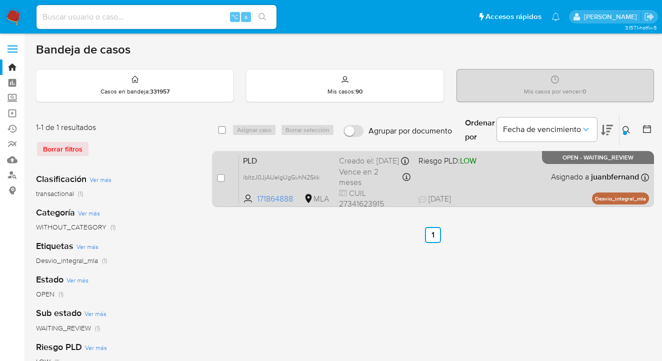
click at [517, 180] on div "PLD ibItzJ0JjAUelgUgGvhN2Skk 171864888 MLA Riesgo PLD: LOW Creado el: [DATE] Cr…" at bounding box center [444, 178] width 410 height 50
click at [503, 177] on div "PLD ibItzJ0JjAUelgUgGvhN2Skk 171864888 MLA Riesgo PLD: LOW Creado el: [DATE] Cr…" at bounding box center [444, 178] width 410 height 50
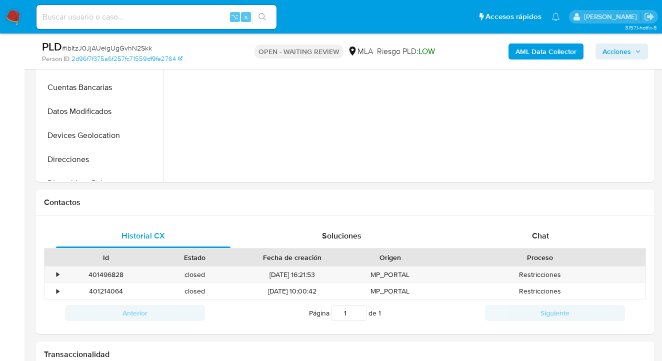
scroll to position [411, 0]
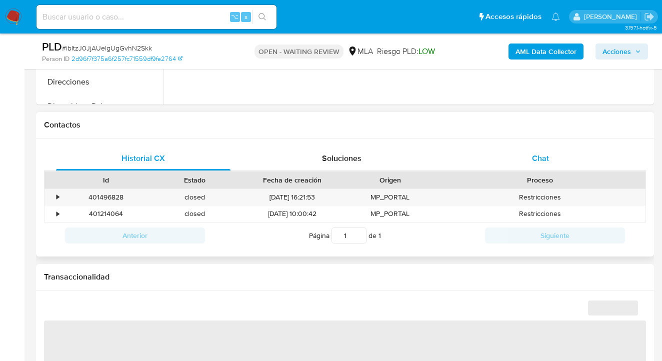
select select "10"
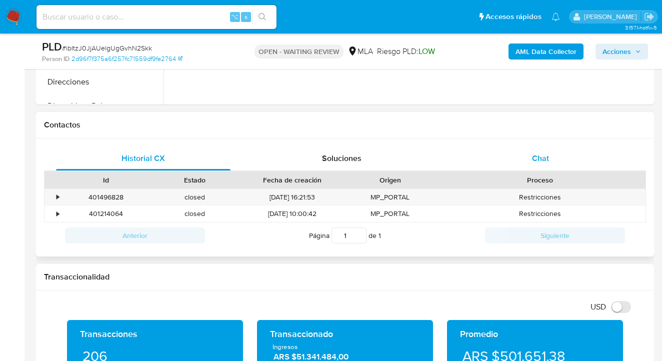
click at [555, 153] on div "Chat" at bounding box center [540, 158] width 174 height 24
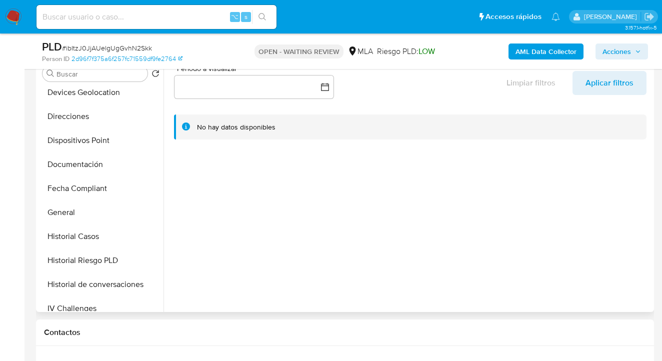
scroll to position [174, 0]
click at [110, 167] on button "Documentación" at bounding box center [96, 163] width 117 height 24
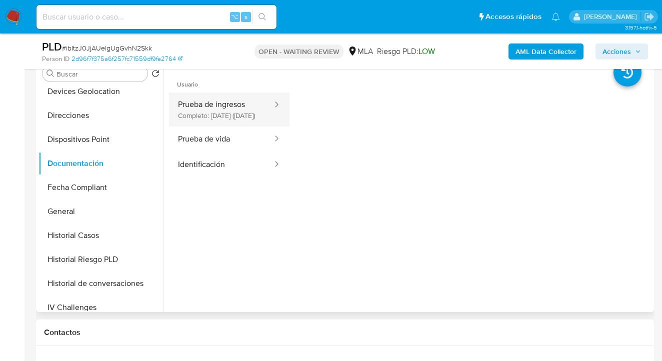
drag, startPoint x: 230, startPoint y: 105, endPoint x: 262, endPoint y: 113, distance: 32.5
click at [230, 105] on button "Prueba de ingresos Completo: [DATE] ([DATE])" at bounding box center [221, 109] width 104 height 34
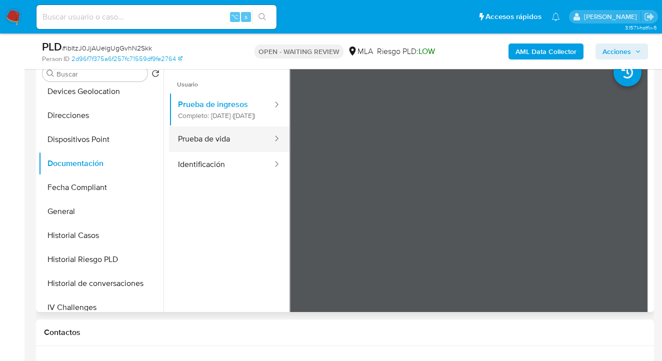
drag, startPoint x: 236, startPoint y: 152, endPoint x: 249, endPoint y: 154, distance: 13.6
click at [236, 152] on button "Prueba de vida" at bounding box center [221, 138] width 104 height 25
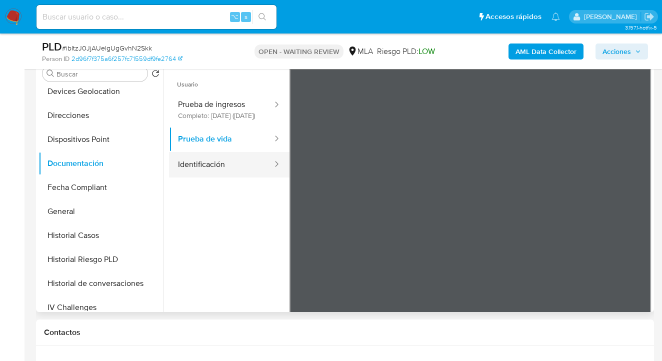
click at [226, 173] on button "Identificación" at bounding box center [221, 164] width 104 height 25
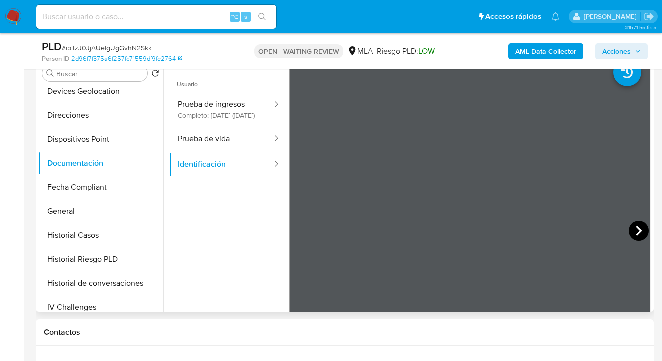
click at [631, 231] on icon at bounding box center [639, 231] width 20 height 20
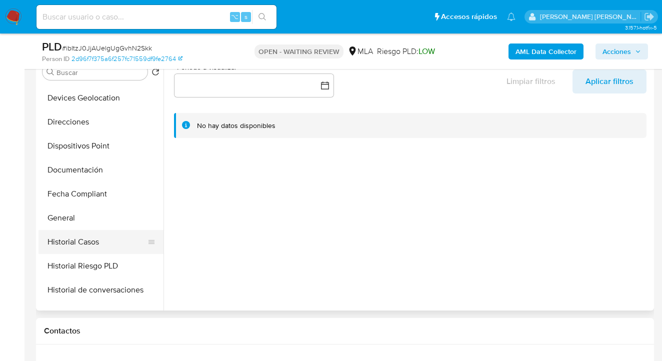
scroll to position [204, 0]
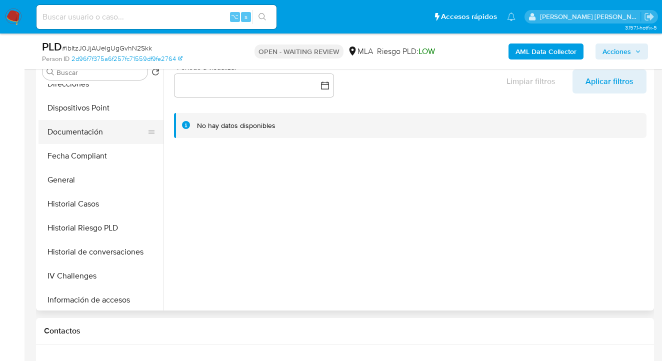
select select "10"
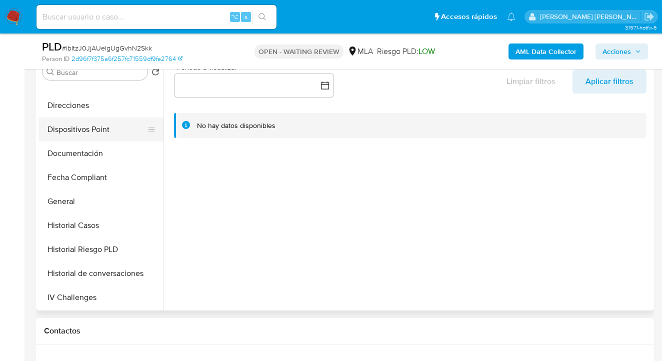
scroll to position [134, 0]
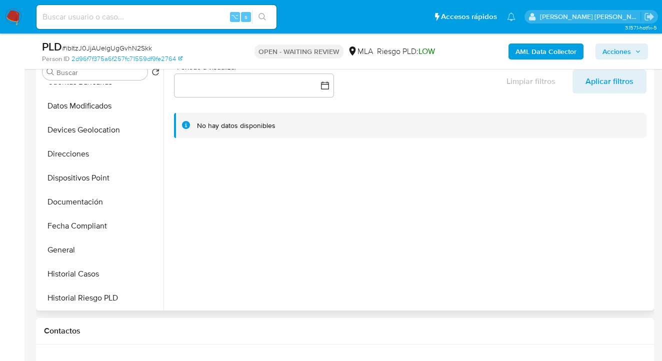
drag, startPoint x: 100, startPoint y: 149, endPoint x: 168, endPoint y: 144, distance: 68.6
click at [100, 149] on button "Direcciones" at bounding box center [100, 154] width 125 height 24
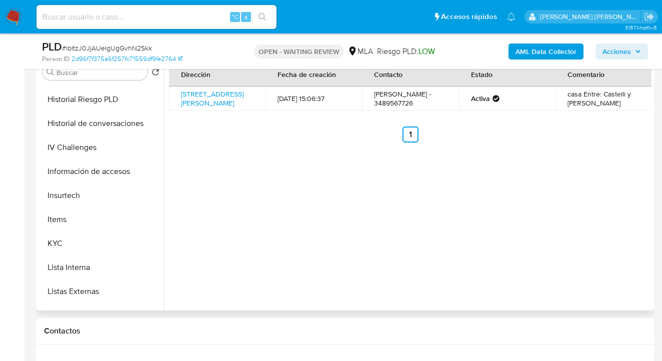
scroll to position [339, 0]
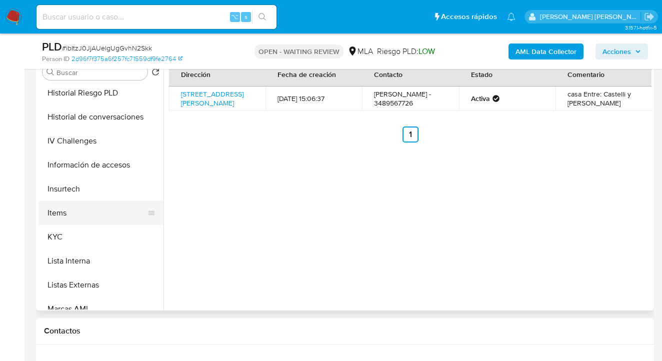
click at [125, 223] on button "Items" at bounding box center [96, 213] width 117 height 24
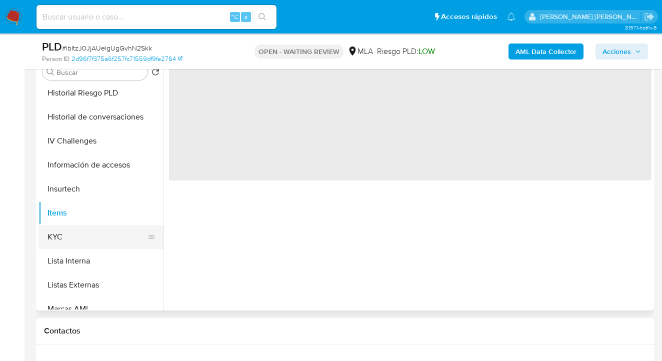
click at [112, 234] on button "KYC" at bounding box center [96, 237] width 117 height 24
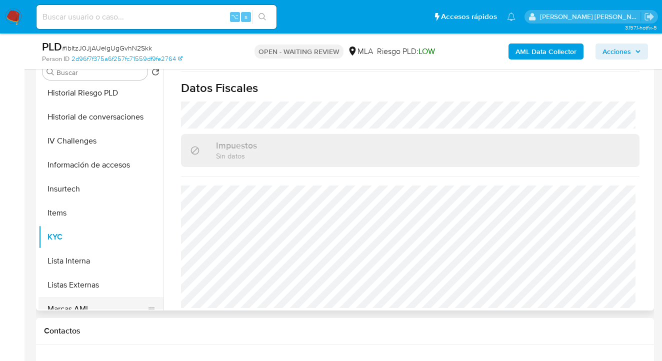
scroll to position [165, 0]
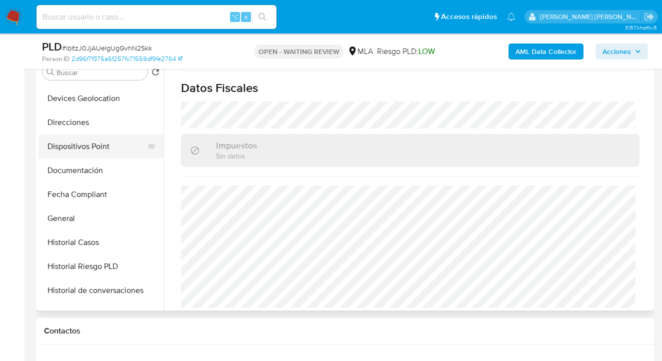
drag, startPoint x: 102, startPoint y: 171, endPoint x: 145, endPoint y: 157, distance: 45.7
click at [102, 171] on button "Documentación" at bounding box center [100, 170] width 125 height 24
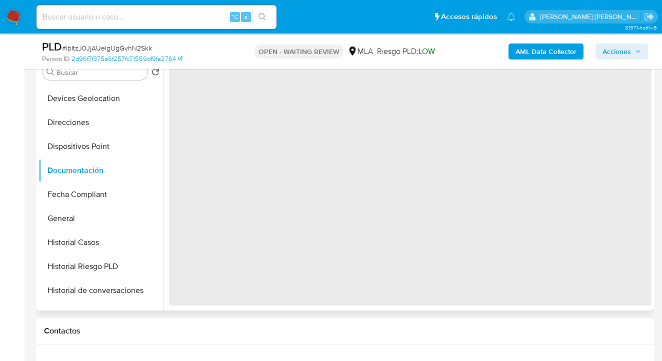
scroll to position [0, 0]
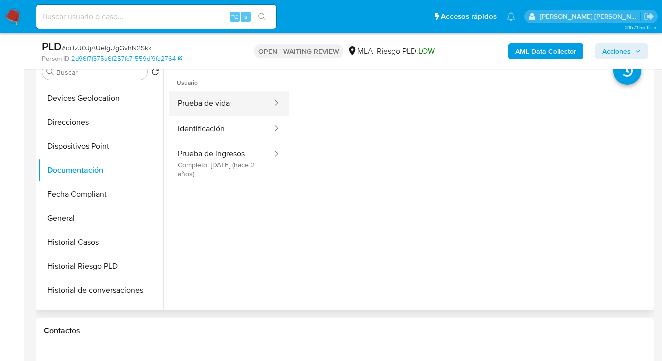
click at [236, 111] on button "Prueba de vida" at bounding box center [221, 103] width 104 height 25
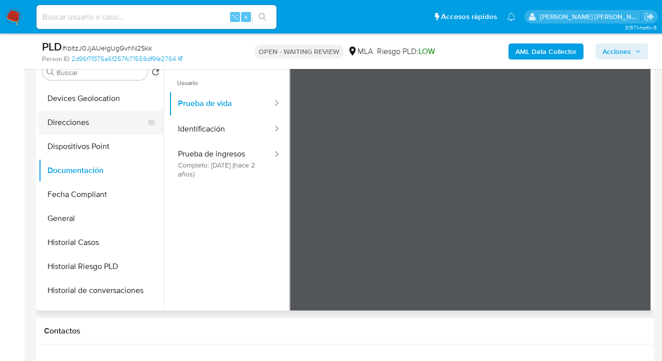
click at [99, 118] on button "Direcciones" at bounding box center [96, 122] width 117 height 24
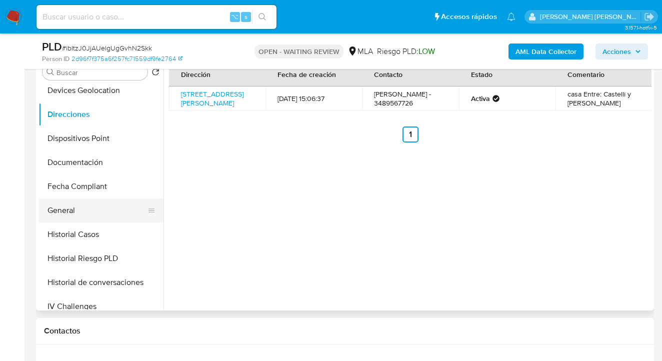
scroll to position [183, 0]
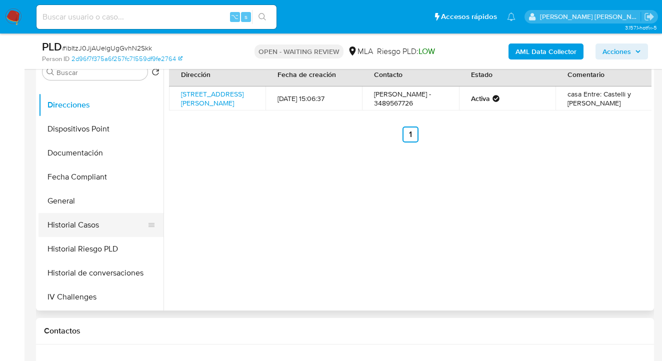
click at [109, 227] on button "Historial Casos" at bounding box center [96, 225] width 117 height 24
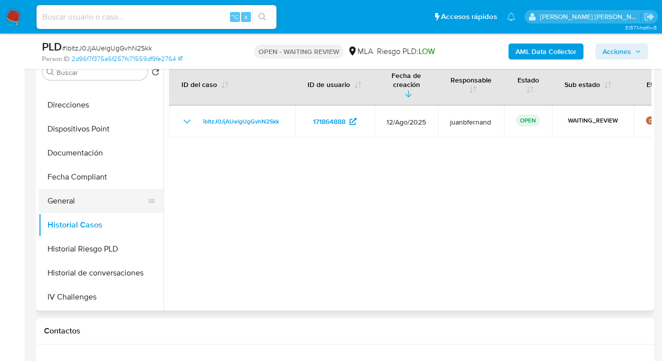
click at [102, 198] on button "General" at bounding box center [96, 201] width 117 height 24
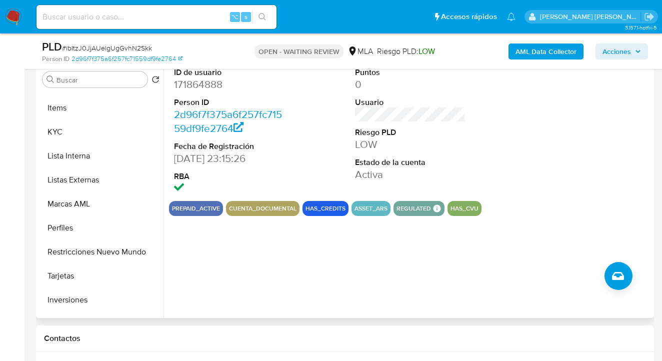
scroll to position [470, 0]
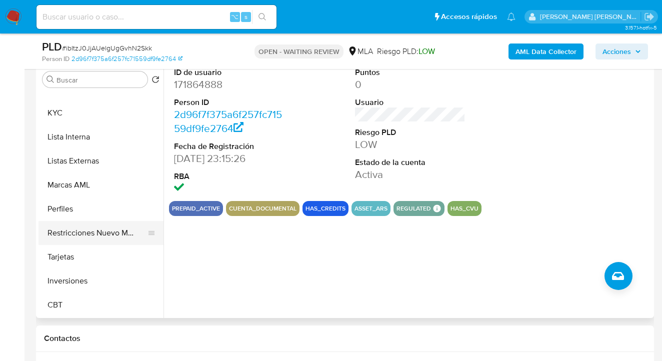
click at [108, 231] on button "Restricciones Nuevo Mundo" at bounding box center [96, 233] width 117 height 24
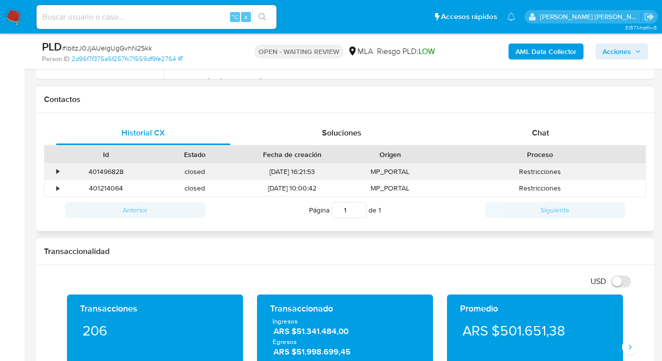
scroll to position [421, 0]
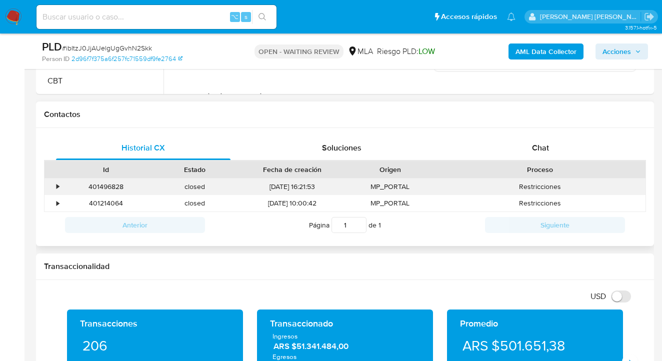
click at [58, 187] on div "•" at bounding box center [57, 186] width 2 height 9
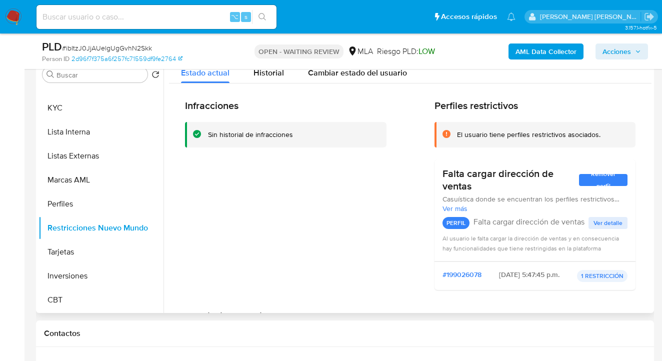
scroll to position [122, 0]
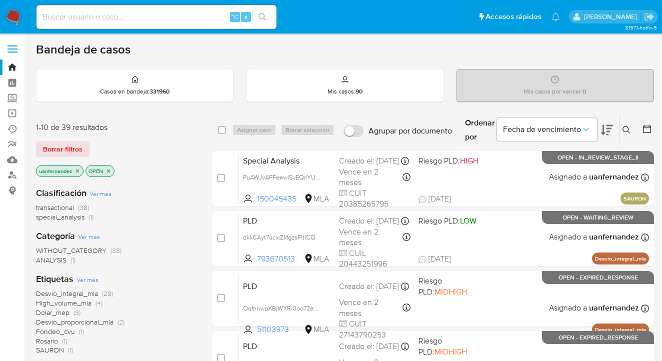
drag, startPoint x: 71, startPoint y: 147, endPoint x: 131, endPoint y: 140, distance: 60.4
click at [71, 147] on span "Borrar filtros" at bounding box center [62, 149] width 39 height 14
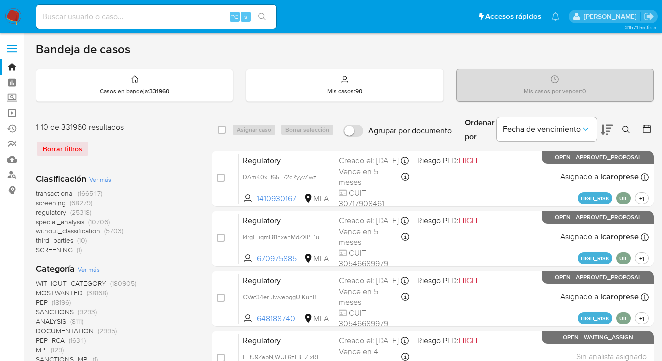
drag, startPoint x: 623, startPoint y: 129, endPoint x: 617, endPoint y: 131, distance: 6.3
click at [623, 129] on icon at bounding box center [626, 130] width 8 height 8
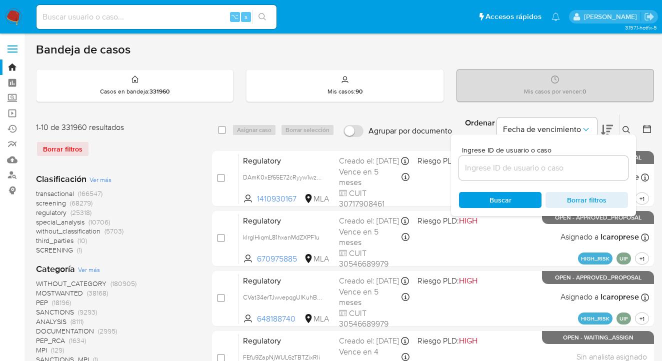
click at [530, 165] on input at bounding box center [543, 167] width 169 height 13
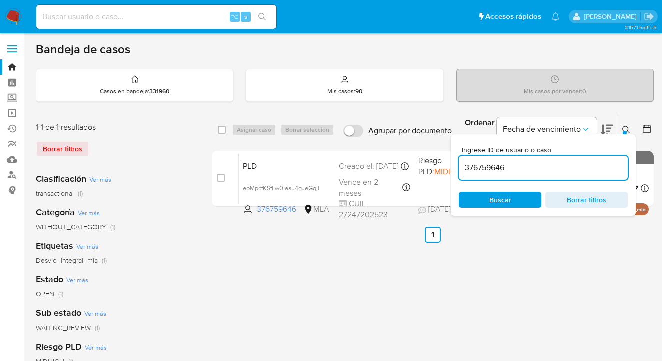
click at [626, 128] on icon at bounding box center [626, 130] width 8 height 8
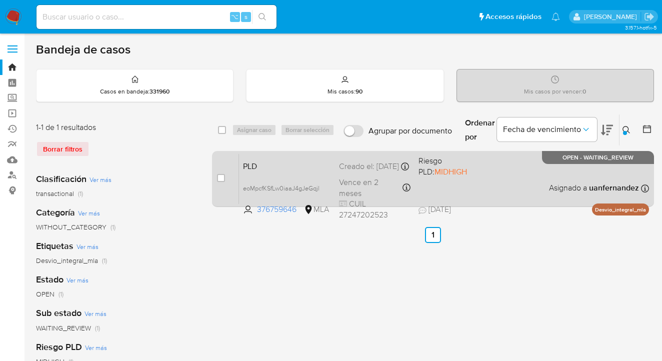
click at [542, 168] on div "PLD eoMpcfKSfLw0iaaJ4gJeGqjl 376759646 MLA Riesgo PLD: MIDHIGH Creado el: 12/08…" at bounding box center [444, 178] width 410 height 50
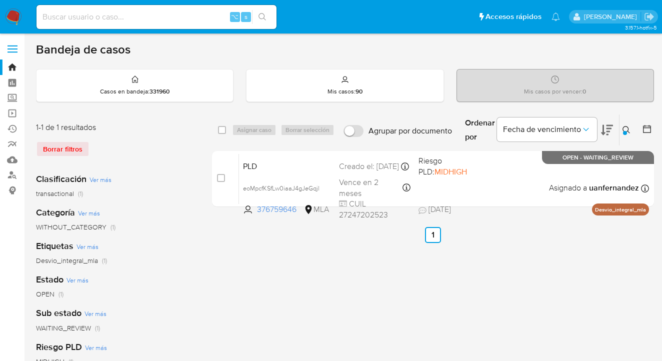
click at [624, 127] on icon at bounding box center [626, 130] width 8 height 8
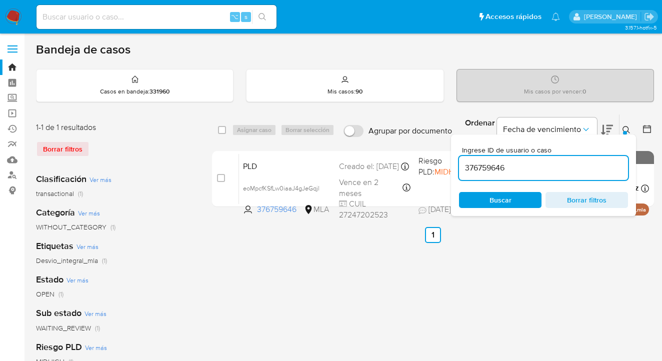
drag, startPoint x: 533, startPoint y: 169, endPoint x: 456, endPoint y: 158, distance: 77.8
click at [456, 158] on div "Ingrese ID de usuario o caso 376759646 Buscar Borrar filtros" at bounding box center [543, 174] width 185 height 81
type input "1035477498"
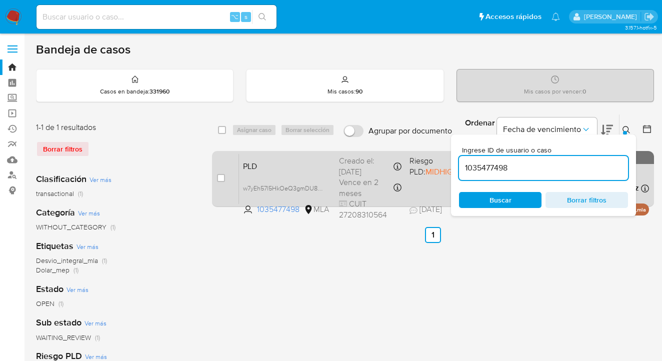
drag, startPoint x: 625, startPoint y: 130, endPoint x: 565, endPoint y: 159, distance: 66.2
click at [625, 131] on div at bounding box center [625, 133] width 4 height 4
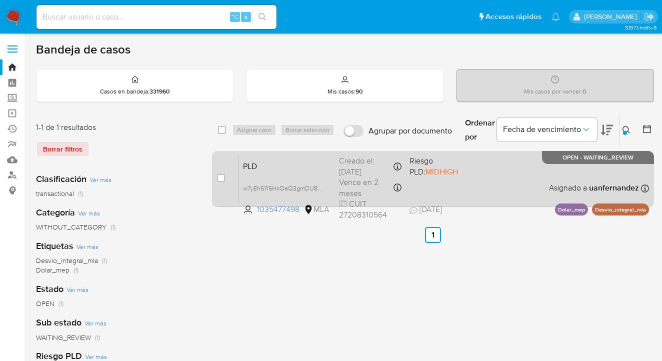
click at [533, 180] on div "PLD w7yEh57l5HkOeQ3gmDU8roUW 1035477498 MLA Riesgo PLD: MIDHIGH Creado el: 12/0…" at bounding box center [444, 178] width 410 height 50
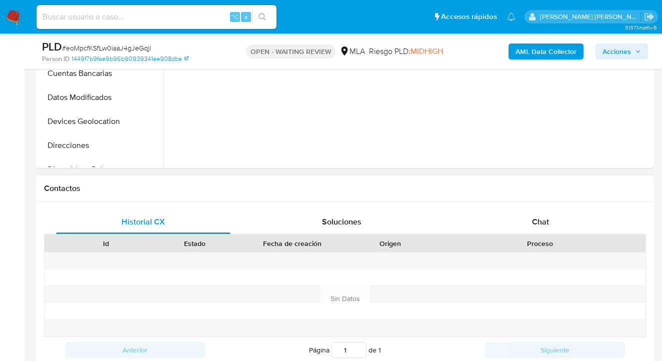
scroll to position [399, 0]
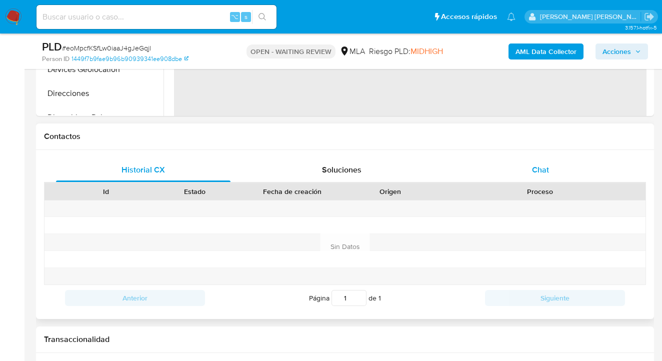
click at [562, 172] on div "Chat" at bounding box center [540, 170] width 174 height 24
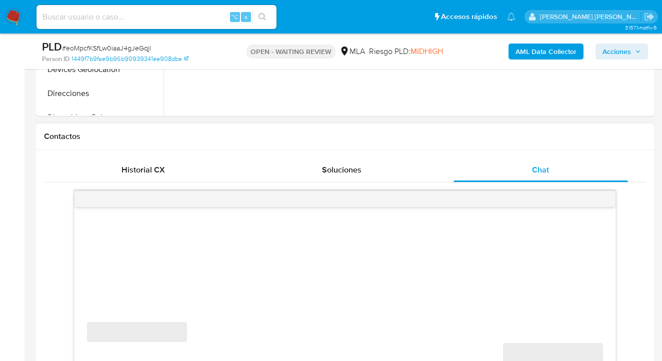
select select "10"
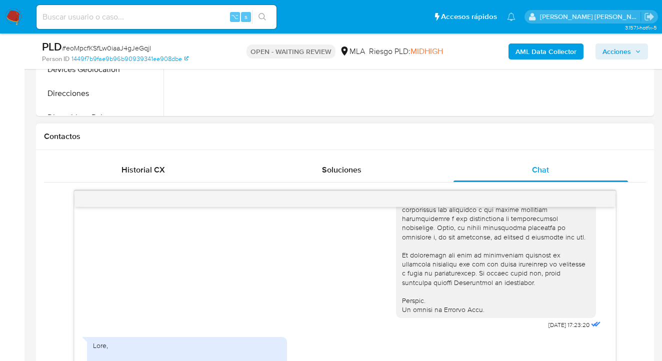
scroll to position [414, 0]
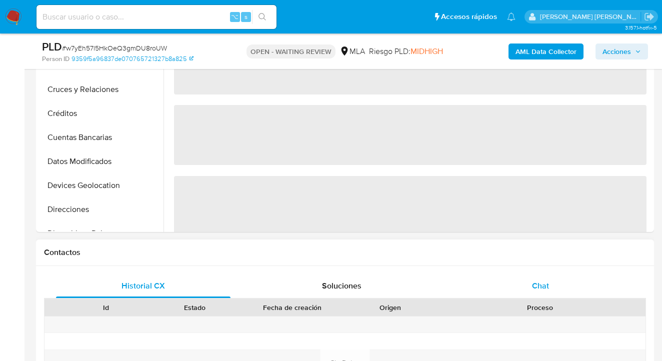
select select "10"
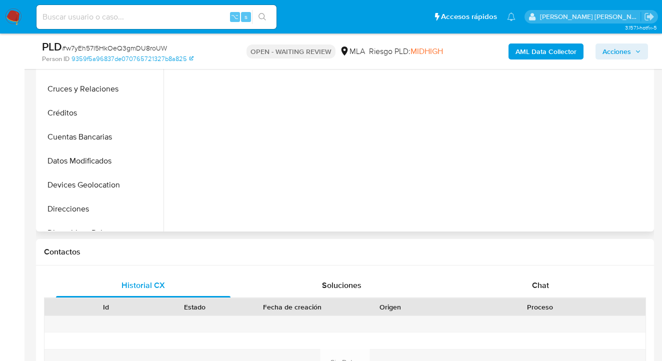
drag, startPoint x: 541, startPoint y: 286, endPoint x: 445, endPoint y: 195, distance: 131.9
click at [541, 286] on span "Chat" at bounding box center [540, 284] width 17 height 11
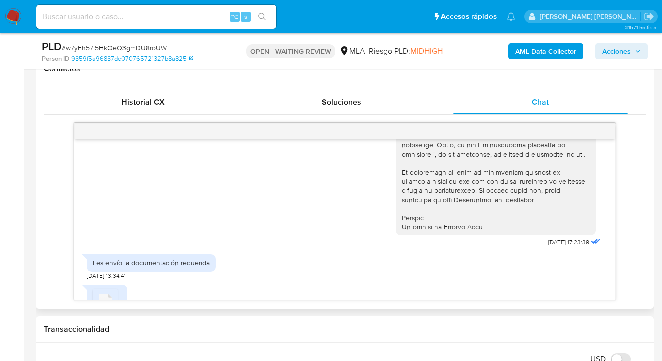
scroll to position [500, 0]
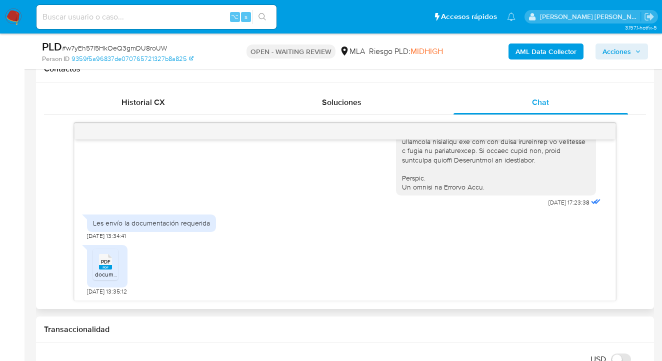
click at [99, 269] on icon "PDF" at bounding box center [105, 261] width 13 height 17
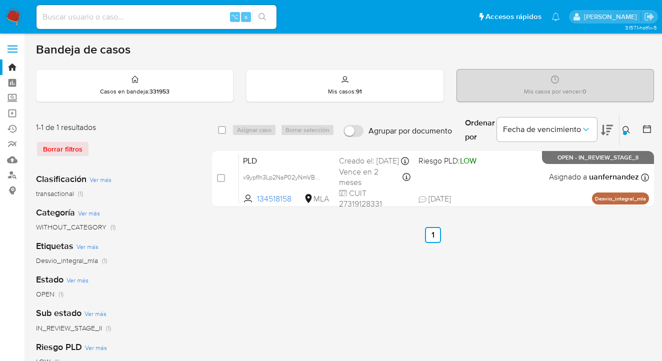
drag, startPoint x: 626, startPoint y: 129, endPoint x: 619, endPoint y: 131, distance: 7.3
click at [625, 129] on icon at bounding box center [626, 130] width 8 height 8
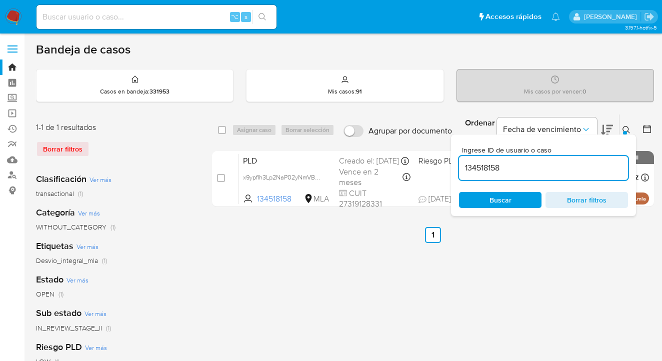
drag, startPoint x: 523, startPoint y: 170, endPoint x: 456, endPoint y: 160, distance: 67.6
click at [456, 160] on div "Ingrese ID de usuario o caso 134518158 Buscar Borrar filtros" at bounding box center [543, 174] width 185 height 81
type input "57352394"
drag, startPoint x: 627, startPoint y: 129, endPoint x: 620, endPoint y: 130, distance: 7.2
click at [626, 129] on icon at bounding box center [626, 130] width 8 height 8
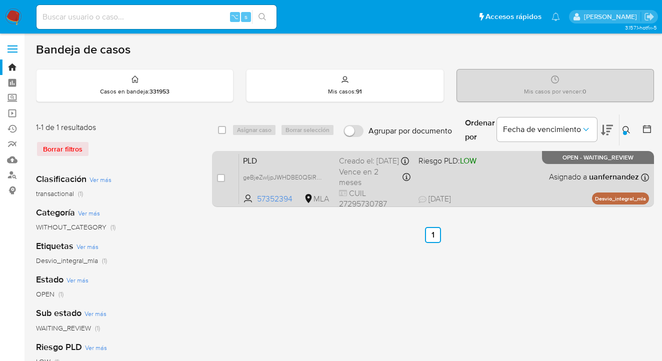
click at [509, 178] on div "PLD geBjeZwIjpJWHDBE0Q5lRF2c 57352394 MLA Riesgo PLD: LOW Creado el: [DATE] Cre…" at bounding box center [444, 178] width 410 height 50
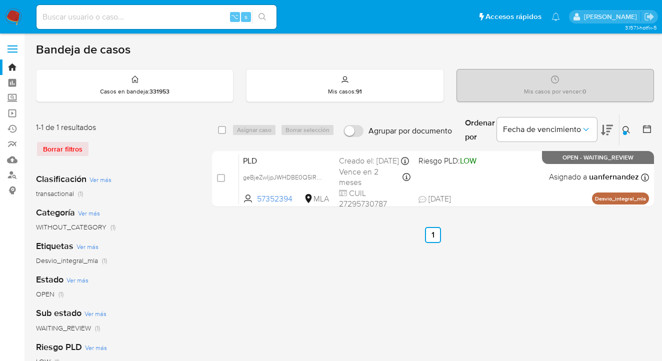
click at [624, 128] on icon at bounding box center [626, 130] width 8 height 8
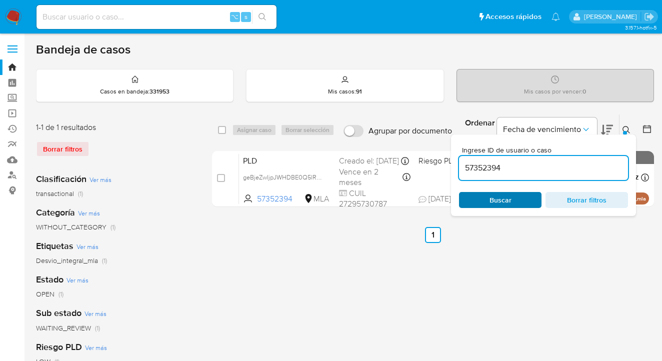
click at [531, 203] on span "Buscar" at bounding box center [500, 200] width 68 height 14
click at [625, 128] on icon at bounding box center [626, 130] width 8 height 8
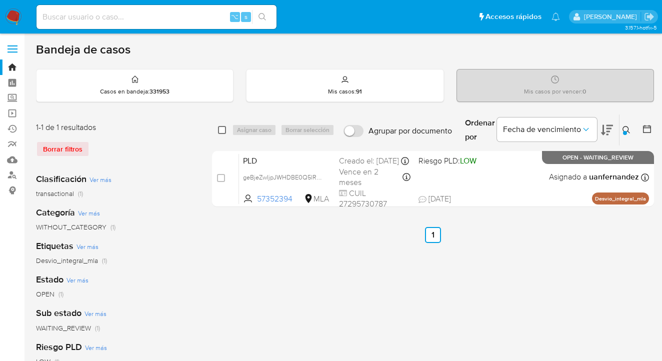
click at [223, 131] on input "checkbox" at bounding box center [222, 130] width 8 height 8
checkbox input "true"
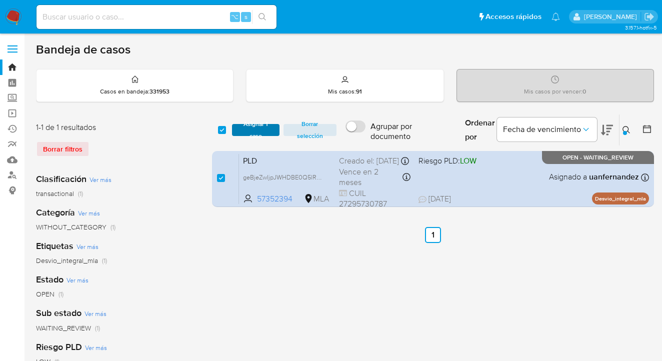
click at [243, 131] on span "Asignar 1 caso" at bounding box center [255, 130] width 37 height 10
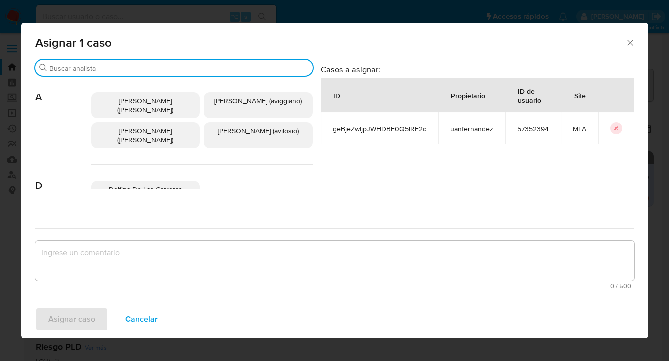
click at [158, 69] on input "Buscar" at bounding box center [178, 68] width 259 height 9
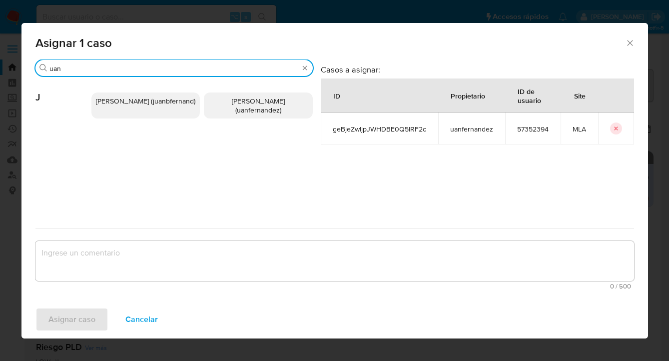
type input "uan"
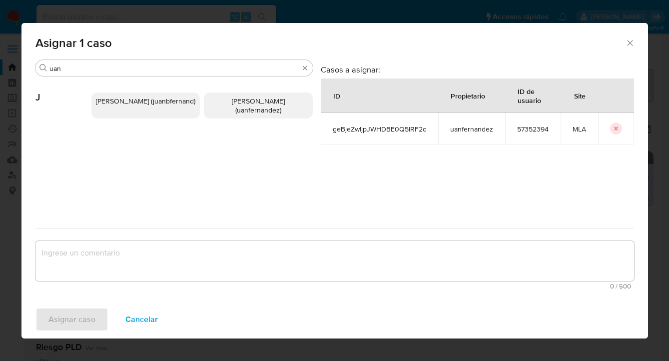
click at [246, 109] on span "Juan Pablo Fernandez (uanfernandez)" at bounding box center [258, 105] width 53 height 19
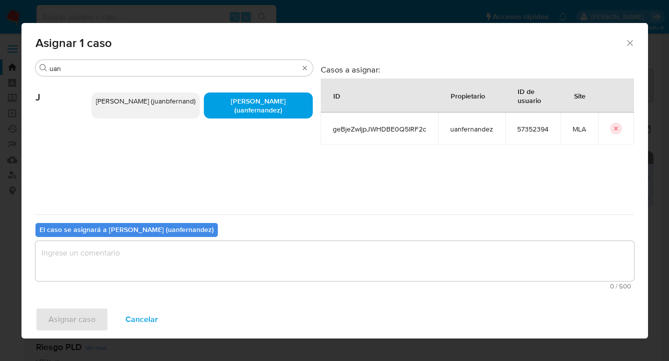
click at [201, 240] on div "El caso se asignará a Juan Pablo Fernandez (uanfernandez) 0 / 500 500 caractere…" at bounding box center [334, 253] width 599 height 79
click at [205, 255] on textarea "assign-modal" at bounding box center [334, 261] width 599 height 40
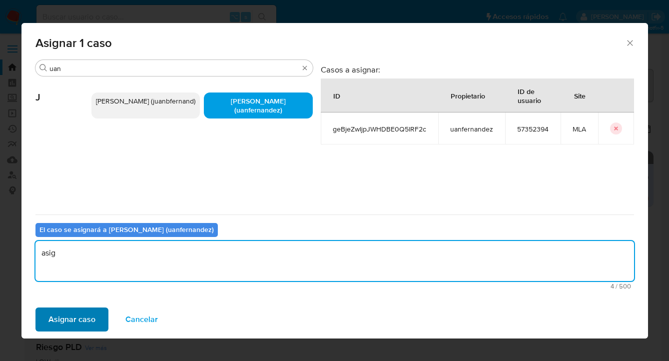
type textarea "asig"
click at [72, 329] on span "Asignar caso" at bounding box center [71, 319] width 47 height 22
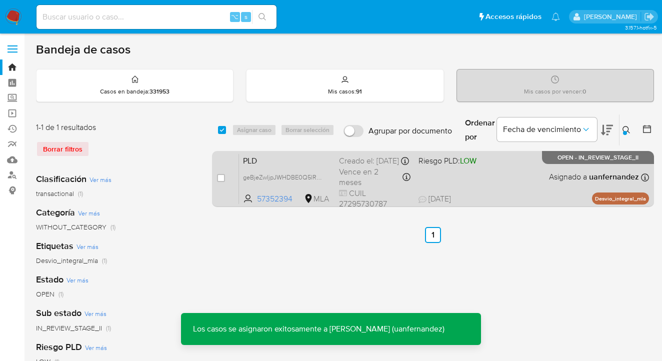
click at [522, 181] on div "PLD geBjeZwIjpJWHDBE0Q5lRF2c 57352394 MLA Riesgo PLD: LOW Creado el: 12/08/2025…" at bounding box center [444, 178] width 410 height 50
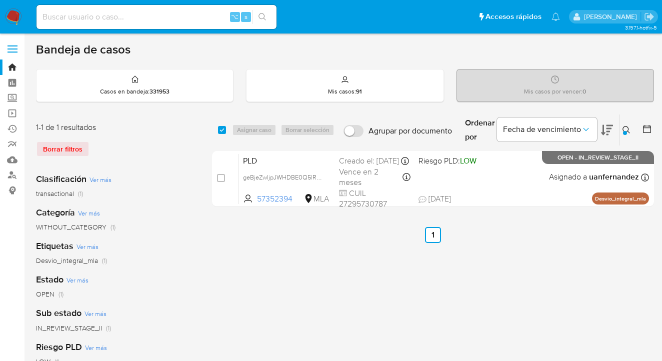
click at [627, 127] on icon at bounding box center [626, 130] width 8 height 8
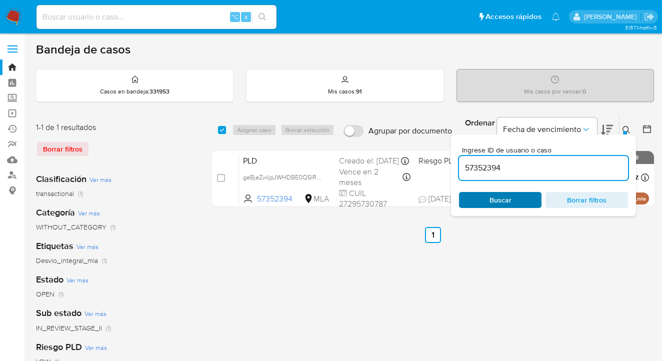
click at [522, 201] on span "Buscar" at bounding box center [500, 200] width 68 height 14
click at [626, 129] on icon at bounding box center [626, 130] width 8 height 8
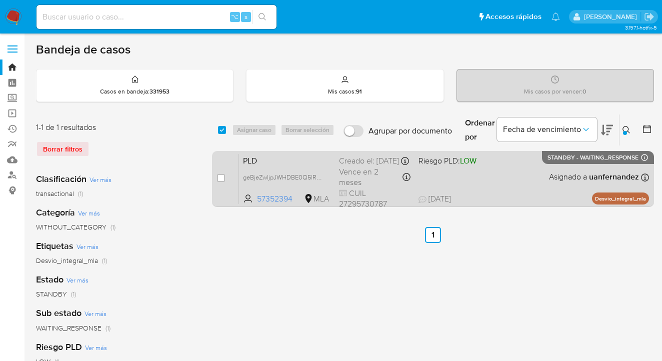
click at [515, 182] on div "PLD geBjeZwIjpJWHDBE0Q5lRF2c 57352394 MLA Riesgo PLD: LOW Creado el: 12/08/2025…" at bounding box center [444, 178] width 410 height 50
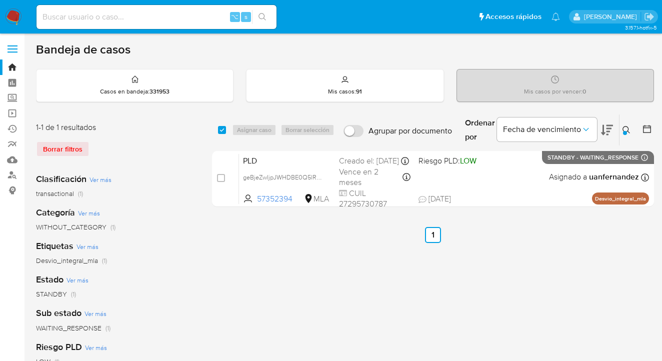
click at [627, 128] on icon at bounding box center [626, 130] width 8 height 8
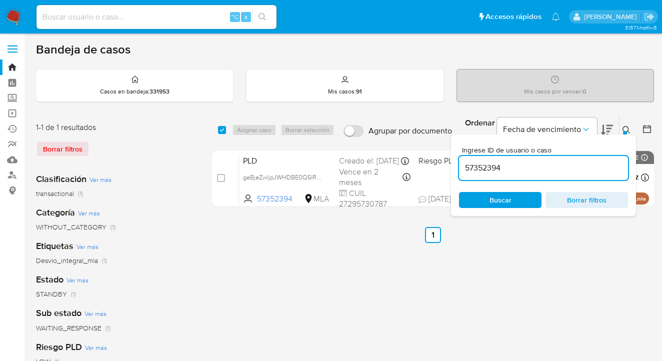
drag, startPoint x: 527, startPoint y: 198, endPoint x: 568, endPoint y: 168, distance: 51.1
click at [530, 196] on span "Buscar" at bounding box center [500, 200] width 68 height 14
click at [624, 128] on icon at bounding box center [626, 130] width 8 height 8
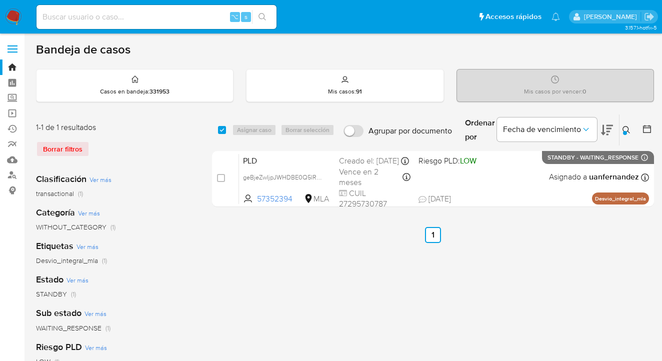
click at [625, 125] on button at bounding box center [627, 130] width 16 height 12
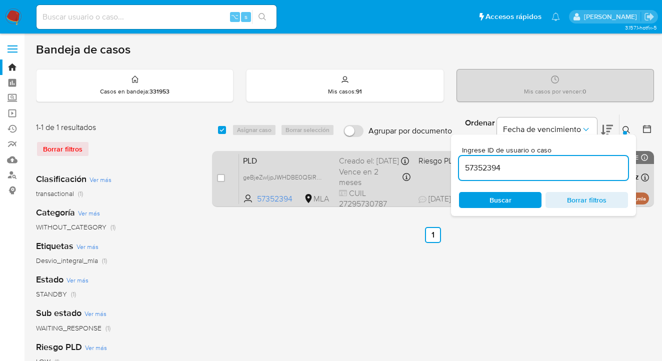
drag, startPoint x: 480, startPoint y: 171, endPoint x: 438, endPoint y: 169, distance: 42.1
click at [438, 169] on div "select-all-cases-checkbox Asignar caso Borrar selección Agrupar por documento O…" at bounding box center [433, 162] width 442 height 97
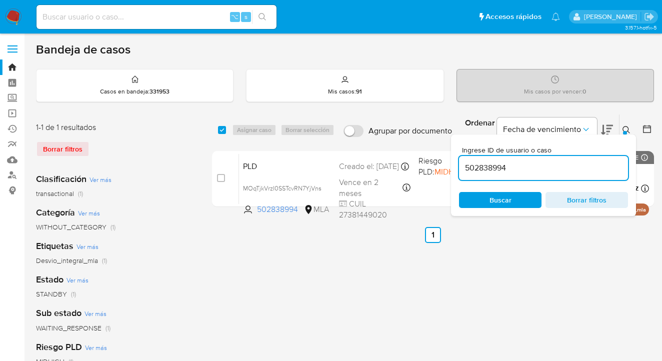
click at [625, 128] on icon at bounding box center [626, 130] width 8 height 8
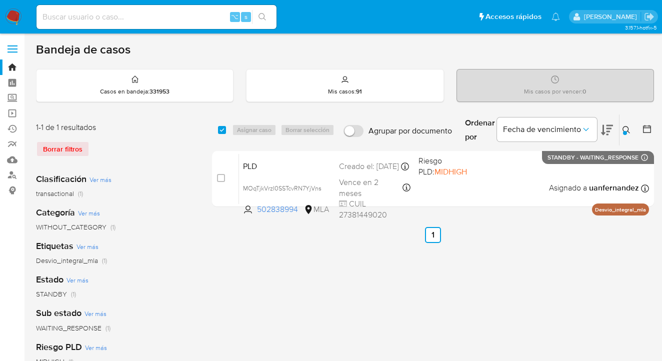
click at [634, 125] on button at bounding box center [627, 130] width 16 height 12
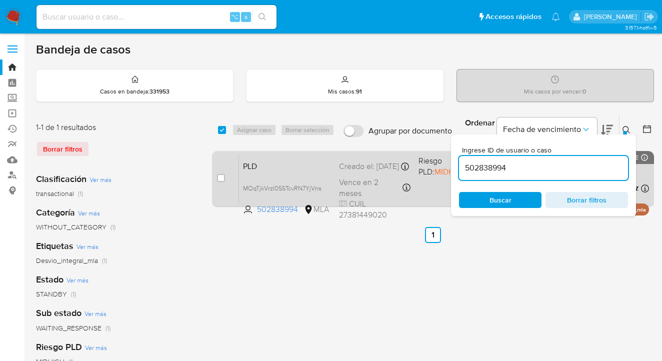
drag, startPoint x: 521, startPoint y: 169, endPoint x: 447, endPoint y: 166, distance: 74.0
click at [447, 166] on div "select-all-cases-checkbox Asignar caso Borrar selección Agrupar por documento O…" at bounding box center [433, 162] width 442 height 97
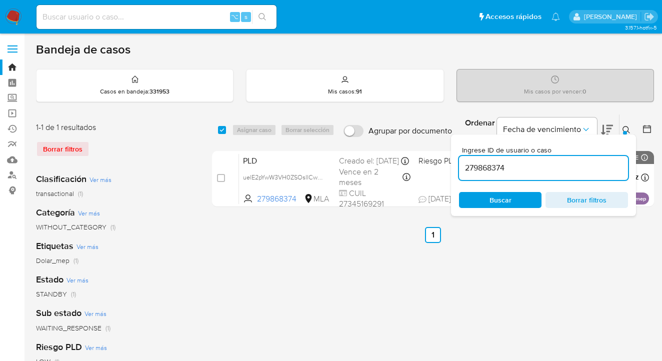
click at [624, 127] on icon at bounding box center [626, 130] width 8 height 8
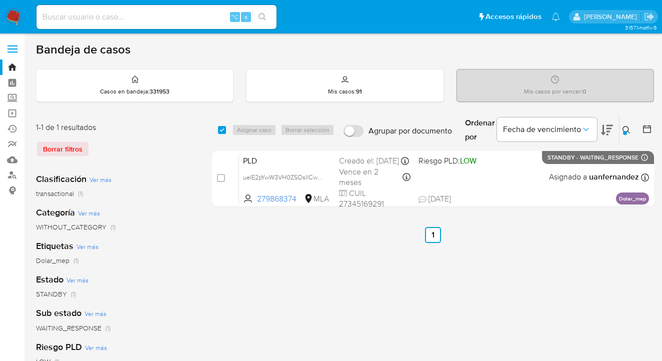
drag, startPoint x: 624, startPoint y: 127, endPoint x: 597, endPoint y: 142, distance: 31.1
click at [624, 127] on icon at bounding box center [626, 130] width 8 height 8
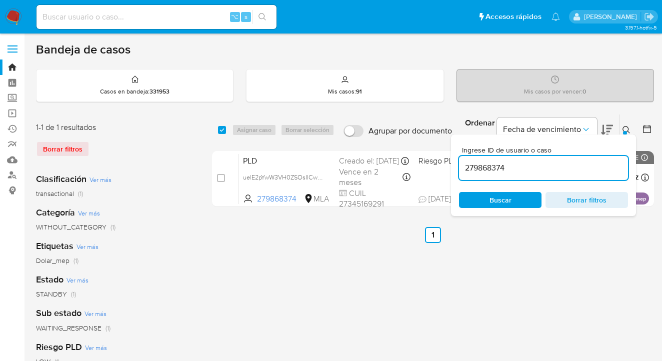
drag, startPoint x: 517, startPoint y: 169, endPoint x: 471, endPoint y: 165, distance: 46.2
click at [459, 170] on input "279868374" at bounding box center [543, 167] width 169 height 13
type input "58066540"
click at [626, 129] on icon at bounding box center [626, 130] width 8 height 8
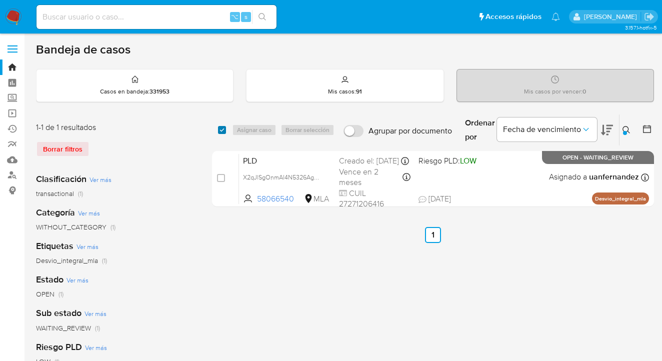
click at [218, 128] on input "checkbox" at bounding box center [222, 130] width 8 height 8
checkbox input "true"
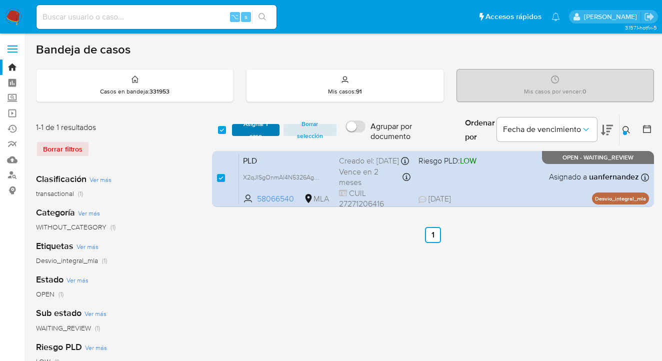
click at [258, 128] on span "Asignar 1 caso" at bounding box center [255, 130] width 37 height 10
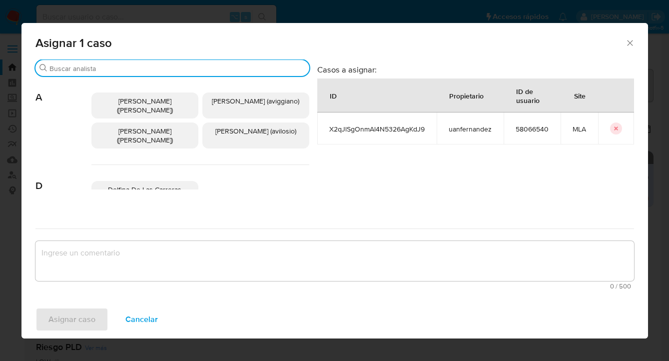
click at [153, 69] on input "Buscar" at bounding box center [177, 68] width 256 height 9
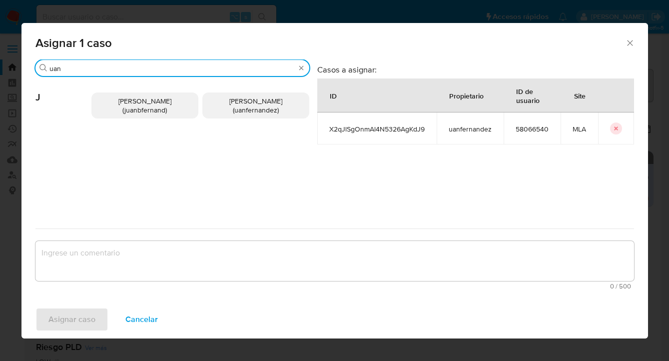
type input "uan"
click at [229, 101] on span "Juan Pablo Fernandez (uanfernandez)" at bounding box center [255, 105] width 53 height 19
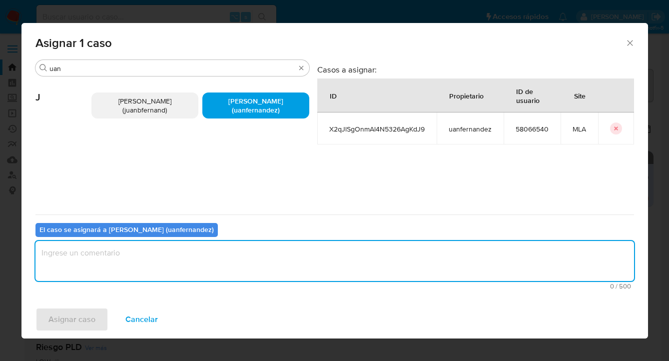
click at [188, 258] on textarea "assign-modal" at bounding box center [334, 261] width 599 height 40
type textarea "asig"
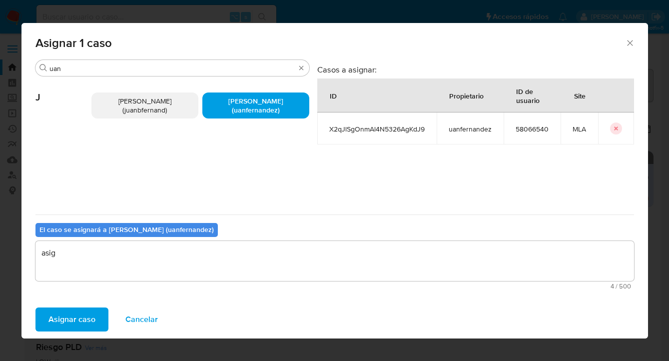
click at [82, 329] on span "Asignar caso" at bounding box center [71, 319] width 47 height 22
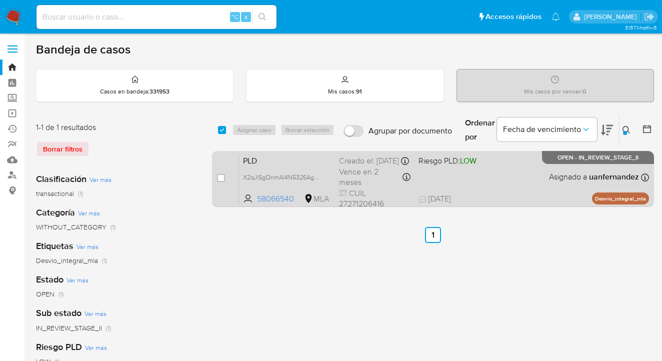
click at [535, 190] on div "PLD X2qJlSgOnmAl4N5326AgKdJ9 58066540 MLA Riesgo PLD: LOW Creado el: 12/08/2025…" at bounding box center [444, 178] width 410 height 50
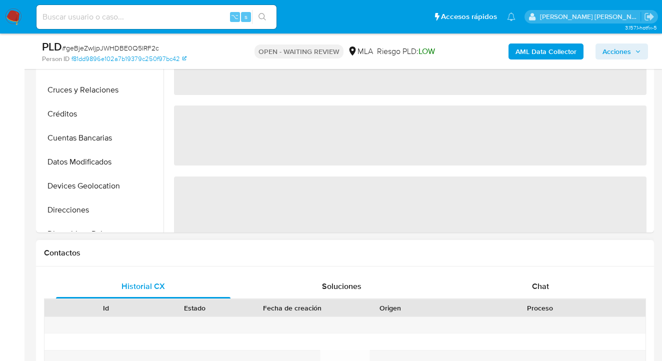
scroll to position [404, 0]
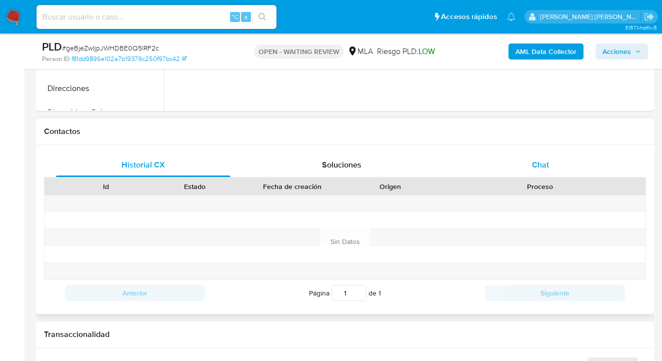
select select "10"
drag, startPoint x: 539, startPoint y: 159, endPoint x: 476, endPoint y: 145, distance: 64.6
click at [539, 160] on span "Chat" at bounding box center [540, 164] width 17 height 11
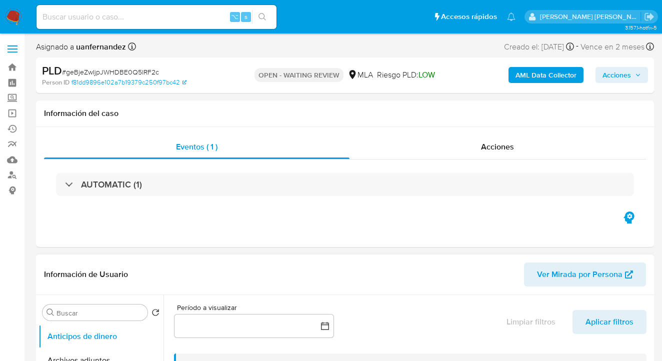
scroll to position [204, 0]
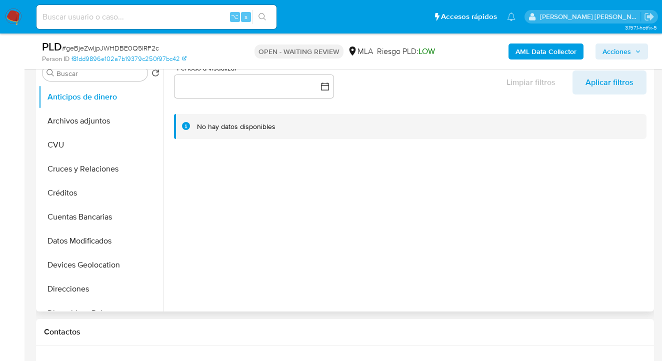
drag, startPoint x: 104, startPoint y: 110, endPoint x: 207, endPoint y: 100, distance: 103.4
click at [104, 110] on button "Archivos adjuntos" at bounding box center [100, 121] width 125 height 24
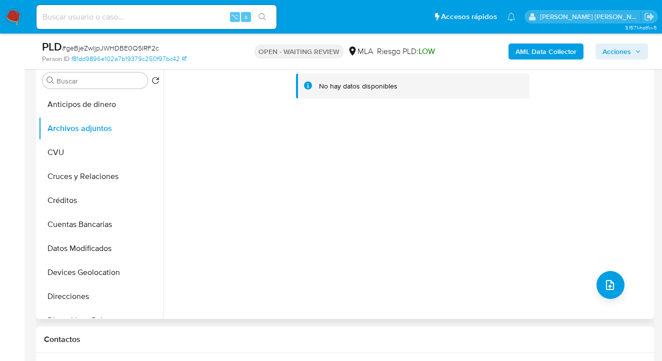
scroll to position [185, 0]
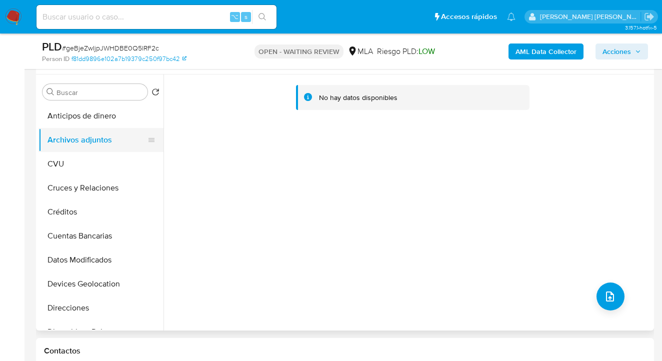
drag, startPoint x: 84, startPoint y: 161, endPoint x: 90, endPoint y: 150, distance: 12.3
click at [84, 161] on button "CVU" at bounding box center [100, 164] width 125 height 24
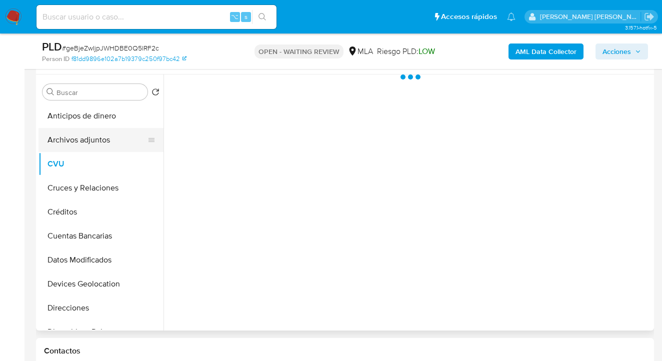
click at [95, 141] on button "Archivos adjuntos" at bounding box center [96, 140] width 117 height 24
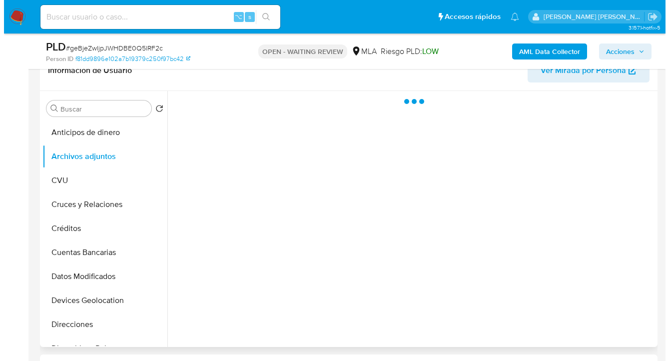
scroll to position [168, 0]
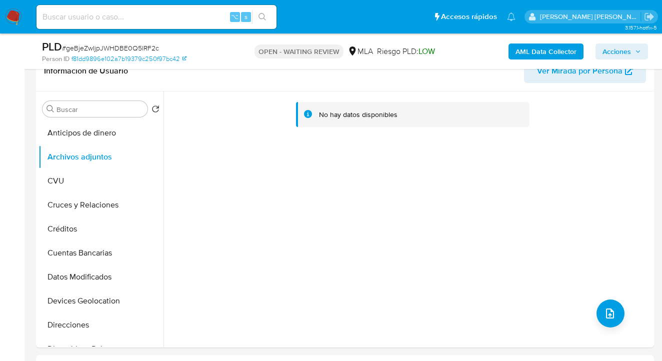
click at [528, 50] on b "AML Data Collector" at bounding box center [545, 51] width 61 height 16
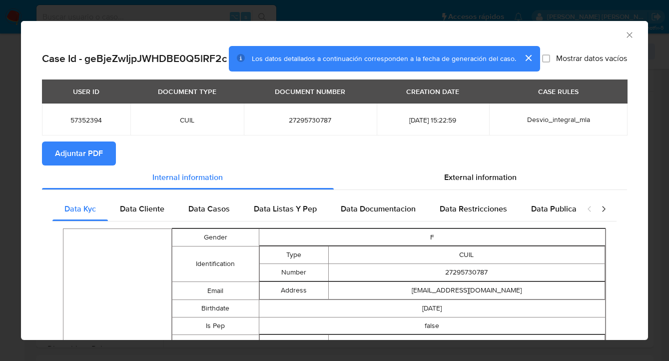
click at [71, 164] on span "Adjuntar PDF" at bounding box center [79, 153] width 48 height 22
click at [626, 38] on icon "Cerrar ventana" at bounding box center [630, 35] width 10 height 10
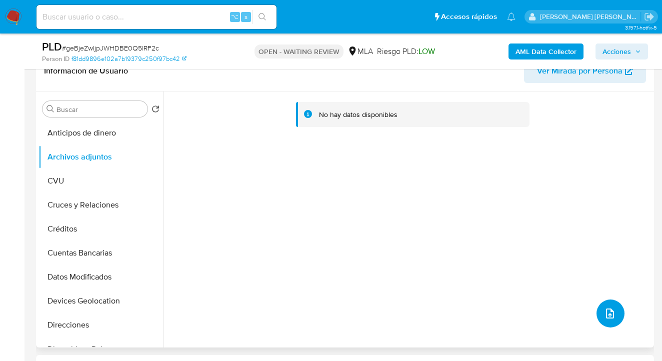
click at [610, 319] on button "upload-file" at bounding box center [610, 313] width 28 height 28
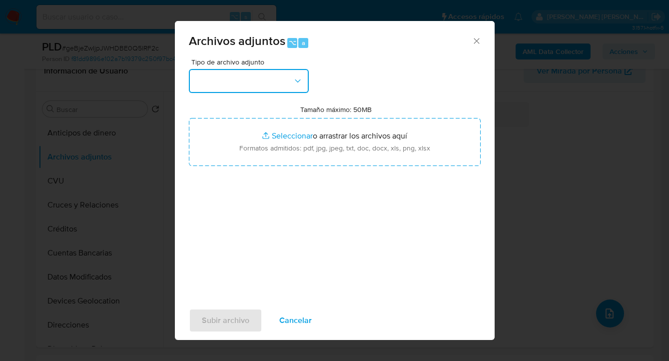
click at [260, 73] on button "button" at bounding box center [249, 81] width 120 height 24
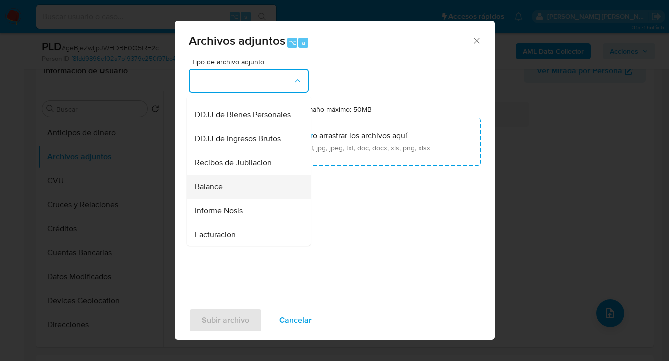
scroll to position [293, 0]
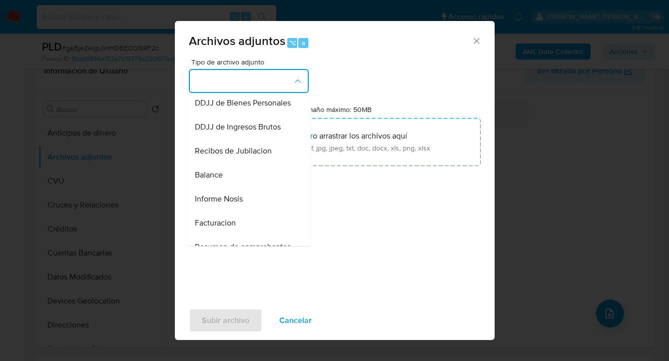
click at [245, 211] on div "Informe Nosis" at bounding box center [246, 199] width 102 height 24
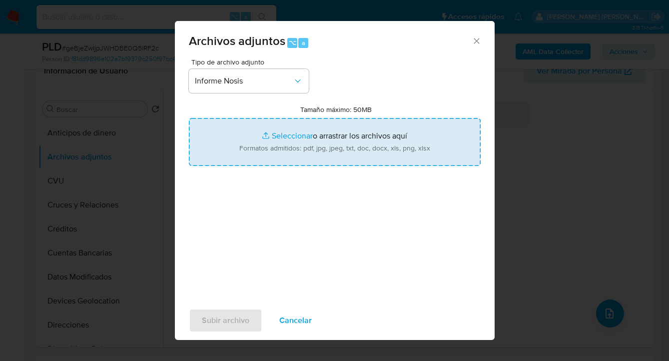
click at [302, 160] on input "Tamaño máximo: 50MB Seleccionar archivos" at bounding box center [335, 142] width 292 height 48
click at [279, 135] on input "Tamaño máximo: 50MB Seleccionar archivos" at bounding box center [335, 142] width 292 height 48
type input "C:\fakepath\57352394-NOSIS_Manager_InformeIndividual_27295730787_620658_2025090…"
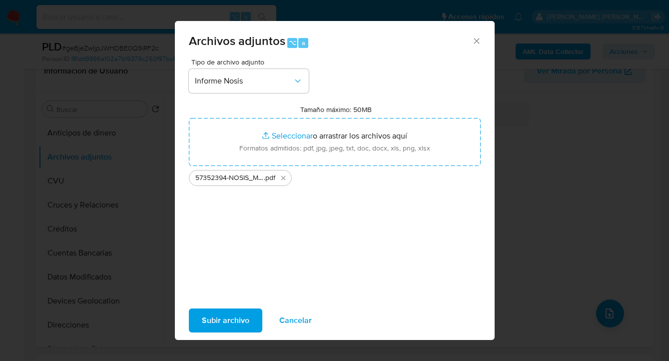
click at [229, 322] on span "Subir archivo" at bounding box center [225, 320] width 47 height 22
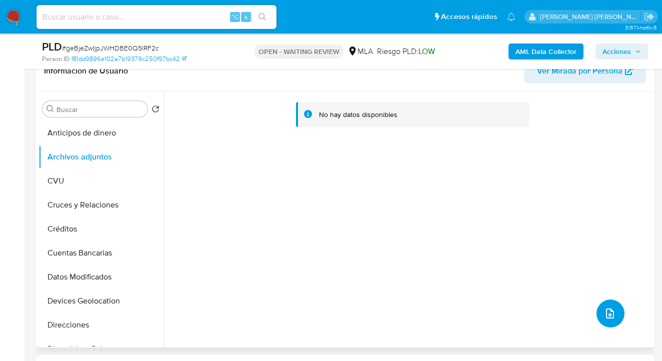
click at [610, 311] on icon "upload-file" at bounding box center [610, 313] width 12 height 12
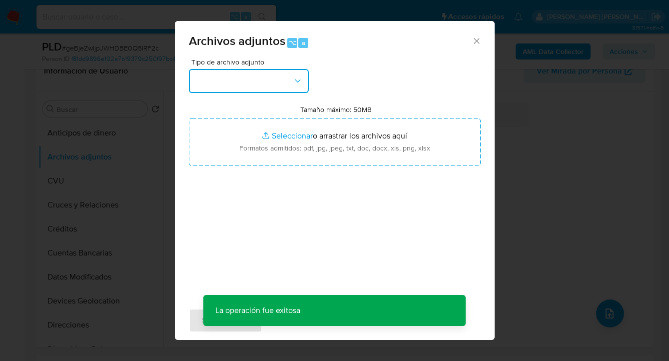
drag, startPoint x: 289, startPoint y: 77, endPoint x: 268, endPoint y: 89, distance: 24.4
click at [289, 77] on button "button" at bounding box center [249, 81] width 120 height 24
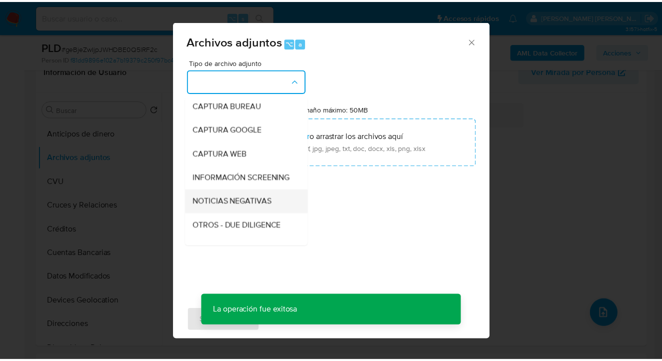
scroll to position [93, 0]
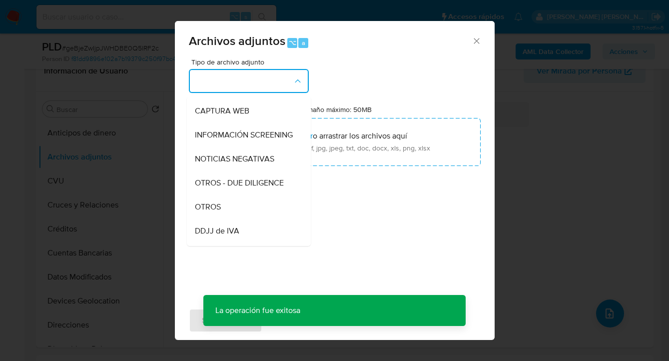
drag, startPoint x: 244, startPoint y: 218, endPoint x: 287, endPoint y: 179, distance: 58.7
click at [244, 218] on div "OTROS" at bounding box center [246, 207] width 102 height 24
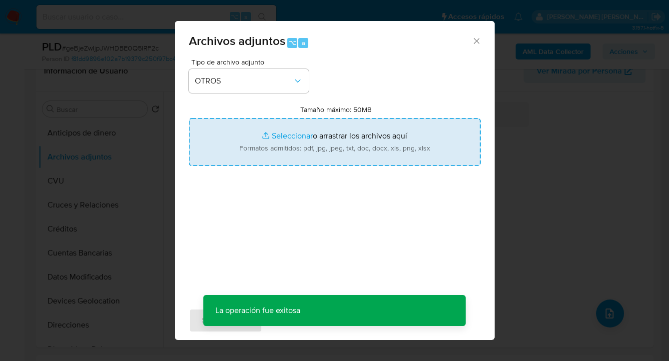
click at [325, 152] on input "Tamaño máximo: 50MB Seleccionar archivos" at bounding box center [335, 142] width 292 height 48
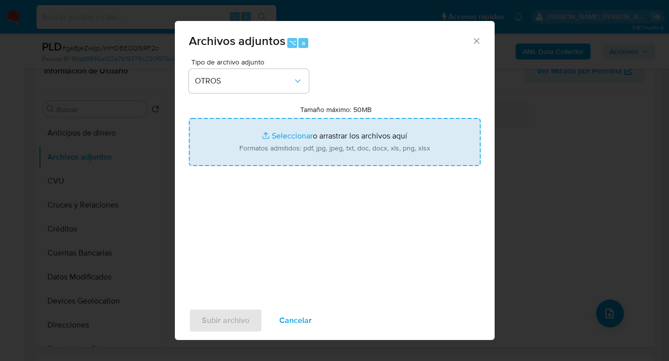
type input "C:\fakepath\57352394- Movimientos-Aladdin-v10_2.xlsx"
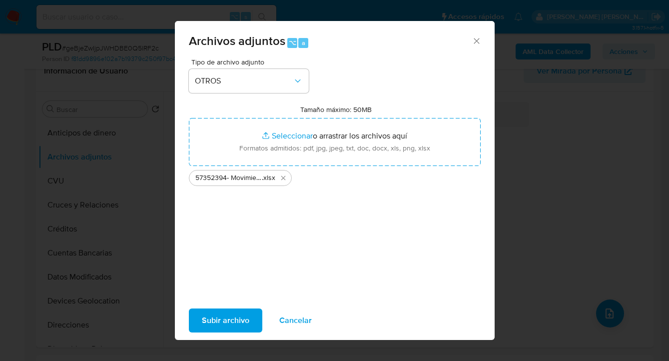
click at [218, 319] on span "Subir archivo" at bounding box center [225, 320] width 47 height 22
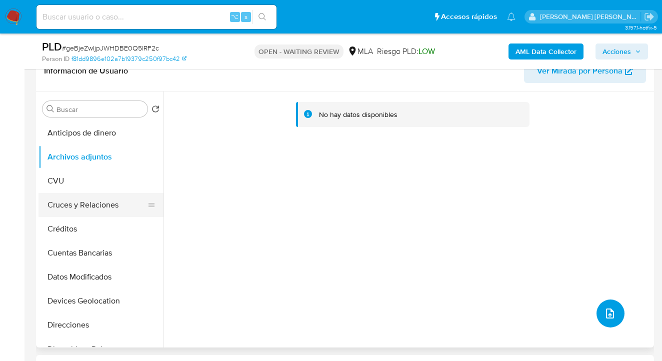
scroll to position [247, 0]
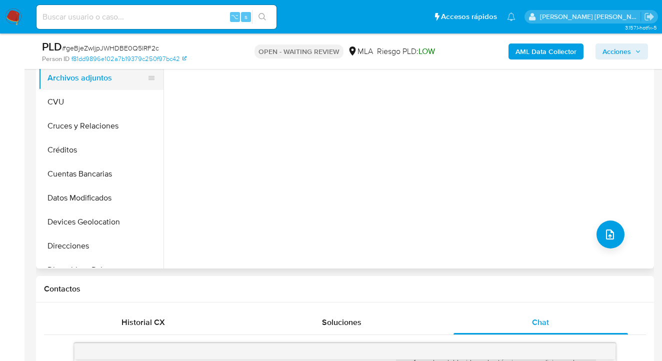
drag, startPoint x: 106, startPoint y: 98, endPoint x: 111, endPoint y: 85, distance: 13.9
click at [106, 98] on button "CVU" at bounding box center [100, 102] width 125 height 24
click at [112, 81] on button "Archivos adjuntos" at bounding box center [96, 78] width 117 height 24
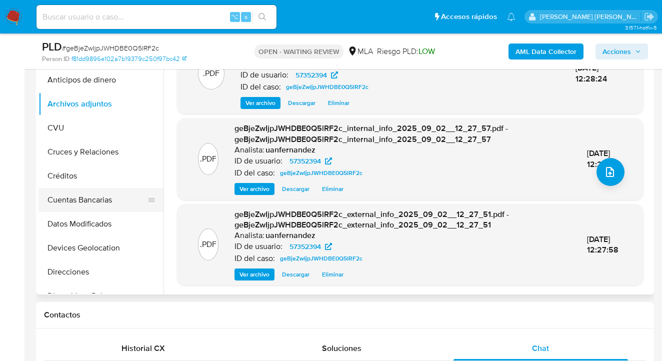
scroll to position [94, 0]
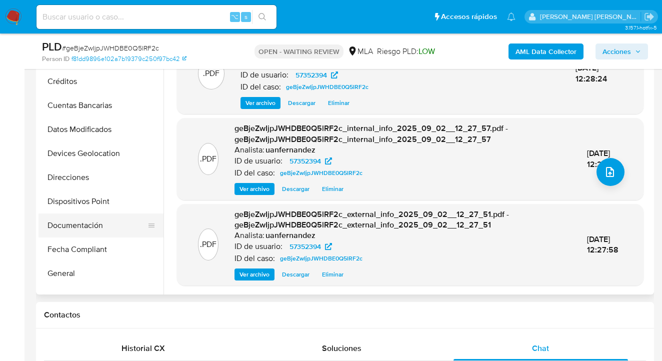
click at [107, 221] on button "Documentación" at bounding box center [96, 225] width 117 height 24
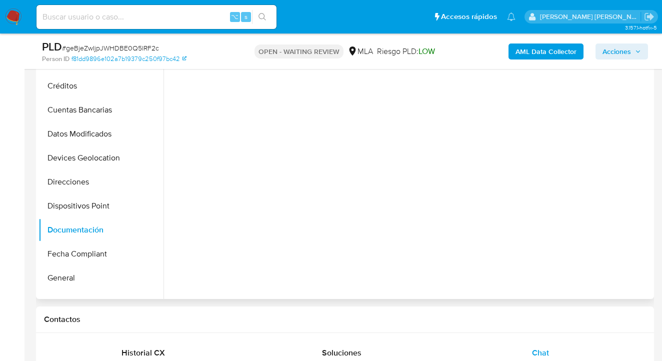
scroll to position [204, 0]
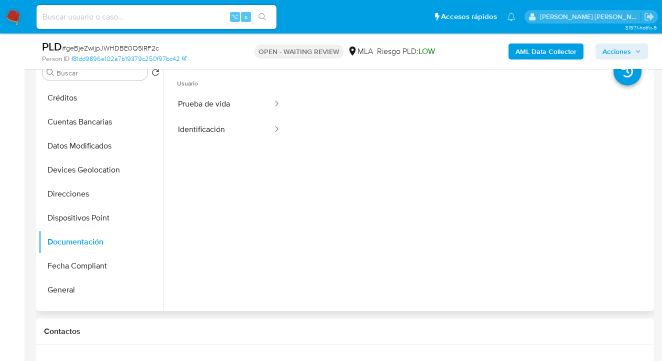
drag, startPoint x: 234, startPoint y: 106, endPoint x: 283, endPoint y: 110, distance: 48.6
click at [236, 104] on button "Prueba de vida" at bounding box center [221, 103] width 104 height 25
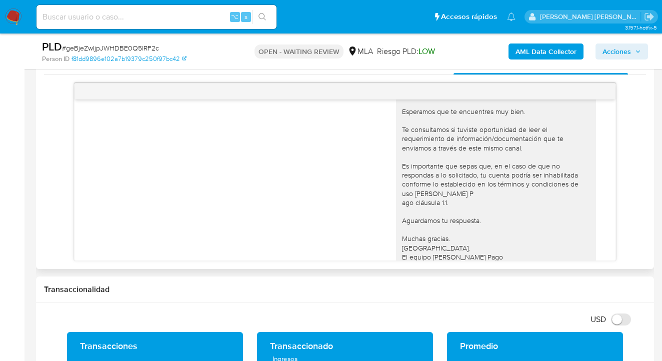
scroll to position [683, 0]
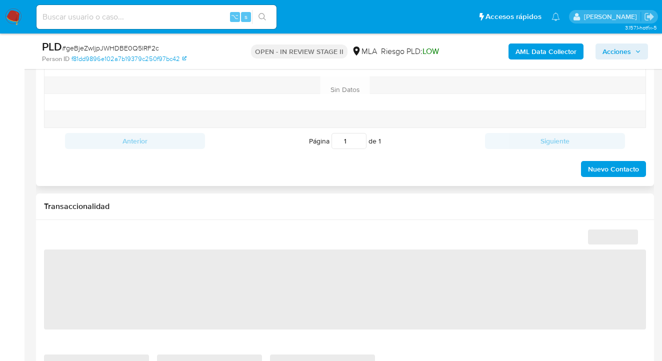
select select "10"
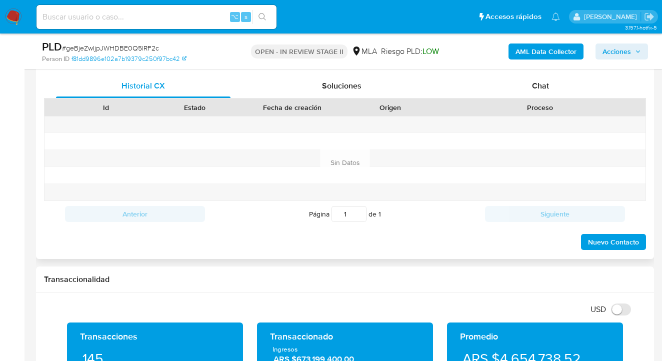
scroll to position [462, 0]
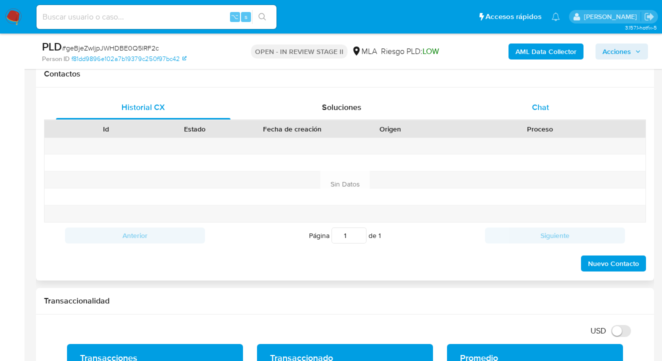
click at [537, 102] on span "Chat" at bounding box center [540, 106] width 17 height 11
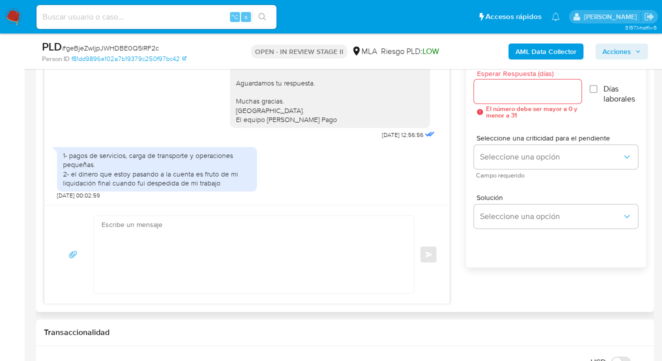
scroll to position [556, 0]
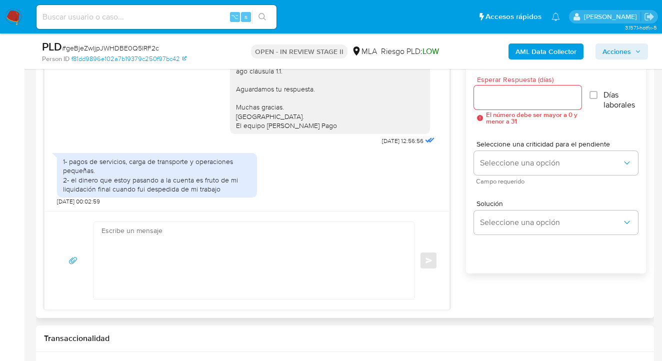
click at [495, 105] on div at bounding box center [528, 97] width 108 height 24
click at [493, 100] on input "Esperar Respuesta (días)" at bounding box center [528, 97] width 108 height 13
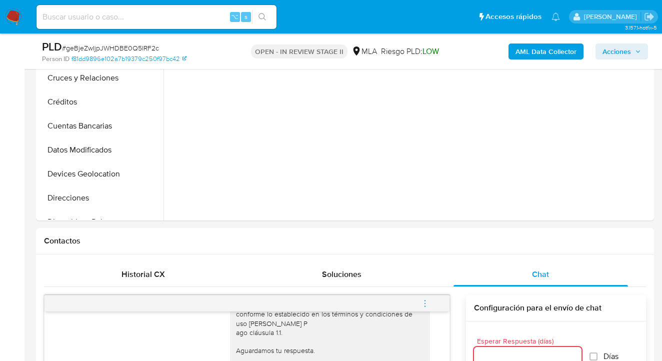
scroll to position [204, 0]
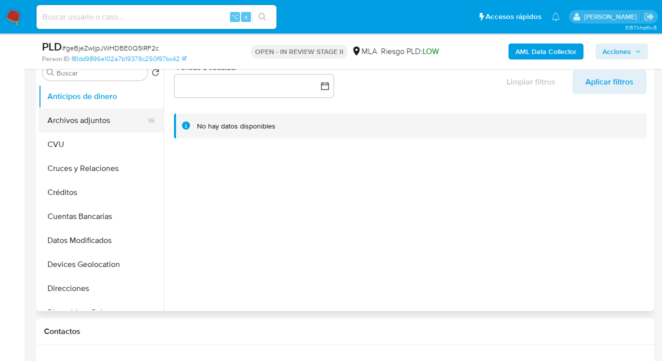
drag, startPoint x: 108, startPoint y: 123, endPoint x: 118, endPoint y: 124, distance: 10.6
click at [108, 123] on button "Archivos adjuntos" at bounding box center [96, 120] width 117 height 24
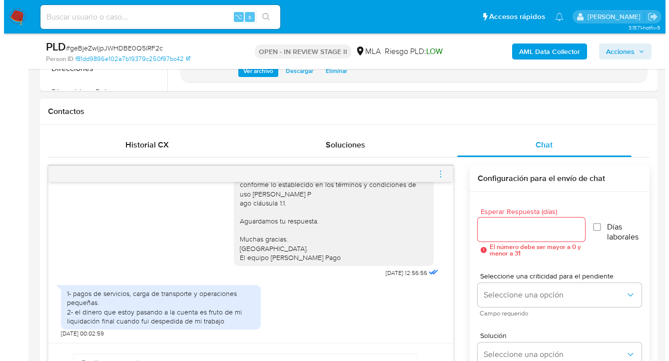
scroll to position [532, 0]
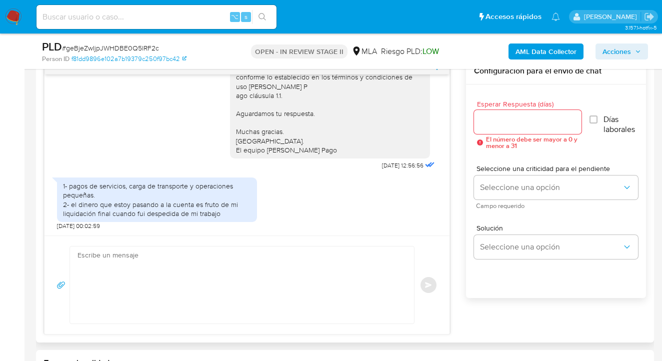
click at [488, 124] on input "Esperar Respuesta (días)" at bounding box center [528, 121] width 108 height 13
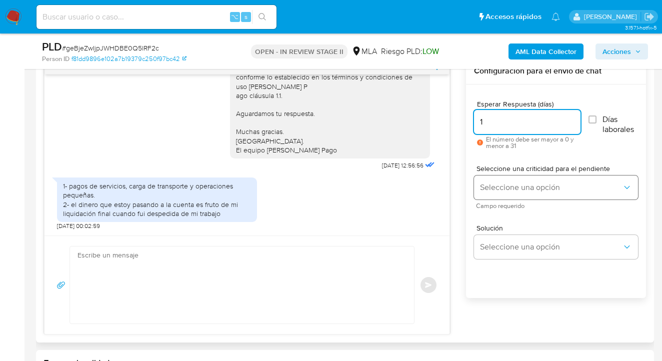
type input "1"
click at [522, 182] on span "Seleccione una opción" at bounding box center [551, 187] width 142 height 10
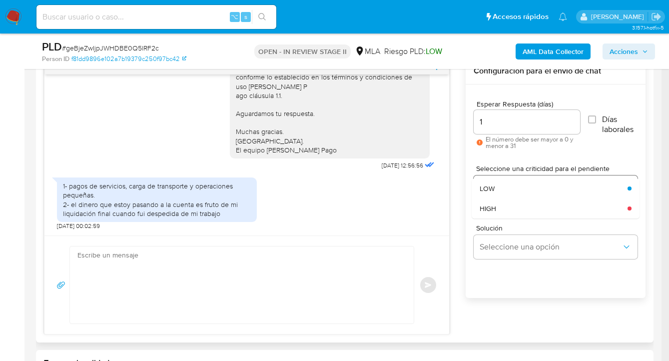
click at [508, 190] on div "LOW" at bounding box center [551, 188] width 142 height 20
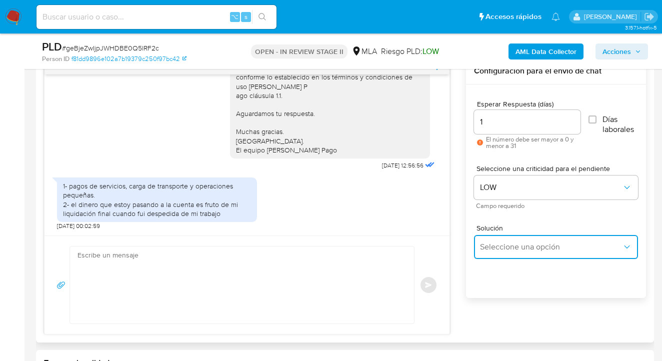
click at [511, 247] on span "Seleccione una opción" at bounding box center [551, 247] width 142 height 10
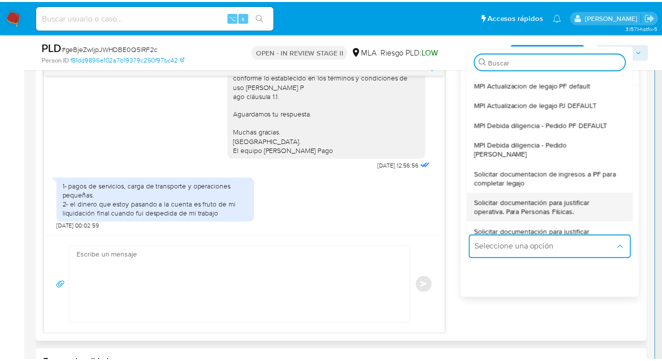
scroll to position [37, 0]
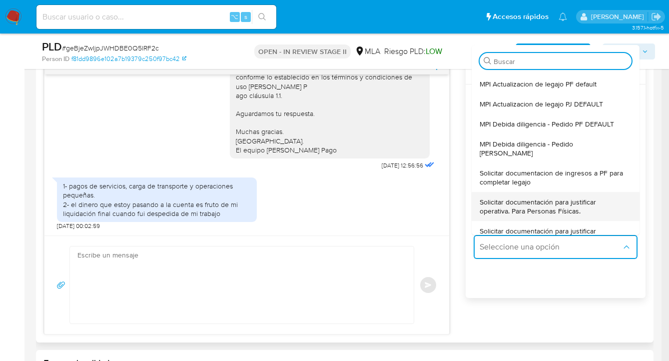
click at [557, 197] on span "Solicitar documentación para justificar operativa. Para Personas Físicas." at bounding box center [553, 206] width 146 height 18
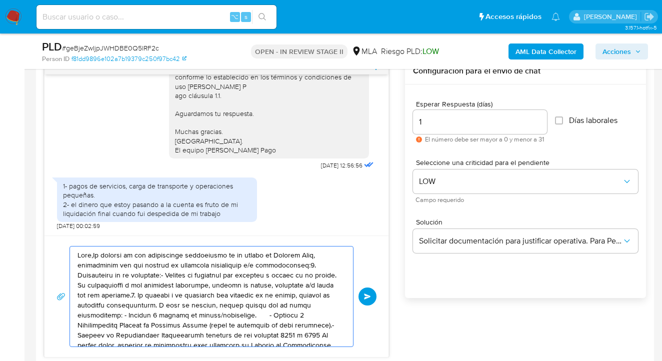
drag, startPoint x: 261, startPoint y: 318, endPoint x: 99, endPoint y: 238, distance: 180.8
click at [99, 238] on div "Enviar" at bounding box center [216, 295] width 344 height 121
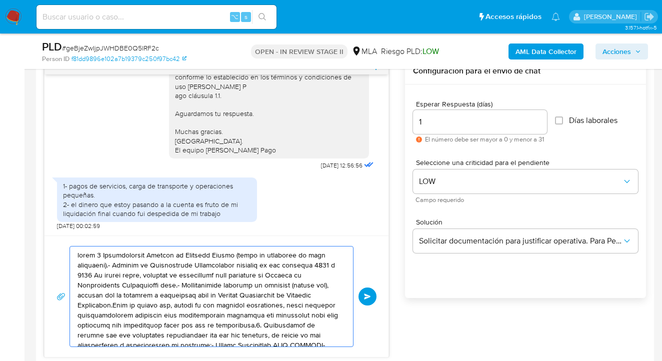
drag, startPoint x: 109, startPoint y: 256, endPoint x: 93, endPoint y: 246, distance: 18.2
click at [93, 246] on textarea at bounding box center [208, 296] width 263 height 100
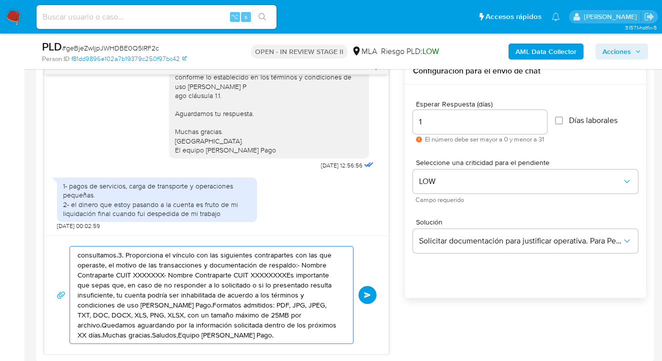
drag, startPoint x: 236, startPoint y: 307, endPoint x: 100, endPoint y: 253, distance: 146.9
click at [100, 253] on textarea "consultamos.3. Proporciona el vínculo con las siguientes contrapartes con las q…" at bounding box center [208, 294] width 263 height 97
type textarea "consultJPG, JPEG, TXT, DOC, DOCX, XLS, PNG, XLSX, con un tamaño máximo de 25MB …"
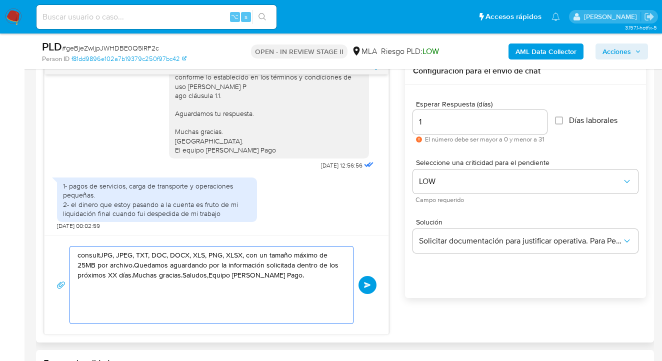
drag, startPoint x: 213, startPoint y: 305, endPoint x: 37, endPoint y: 255, distance: 182.6
click at [37, 255] on div "Historial CX Soluciones Chat Id Estado Fecha de creación Origen Proceso Anterio…" at bounding box center [345, 179] width 618 height 325
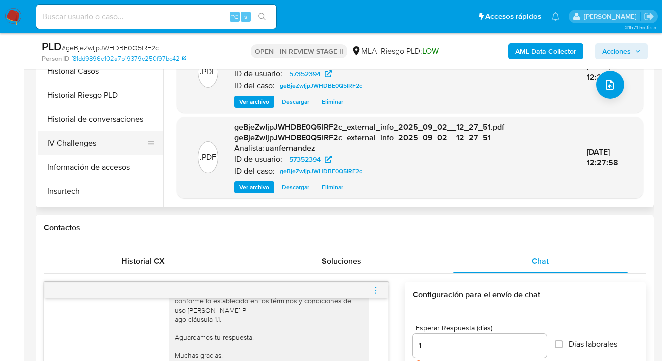
scroll to position [320, 0]
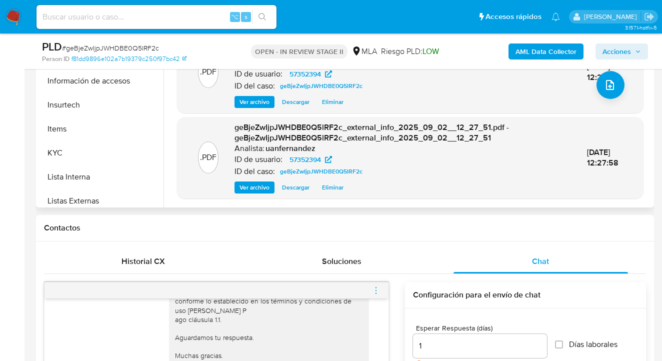
click at [125, 154] on button "KYC" at bounding box center [100, 153] width 125 height 24
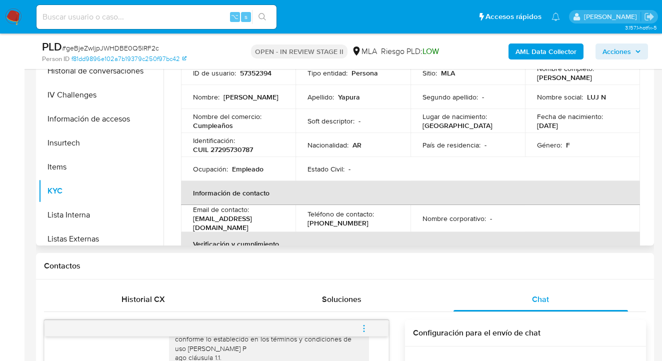
scroll to position [263, 0]
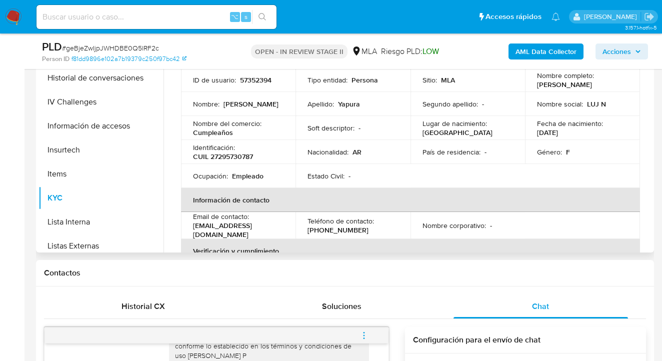
drag, startPoint x: 535, startPoint y: 86, endPoint x: 594, endPoint y: 90, distance: 59.1
click at [594, 90] on td "Nombre completo : Maria Lujan Yapura" at bounding box center [582, 80] width 115 height 24
copy p "Maria Lujan Yapura"
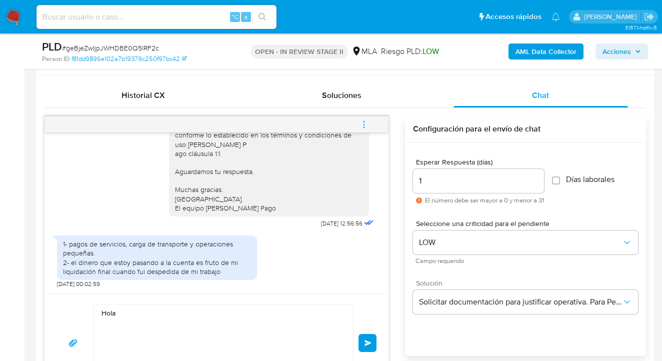
scroll to position [482, 0]
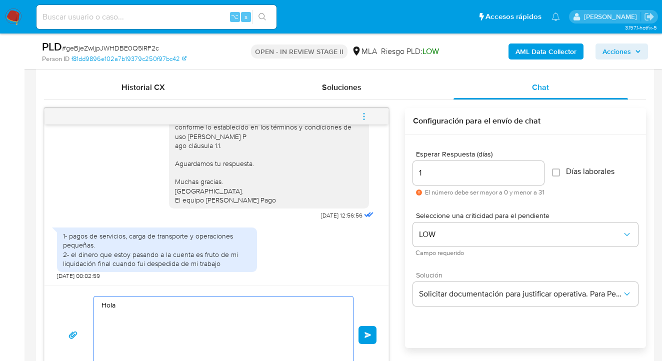
click at [144, 310] on textarea "Hola" at bounding box center [220, 334] width 239 height 77
paste textarea "Maria Lujan Yapura"
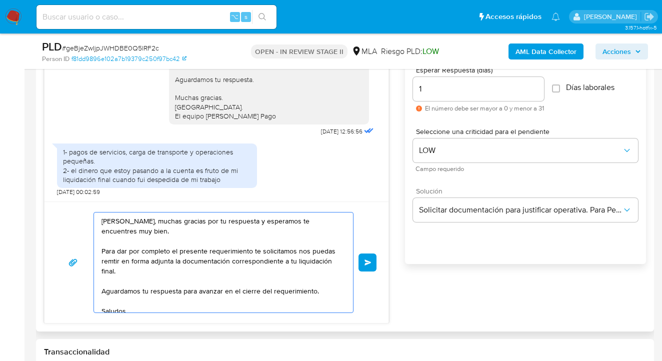
scroll to position [566, 0]
click at [108, 262] on textarea "Hola Maria Lujan Yapura, muchas gracias por tu respuesta y esperamos te encuent…" at bounding box center [220, 262] width 239 height 100
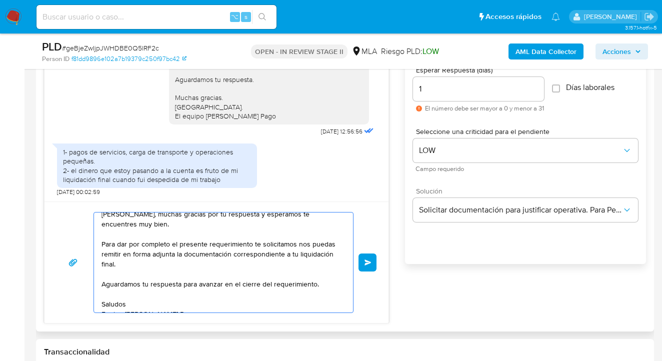
scroll to position [17, 0]
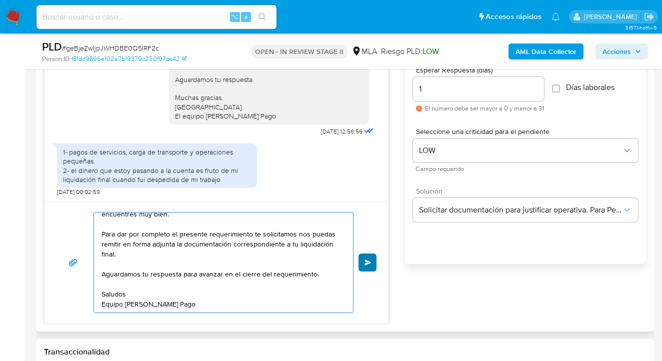
type textarea "Hola Maria Lujan Yapura, muchas gracias por tu respuesta y esperamos te encuent…"
click at [368, 263] on span "Enviar" at bounding box center [367, 262] width 7 height 6
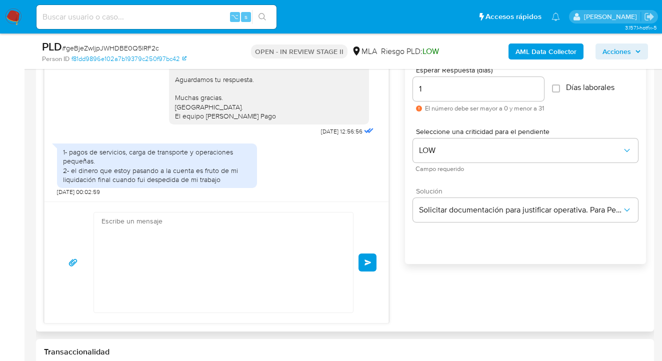
scroll to position [0, 0]
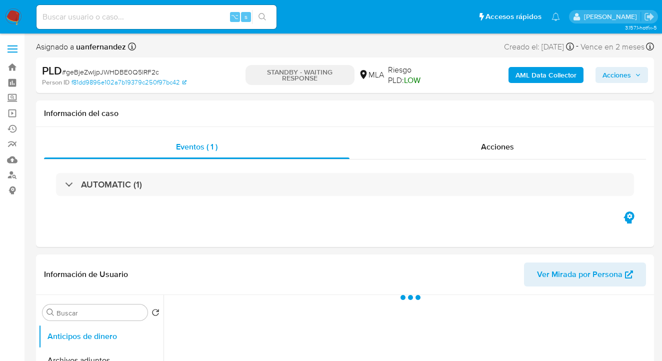
select select "10"
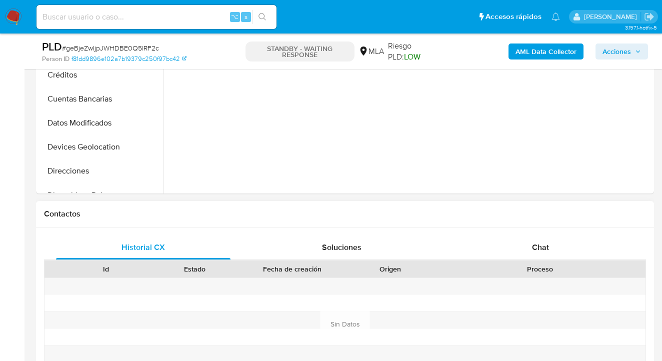
scroll to position [420, 0]
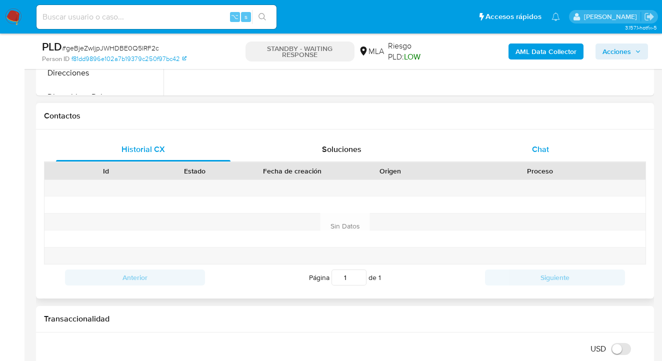
click at [544, 144] on span "Chat" at bounding box center [540, 148] width 17 height 11
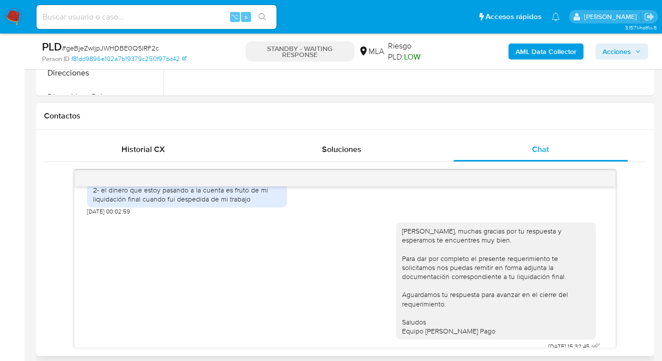
scroll to position [774, 0]
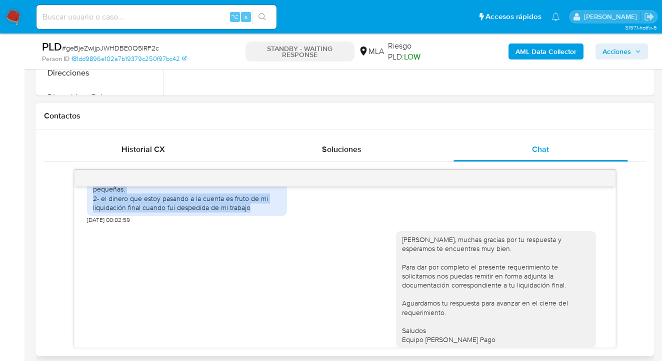
drag, startPoint x: 100, startPoint y: 208, endPoint x: 265, endPoint y: 243, distance: 168.5
click at [265, 224] on div "1- pagos de servicios, carga de transporte y operaciones pequeñas. 2- el dinero…" at bounding box center [187, 194] width 200 height 57
copy div "pagos de servicios, carga de transporte y operaciones pequeñas. 2- el dinero qu…"
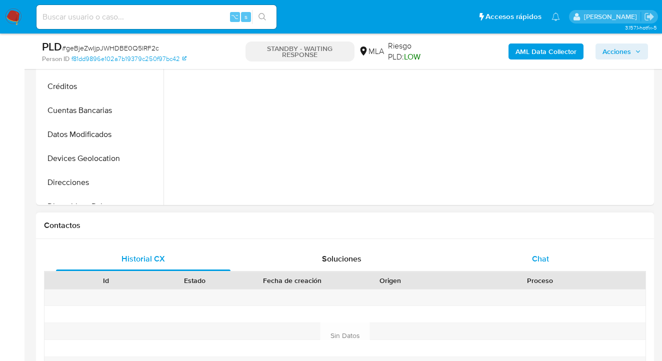
click at [552, 266] on div "Chat" at bounding box center [540, 259] width 174 height 24
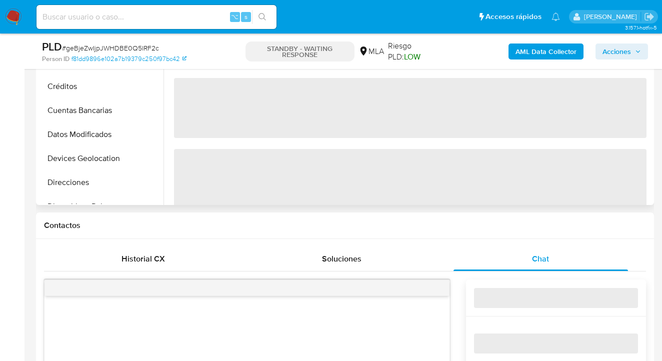
select select "10"
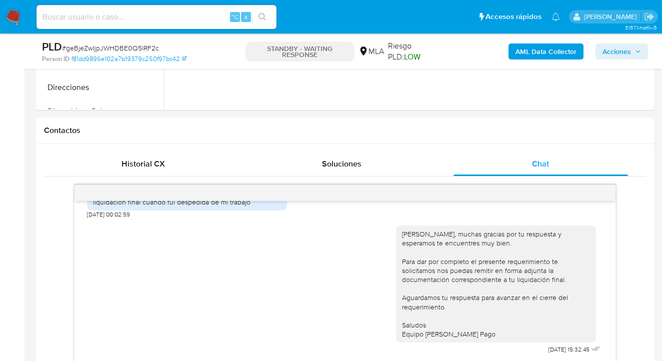
scroll to position [302, 0]
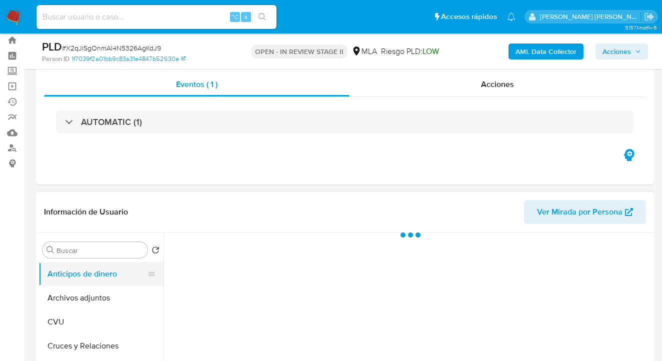
scroll to position [77, 0]
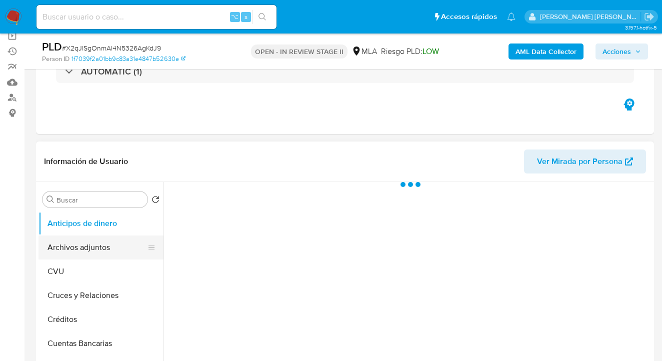
click at [119, 240] on button "Archivos adjuntos" at bounding box center [96, 247] width 117 height 24
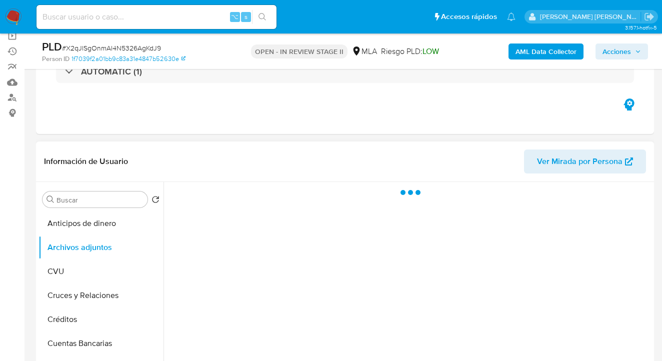
select select "10"
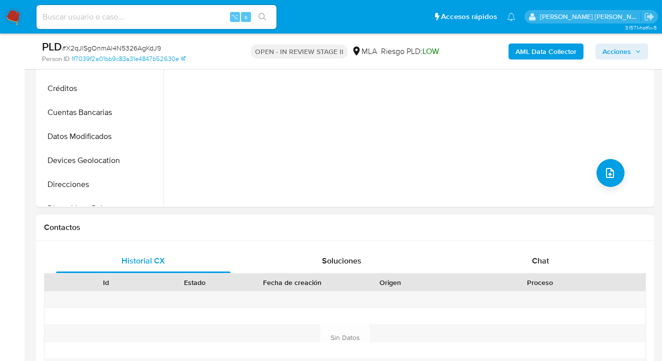
scroll to position [385, 0]
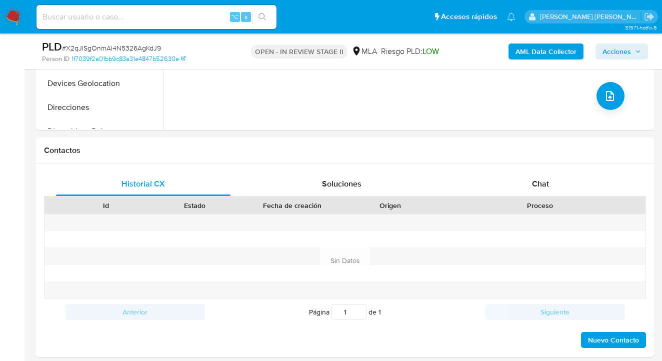
drag, startPoint x: 562, startPoint y: 185, endPoint x: 525, endPoint y: 136, distance: 61.7
click at [562, 184] on div "Chat" at bounding box center [540, 184] width 174 height 24
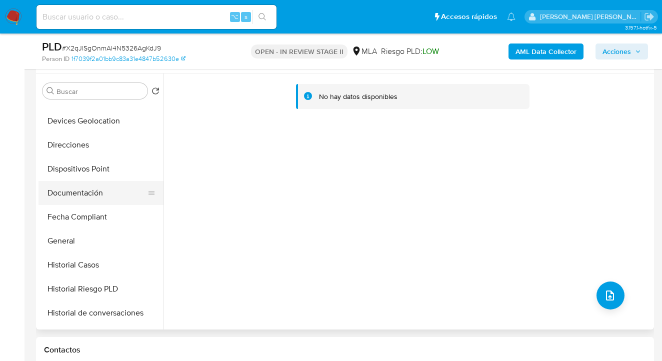
scroll to position [161, 0]
click at [112, 189] on button "Documentación" at bounding box center [96, 194] width 117 height 24
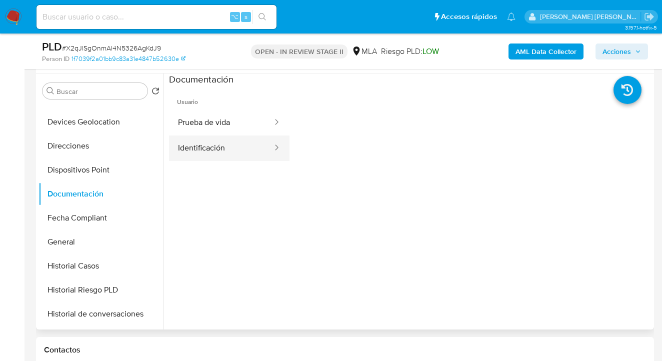
click at [215, 143] on button "Identificación" at bounding box center [221, 147] width 104 height 25
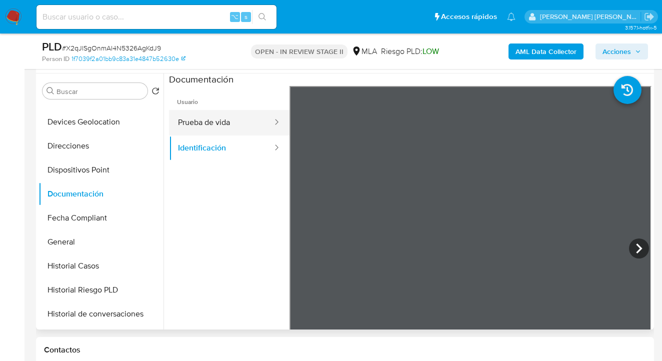
drag, startPoint x: 206, startPoint y: 124, endPoint x: 222, endPoint y: 127, distance: 15.7
click at [208, 125] on button "Prueba de vida" at bounding box center [221, 122] width 104 height 25
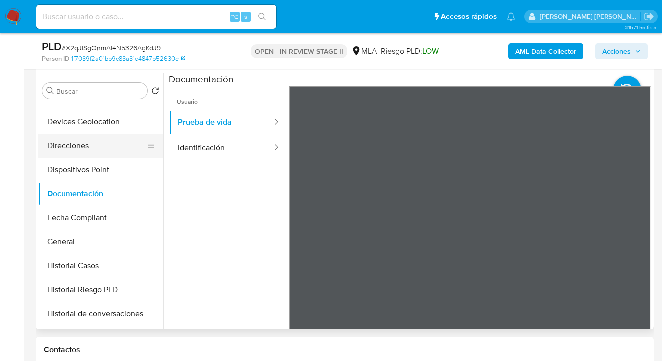
click at [103, 148] on button "Direcciones" at bounding box center [96, 146] width 117 height 24
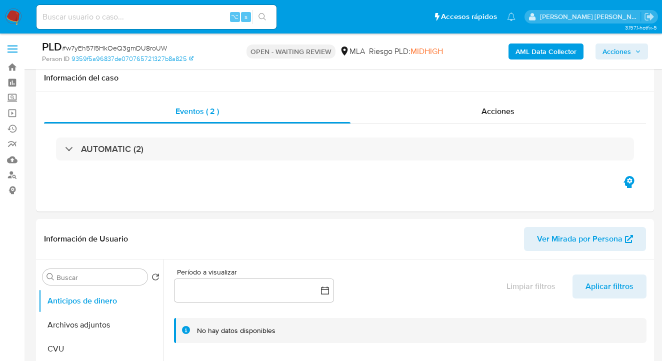
select select "10"
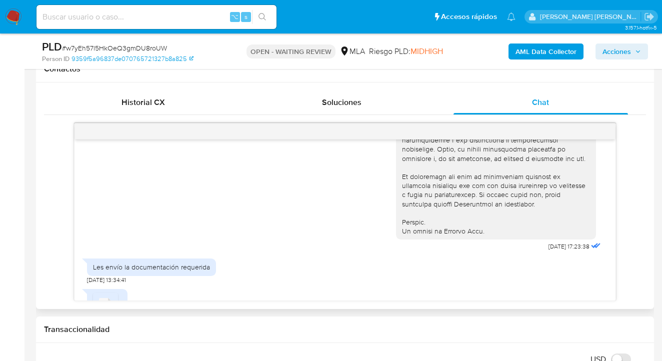
scroll to position [398, 0]
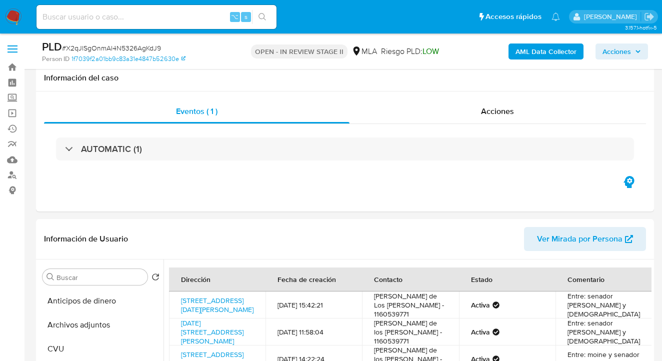
select select "10"
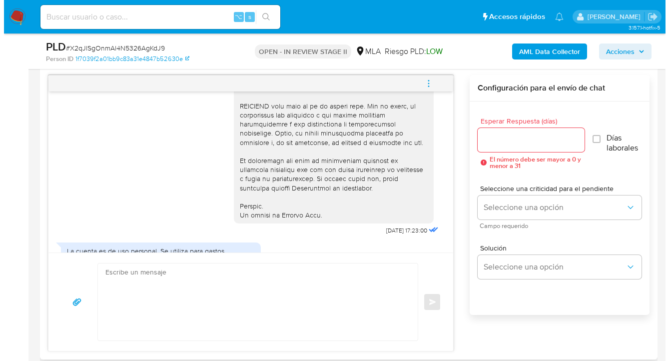
scroll to position [454, 0]
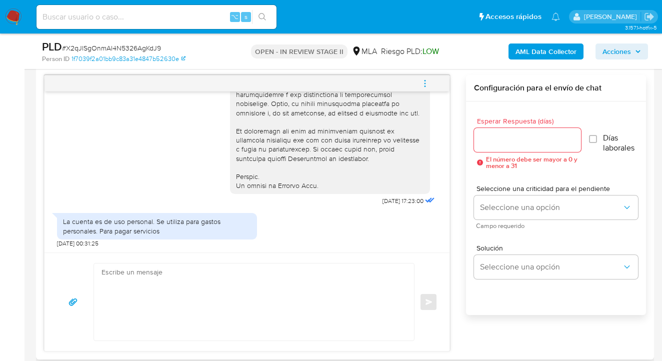
click at [495, 139] on input "Esperar Respuesta (días)" at bounding box center [527, 139] width 107 height 13
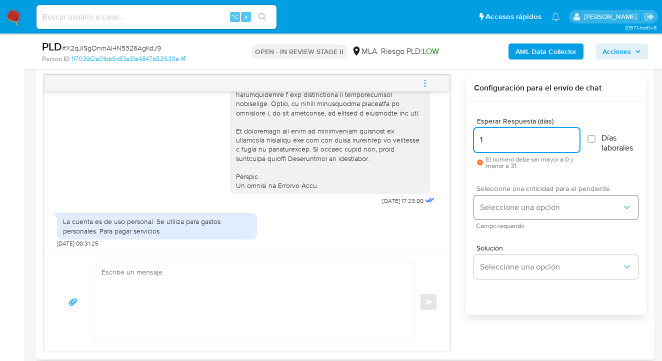
type input "1"
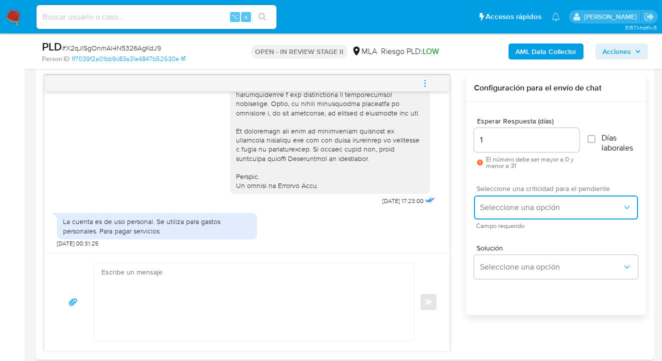
click at [508, 204] on span "Seleccione una opción" at bounding box center [551, 207] width 142 height 10
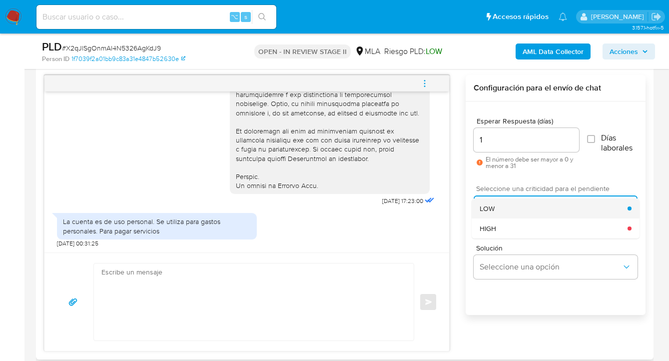
click at [515, 211] on div "LOW" at bounding box center [554, 208] width 148 height 20
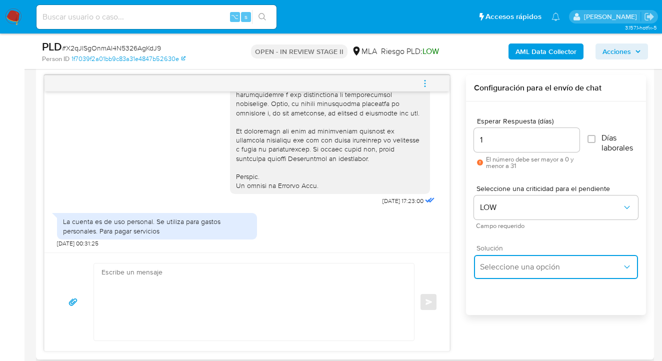
click at [516, 262] on span "Seleccione una opción" at bounding box center [551, 267] width 142 height 10
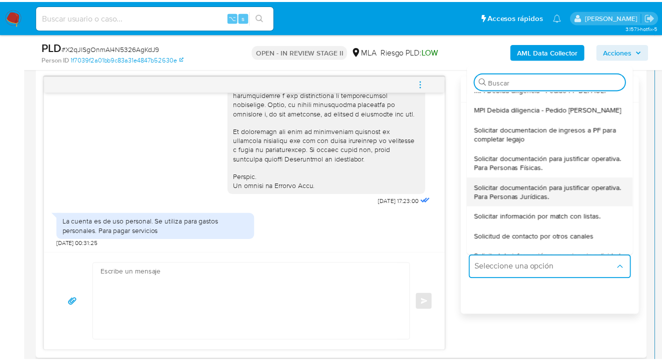
scroll to position [93, 0]
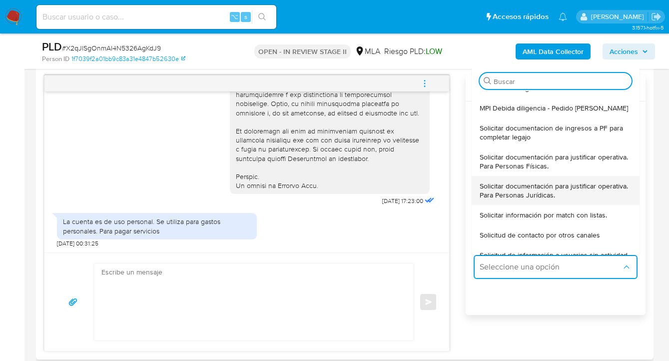
click at [542, 188] on span "Solicitar documentación para justificar operativa. Para Personas Jurídicas." at bounding box center [556, 190] width 152 height 18
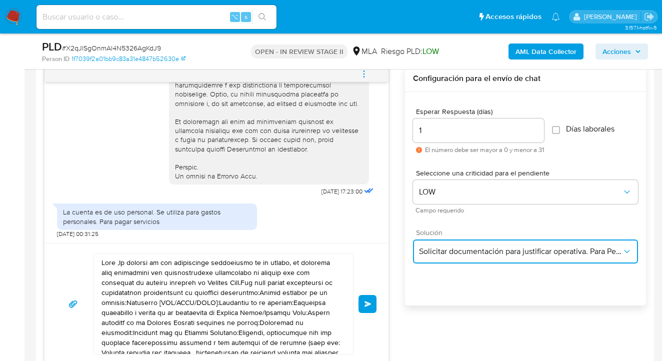
scroll to position [535, 0]
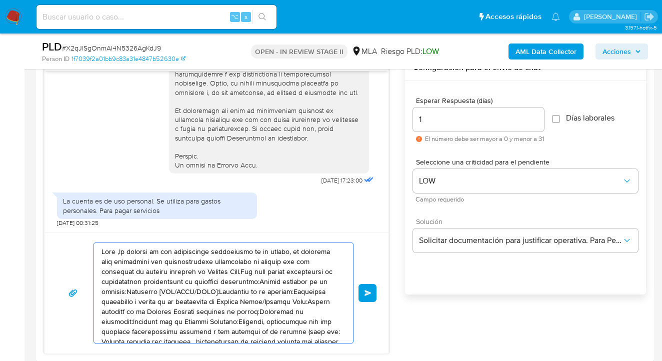
drag, startPoint x: 208, startPoint y: 320, endPoint x: 73, endPoint y: 238, distance: 157.6
click at [51, 231] on div "18/08/2025 17:23:00 La cuenta es de uso personal. Se utiliza para gastos person…" at bounding box center [216, 203] width 345 height 299
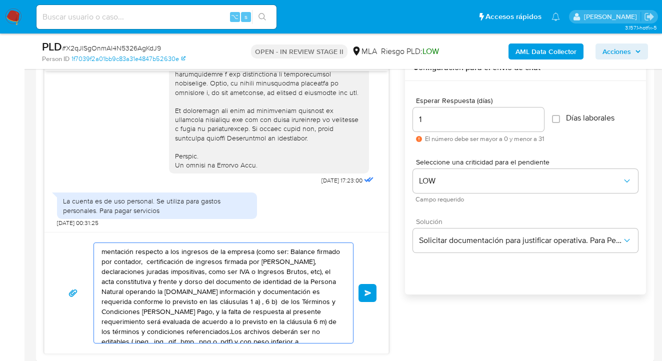
drag, startPoint x: 269, startPoint y: 330, endPoint x: 93, endPoint y: 259, distance: 189.7
click at [93, 260] on div "mentación respecto a los ingresos de la empresa (como ser: Balance firmado por …" at bounding box center [223, 292] width 260 height 101
type textarea "mentación respecto a los ingresos de la empresa (como ser: Balance s deberán se…"
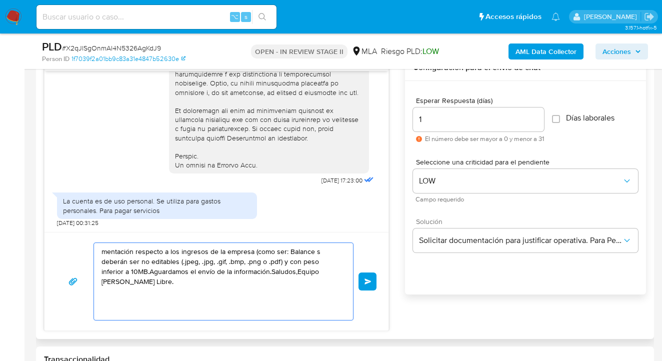
drag, startPoint x: 238, startPoint y: 311, endPoint x: 90, endPoint y: 234, distance: 166.3
click at [75, 235] on div "mentación respecto a los ingresos de la empresa (como ser: Balance s deberán se…" at bounding box center [216, 281] width 344 height 98
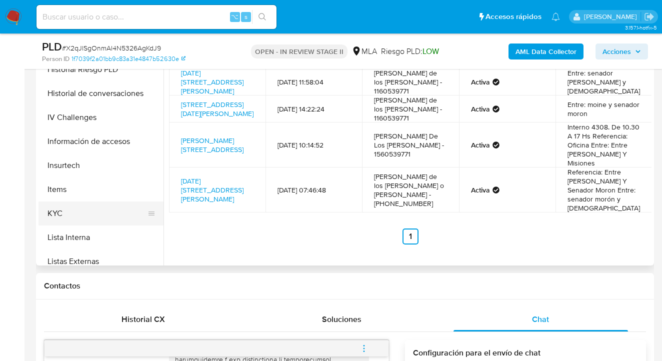
scroll to position [318, 0]
click at [105, 214] on button "KYC" at bounding box center [96, 213] width 117 height 24
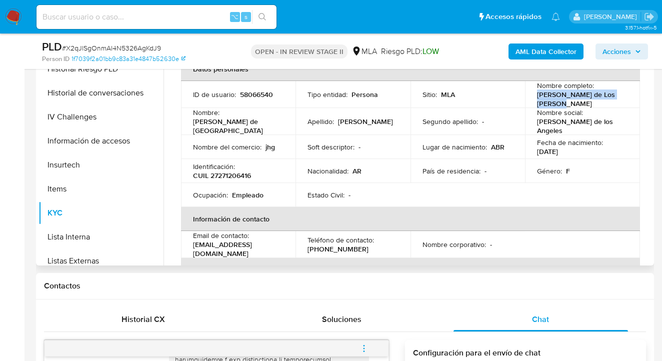
drag, startPoint x: 539, startPoint y: 100, endPoint x: 567, endPoint y: 107, distance: 28.9
click at [567, 107] on p "[PERSON_NAME] de Los Angeles [PERSON_NAME]" at bounding box center [580, 99] width 87 height 18
copy p "[PERSON_NAME] de Los Angeles [PERSON_NAME]"
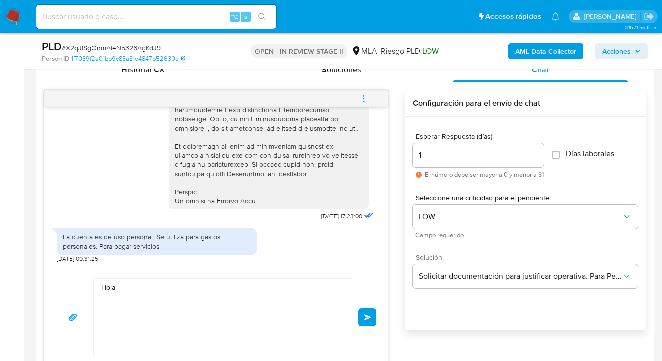
scroll to position [526, 0]
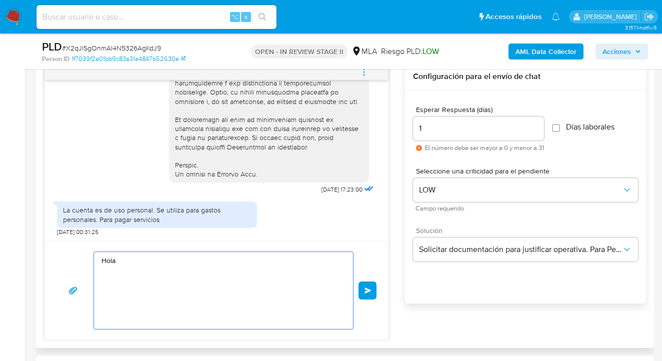
click at [128, 259] on textarea "Hola" at bounding box center [220, 290] width 239 height 77
paste textarea "Maria de Los Angeles Sanchez"
paste textarea "en base a la misma damos por completo el presente requerimiento. Saludos Equipo…"
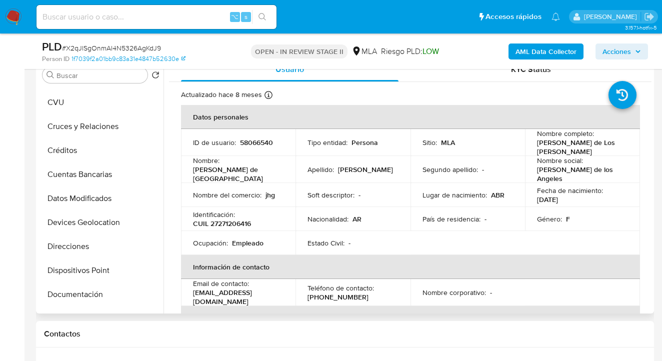
scroll to position [45, 0]
type textarea "Hola Maria de Los Angeles Sanchez, gracias por su respuesta. en base a la misma…"
click at [100, 286] on button "Documentación" at bounding box center [96, 293] width 117 height 24
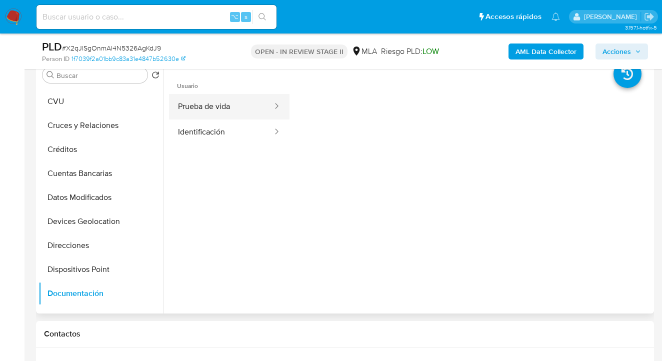
click at [214, 112] on button "Prueba de vida" at bounding box center [221, 106] width 104 height 25
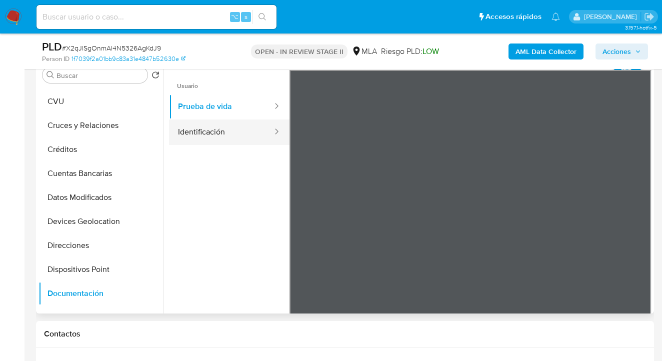
click at [226, 133] on button "Identificación" at bounding box center [221, 131] width 104 height 25
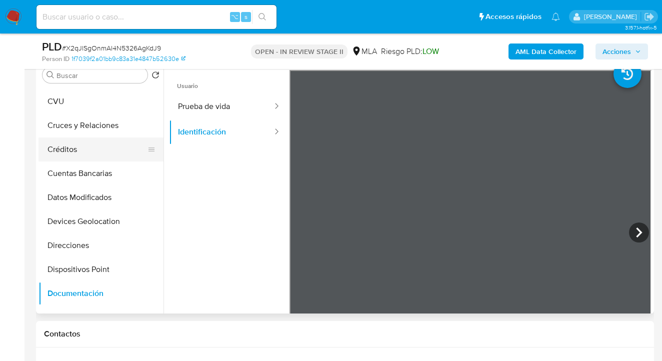
click at [102, 146] on button "Créditos" at bounding box center [96, 149] width 117 height 24
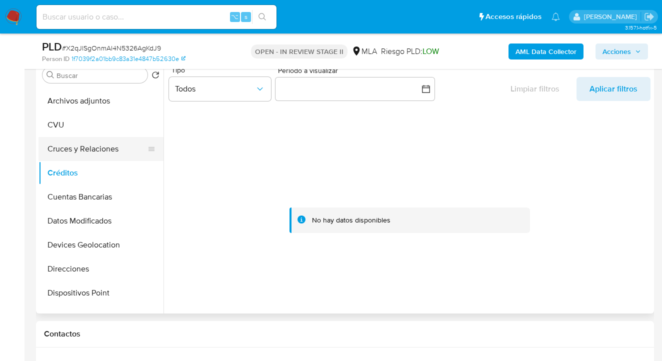
scroll to position [0, 0]
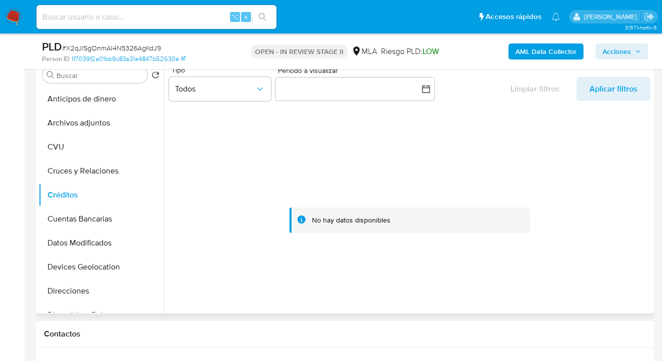
drag, startPoint x: 106, startPoint y: 120, endPoint x: 206, endPoint y: 117, distance: 100.5
click at [106, 120] on button "Archivos adjuntos" at bounding box center [100, 123] width 125 height 24
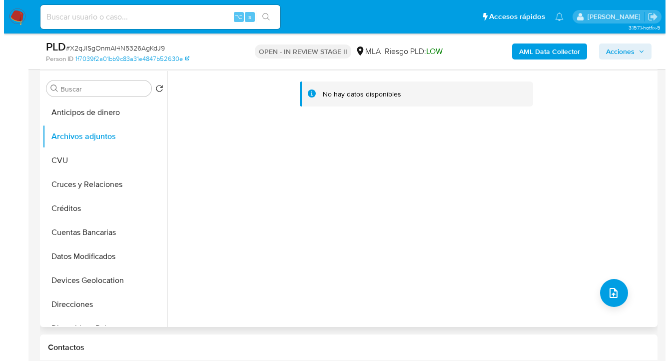
scroll to position [181, 0]
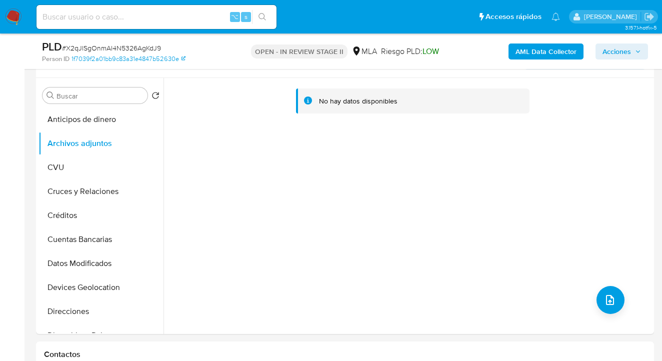
click at [550, 53] on b "AML Data Collector" at bounding box center [545, 51] width 61 height 16
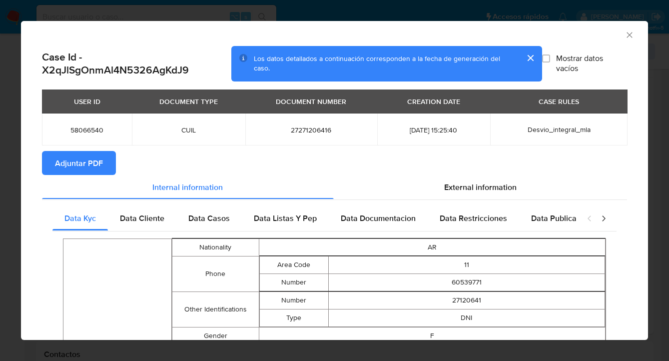
click at [99, 158] on span "Adjuntar PDF" at bounding box center [79, 163] width 48 height 22
click at [625, 32] on icon "Cerrar ventana" at bounding box center [630, 35] width 10 height 10
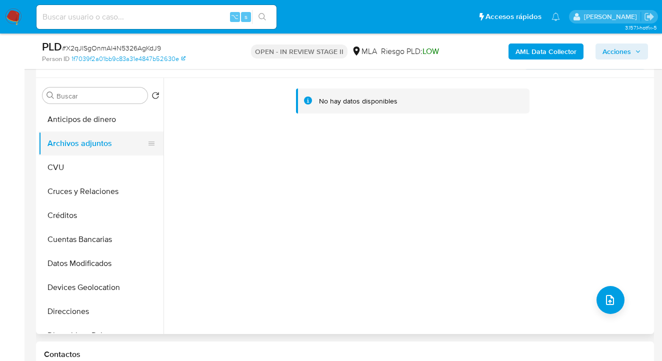
drag, startPoint x: 98, startPoint y: 170, endPoint x: 101, endPoint y: 154, distance: 16.3
click at [98, 170] on button "CVU" at bounding box center [100, 167] width 125 height 24
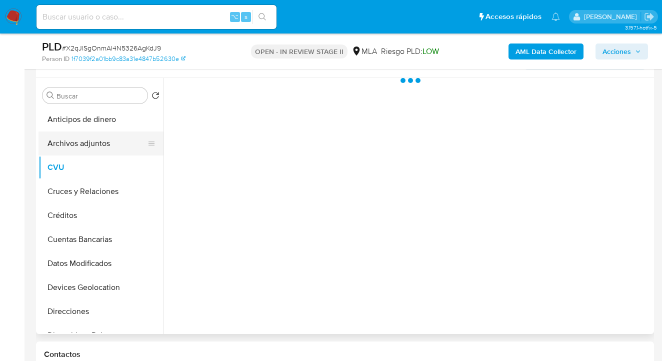
click at [104, 144] on button "Archivos adjuntos" at bounding box center [96, 143] width 117 height 24
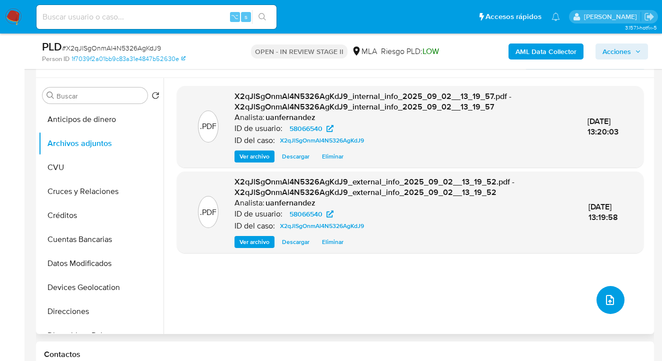
click at [611, 301] on icon "upload-file" at bounding box center [610, 300] width 12 height 12
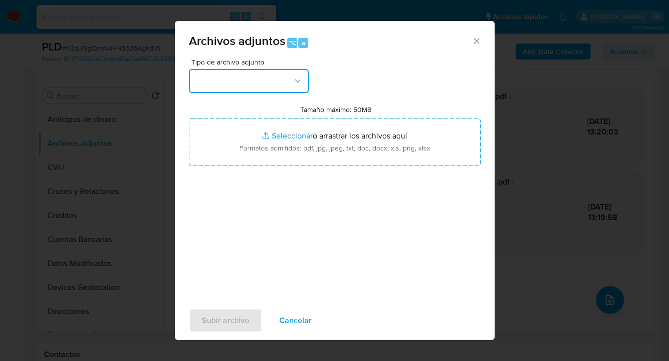
drag, startPoint x: 299, startPoint y: 84, endPoint x: 296, endPoint y: 89, distance: 5.6
click at [299, 85] on icon "button" at bounding box center [298, 81] width 10 height 10
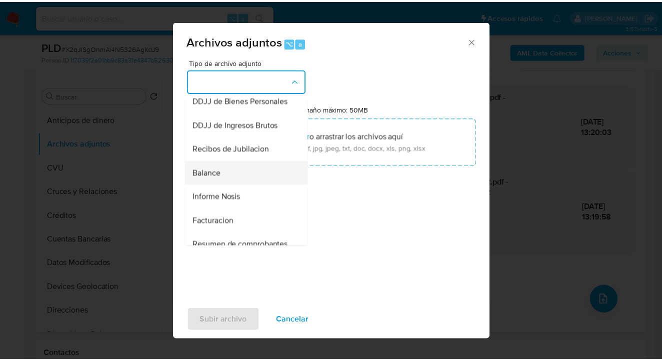
scroll to position [306, 0]
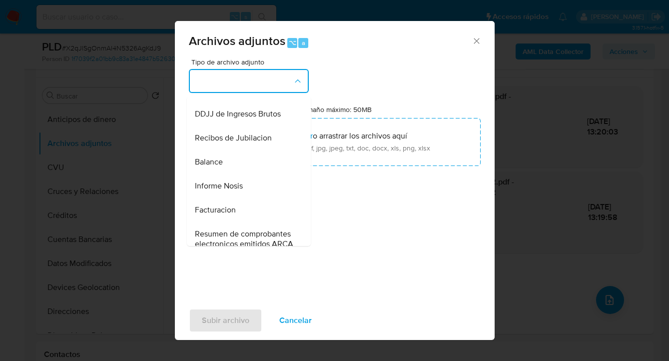
drag, startPoint x: 249, startPoint y: 206, endPoint x: 255, endPoint y: 203, distance: 6.7
click at [249, 198] on div "Informe Nosis" at bounding box center [246, 186] width 102 height 24
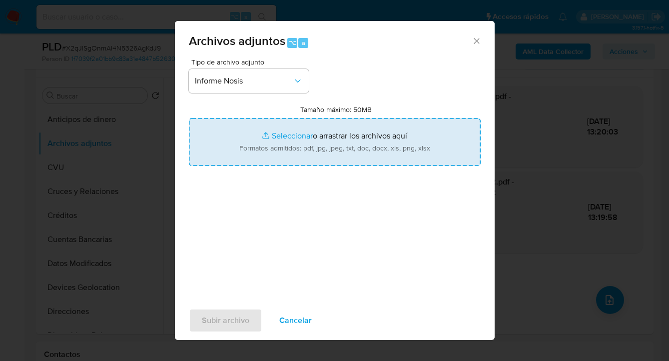
click at [339, 158] on input "Tamaño máximo: 50MB Seleccionar archivos" at bounding box center [335, 142] width 292 height 48
type input "C:\fakepath\58066540-NOSIS_Manager_InformeIndividual_27271206416_620658_2025090…"
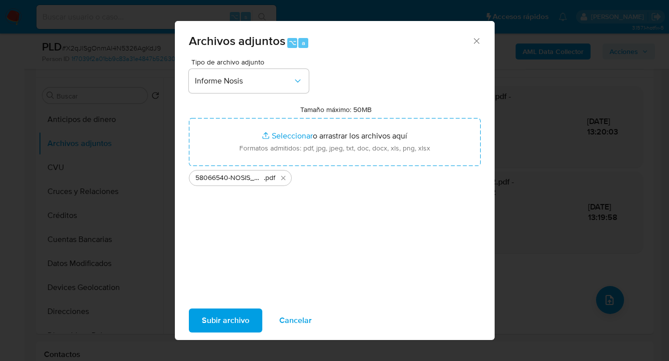
click at [223, 324] on span "Subir archivo" at bounding box center [225, 320] width 47 height 22
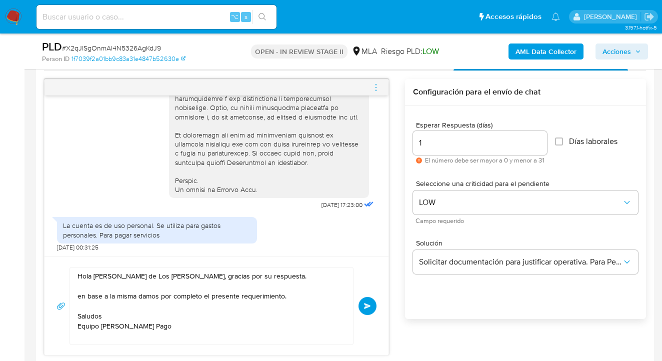
scroll to position [537, 0]
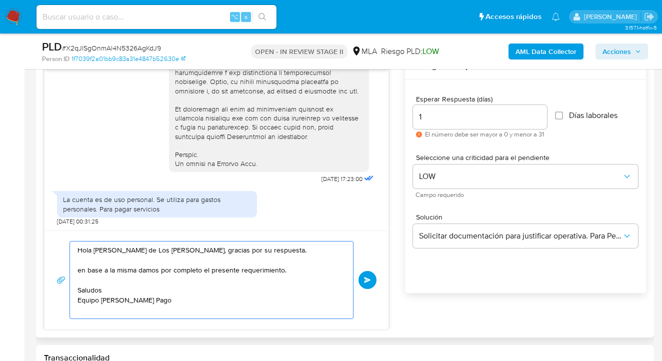
click at [78, 269] on textarea "Hola Maria de Los Angeles Sanchez, gracias por su respuesta. en base a la misma…" at bounding box center [208, 279] width 263 height 77
type textarea "Hola Maria de Los Angeles Sanchez, gracias por su respuesta. En base a la misma…"
click at [367, 280] on span "Enviar" at bounding box center [367, 280] width 7 height 6
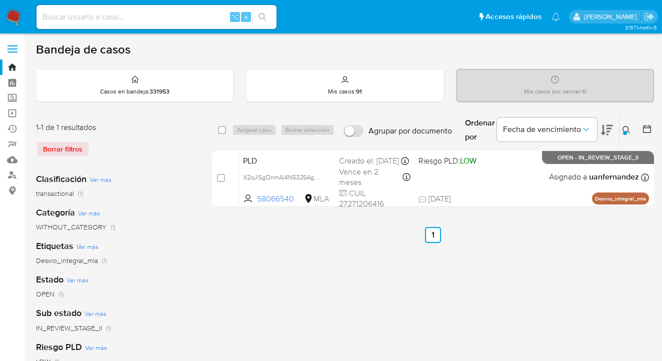
click at [627, 126] on icon at bounding box center [625, 129] width 7 height 7
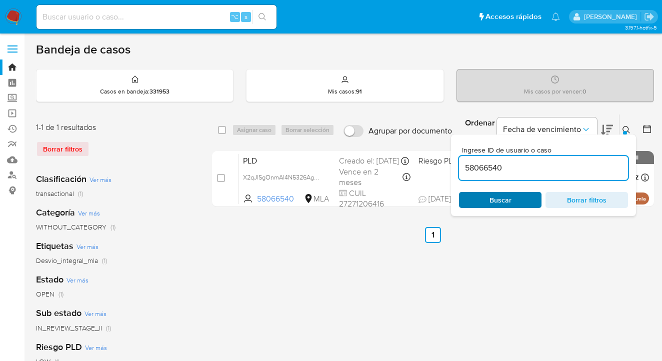
drag, startPoint x: 531, startPoint y: 200, endPoint x: 536, endPoint y: 197, distance: 6.3
click at [531, 200] on span "Buscar" at bounding box center [500, 200] width 68 height 14
click at [626, 128] on icon at bounding box center [626, 130] width 8 height 8
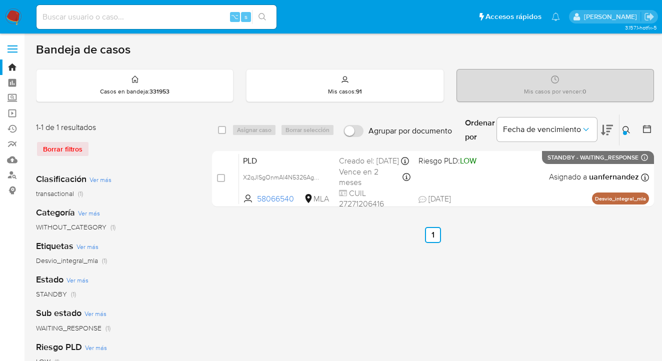
drag, startPoint x: 222, startPoint y: 127, endPoint x: 234, endPoint y: 128, distance: 12.1
click at [222, 127] on input "checkbox" at bounding box center [222, 130] width 8 height 8
checkbox input "true"
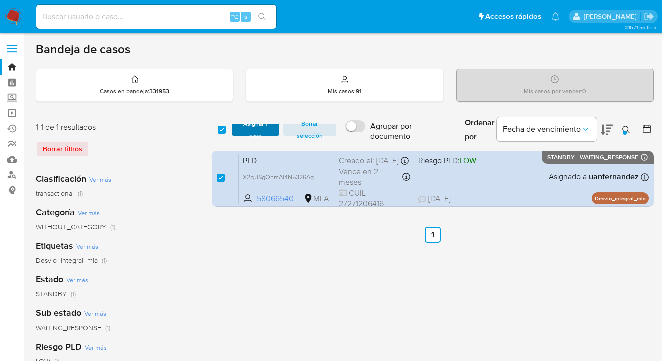
click at [235, 129] on button "Asignar 1 caso" at bounding box center [255, 130] width 47 height 12
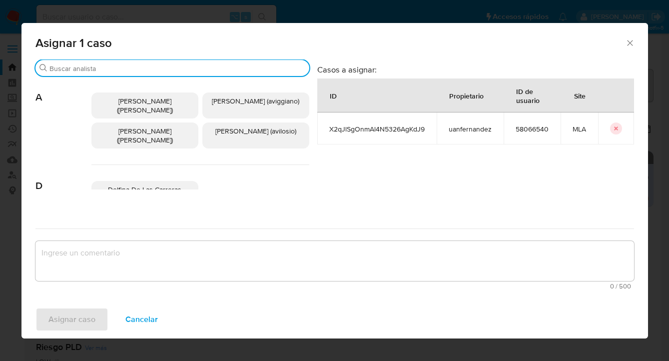
click at [215, 67] on input "Buscar" at bounding box center [177, 68] width 256 height 9
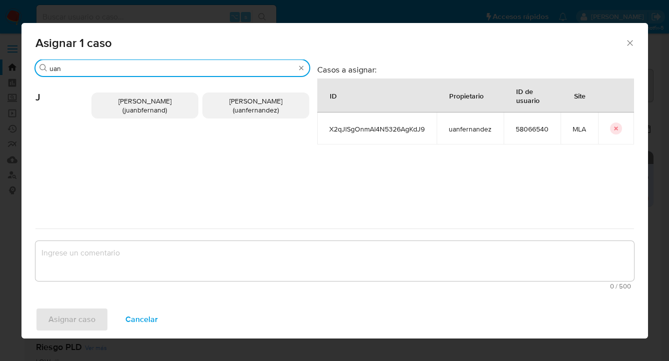
type input "uan"
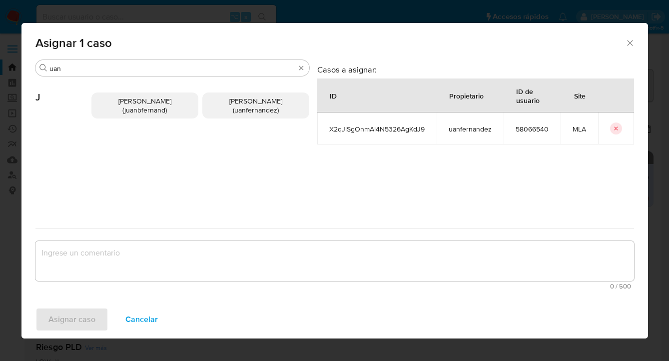
click at [264, 103] on span "Juan Pablo Fernandez (uanfernandez)" at bounding box center [255, 105] width 53 height 19
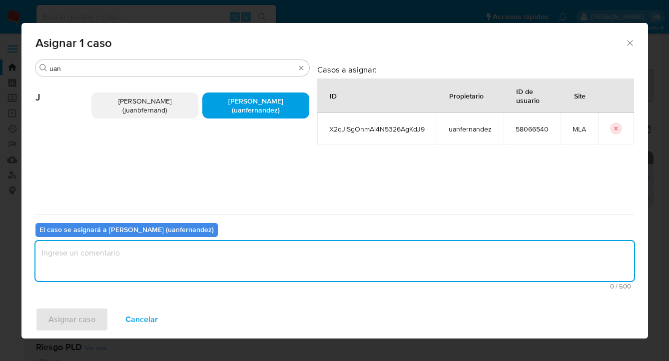
click at [193, 254] on textarea "assign-modal" at bounding box center [334, 261] width 599 height 40
type textarea "asig"
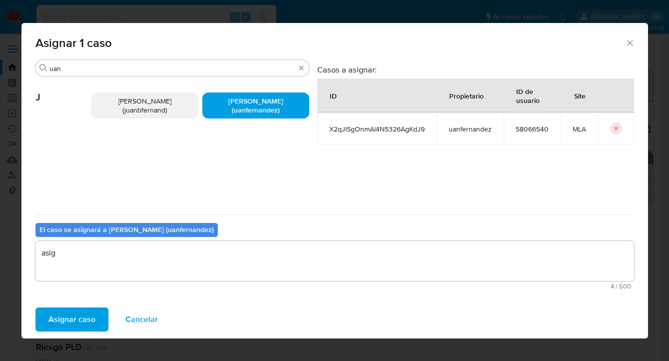
click at [70, 310] on span "Asignar caso" at bounding box center [71, 319] width 47 height 22
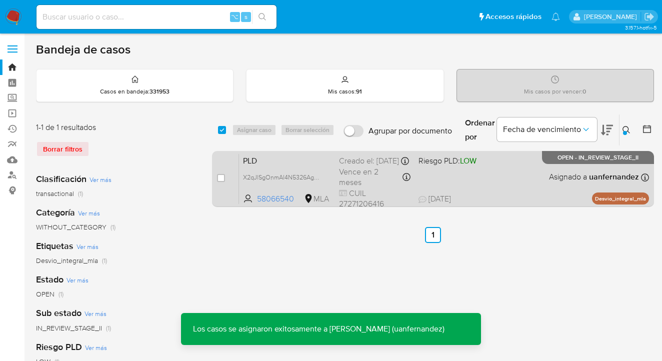
click at [497, 183] on div "PLD X2qJlSgOnmAl4N5326AgKdJ9 58066540 MLA Riesgo PLD: LOW Creado el: 12/08/2025…" at bounding box center [444, 178] width 410 height 50
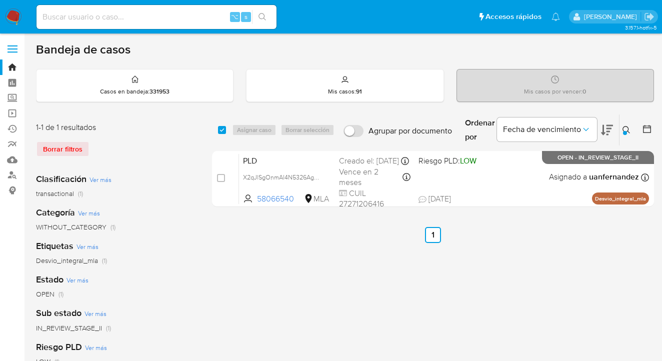
click at [627, 126] on icon at bounding box center [626, 130] width 8 height 8
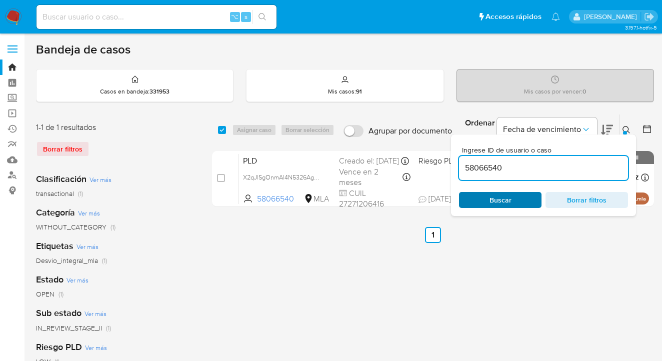
click at [511, 204] on span "Buscar" at bounding box center [500, 200] width 68 height 14
click at [625, 128] on icon at bounding box center [626, 130] width 8 height 8
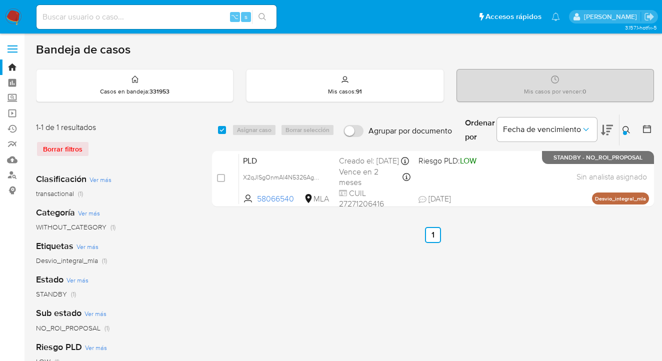
click at [627, 128] on icon at bounding box center [626, 130] width 8 height 8
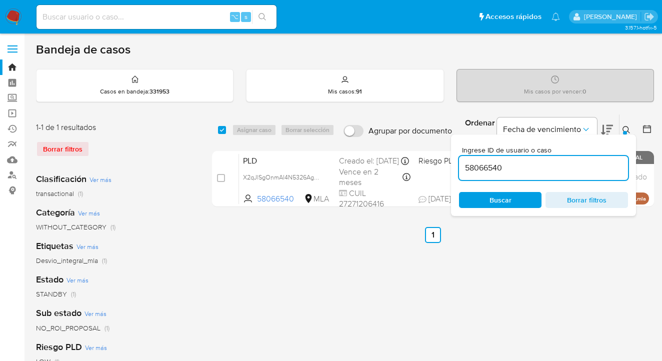
drag, startPoint x: 537, startPoint y: 173, endPoint x: 459, endPoint y: 159, distance: 79.6
click at [457, 160] on div "Ingrese ID de usuario o caso 58066540 Buscar Borrar filtros" at bounding box center [543, 174] width 185 height 81
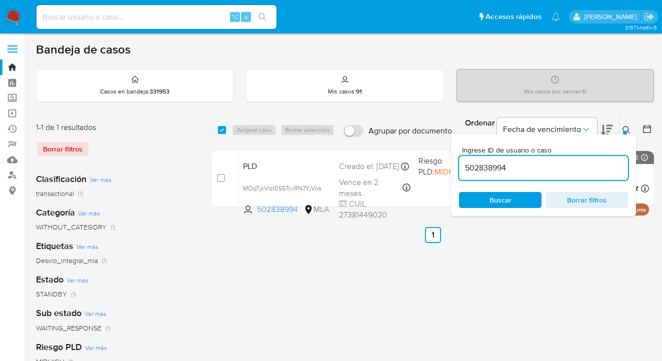
click at [624, 128] on icon at bounding box center [626, 130] width 8 height 8
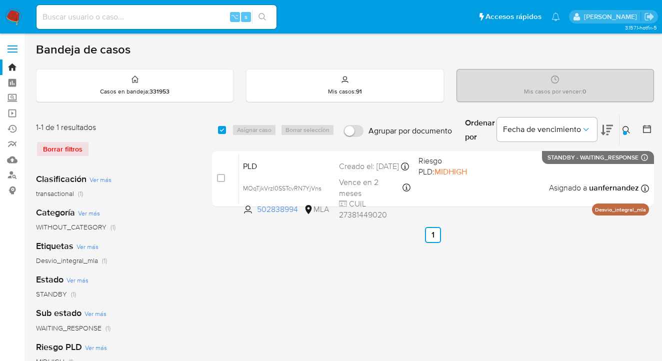
click at [625, 129] on icon at bounding box center [626, 130] width 8 height 8
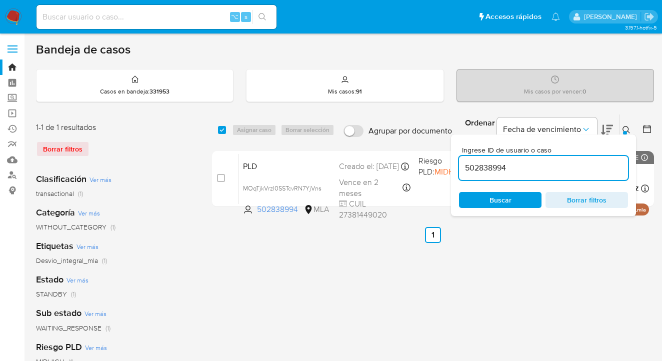
drag, startPoint x: 554, startPoint y: 164, endPoint x: 479, endPoint y: 162, distance: 74.5
click at [479, 162] on input "502838994" at bounding box center [543, 167] width 169 height 13
drag, startPoint x: 509, startPoint y: 165, endPoint x: 458, endPoint y: 166, distance: 51.5
click at [458, 166] on div "Ingrese ID de usuario o caso 502838994 Buscar Borrar filtros" at bounding box center [543, 174] width 185 height 81
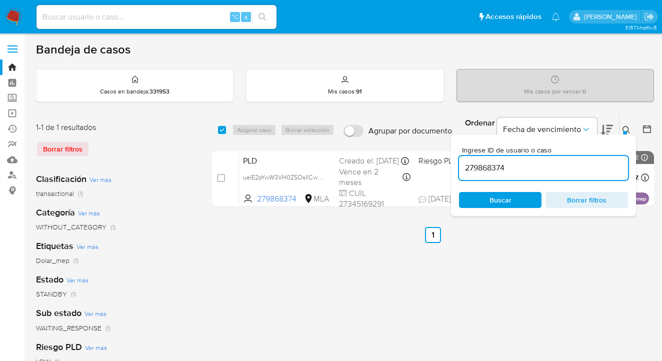
click at [627, 129] on icon at bounding box center [626, 130] width 8 height 8
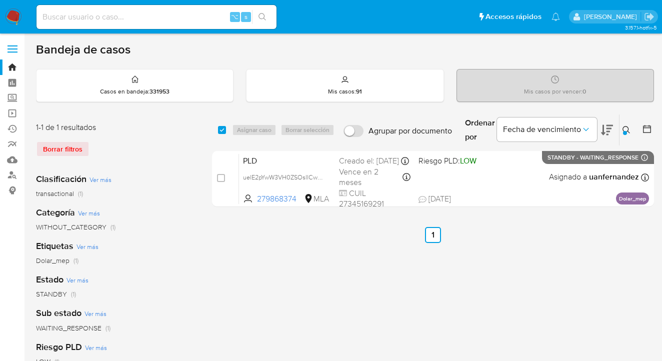
drag, startPoint x: 626, startPoint y: 130, endPoint x: 620, endPoint y: 135, distance: 7.8
click at [626, 130] on icon at bounding box center [626, 130] width 8 height 8
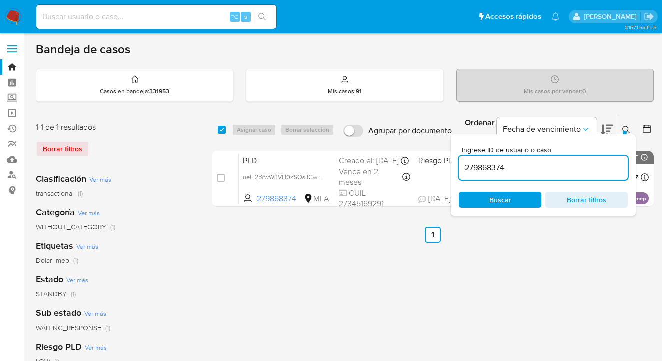
drag, startPoint x: 497, startPoint y: 170, endPoint x: 474, endPoint y: 166, distance: 23.3
click at [461, 166] on div "279868374" at bounding box center [543, 168] width 169 height 24
paste input "5735239"
click at [625, 131] on div at bounding box center [625, 133] width 4 height 4
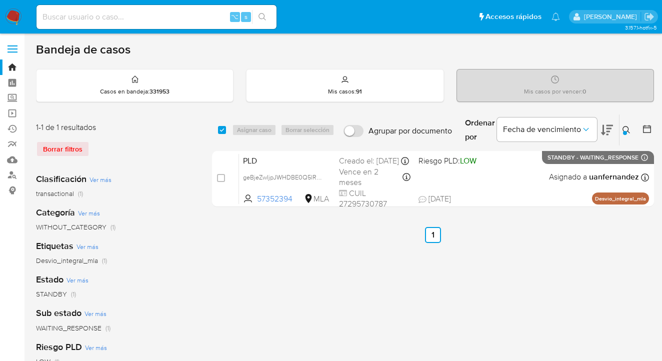
click at [624, 131] on div at bounding box center [625, 133] width 4 height 4
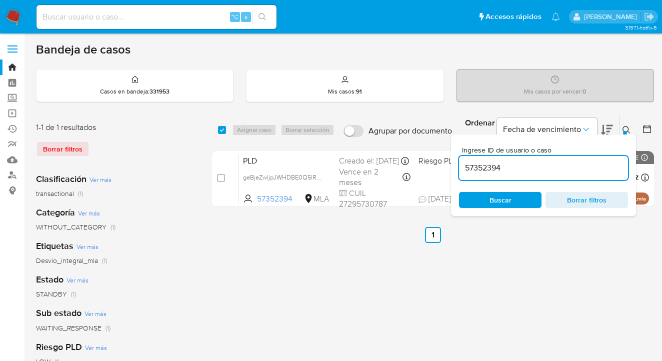
drag, startPoint x: 518, startPoint y: 168, endPoint x: 461, endPoint y: 169, distance: 56.5
click at [461, 169] on input "57352394" at bounding box center [543, 167] width 169 height 13
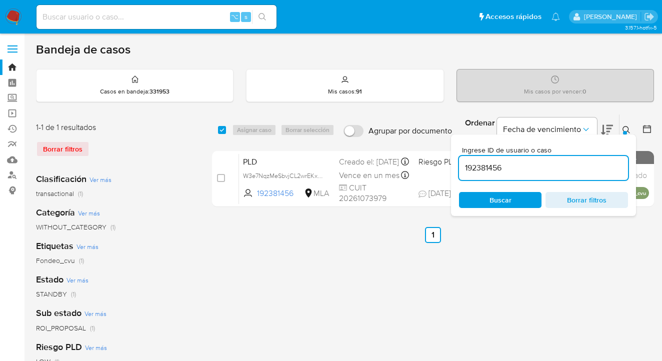
click at [625, 128] on icon at bounding box center [626, 130] width 8 height 8
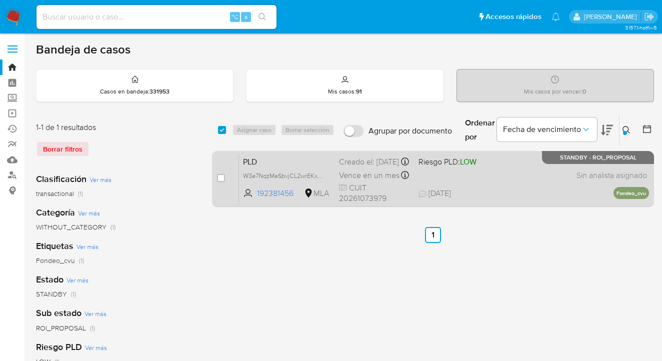
click at [525, 178] on div "PLD W3e7NqzMeSbvjCL2wrEKxP3e 192381456 MLA Riesgo PLD: LOW Creado el: 12/07/202…" at bounding box center [444, 178] width 410 height 50
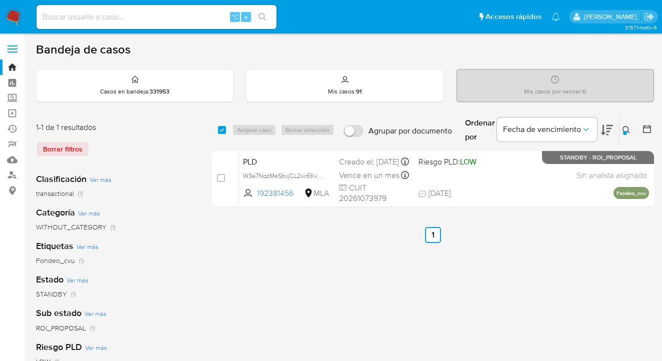
click at [626, 129] on icon at bounding box center [626, 130] width 8 height 8
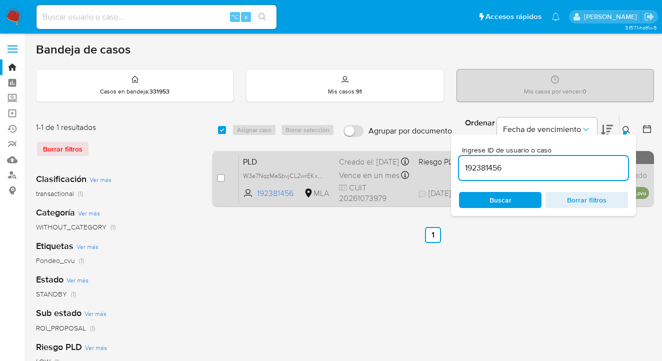
drag, startPoint x: 537, startPoint y: 171, endPoint x: 450, endPoint y: 160, distance: 88.2
click at [449, 160] on div "select-all-cases-checkbox Asignar caso Borrar selección Agrupar por documento O…" at bounding box center [433, 162] width 442 height 97
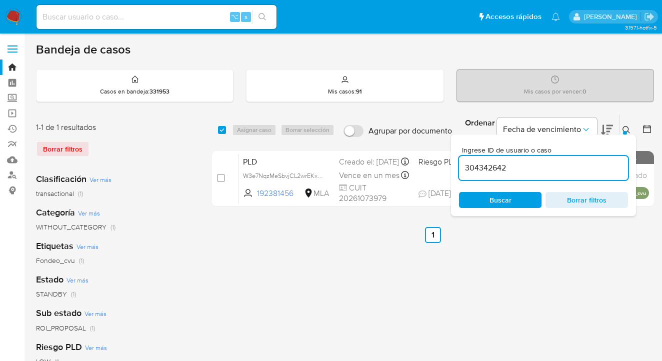
type input "304342642"
click at [625, 127] on icon at bounding box center [626, 130] width 8 height 8
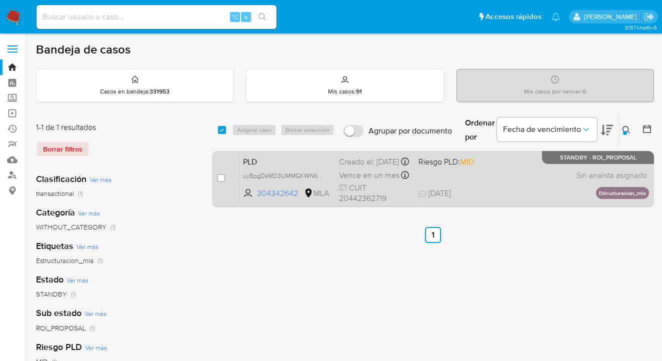
click at [521, 171] on div "PLD uyBpgDsMD3UMMGKWN6QB7co4 304342642 MLA Riesgo PLD: MID Creado el: 12/07/202…" at bounding box center [444, 178] width 410 height 50
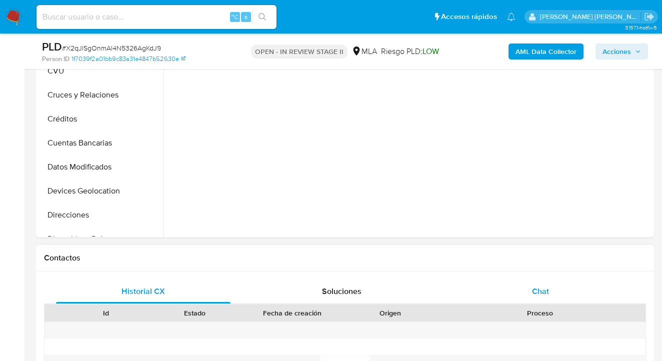
scroll to position [297, 0]
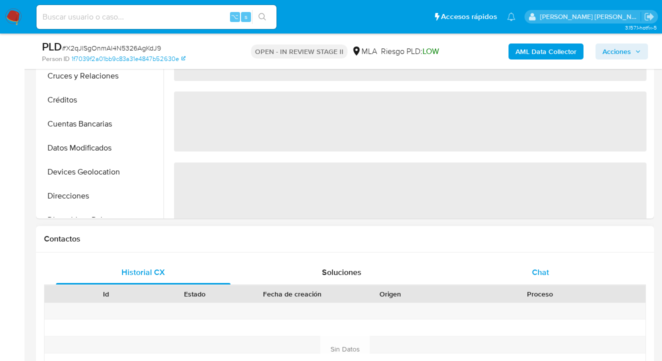
drag, startPoint x: 553, startPoint y: 260, endPoint x: 548, endPoint y: 267, distance: 8.6
click at [553, 260] on div "Chat" at bounding box center [540, 272] width 174 height 24
select select "10"
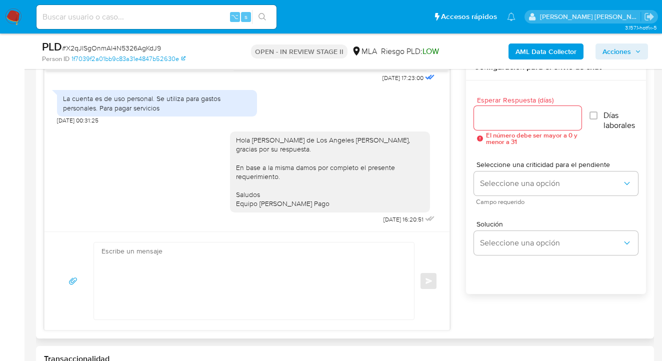
scroll to position [496, 0]
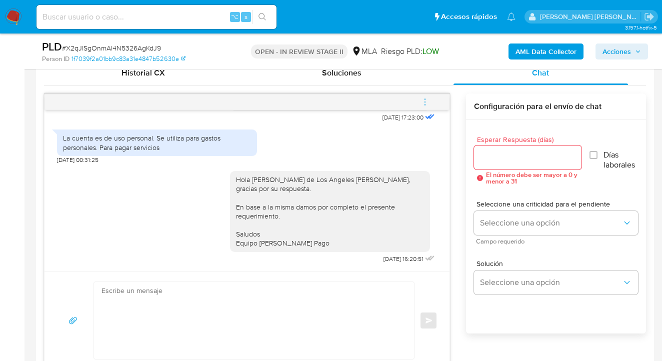
click at [427, 101] on icon "menu-action" at bounding box center [424, 101] width 9 height 9
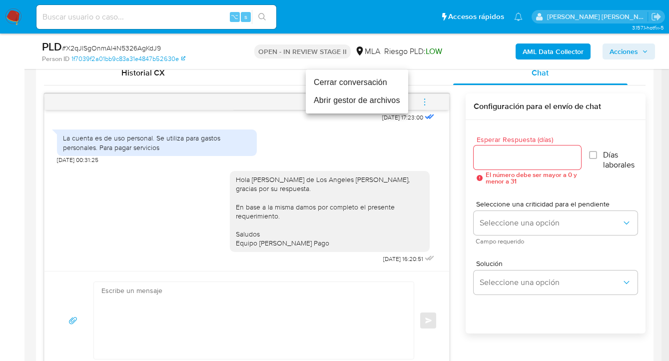
click at [356, 78] on li "Cerrar conversación" at bounding box center [357, 82] width 102 height 18
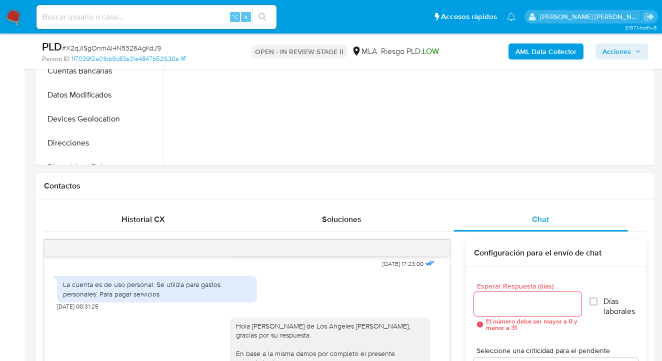
scroll to position [415, 0]
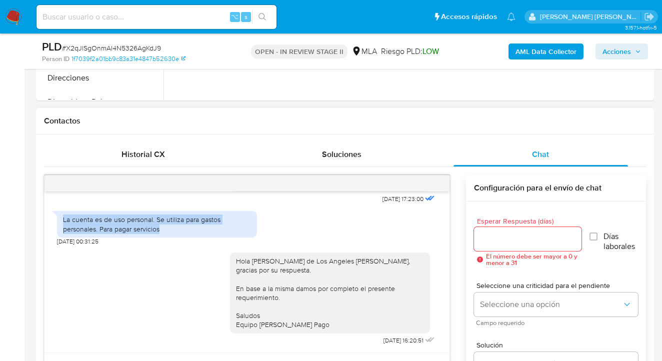
drag, startPoint x: 163, startPoint y: 229, endPoint x: 62, endPoint y: 216, distance: 101.4
click at [63, 216] on div "La cuenta es de uso personal. Se utiliza para gastos personales. Para pagar ser…" at bounding box center [157, 224] width 188 height 18
copy div "La cuenta es de uso personal. Se utiliza para gastos personales. Para pagar ser…"
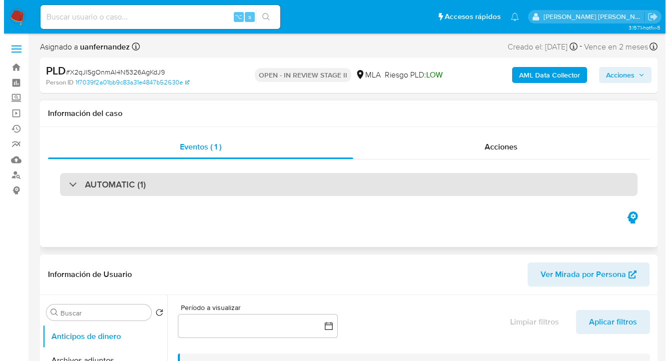
scroll to position [186, 0]
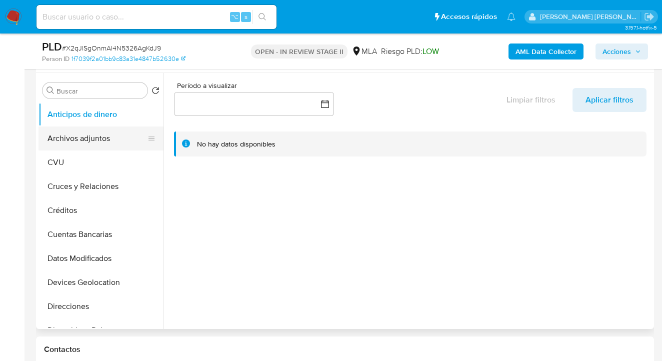
click at [88, 138] on button "Archivos adjuntos" at bounding box center [96, 138] width 117 height 24
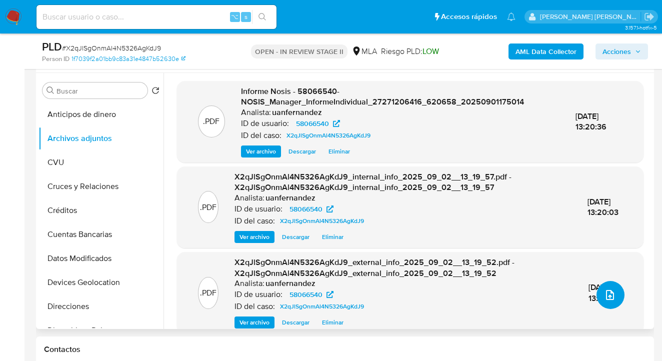
click at [604, 297] on icon "upload-file" at bounding box center [610, 295] width 12 height 12
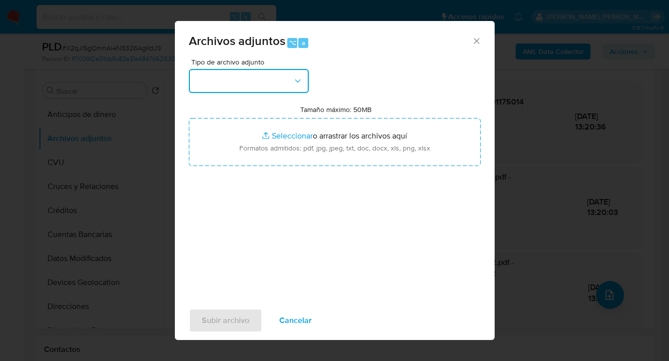
click at [303, 84] on button "button" at bounding box center [249, 81] width 120 height 24
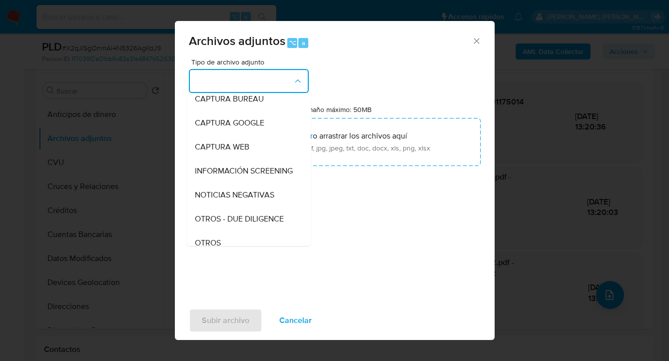
scroll to position [190, 0]
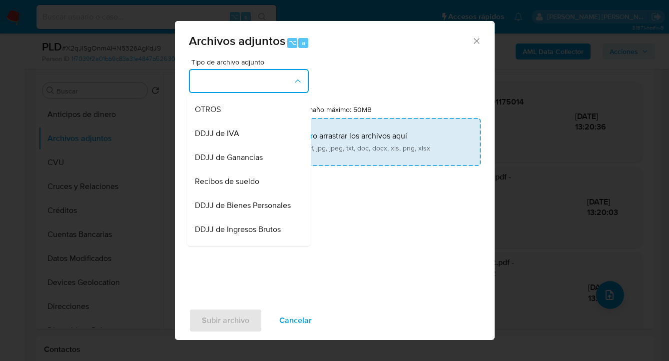
drag, startPoint x: 256, startPoint y: 122, endPoint x: 343, endPoint y: 146, distance: 90.3
click at [257, 121] on div "OTROS" at bounding box center [246, 109] width 102 height 24
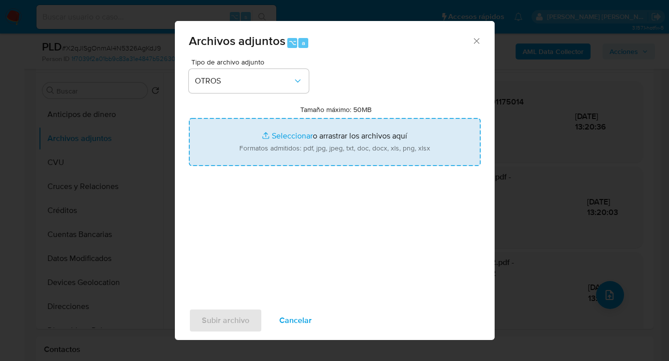
click at [343, 146] on input "Tamaño máximo: 50MB Seleccionar archivos" at bounding box center [335, 142] width 292 height 48
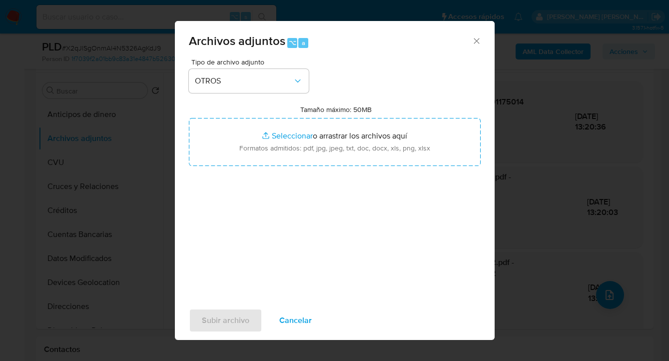
click at [304, 305] on div "Subir archivo Cancelar" at bounding box center [335, 320] width 320 height 38
drag, startPoint x: 295, startPoint y: 318, endPoint x: 353, endPoint y: 314, distance: 58.1
click at [295, 318] on span "Cancelar" at bounding box center [295, 320] width 32 height 22
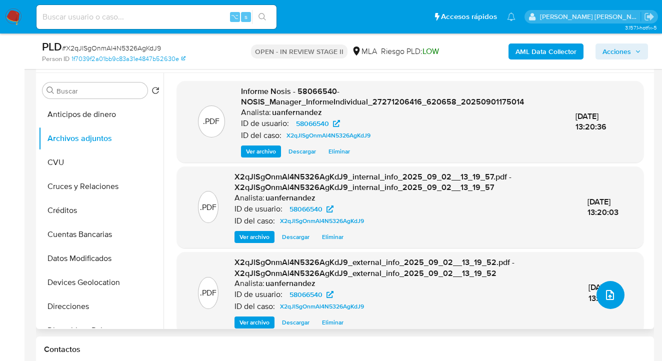
click at [606, 294] on icon "upload-file" at bounding box center [610, 295] width 12 height 12
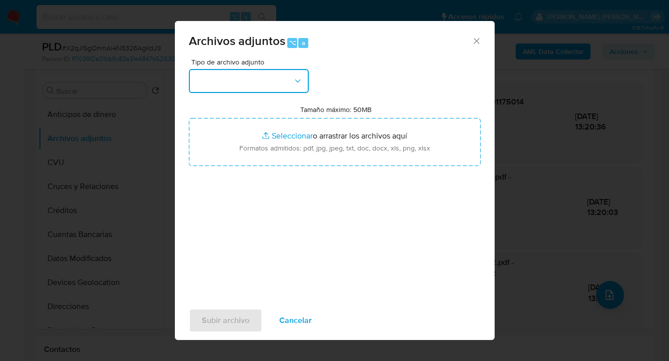
drag, startPoint x: 280, startPoint y: 73, endPoint x: 269, endPoint y: 89, distance: 19.4
click at [280, 73] on button "button" at bounding box center [249, 81] width 120 height 24
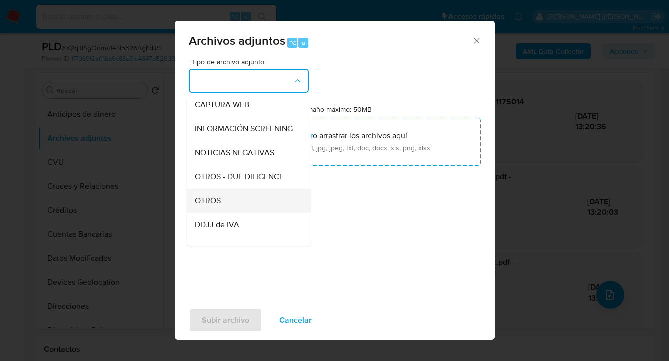
scroll to position [101, 0]
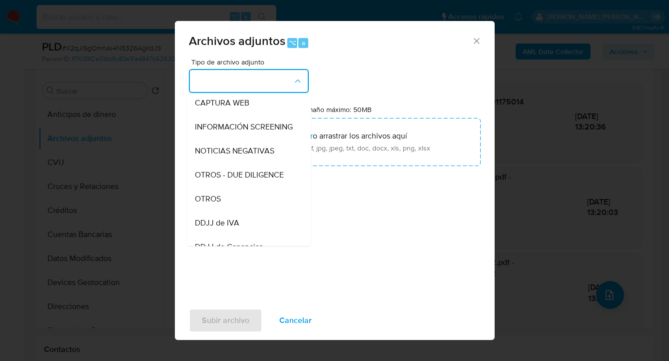
drag, startPoint x: 256, startPoint y: 208, endPoint x: 304, endPoint y: 171, distance: 60.2
click at [256, 208] on div "OTROS" at bounding box center [246, 199] width 102 height 24
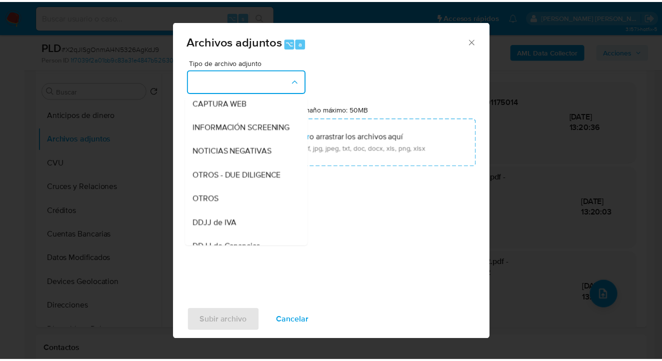
scroll to position [0, 0]
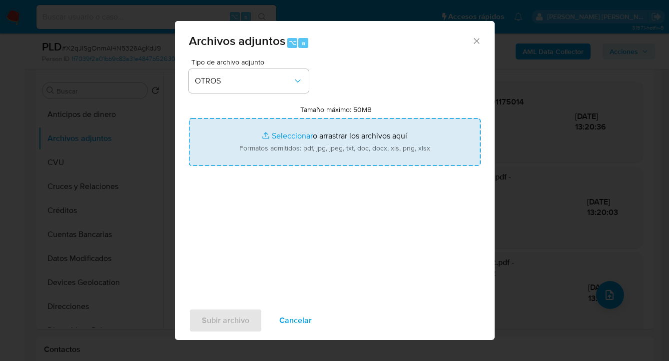
click at [312, 164] on input "Tamaño máximo: 50MB Seleccionar archivos" at bounding box center [335, 142] width 292 height 48
type input "C:\fakepath\58066540 analisis no roi Caselog X2qJlSgOnmAl4N5326AgKdJ9_2025_08_1…"
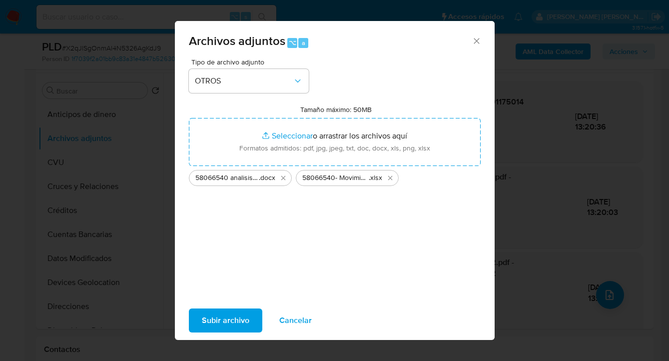
click at [217, 324] on span "Subir archivo" at bounding box center [225, 320] width 47 height 22
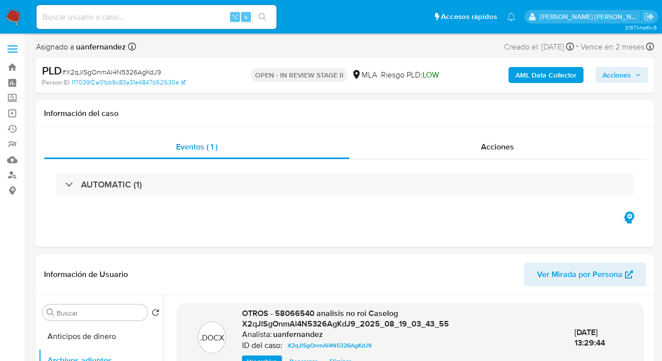
click at [624, 75] on span "Acciones" at bounding box center [616, 75] width 28 height 16
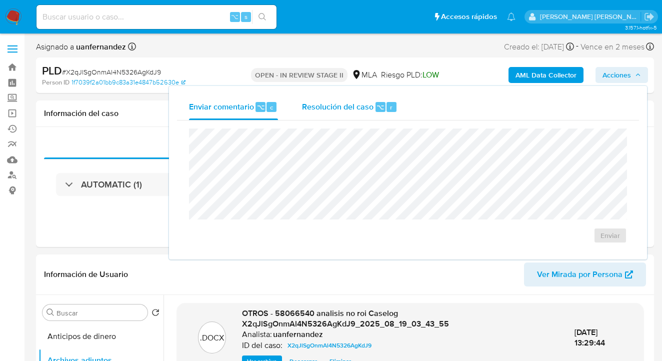
click at [348, 104] on span "Resolución del caso" at bounding box center [337, 106] width 71 height 11
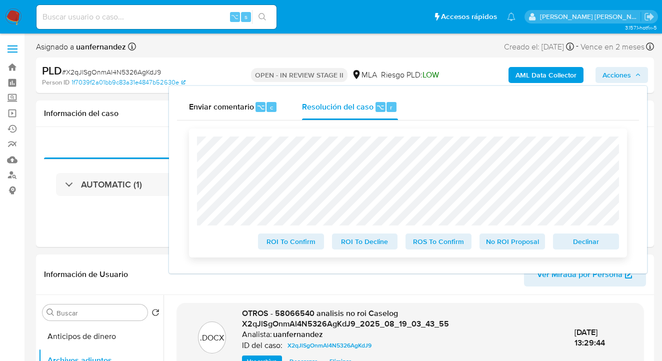
click at [509, 248] on span "No ROI Proposal" at bounding box center [512, 241] width 52 height 14
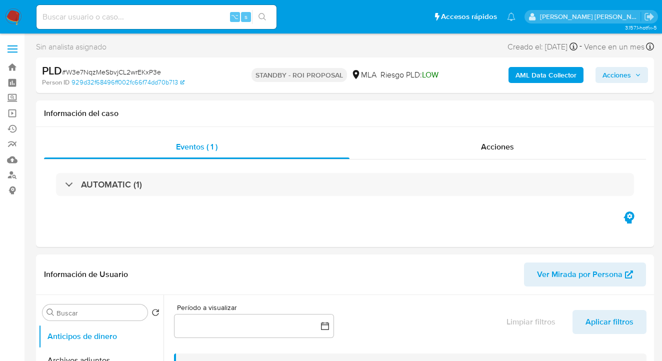
select select "10"
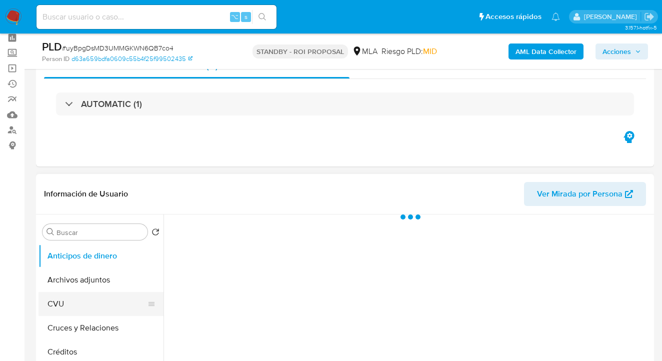
scroll to position [87, 0]
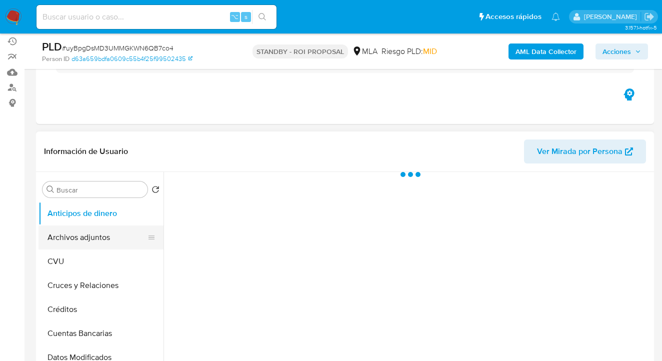
click at [112, 234] on button "Archivos adjuntos" at bounding box center [96, 237] width 117 height 24
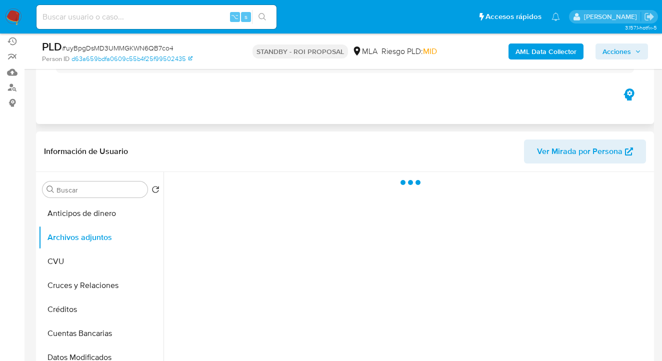
select select "10"
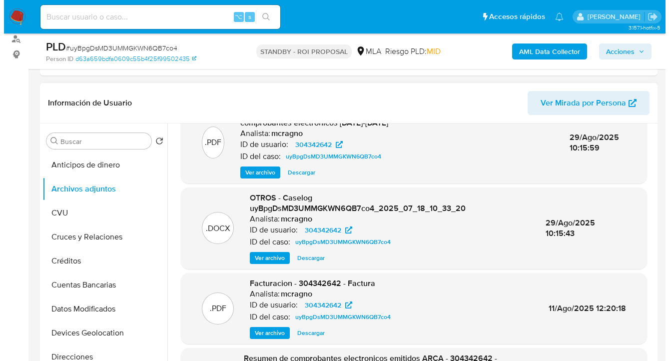
scroll to position [29, 0]
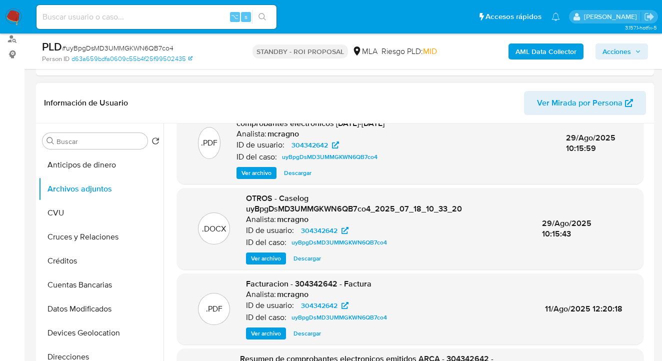
click at [272, 260] on span "Ver archivo" at bounding box center [266, 258] width 30 height 10
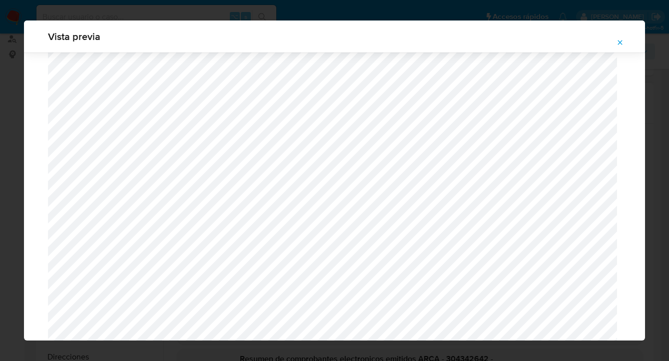
scroll to position [489, 0]
click at [620, 42] on icon "Attachment preview" at bounding box center [620, 42] width 4 height 4
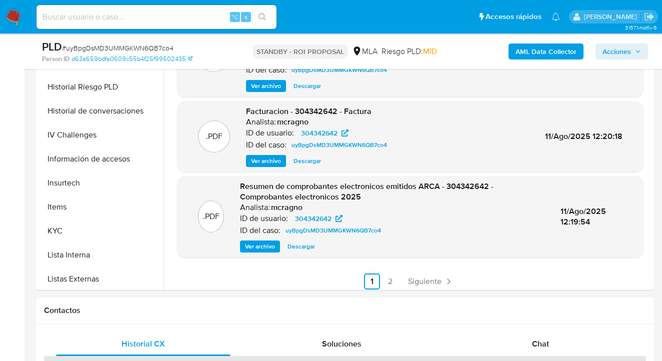
scroll to position [325, 0]
click at [106, 231] on button "KYC" at bounding box center [96, 230] width 117 height 24
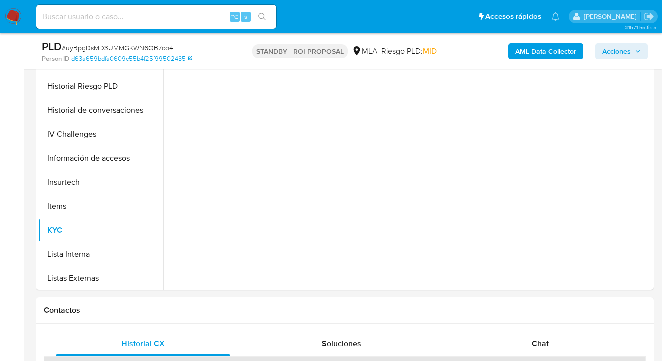
scroll to position [0, 0]
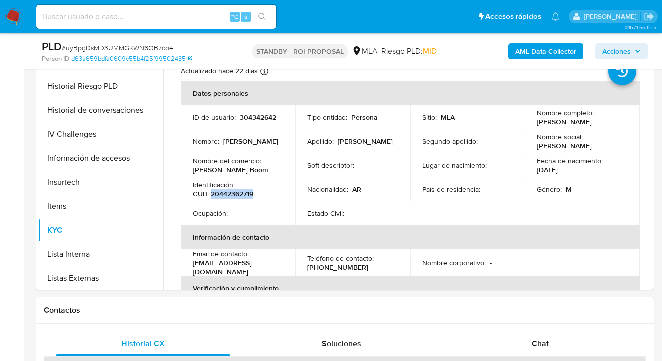
drag, startPoint x: 230, startPoint y: 191, endPoint x: 210, endPoint y: 192, distance: 20.0
click at [210, 192] on div "Identificación : CUIT 20442362719" at bounding box center [238, 189] width 90 height 18
copy p "20442362719"
